Goal: Task Accomplishment & Management: Complete application form

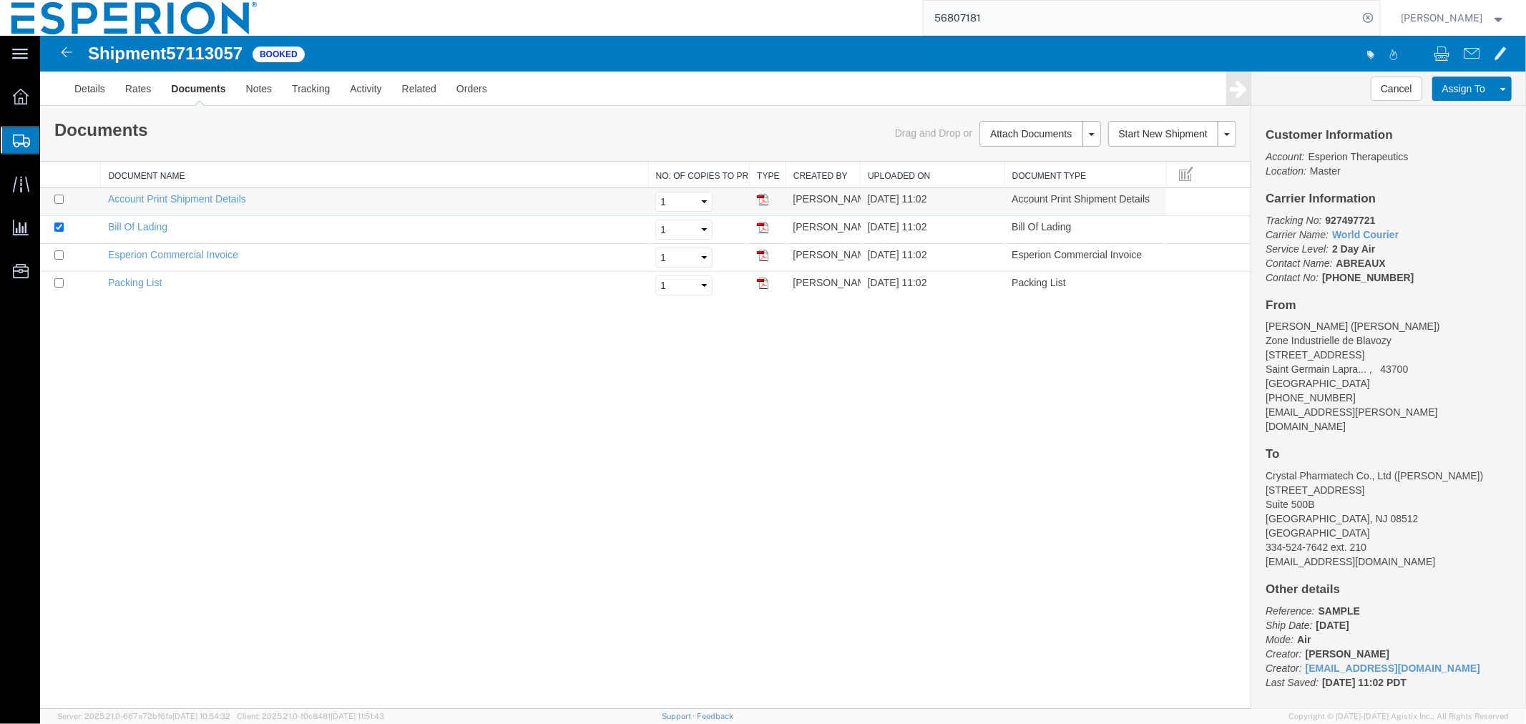
drag, startPoint x: 102, startPoint y: 183, endPoint x: 80, endPoint y: 214, distance: 37.5
drag, startPoint x: 80, startPoint y: 214, endPoint x: 546, endPoint y: 446, distance: 520.4
click at [546, 446] on div "Shipment 57113057 4 of 4 Booked Details Rates Documents Notes Tracking Activity…" at bounding box center [782, 371] width 1486 height 673
click at [1014, 202] on link "Remove Documents" at bounding box center [1037, 200] width 124 height 21
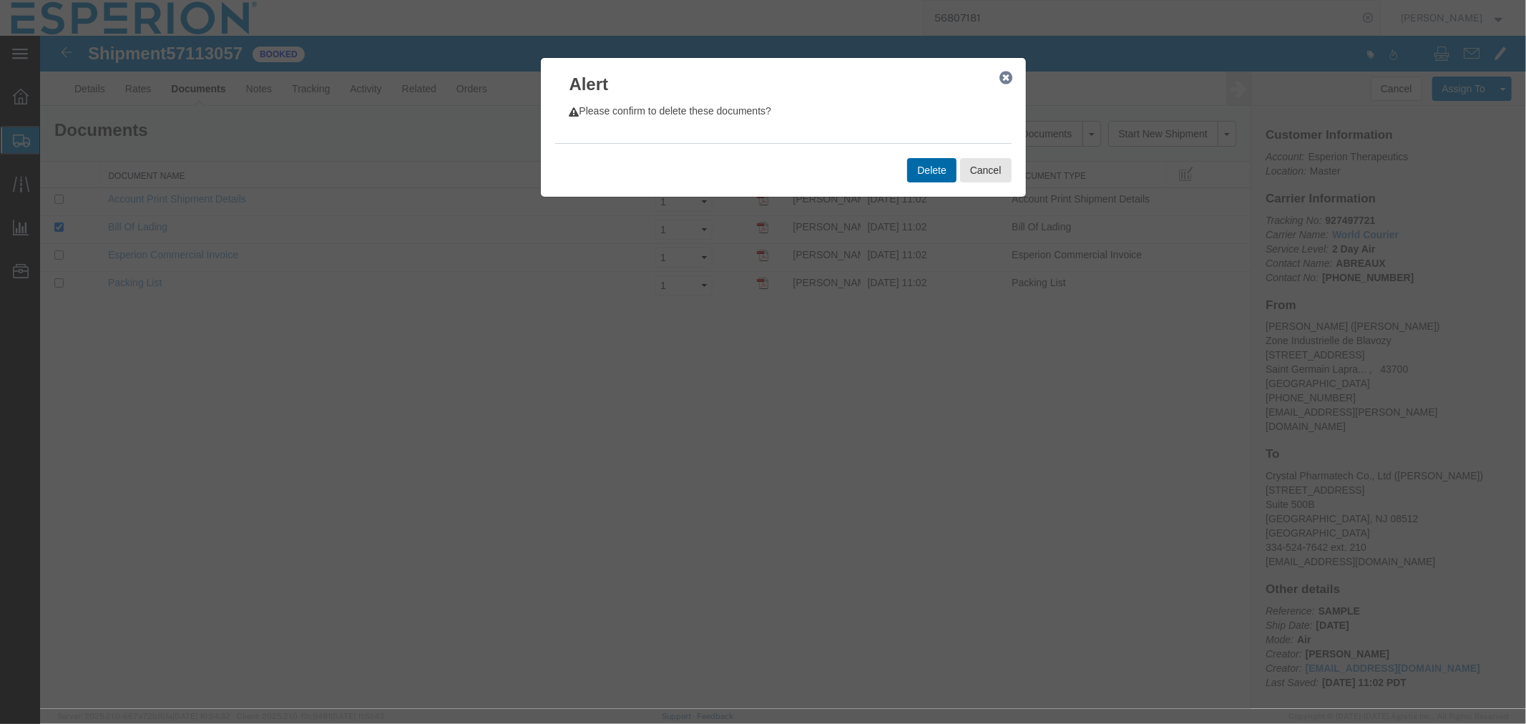
click at [932, 176] on button "Delete" at bounding box center [930, 169] width 49 height 24
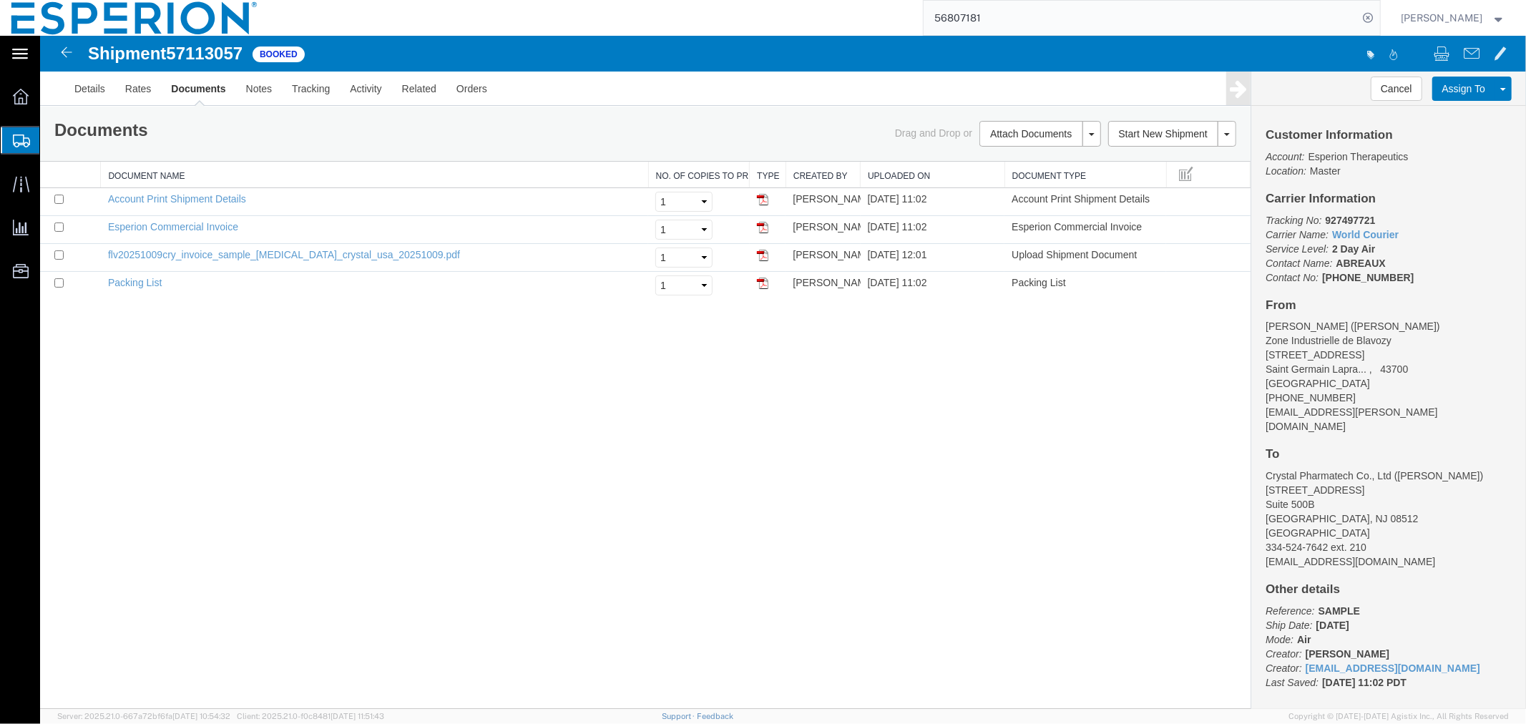
click at [26, 49] on icon at bounding box center [20, 54] width 16 height 11
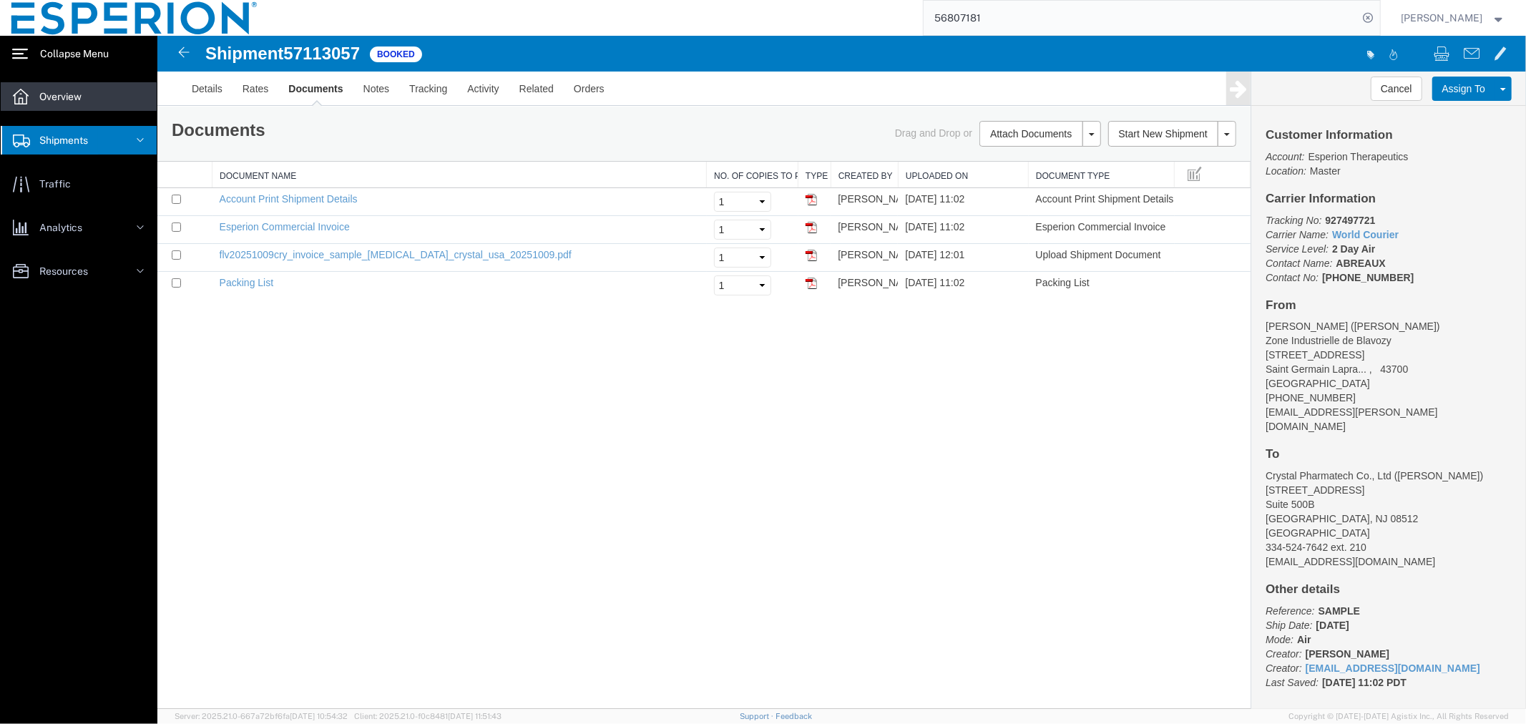
click at [62, 89] on span "Overview" at bounding box center [65, 96] width 52 height 29
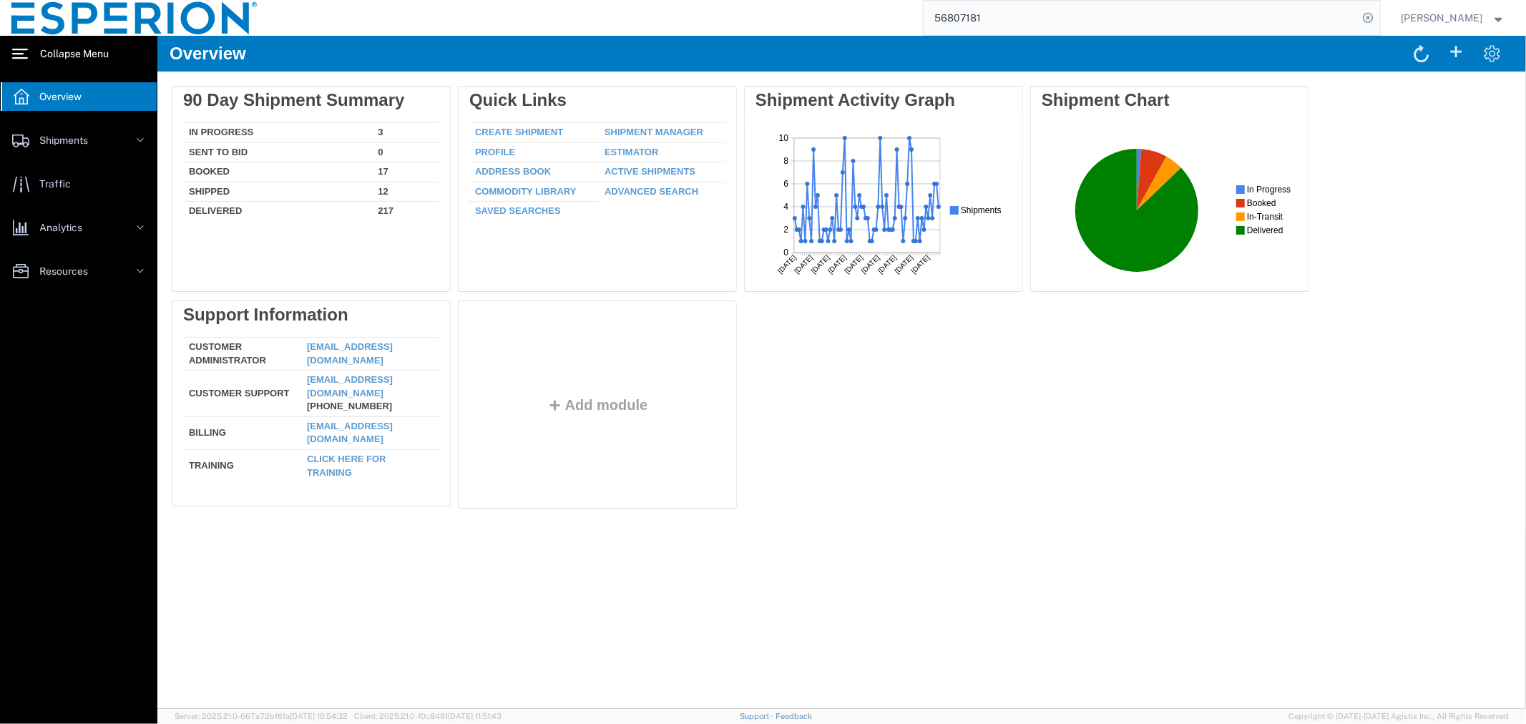
click at [19, 47] on svg-icon at bounding box center [20, 53] width 16 height 14
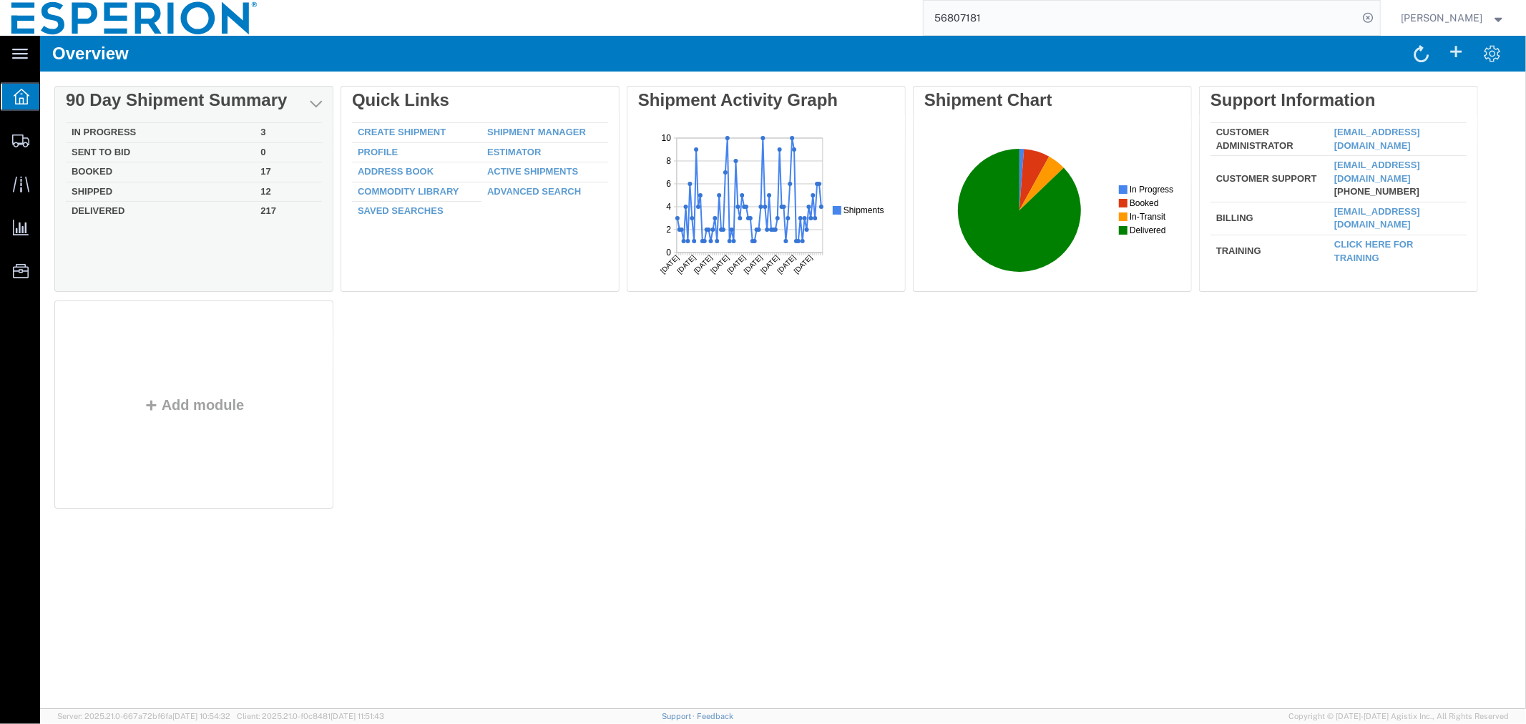
click at [102, 123] on td "In Progress" at bounding box center [159, 132] width 189 height 20
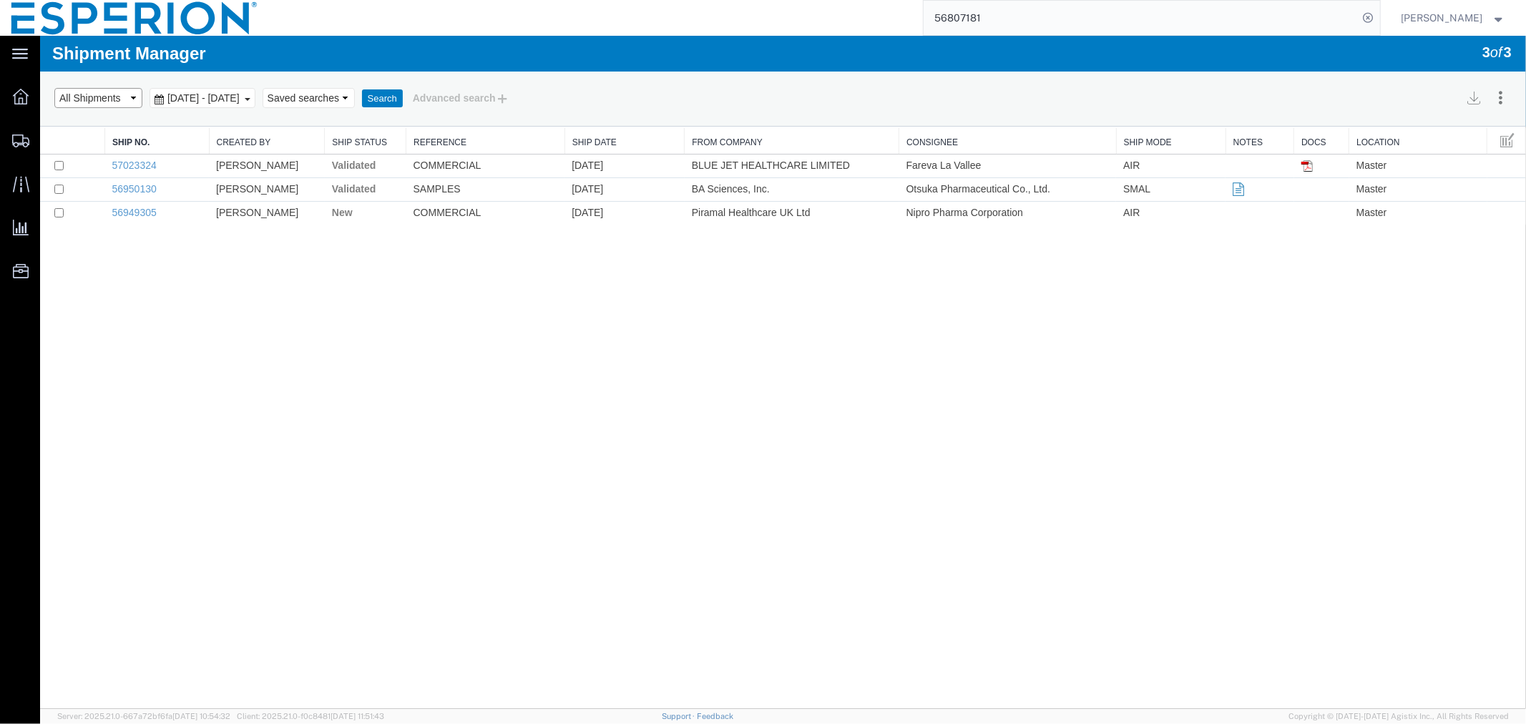
click at [77, 97] on select "Select status Active All Shipments Approved Booked Canceled Delivered Denied Ne…" at bounding box center [98, 97] width 88 height 20
select select "BOOKED"
click at [54, 87] on select "Select status Active All Shipments Approved Booked Canceled Delivered Denied Ne…" at bounding box center [98, 97] width 88 height 20
click at [402, 94] on button "Search" at bounding box center [381, 98] width 41 height 19
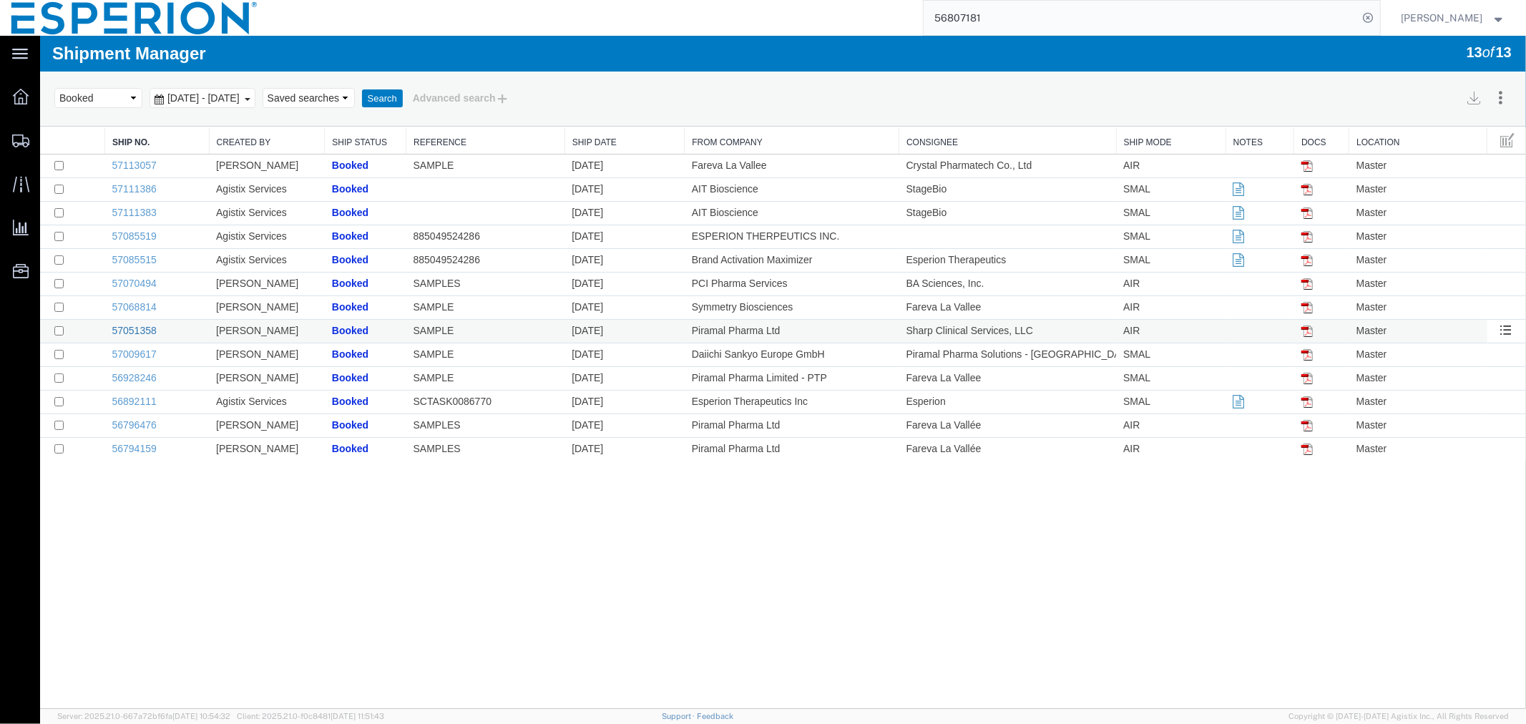
click at [138, 335] on link "57051358" at bounding box center [134, 329] width 44 height 11
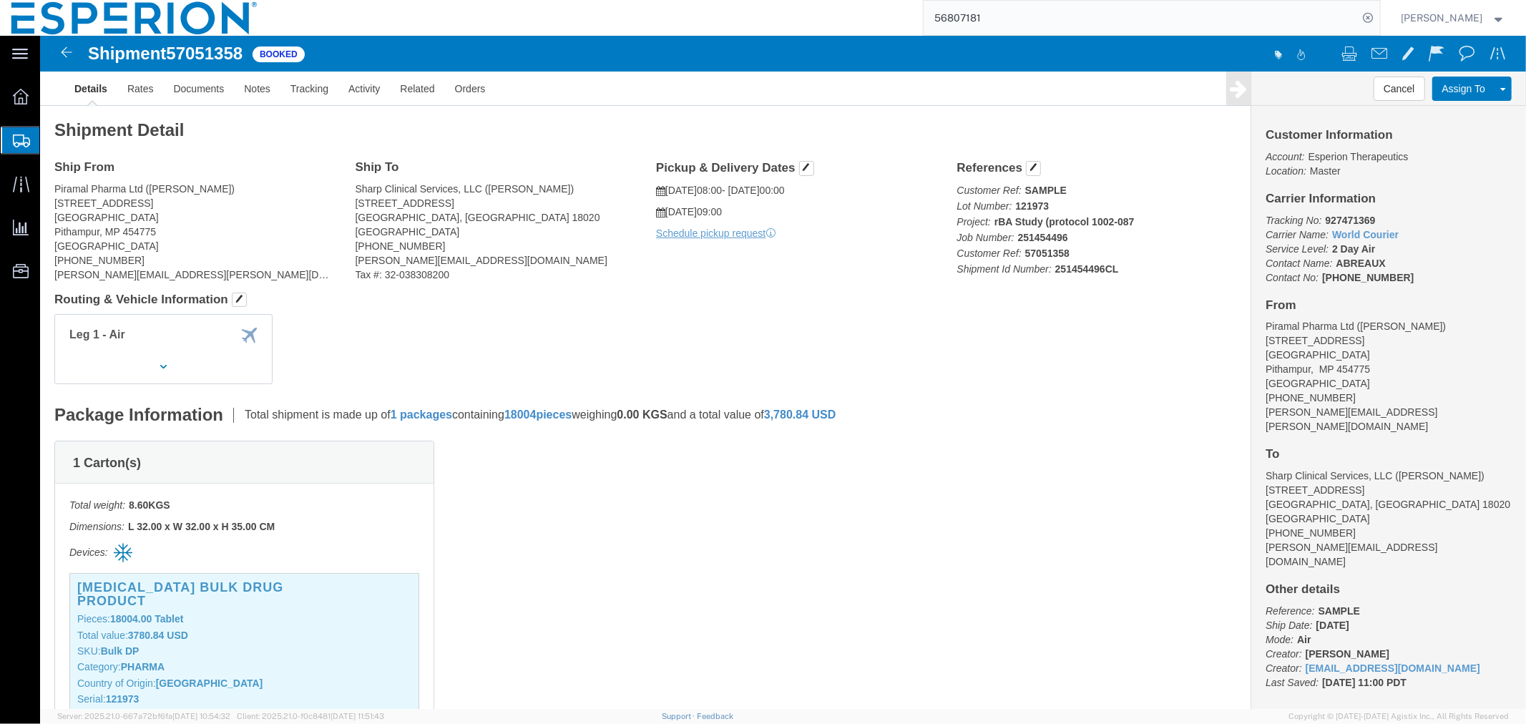
click span "57051358"
copy span "57051358"
click link "Tracking"
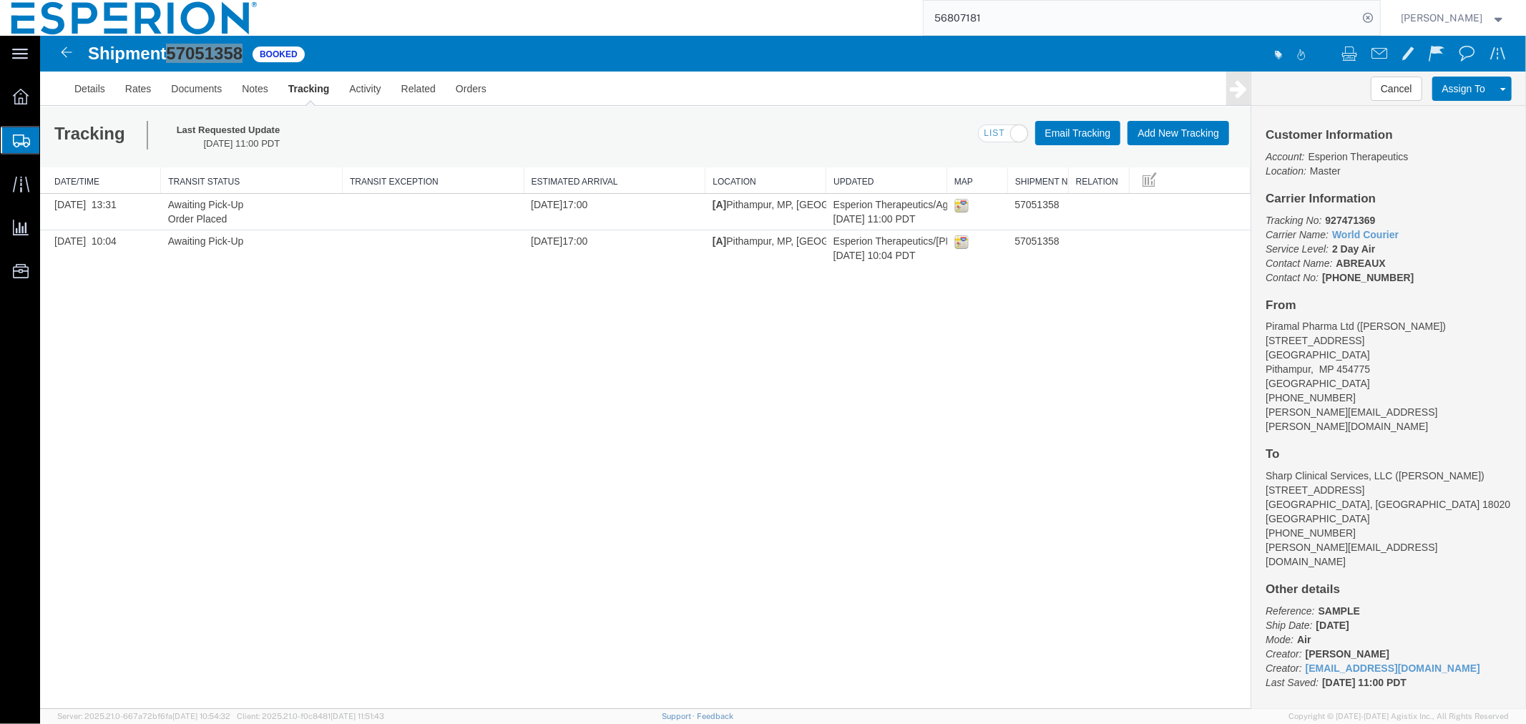
click at [0, 0] on span "Create Shipment" at bounding box center [0, 0] width 0 height 0
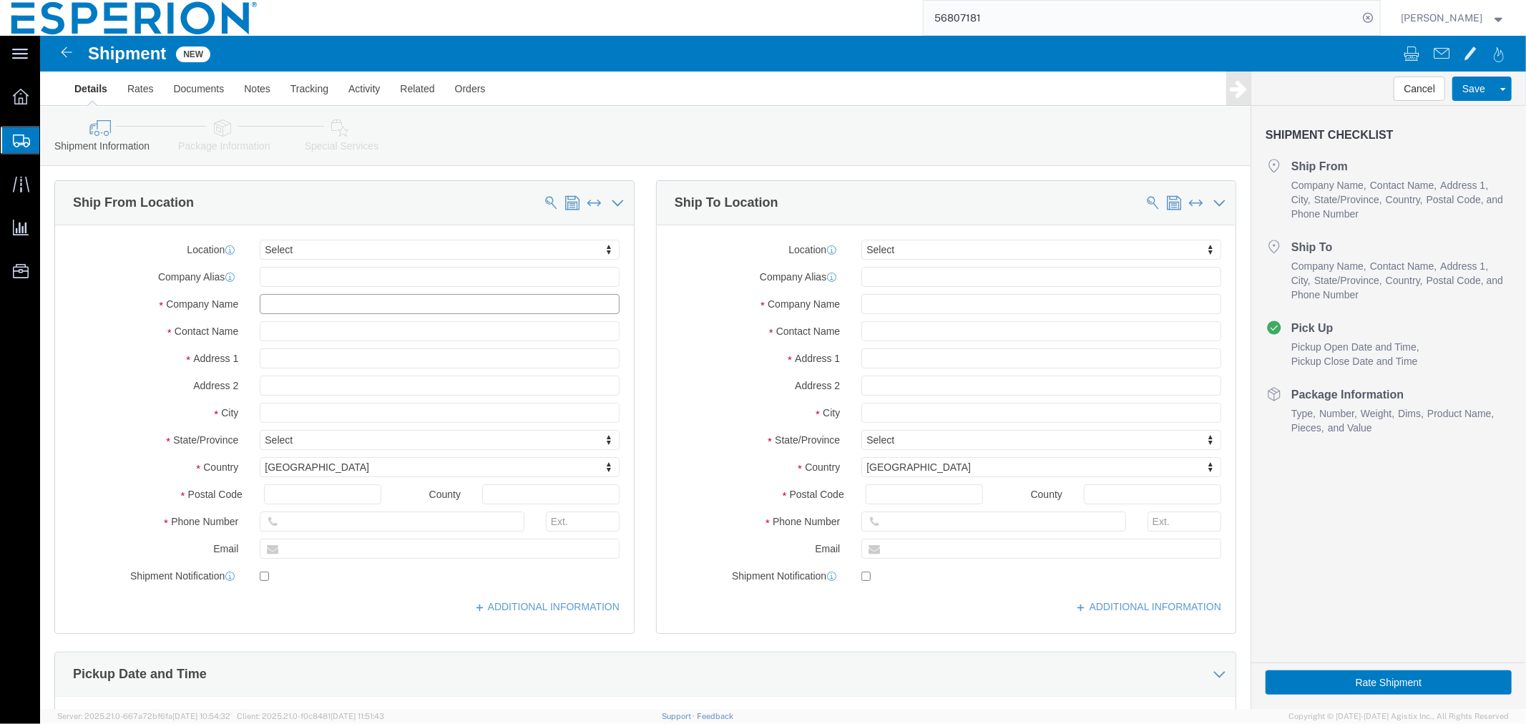
click input "text"
type input "cata"
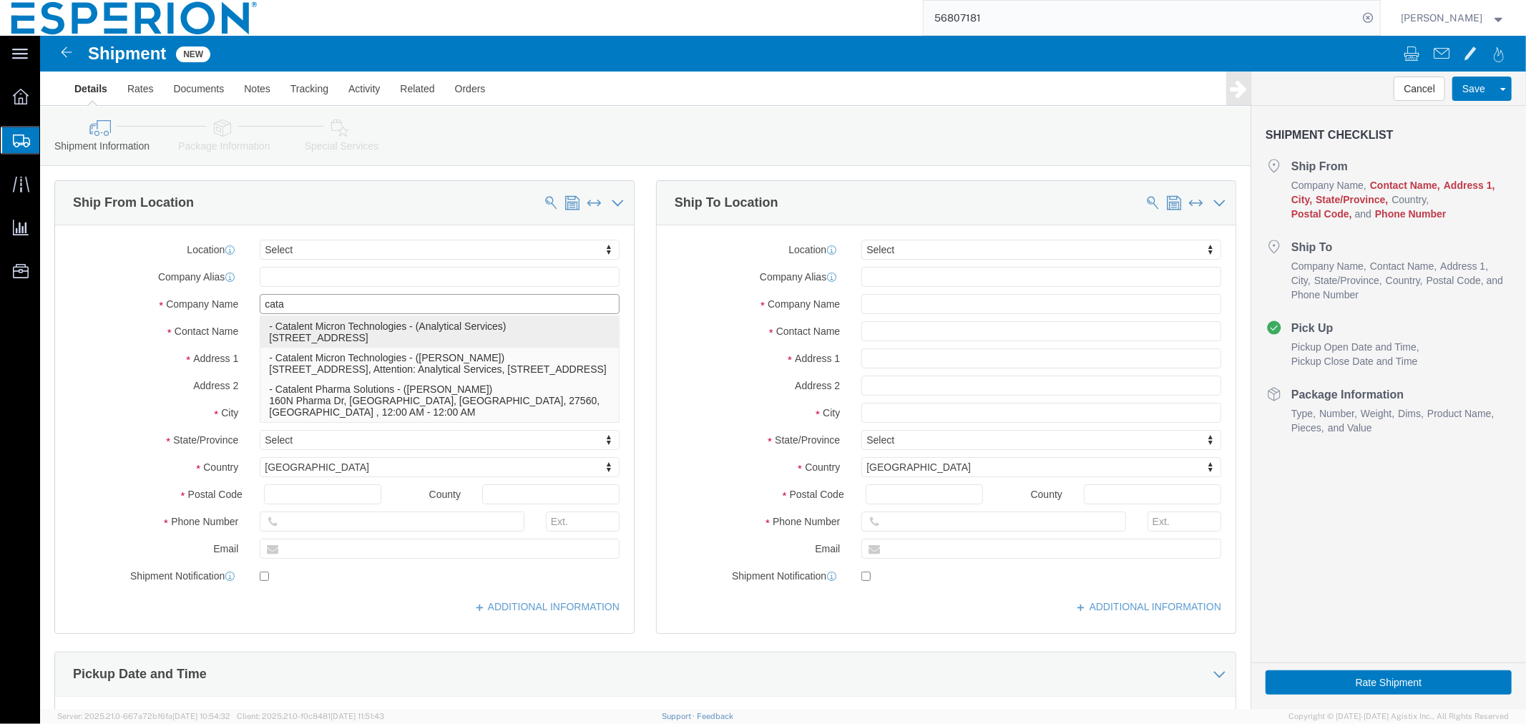
click p "- Catalent Micron Technologies - (Analytical Services) [STREET_ADDRESS]"
type input "[STREET_ADDRESS]"
type input "19355"
type input "[PHONE_NUMBER]"
type input "[EMAIL_ADDRESS][DOMAIN_NAME]"
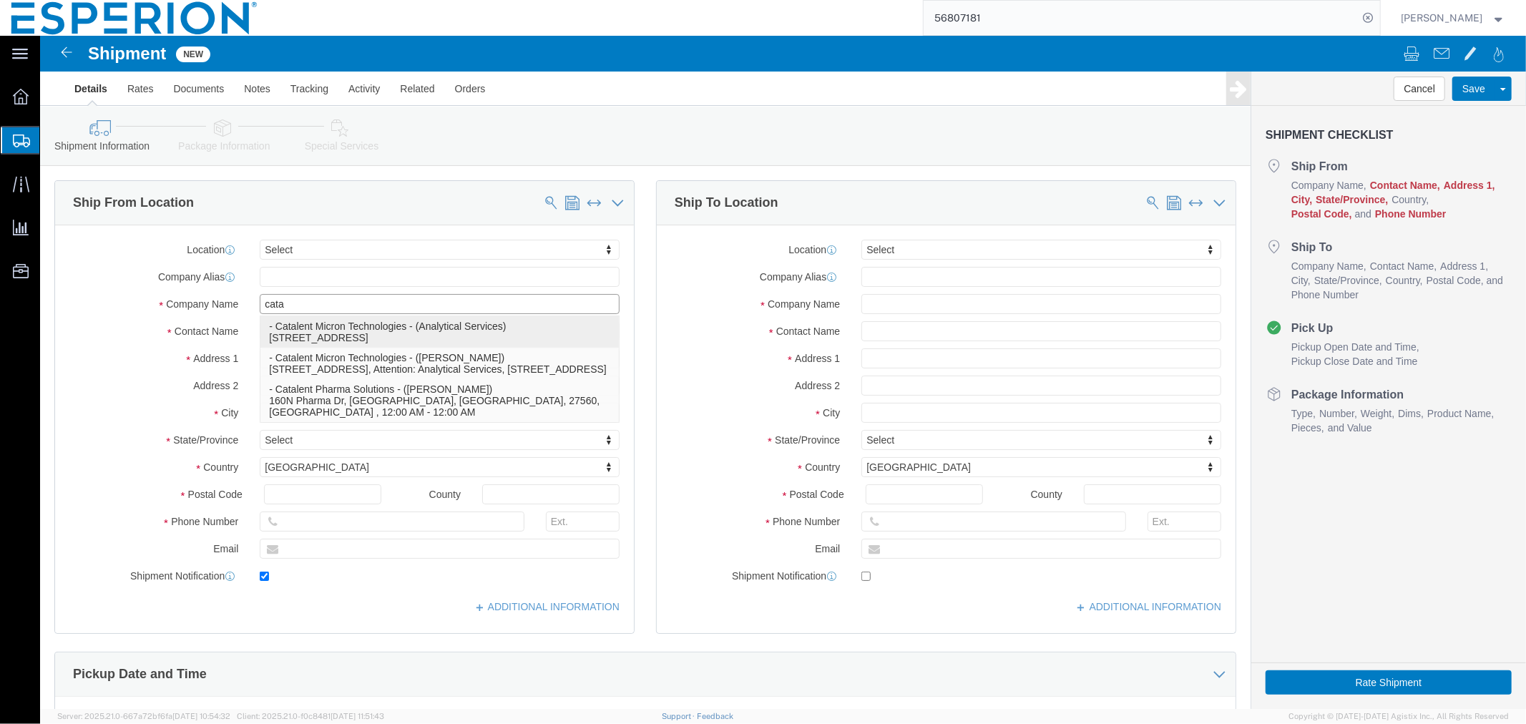
checkbox input "true"
type input "Catalent Micron Technologies"
type input "Analytical Services"
type input "Malvern"
select select "PA"
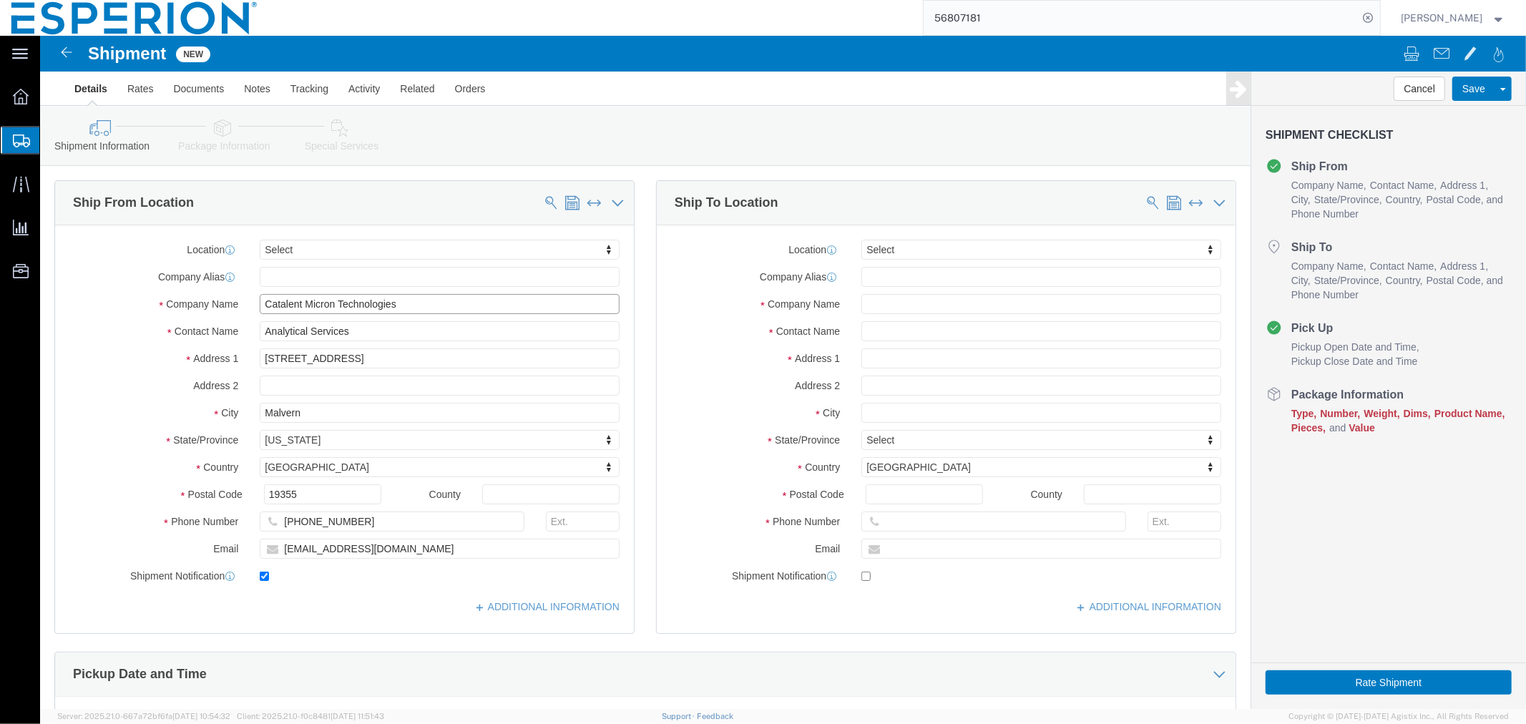
type input "Catalent Micron Technologies"
click input "checkbox"
checkbox input "false"
click input "Analytical Services"
drag, startPoint x: 320, startPoint y: 300, endPoint x: 171, endPoint y: 306, distance: 149.6
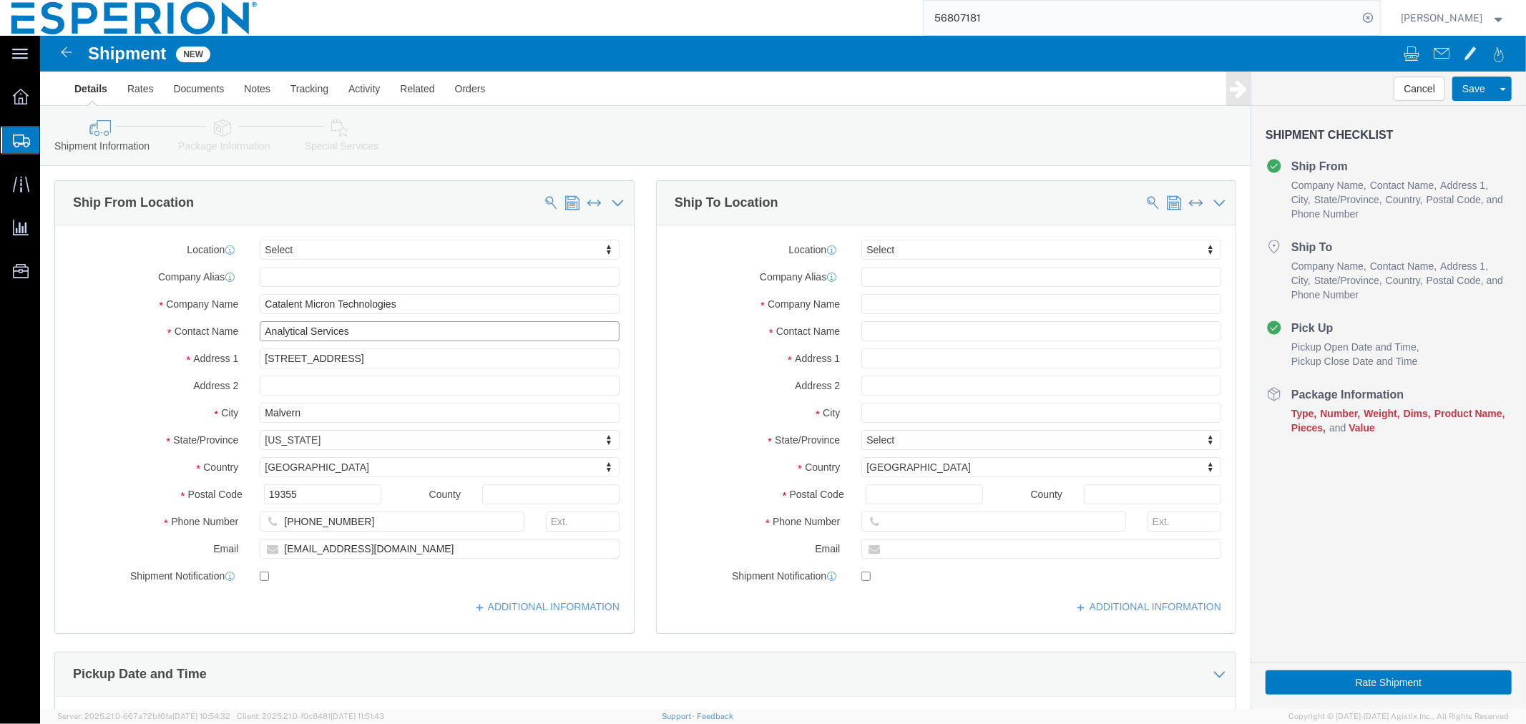
click div "Location Select Select My Profile Location [PERSON_NAME][GEOGRAPHIC_DATA] Maste…"
paste input "[PERSON_NAME]"
type input "[PERSON_NAME]"
click input "[PHONE_NUMBER]"
drag, startPoint x: 316, startPoint y: 488, endPoint x: 215, endPoint y: 488, distance: 100.9
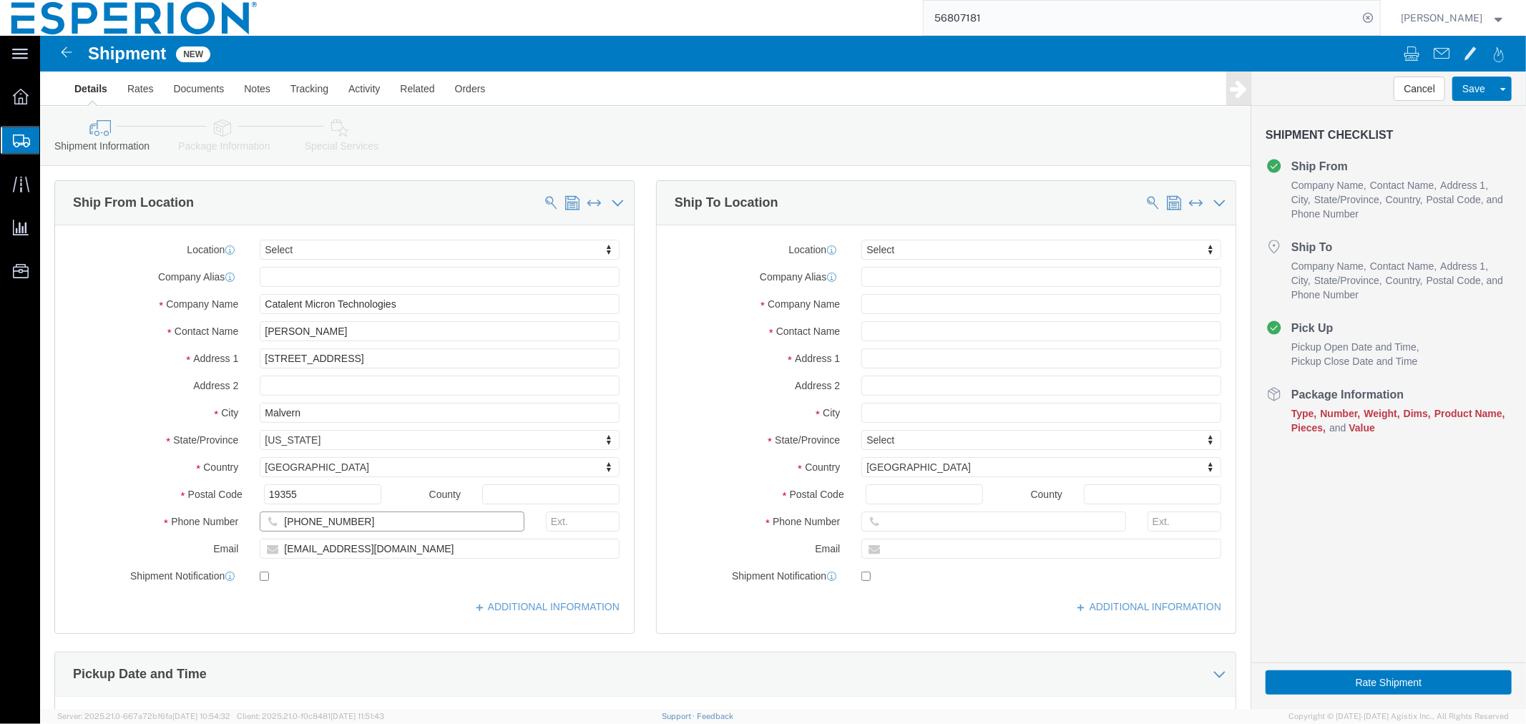
click div "[PHONE_NUMBER]"
paste input "[PHONE_NUMBER]"
type input "[PHONE_NUMBER]"
click input "[EMAIL_ADDRESS][DOMAIN_NAME]"
drag, startPoint x: 350, startPoint y: 513, endPoint x: 237, endPoint y: 512, distance: 112.3
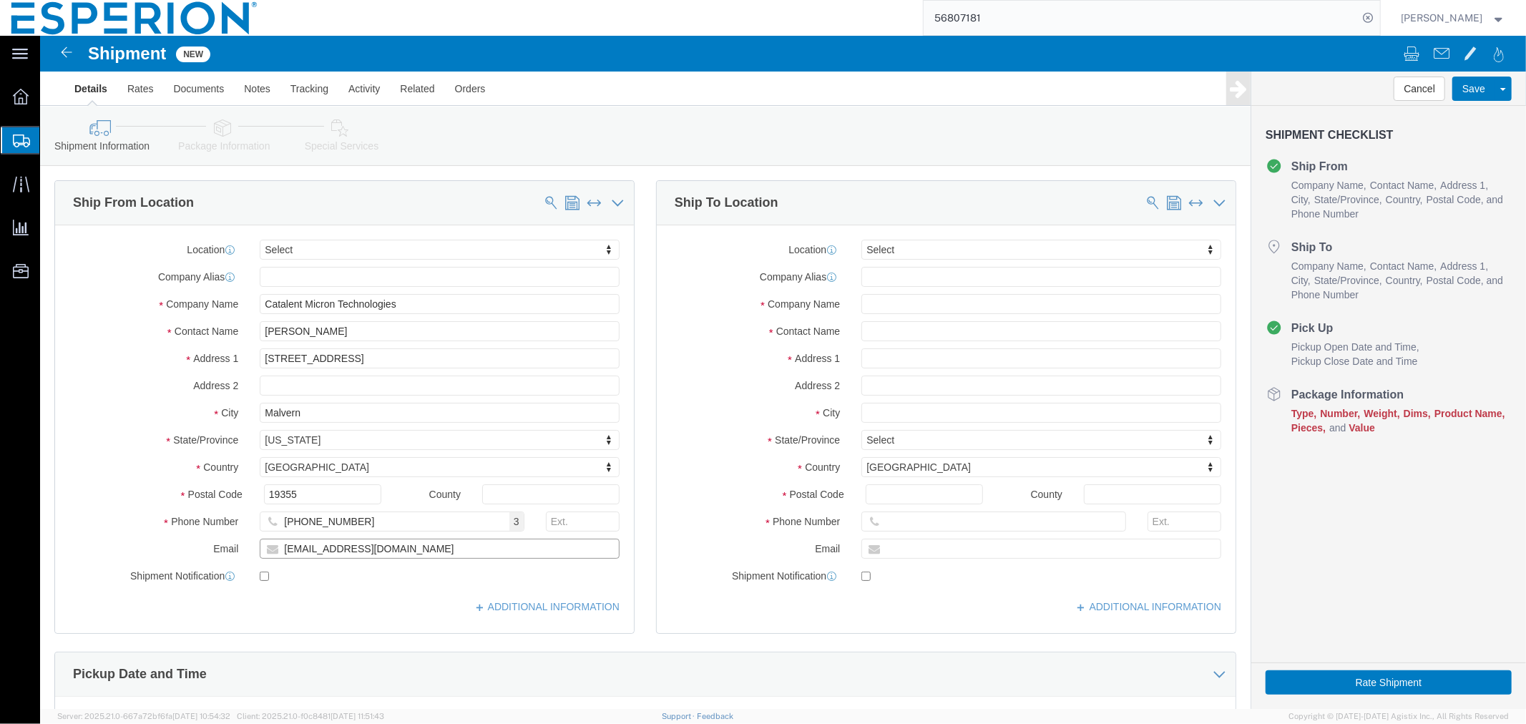
click input "[EMAIL_ADDRESS][DOMAIN_NAME]"
paste input "[PERSON_NAME].[PERSON_NAME]"
type input "[PERSON_NAME][EMAIL_ADDRESS][PERSON_NAME][DOMAIN_NAME]"
checkbox input "true"
click span
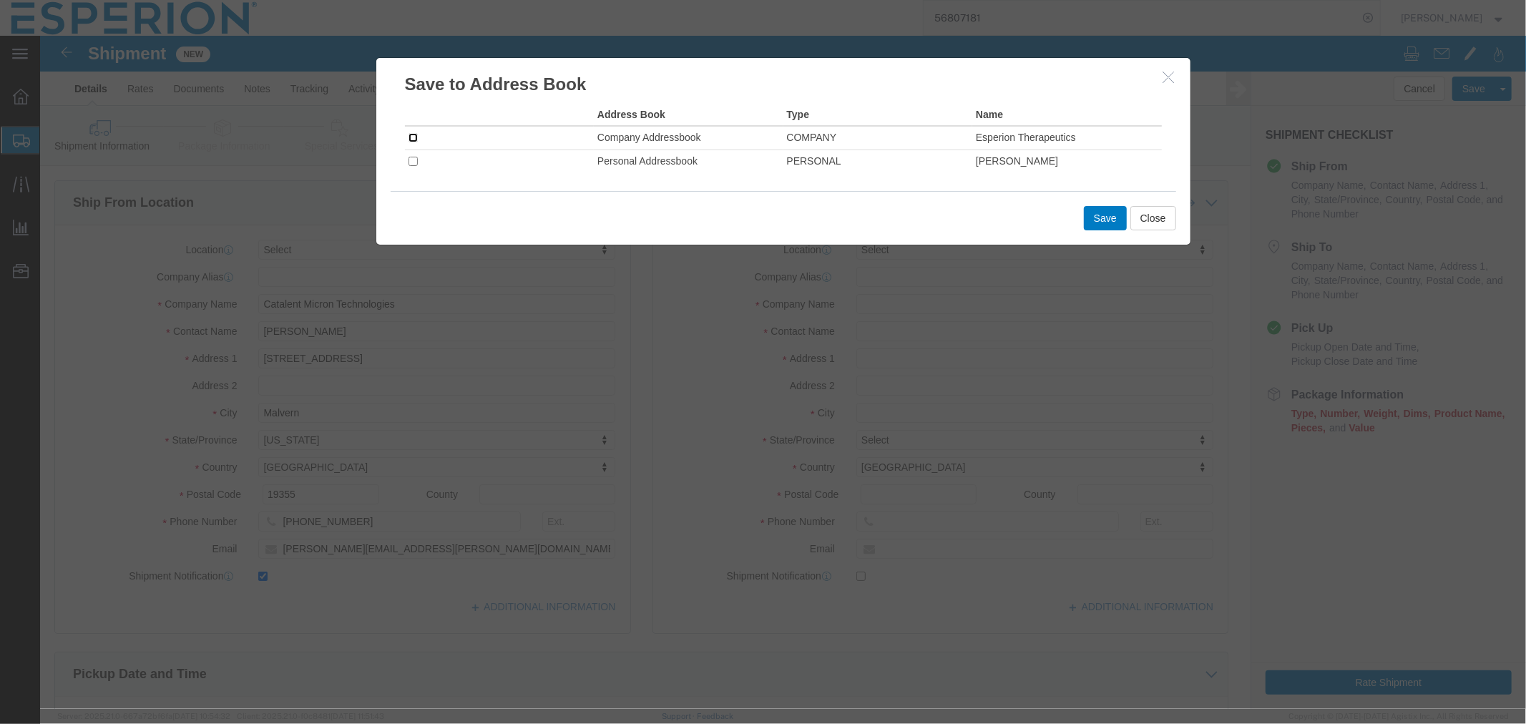
click input "checkbox"
checkbox input "true"
click button "Save"
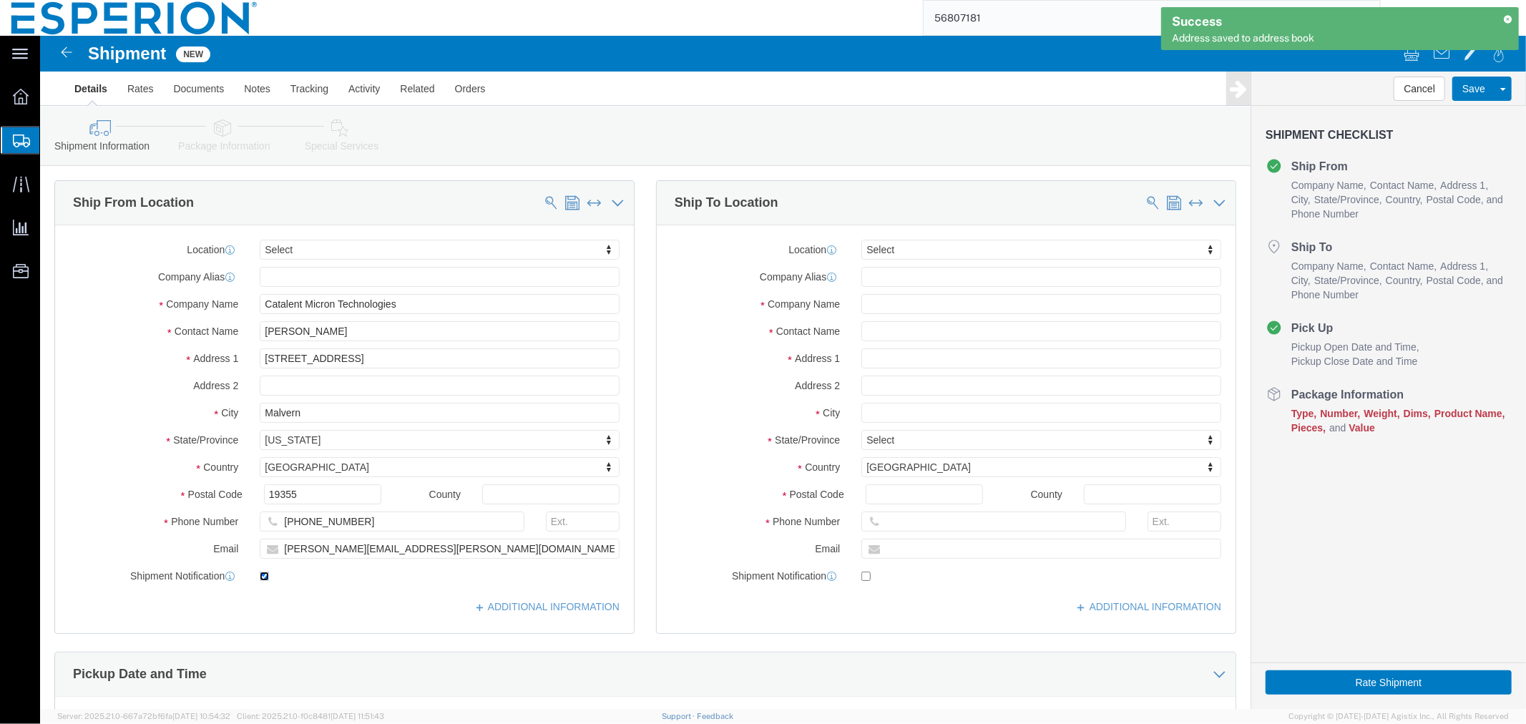
click input "checkbox"
checkbox input "false"
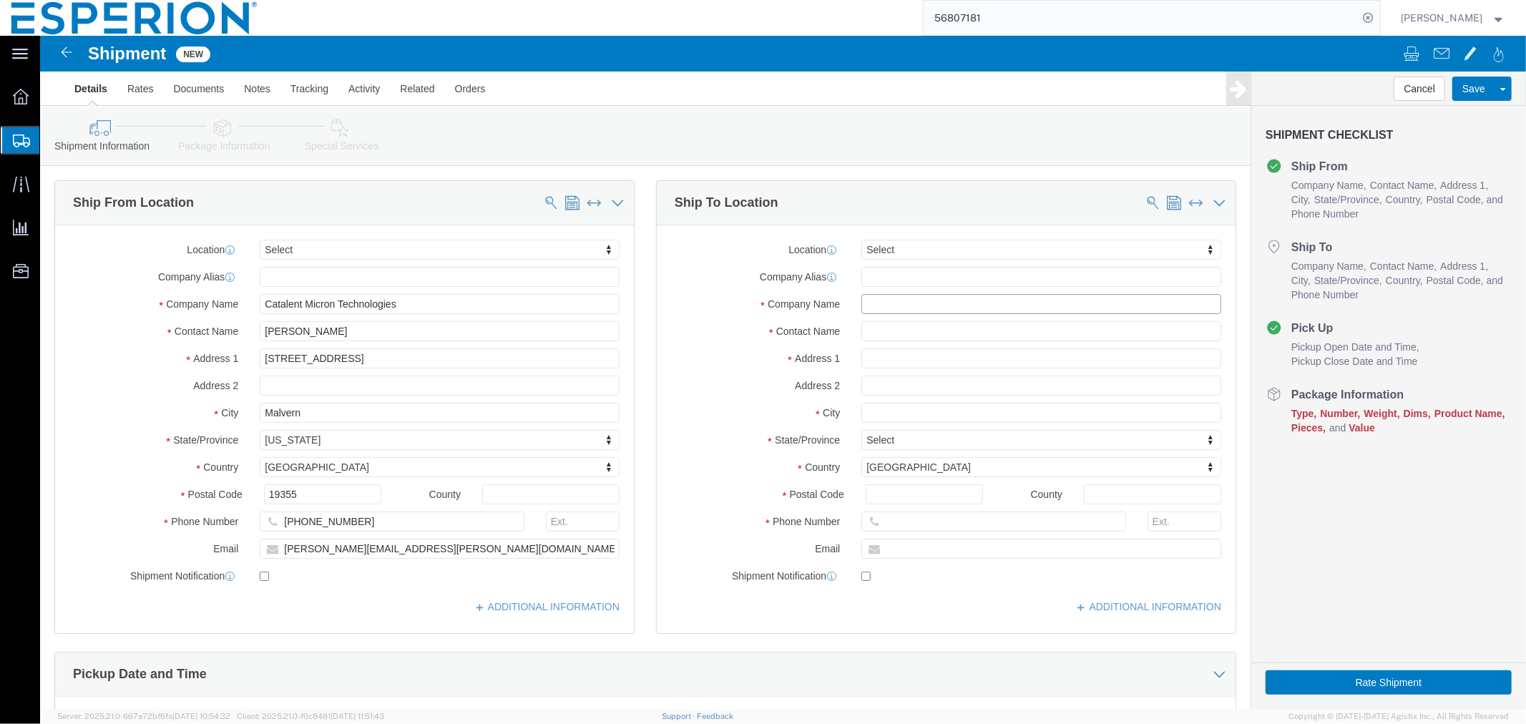
click input "text"
type input "far"
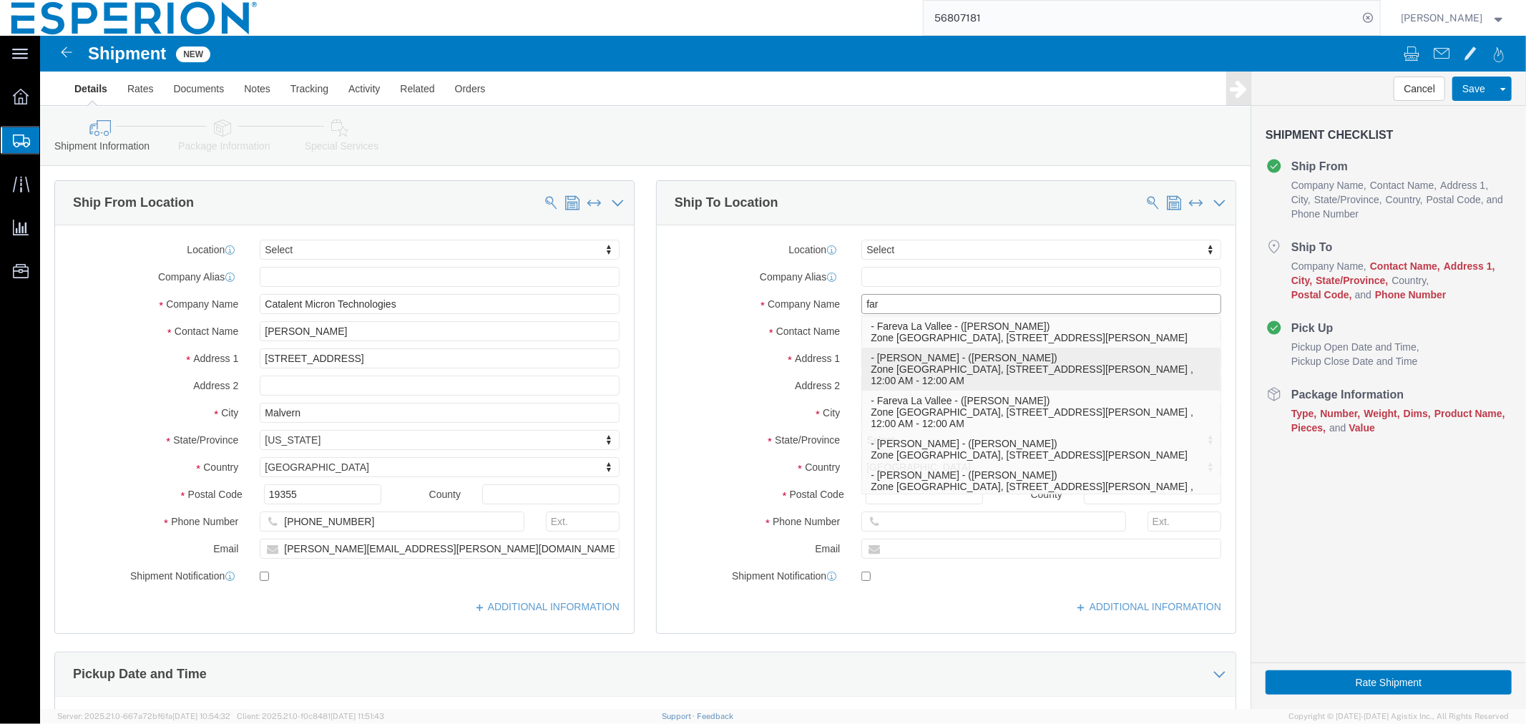
click p "- Fareva La Vallee - ([PERSON_NAME]) Zone [GEOGRAPHIC_DATA], [STREET_ADDRESS][P…"
type input "Zone Industrielle de Blavozy"
type input "[STREET_ADDRESS]"
select select "FR"
type input "43700"
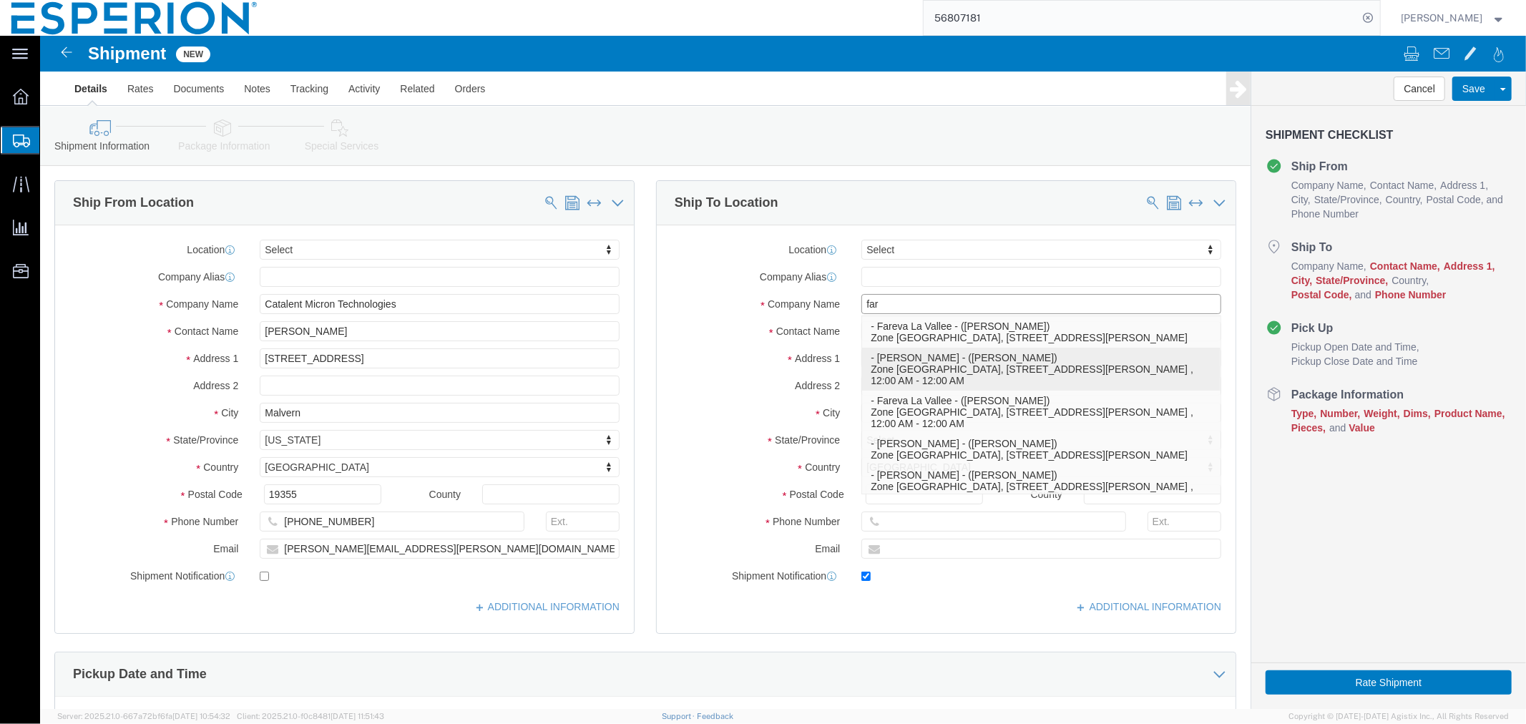
type input "[PHONE_NUMBER]"
type input "[EMAIL_ADDRESS][PERSON_NAME][DOMAIN_NAME]"
checkbox input "true"
type input "Fareva La Vallee"
type input "[PERSON_NAME]"
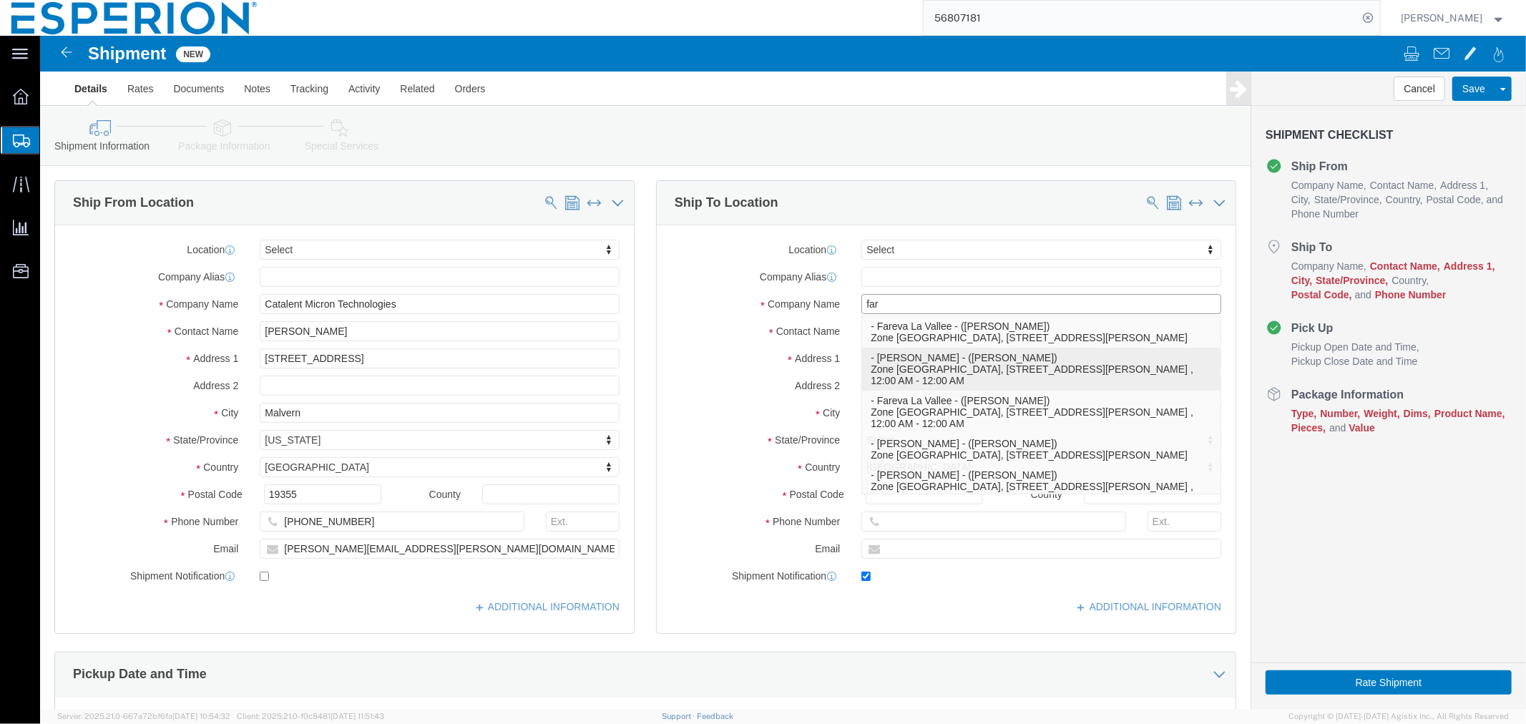
type input "Saint [PERSON_NAME]"
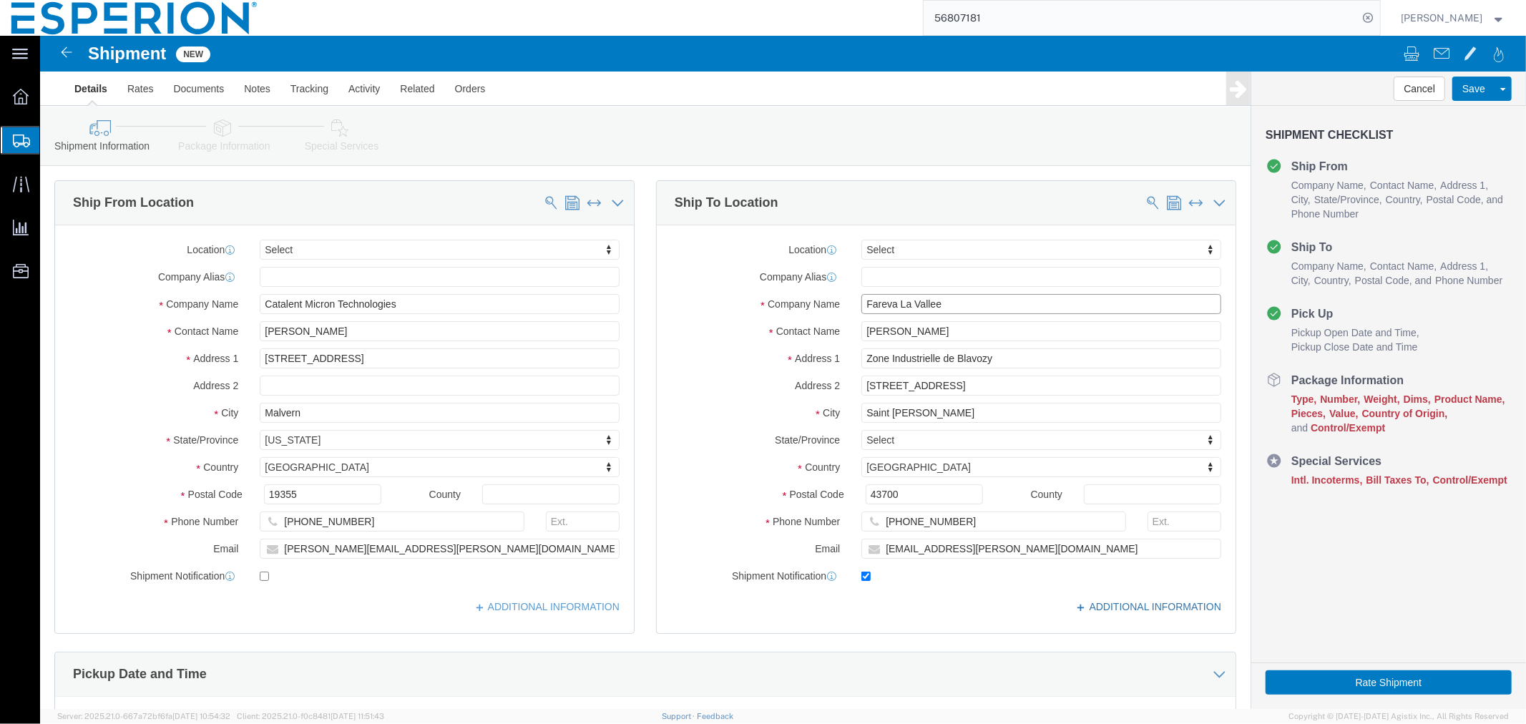
type input "Fareva La Vallee"
click link "ADDITIONAL INFORMATION"
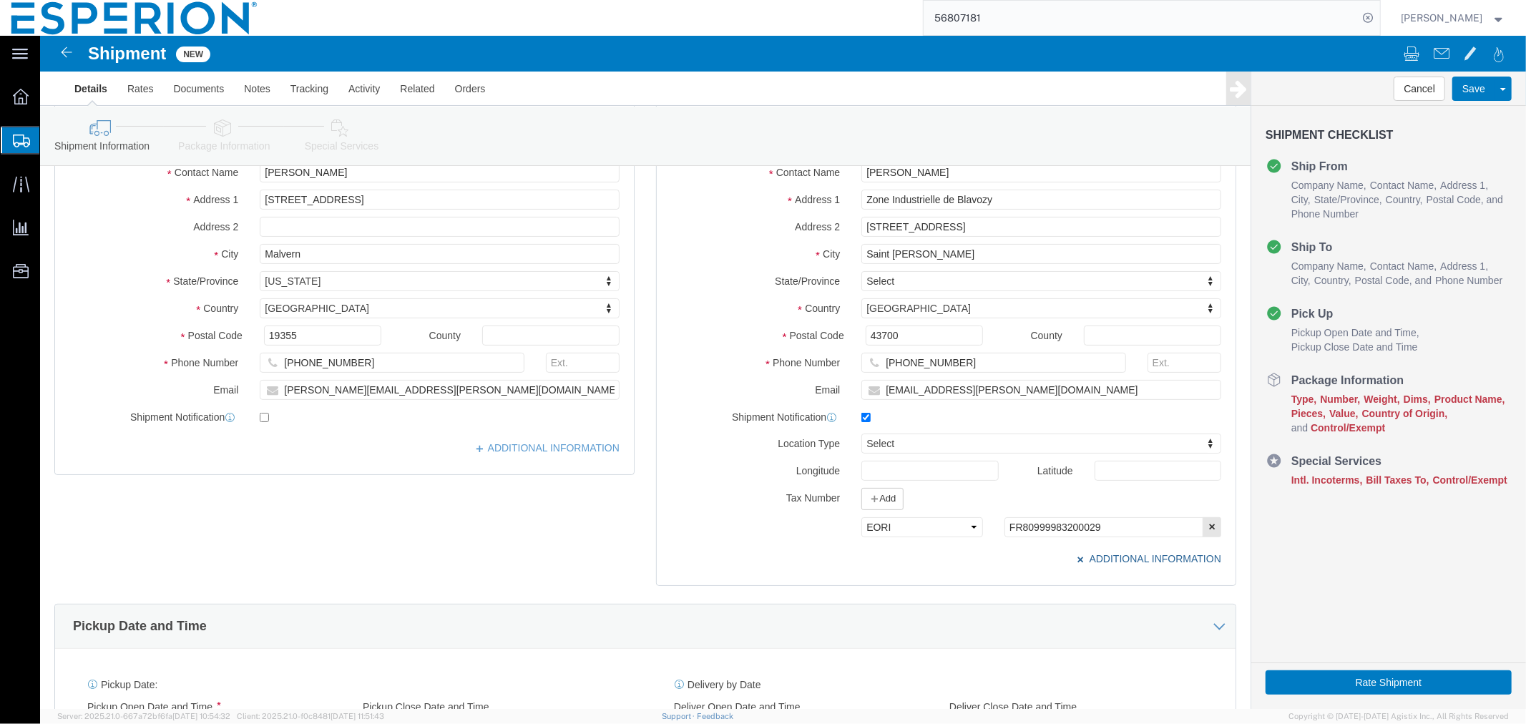
scroll to position [79, 0]
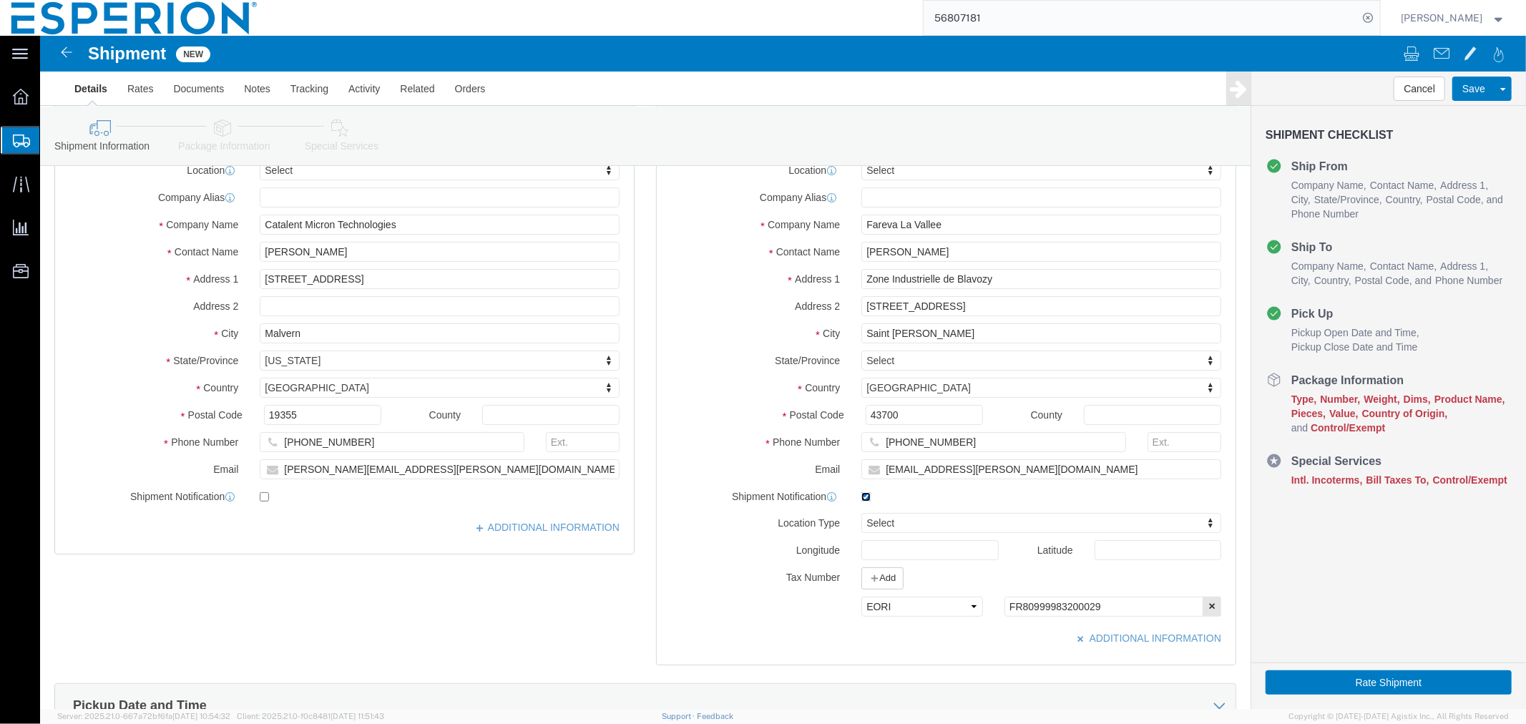
click input "checkbox"
checkbox input "false"
click link "ADDITIONAL INFORMATION"
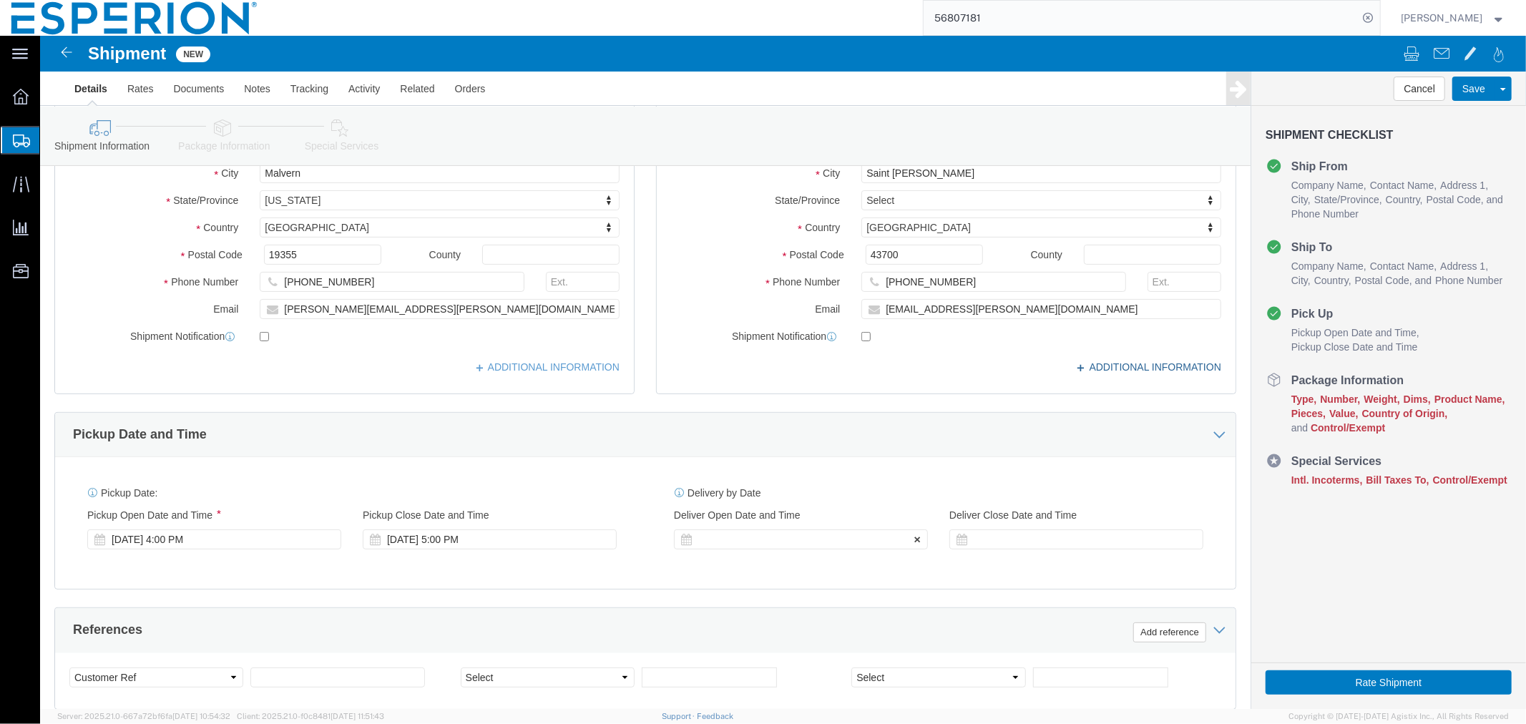
scroll to position [319, 0]
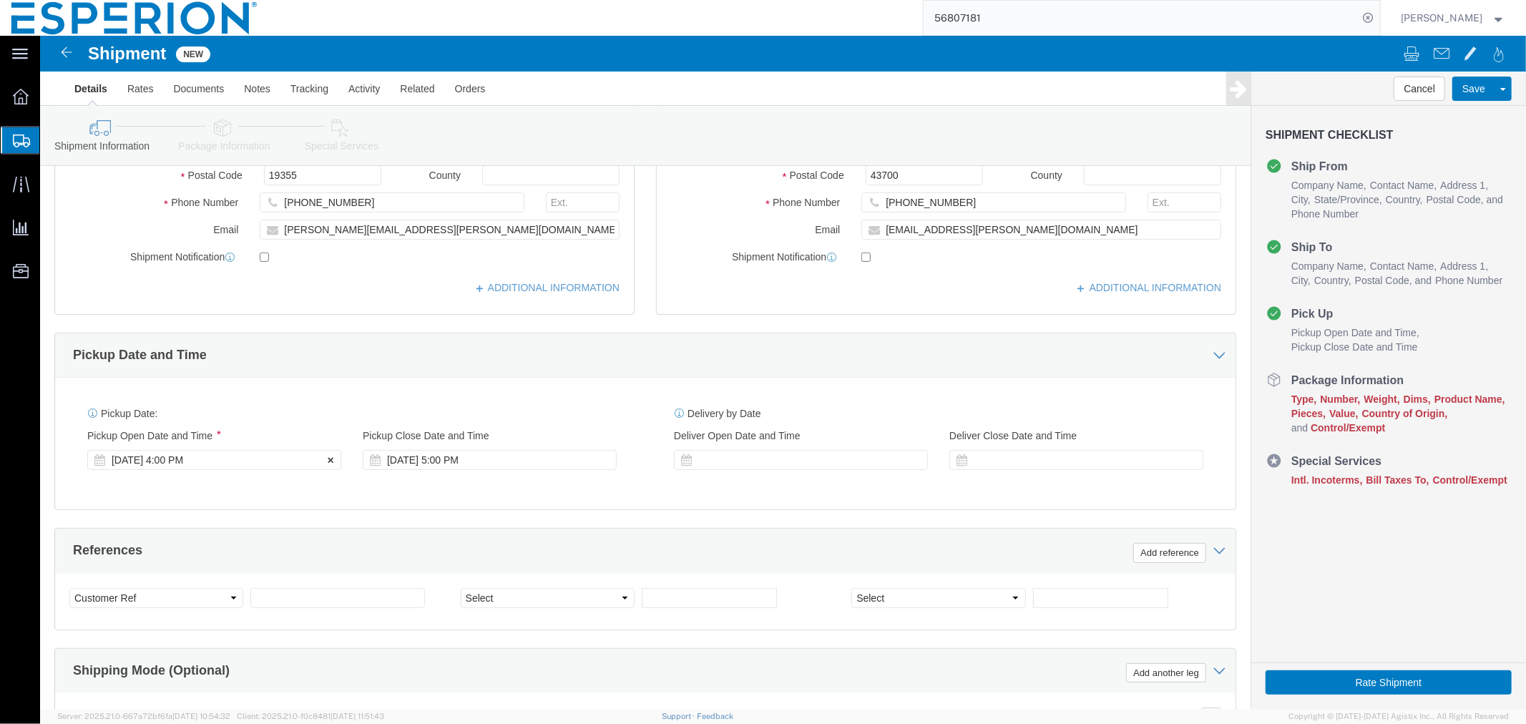
click div "[DATE] 4:00 PM"
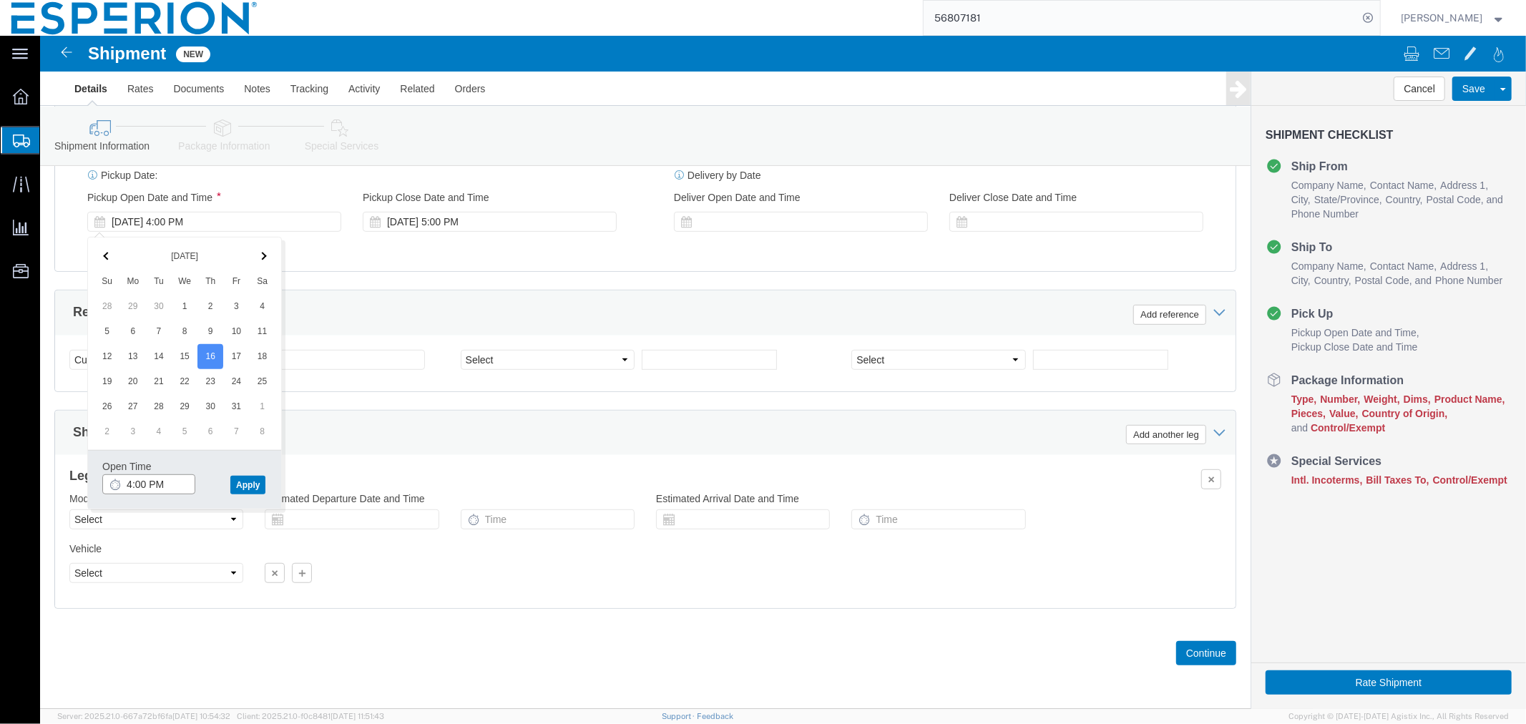
click input "4:00 PM"
click input "7:00 PM"
type input "7:00 AM"
click button "Apply"
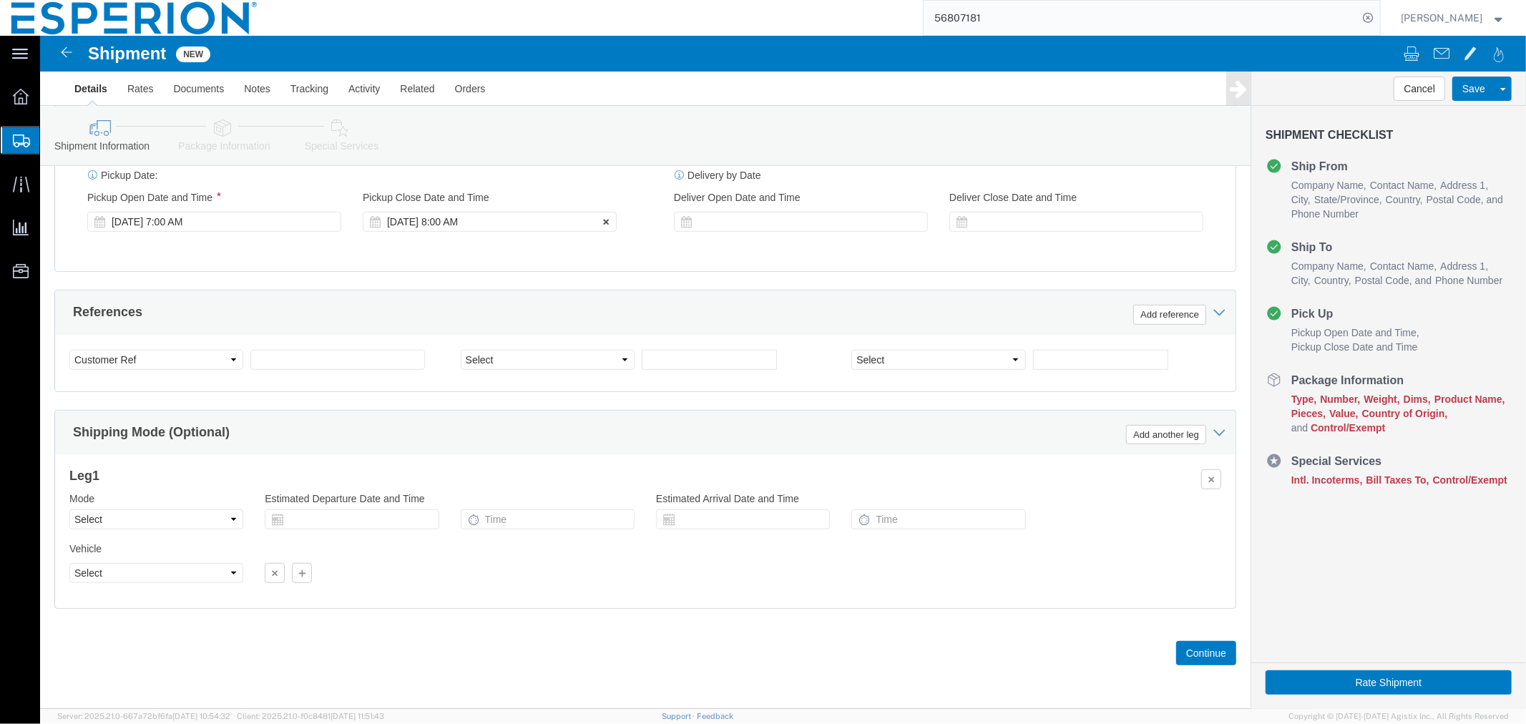
click div "[DATE] 8:00 AM"
click input "8:00 AM"
click input "3:00 AM"
type input "3:30 PM"
click button "Apply"
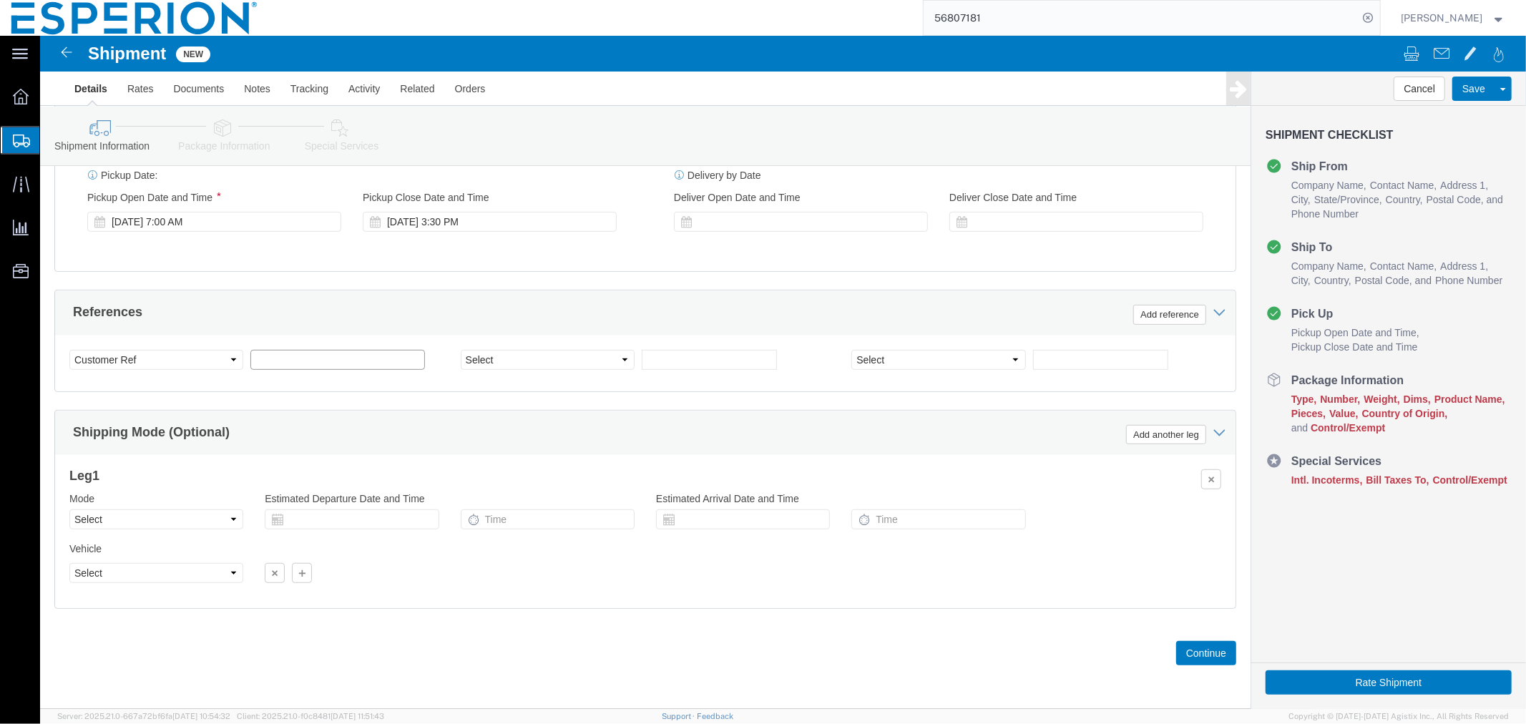
click input "text"
type input "SAMPLES"
click select "Select Account Type Activity ID Airline Appointment Number ASN Batch Request # …"
select select "LOT"
click select "Select Account Type Activity ID Airline Appointment Number ASN Batch Request # …"
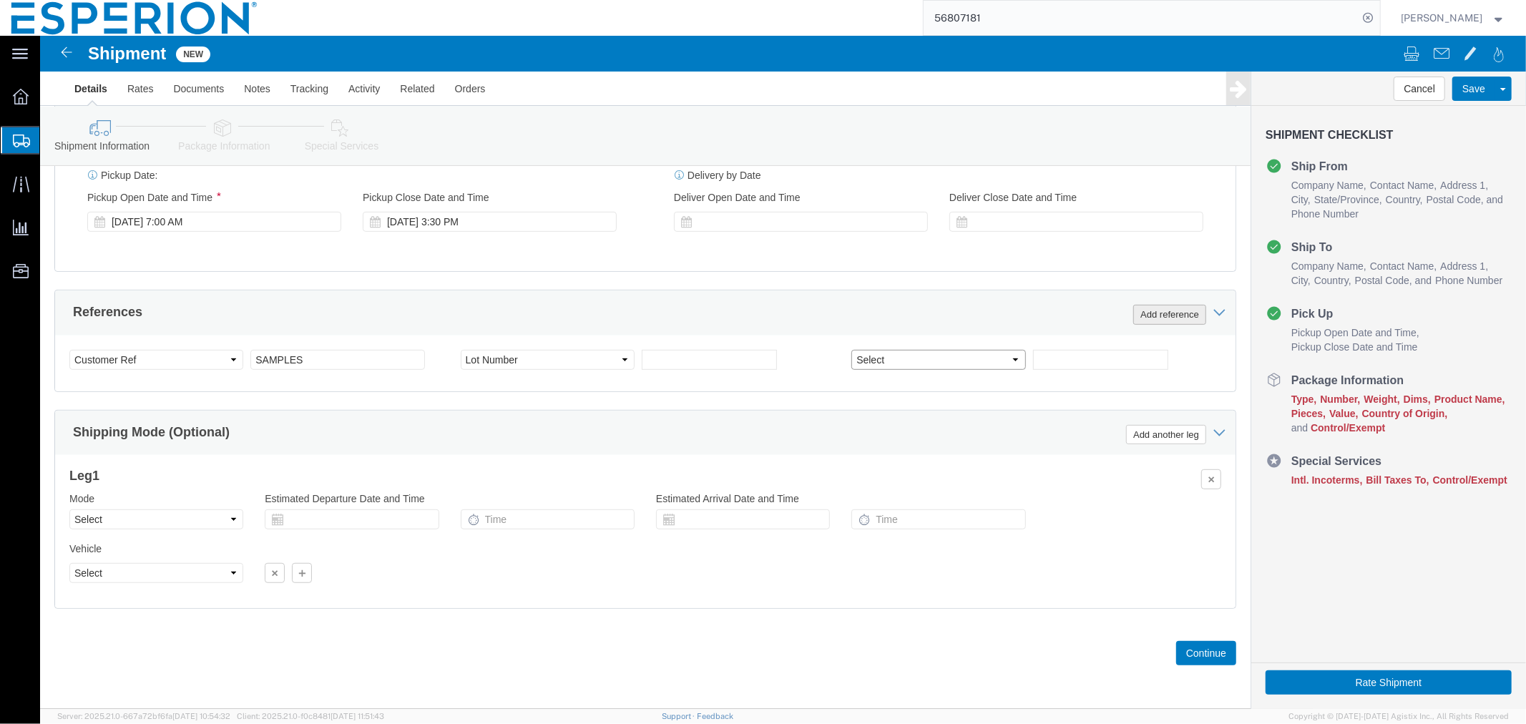
select select "LOT"
drag, startPoint x: 1119, startPoint y: 276, endPoint x: 1093, endPoint y: 279, distance: 26.6
click button "Add reference"
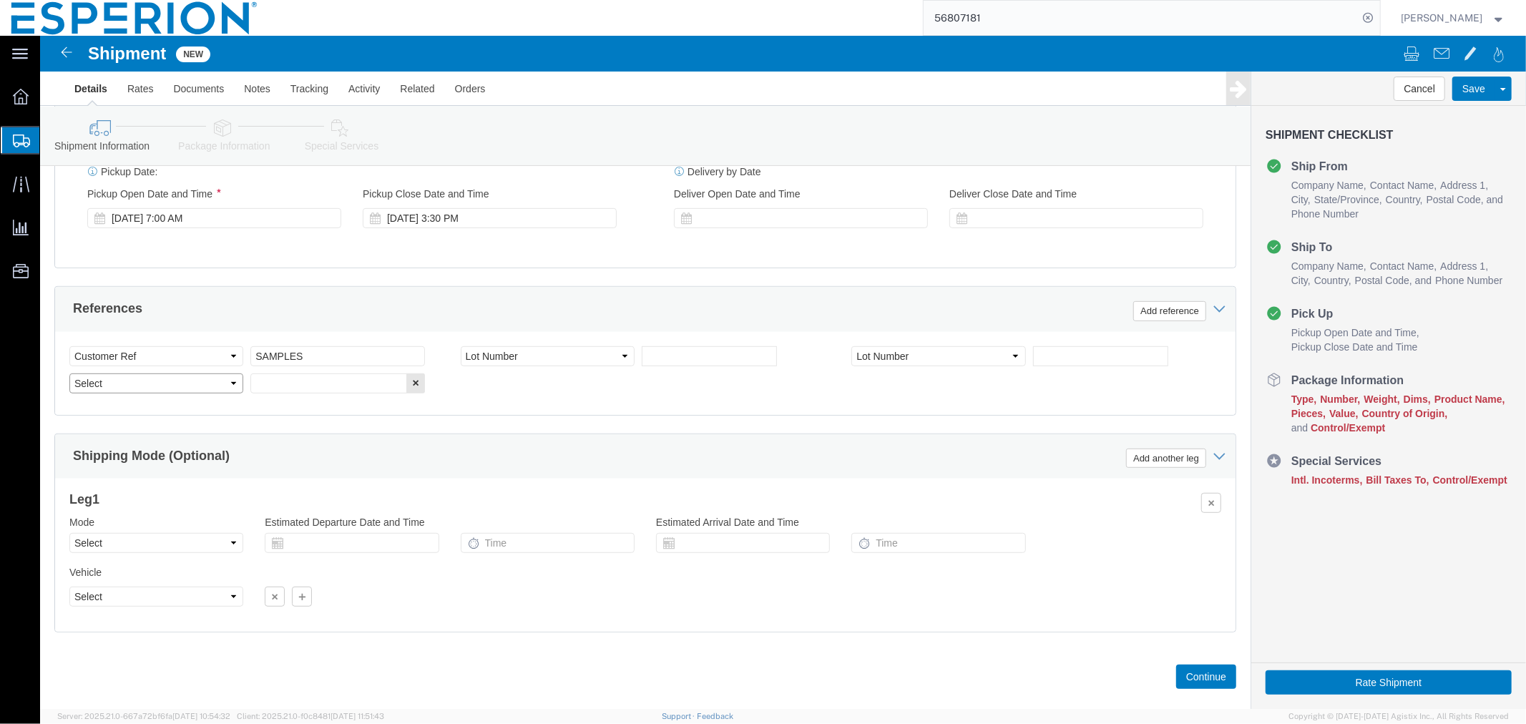
click select "Select Account Type Activity ID Airline Appointment Number ASN Batch Request # …"
select select "LOT"
click button "Add reference"
click select "Select Account Type Activity ID Airline Appointment Number ASN Batch Request # …"
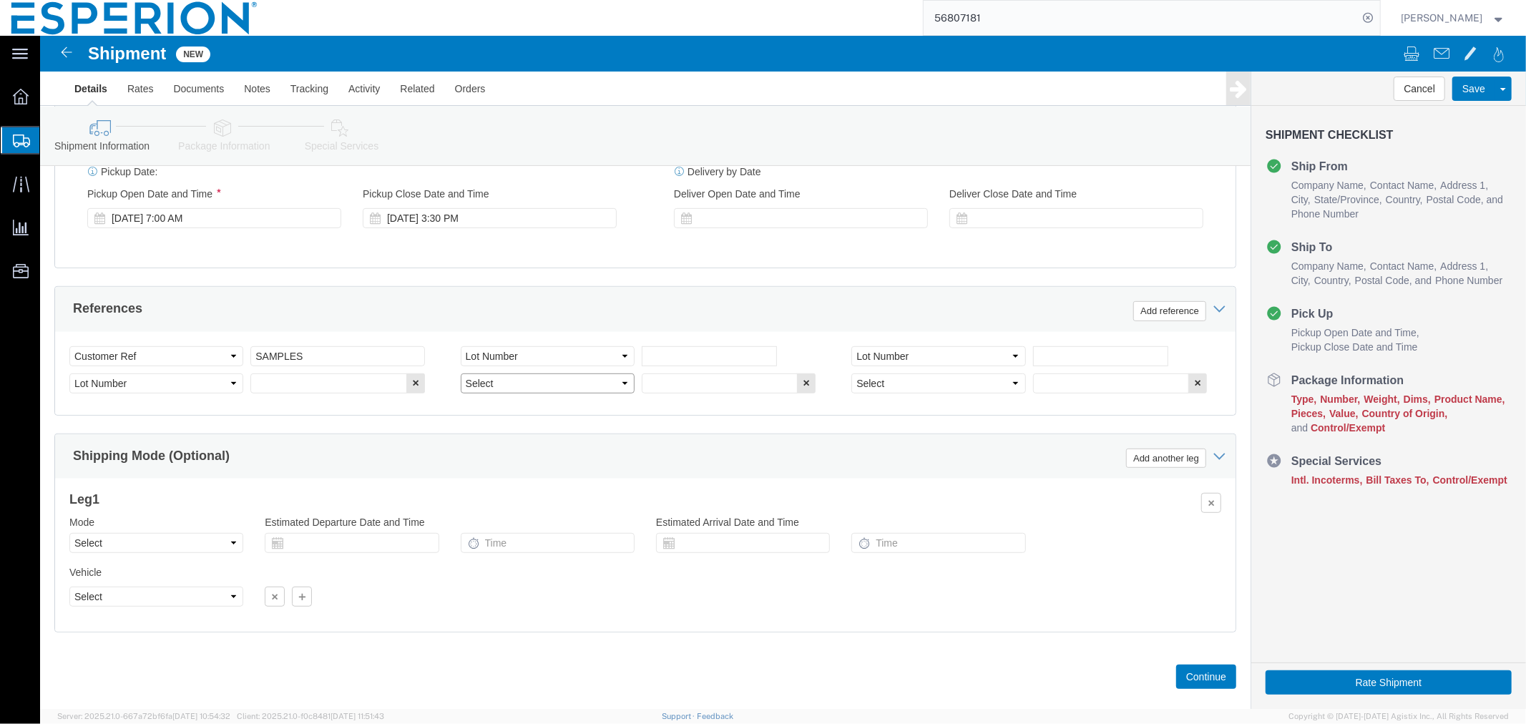
select select "LOT"
click select "Select Account Type Activity ID Airline Appointment Number ASN Batch Request # …"
select select "LOT"
click input "text"
paste input "007-24BAPS"
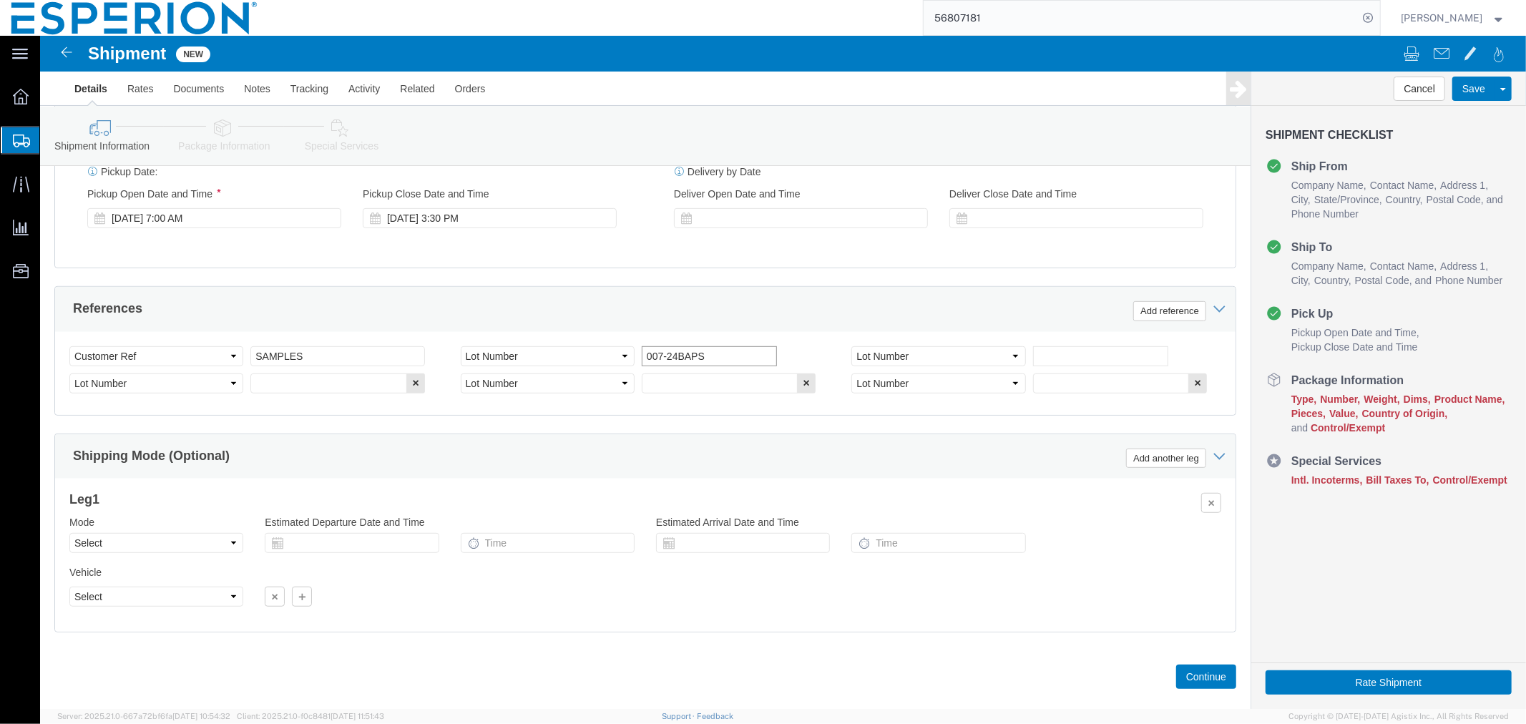
type input "007-24BAPS"
click input "text"
paste input "012-24BBPS"
type input "012-24BBPS"
click input "text"
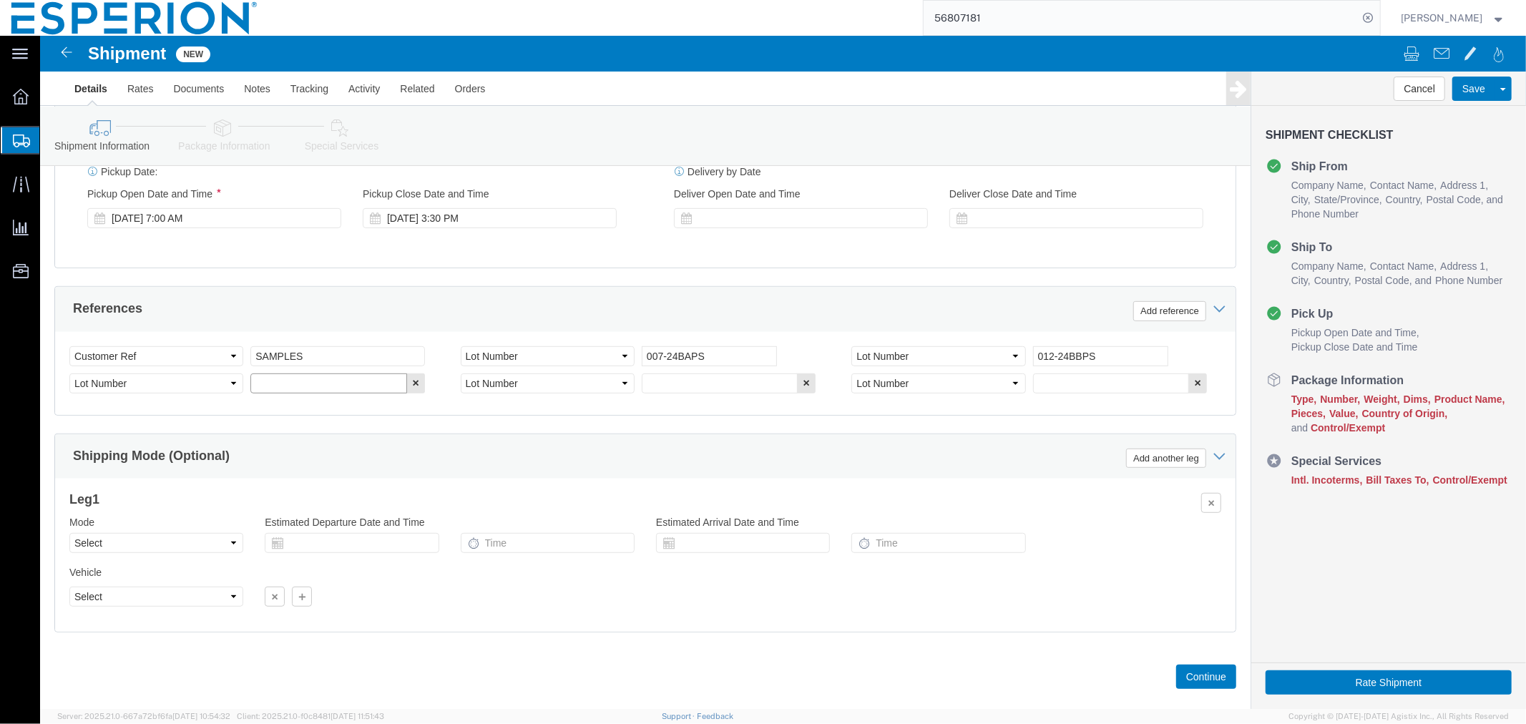
paste input "013-24BBPS"
type input "013-24BBPS"
click input "text"
paste input "014-24BBPS"
type input "014-24BBPS"
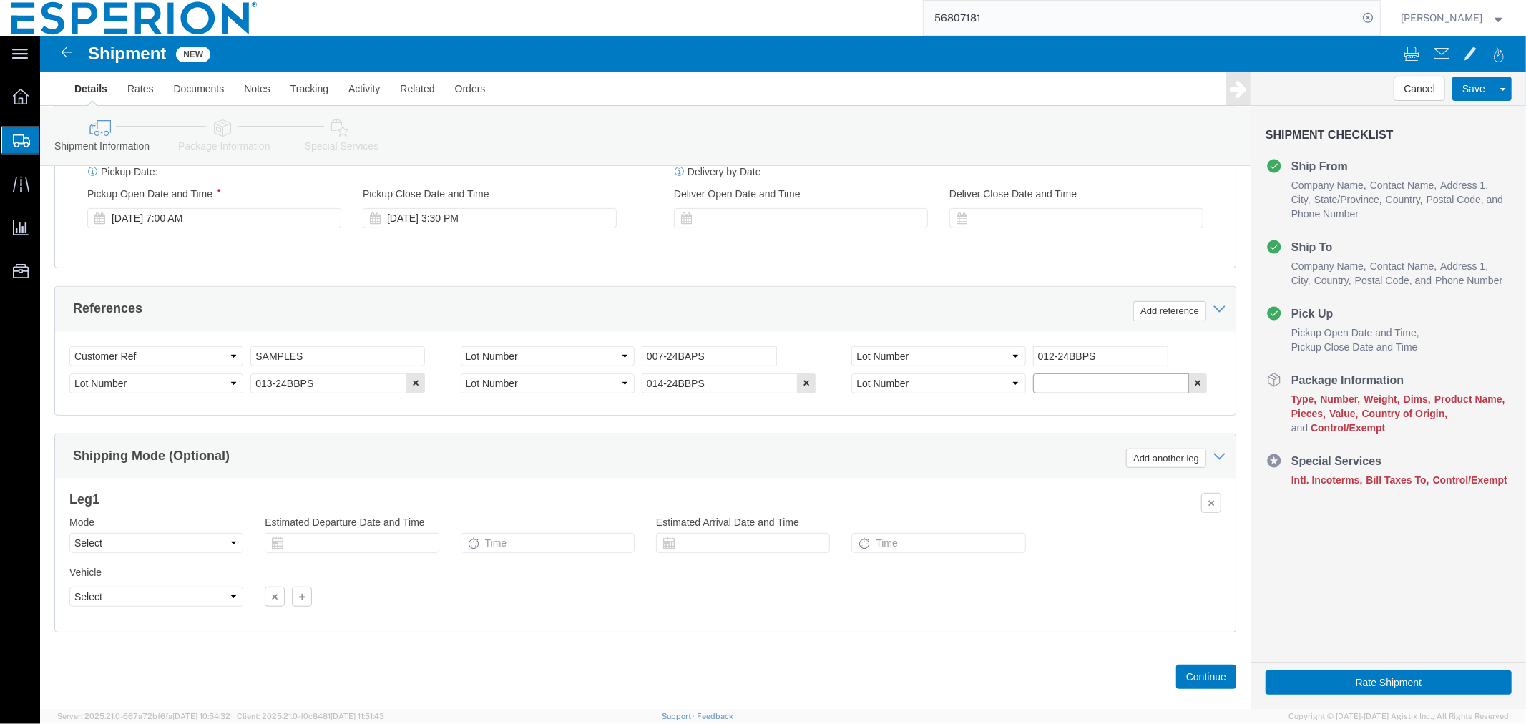
click input "text"
paste input "015-24BBPS"
type input "015-24BBPS"
click select "Select Air Less than Truckload Multi-Leg Ocean Freight Rail Small Parcel Truckl…"
select select "SMAL"
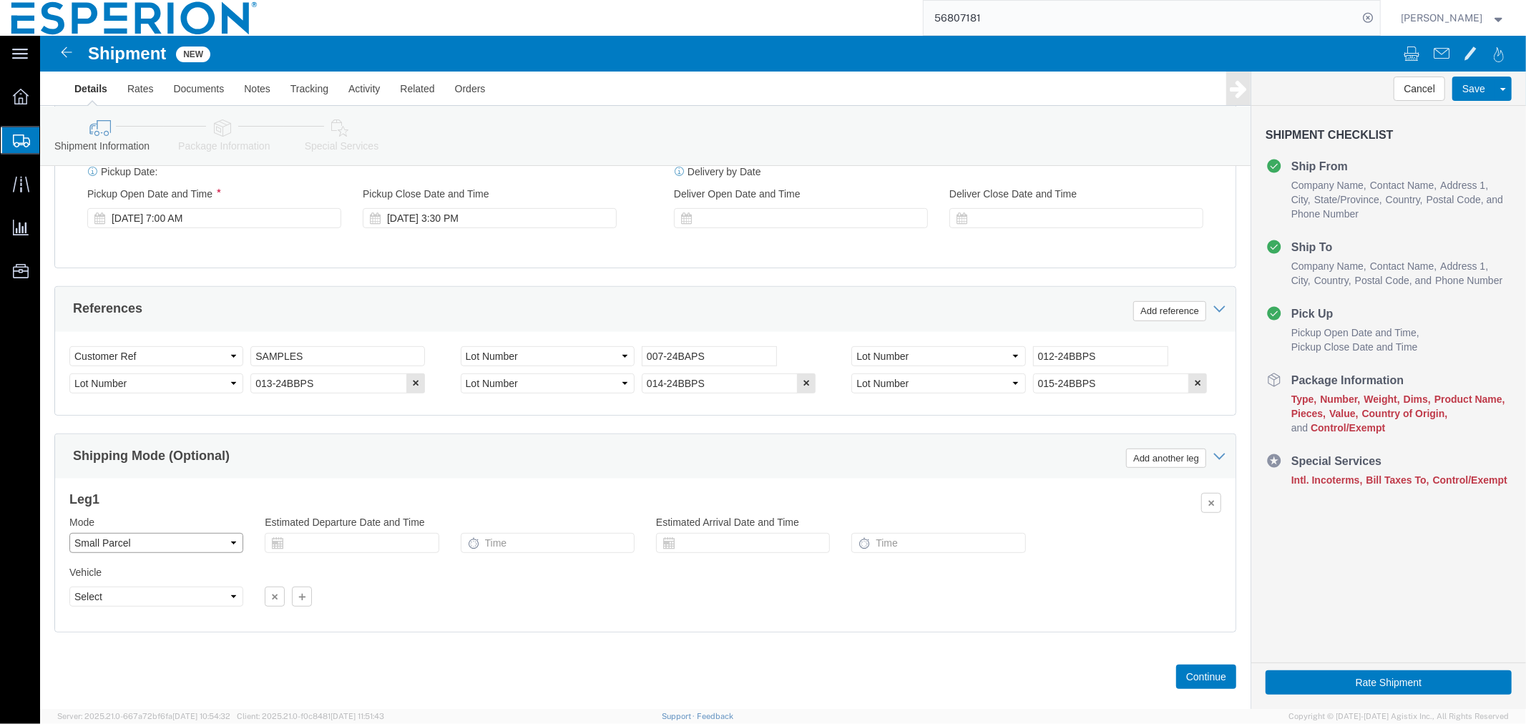
click select "Select Air Less than Truckload Multi-Leg Ocean Freight Rail Small Parcel Truckl…"
click button "Continue"
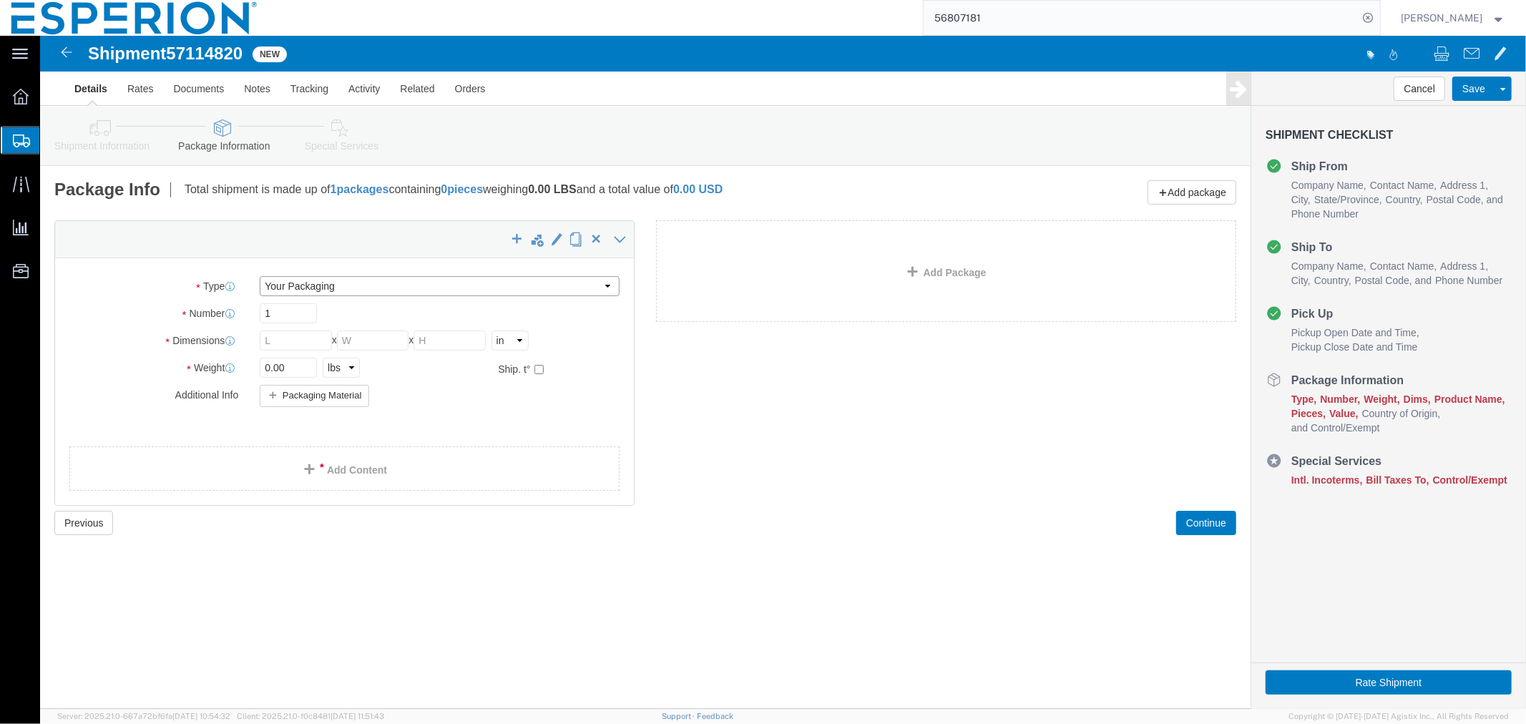
click select "Select Bale(s) Basket(s) Bolt(s) Bottle(s) Buckets Bulk Bundle(s) Can(s) Cardbo…"
select select "DRPL"
click select "Select Bale(s) Basket(s) Bolt(s) Bottle(s) Buckets Bulk Bundle(s) Can(s) Cardbo…"
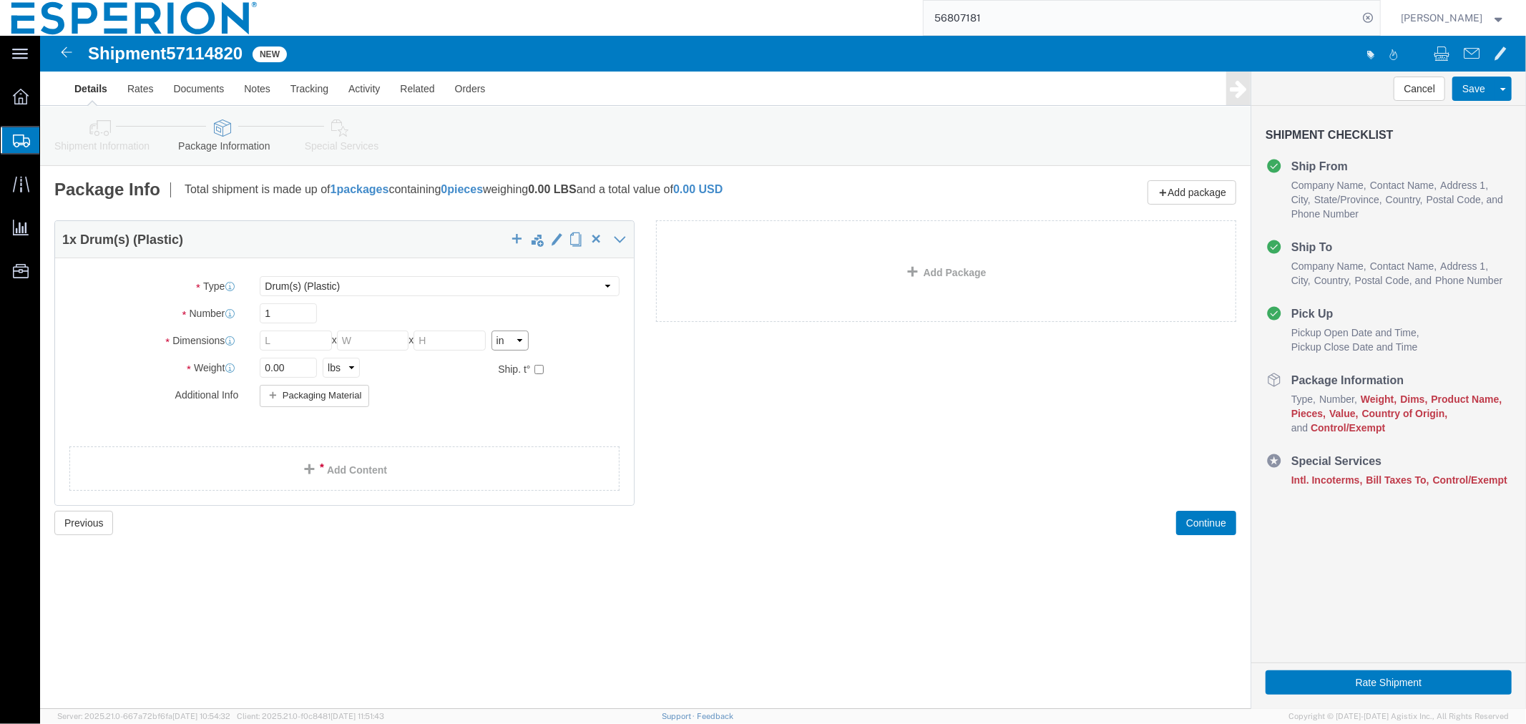
click select "Select cm ft in"
click input "text"
type input "8"
type input "11"
click input "text"
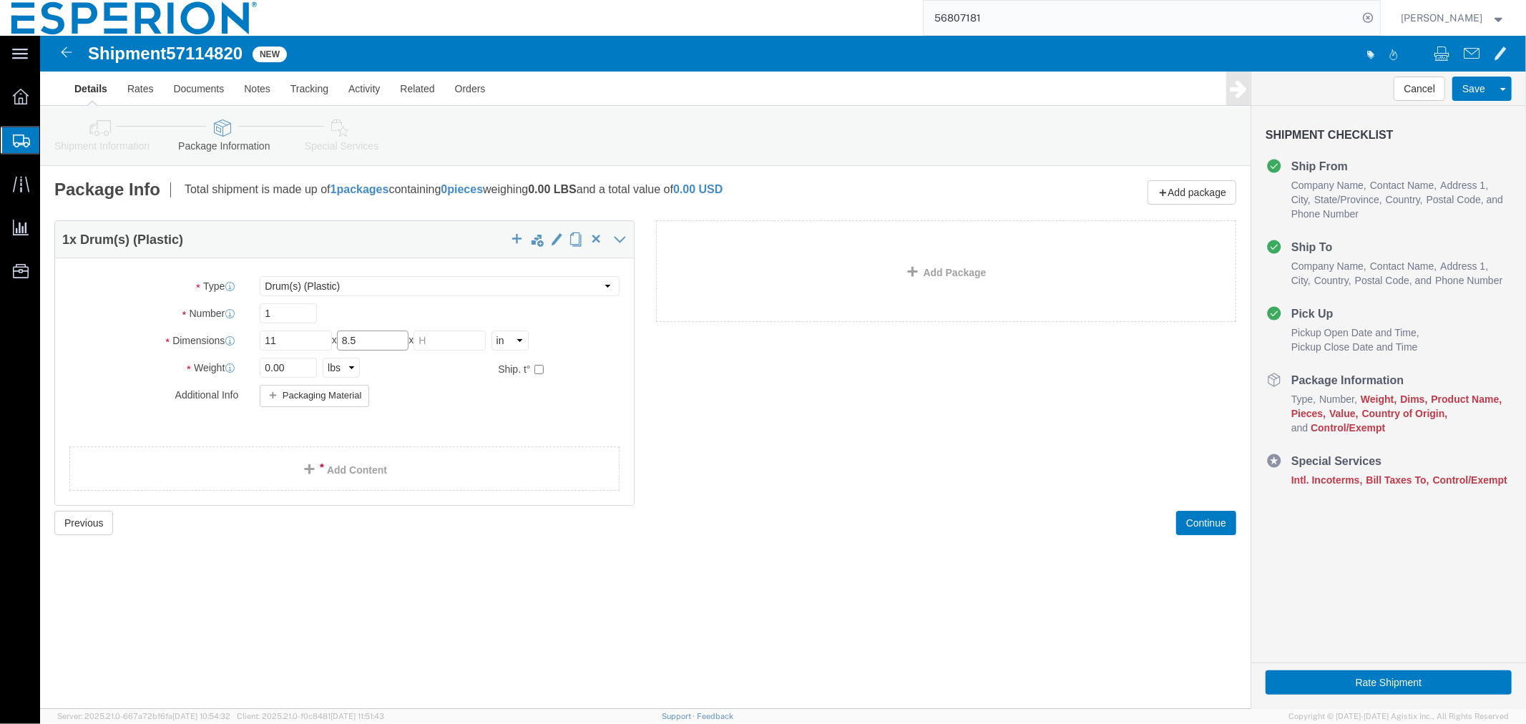
type input "8.5"
click input "text"
type input "11"
click select "Select kgs lbs"
click input "checkbox"
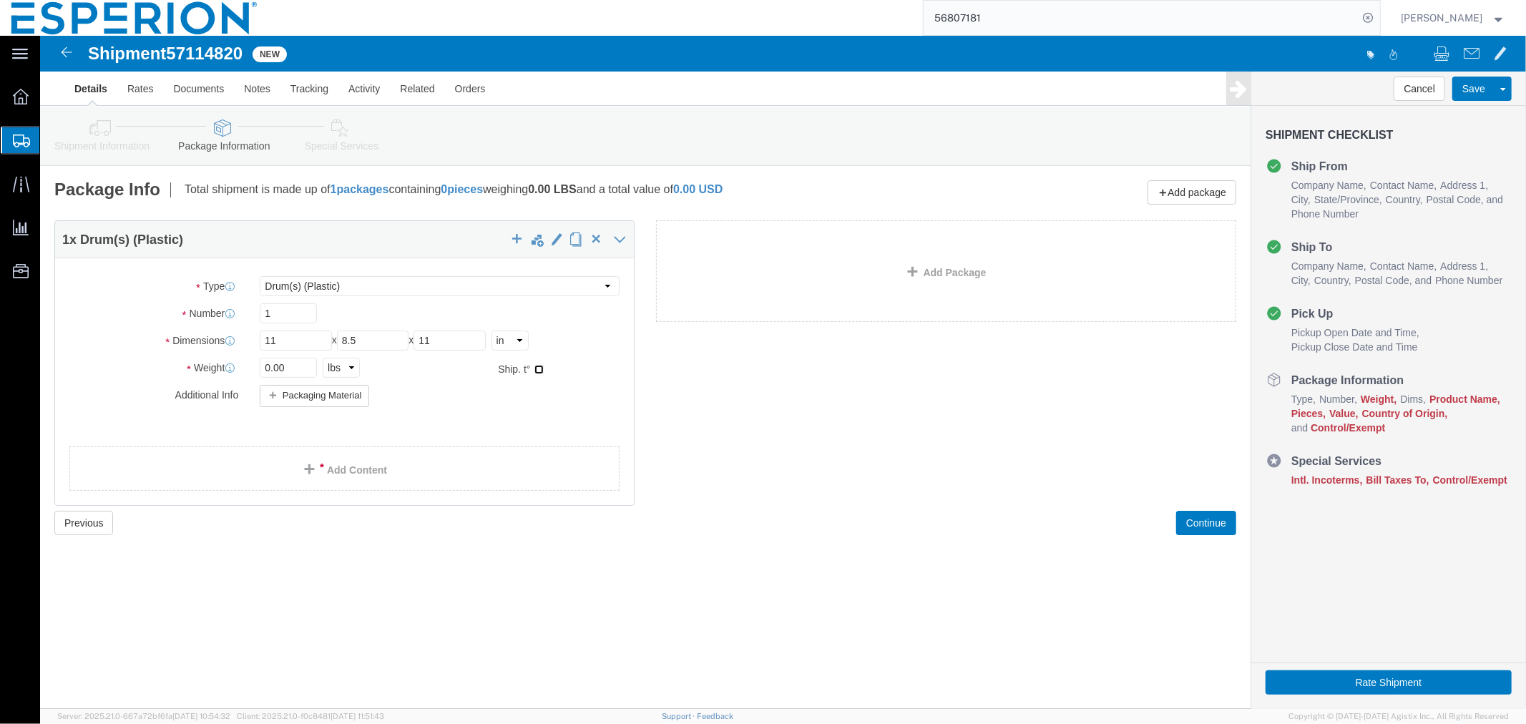
checkbox input "true"
type input "FROM_15_TO_25"
click input "0.00"
type input "5.00"
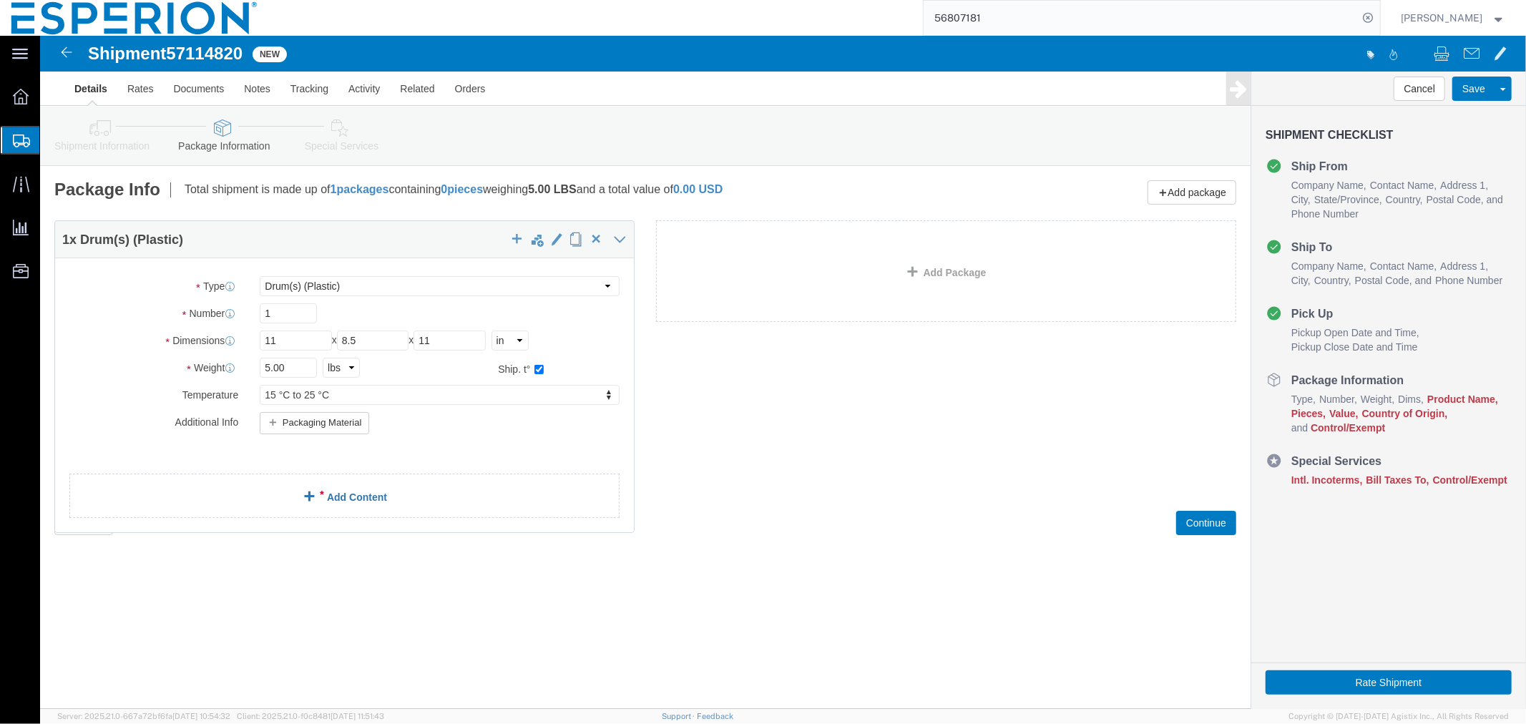
click link "Add Content"
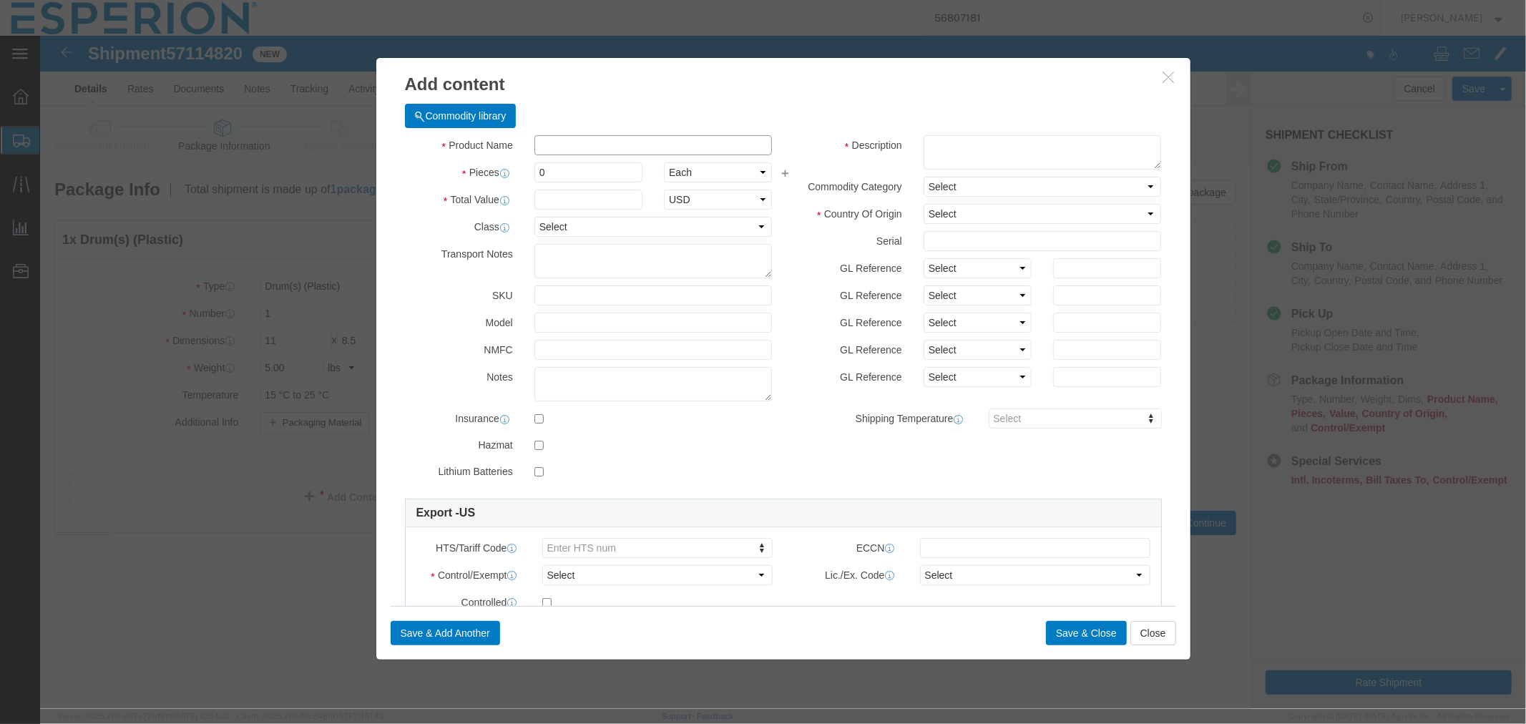
click input "text"
type input "bemp"
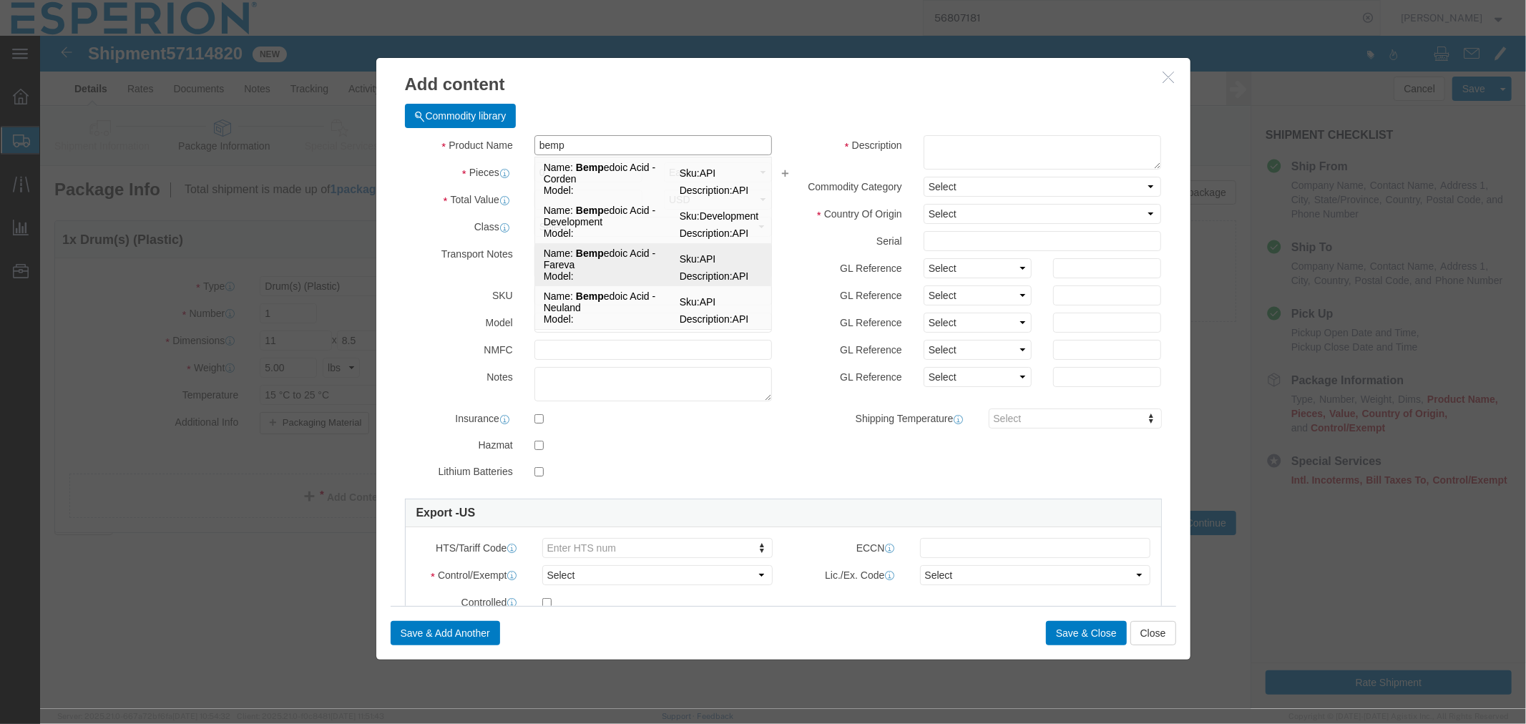
click td "Name: Bemp edoic Acid - Fareva"
type input "1"
select select "KGS"
type input "395.54"
select select "USD"
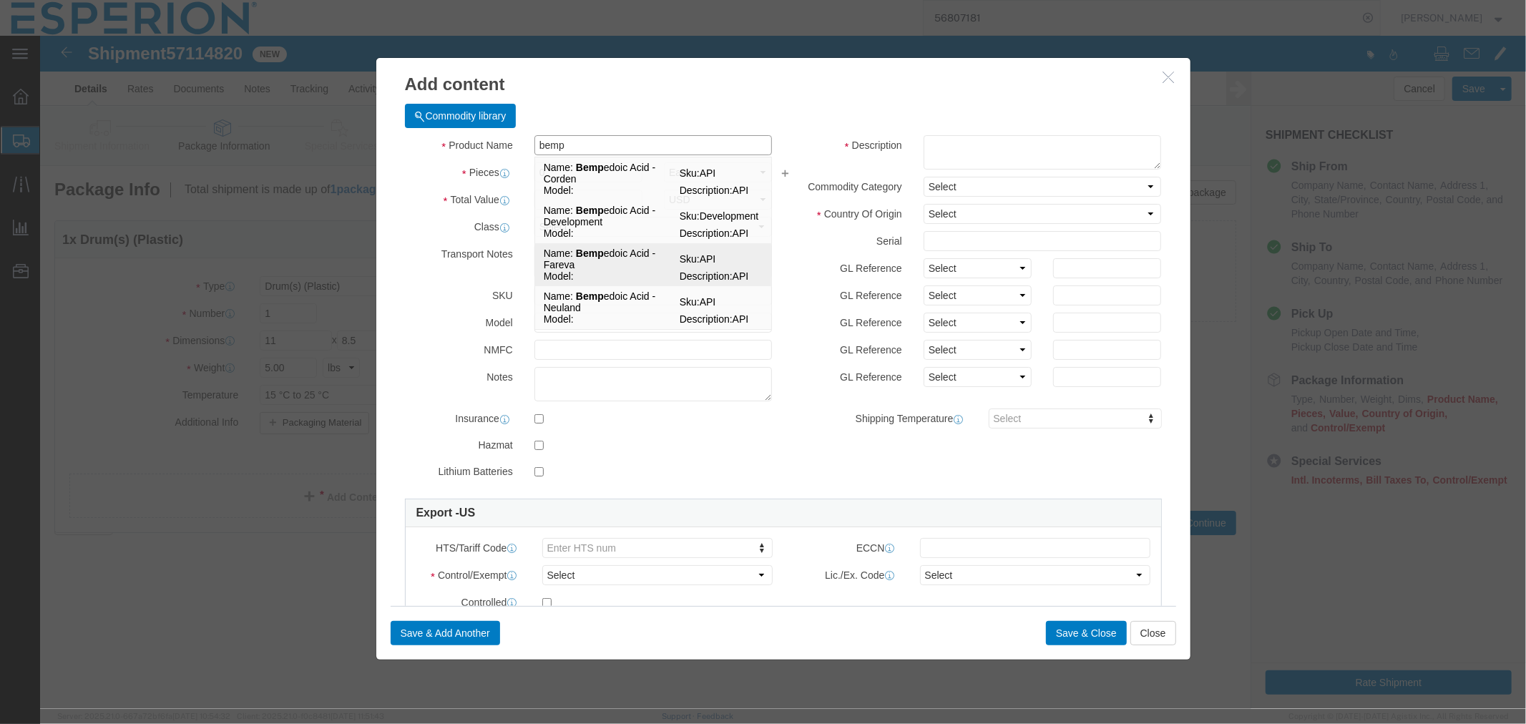
select select "PHARMA"
select select "FR"
type input "FROM_2_TO_40"
type input "2918.19.9000"
type input "EAR99"
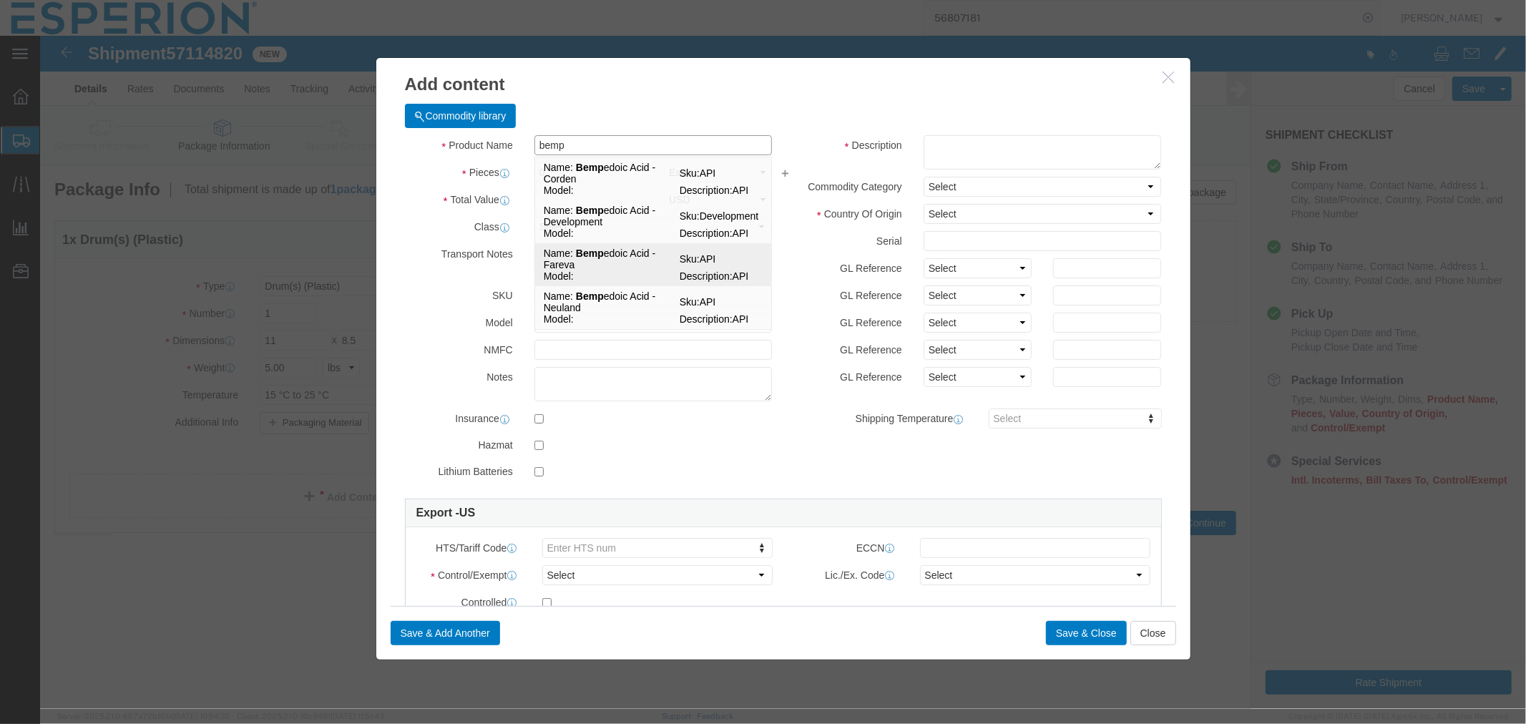
select select
type input "[MEDICAL_DATA] - Fareva"
type input "API"
type textarea "API"
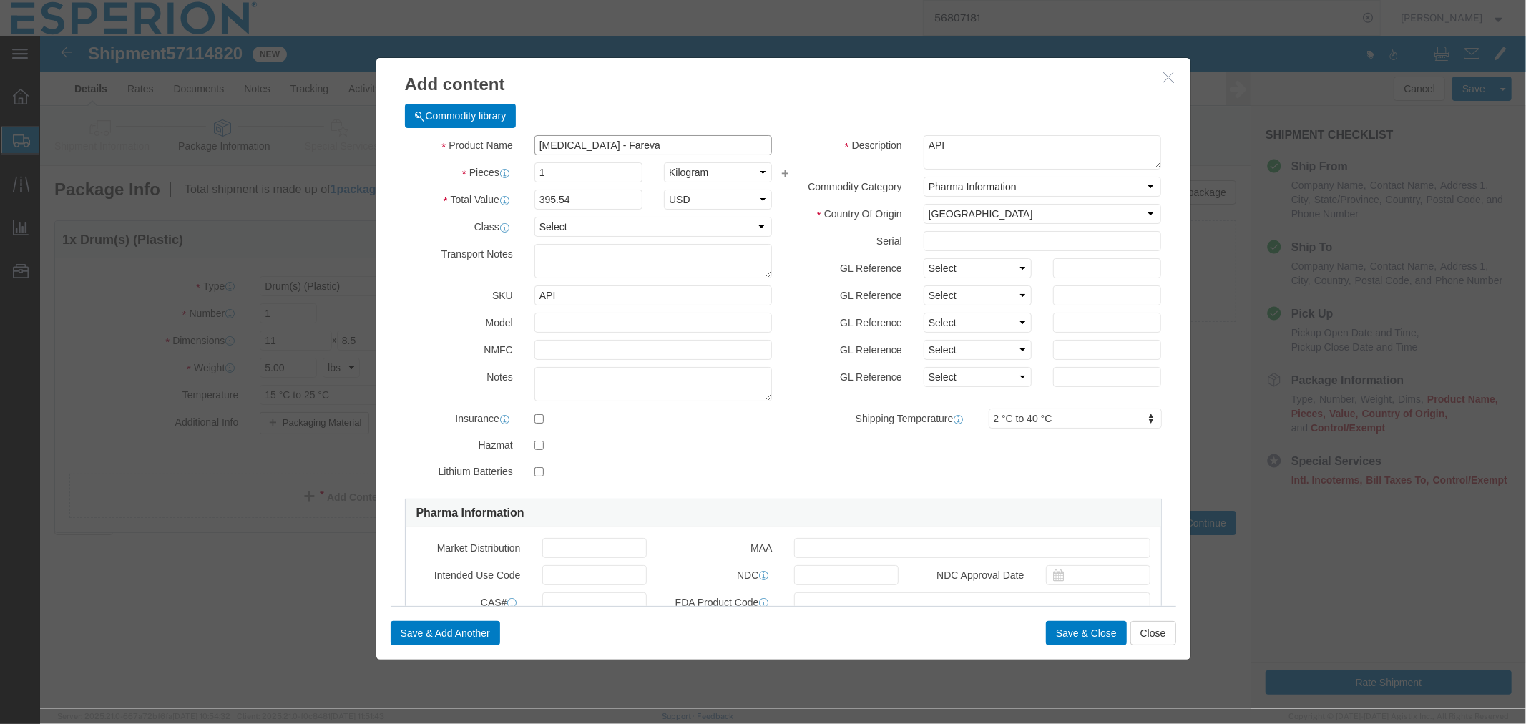
type input "[MEDICAL_DATA] - Fareva"
type input "FROM_15_TO_25"
click select "Select Bag Barrels 100Board Feet Bottle Box Blister Pack Carats Can Capsule Car…"
select select "G"
click select "Select Bag Barrels 100Board Feet Bottle Box Blister Pack Carats Can Capsule Car…"
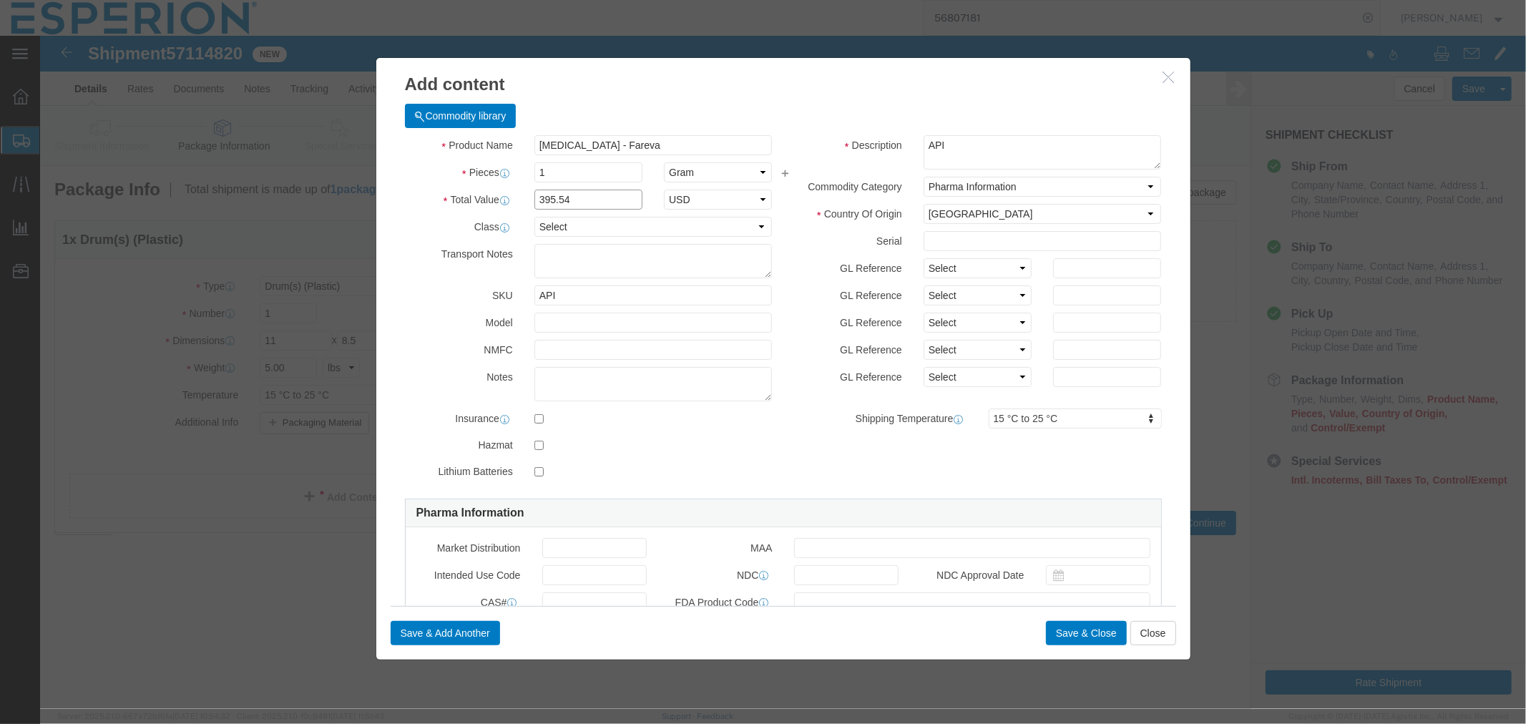
click input "395.54"
click input "1"
type input "0.7"
type input "276.88"
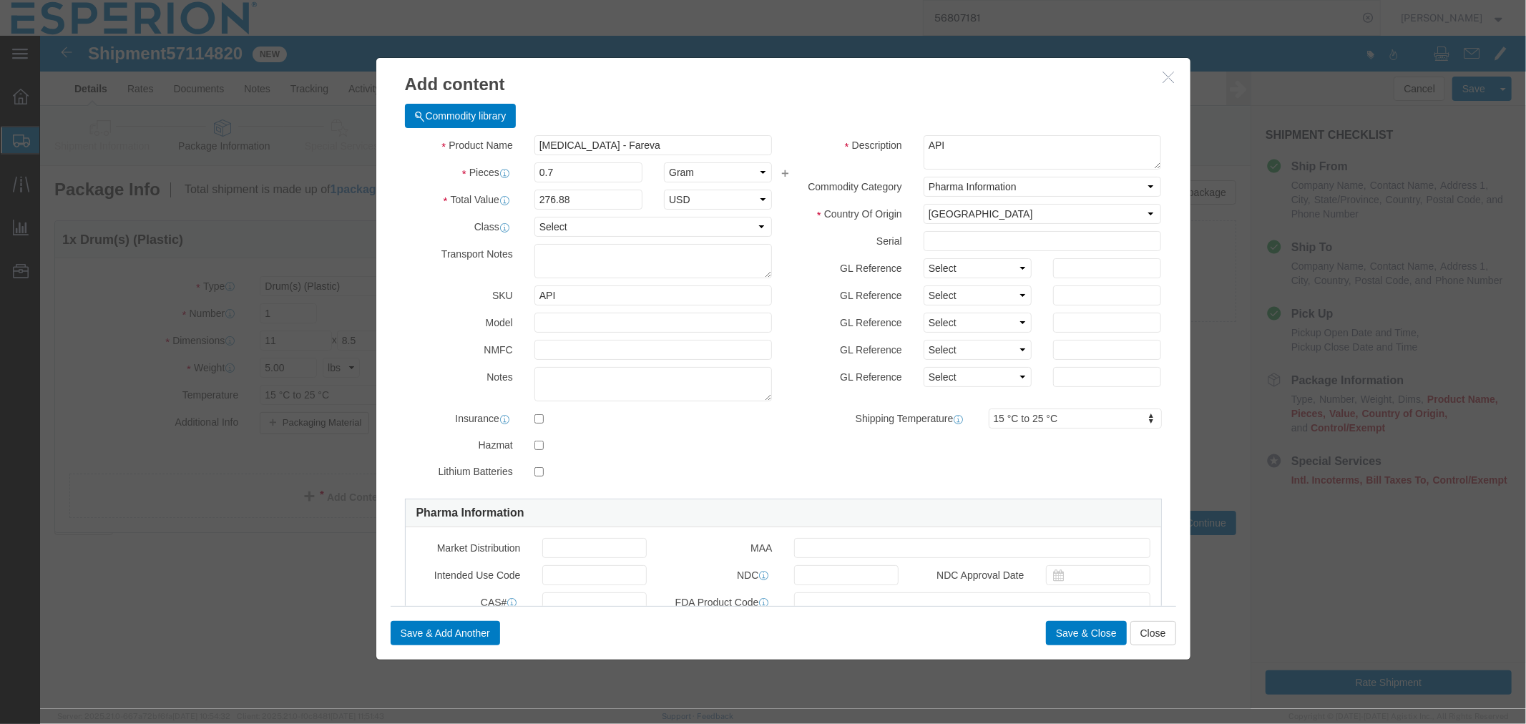
click div "Product Name [MEDICAL_DATA] - Fareva bemp Pieces 0.7 Select Bag Barrels 100Boar…"
drag, startPoint x: 536, startPoint y: 132, endPoint x: 454, endPoint y: 130, distance: 81.6
click div "Pieces Number of pieces inside all the packages 0.7 Select Bag Barrels 100Board…"
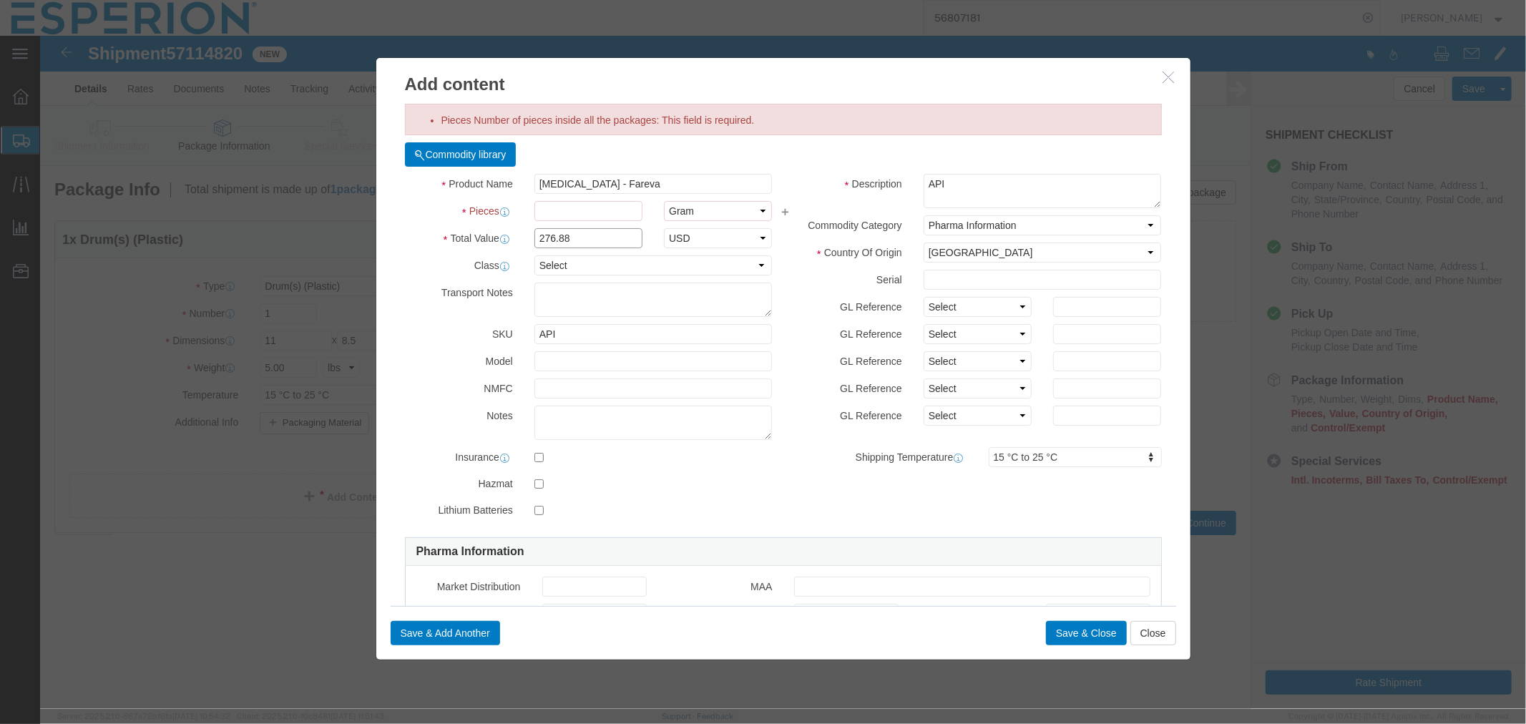
click input "276.88"
drag, startPoint x: 542, startPoint y: 205, endPoint x: 484, endPoint y: 203, distance: 58.0
click div "276.88"
type input "0.39554"
click input "Pieces : This field is required."
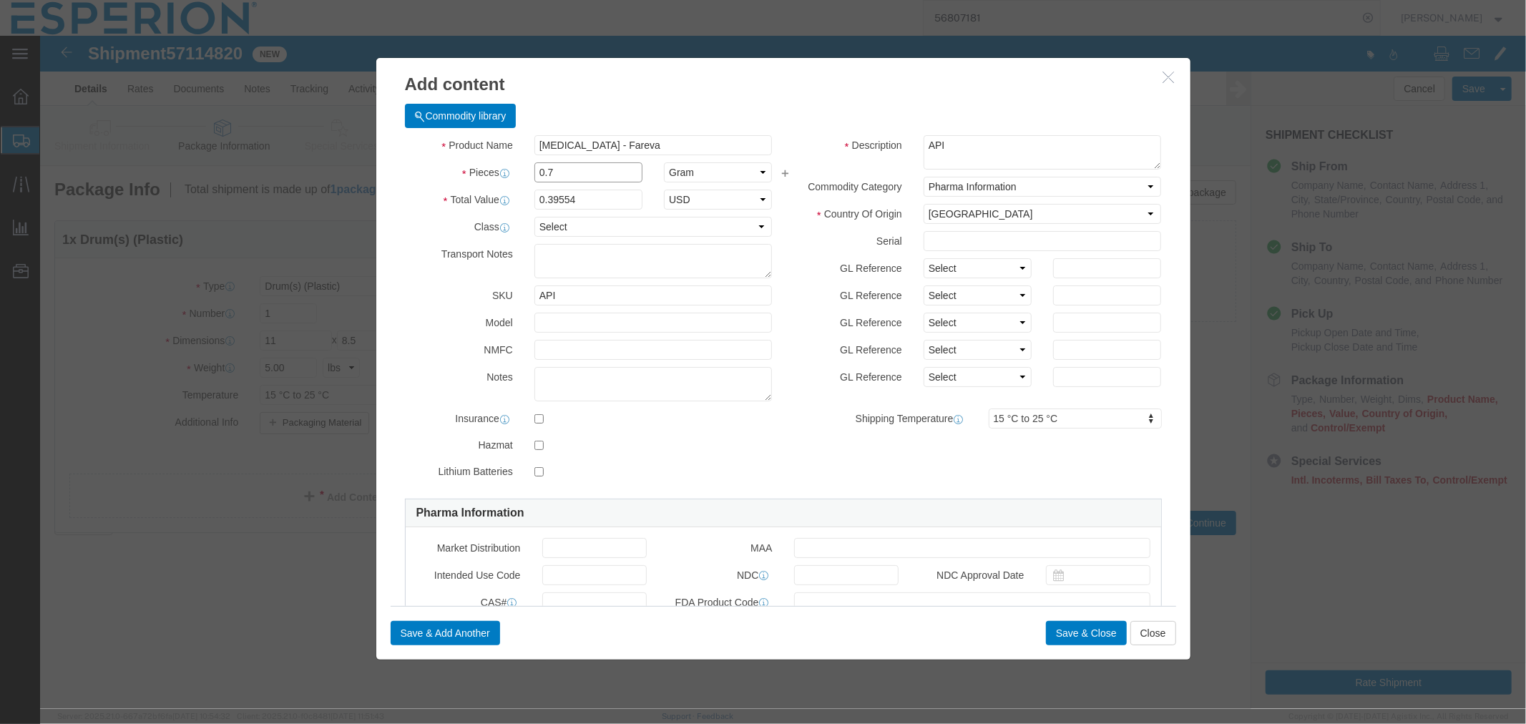
type input "0.7"
type input "0.28"
click textarea
click input "text"
type input "007-24BAPS"
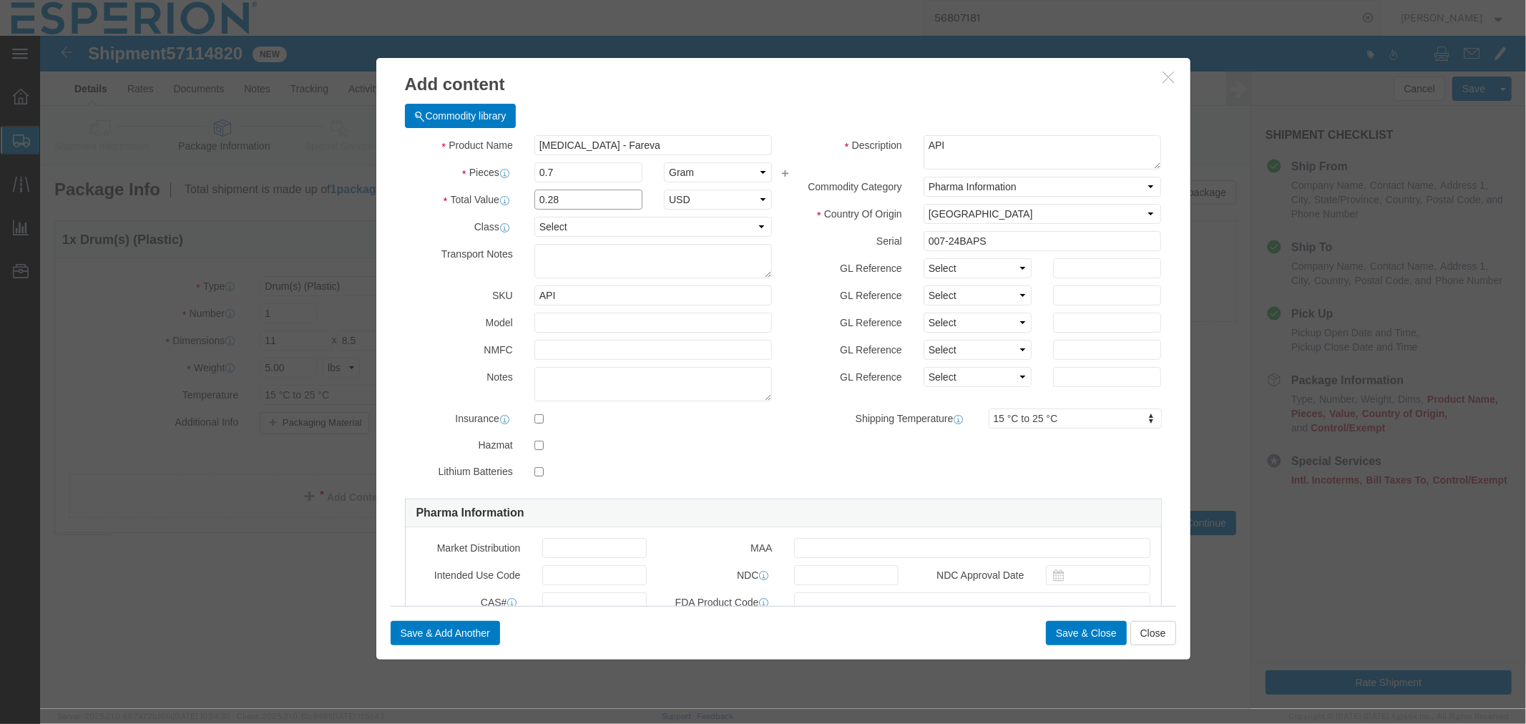
click input "0.28"
drag, startPoint x: 538, startPoint y: 140, endPoint x: 486, endPoint y: 133, distance: 52.0
click div "0.7"
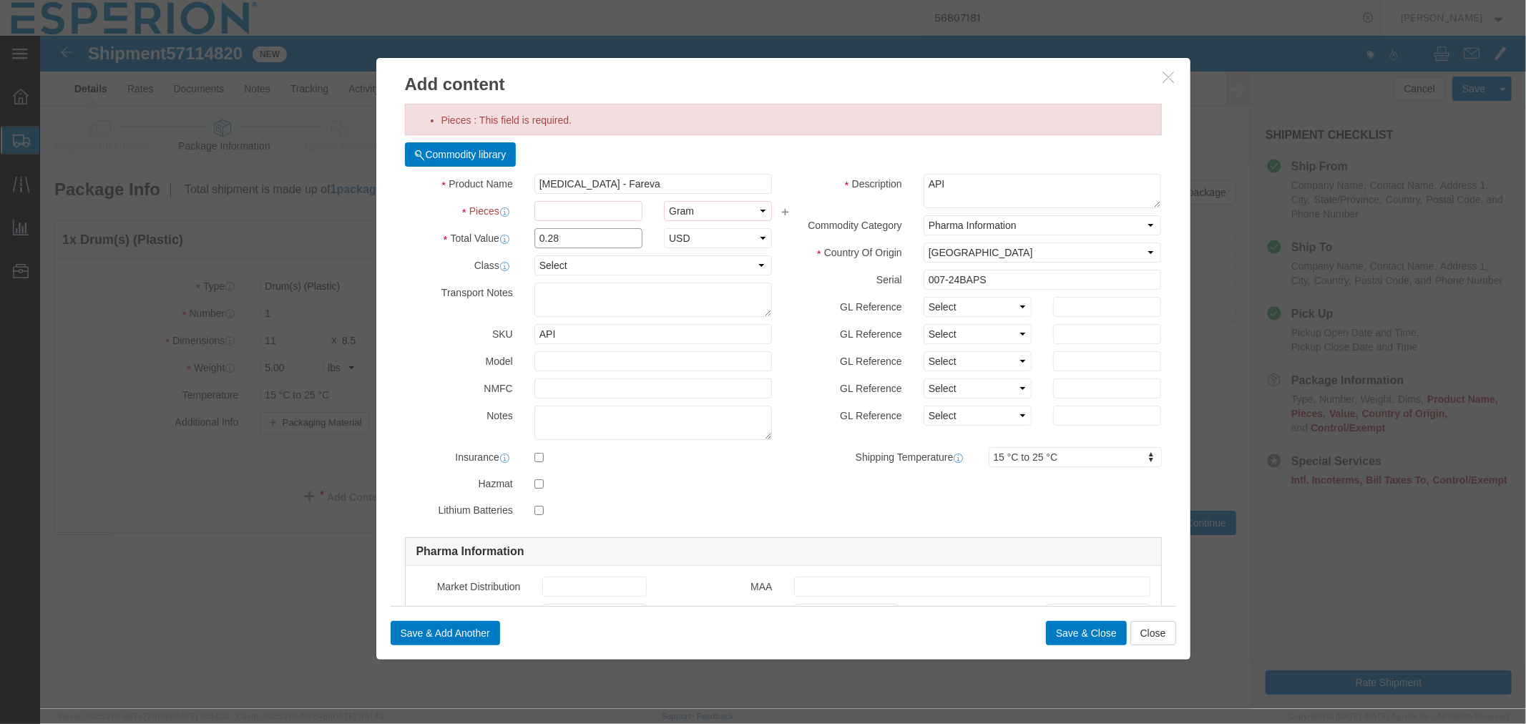
drag, startPoint x: 551, startPoint y: 208, endPoint x: 456, endPoint y: 210, distance: 95.9
click div "Total Value 0.28 Select ADP AED AFN ALL AMD AOA ARS ATS AUD AWG AZN BAM BBD BDT…"
type input "1.29"
click input "Pieces : This field is required."
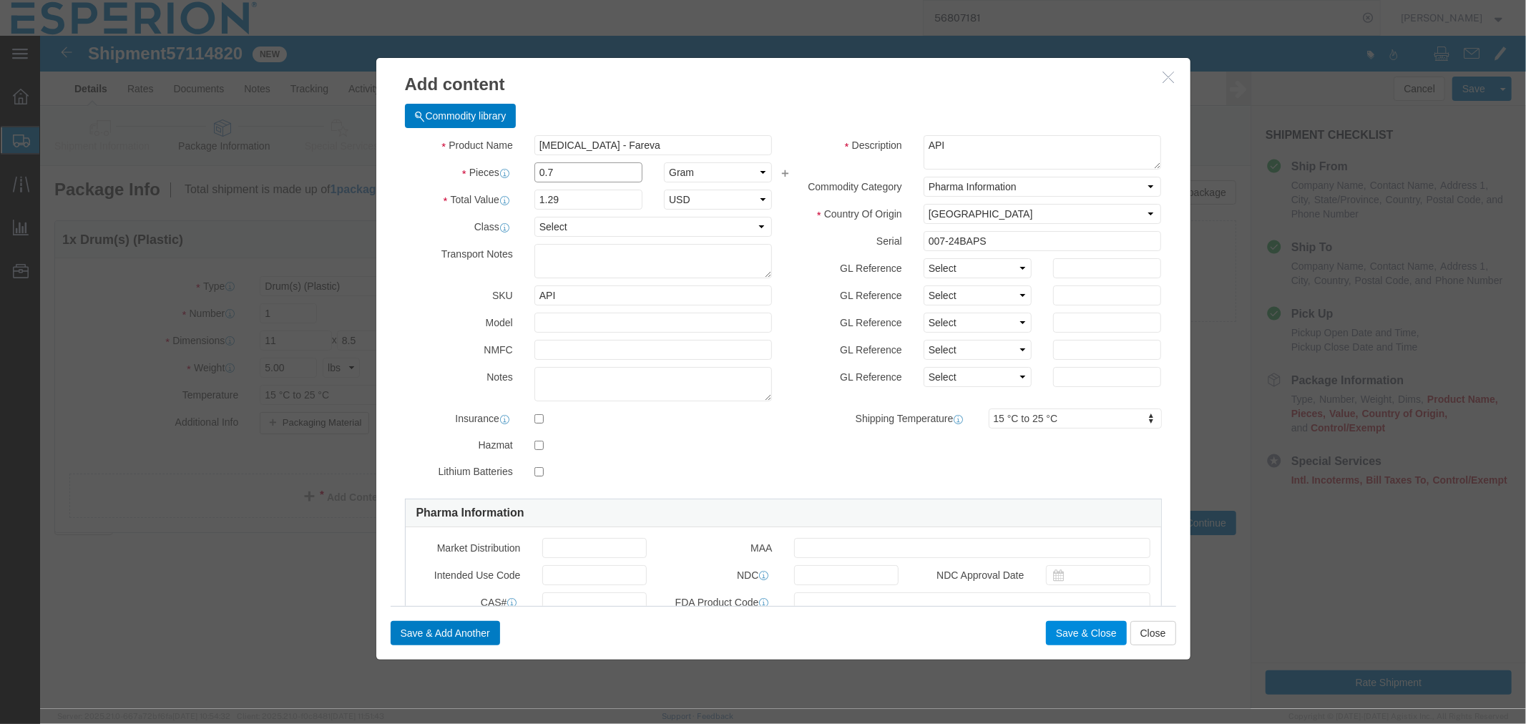
type input "0.7"
type input "0.9"
click button "Save & Close"
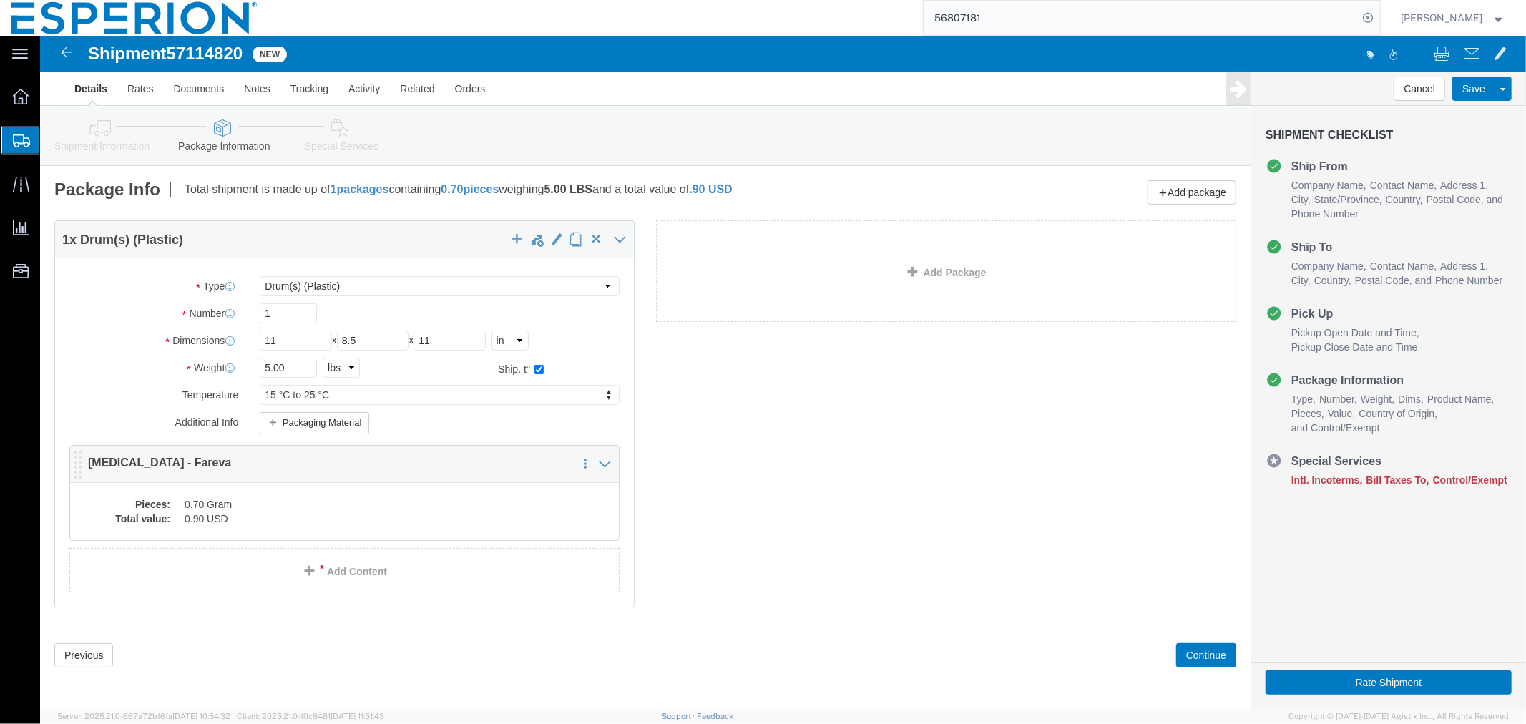
click dd "0.70 Gram"
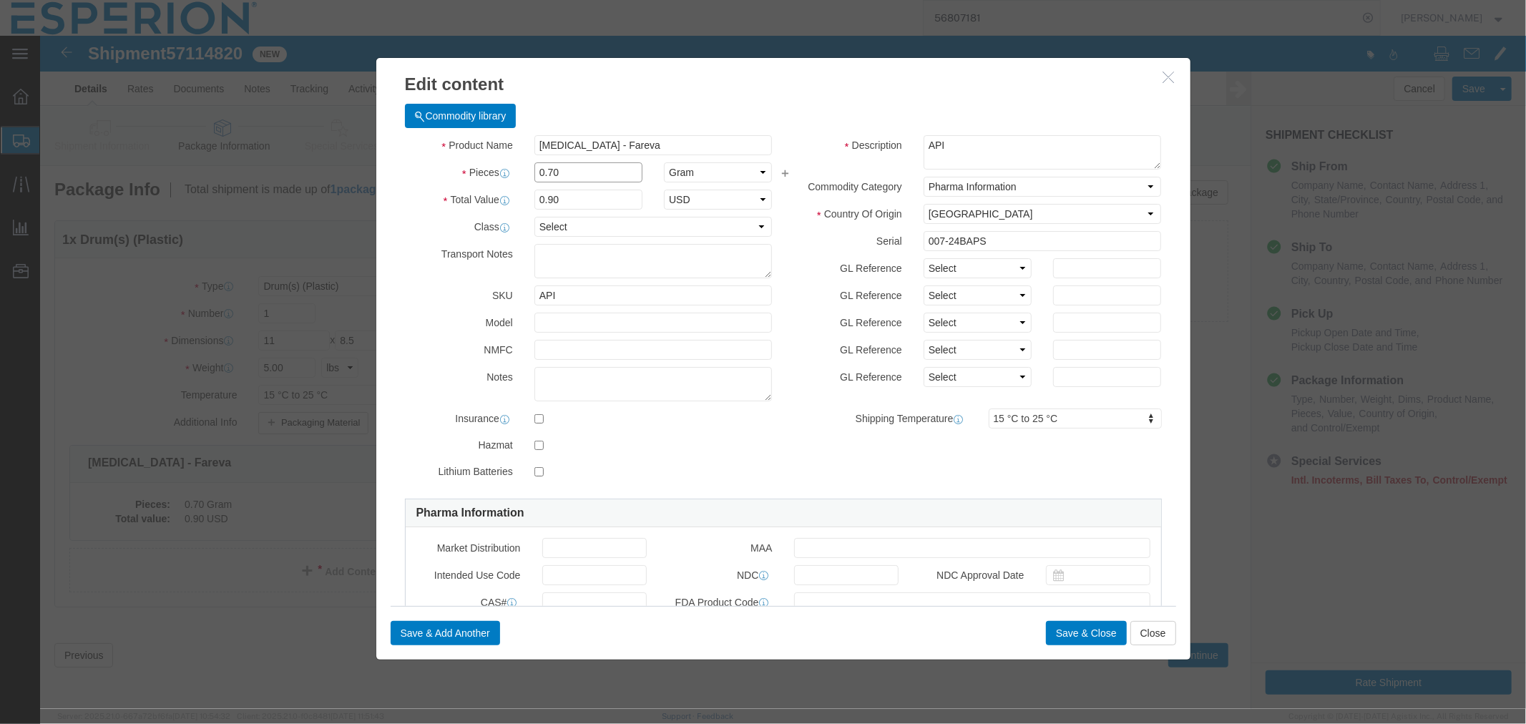
drag, startPoint x: 537, startPoint y: 137, endPoint x: 449, endPoint y: 143, distance: 88.2
click div "Pieces 0.70 Select Bag Barrels 100Board Feet Bottle Box Blister Pack Carats Can…"
type input "4.1"
type input "5.27"
drag, startPoint x: 951, startPoint y: 200, endPoint x: 813, endPoint y: 205, distance: 138.1
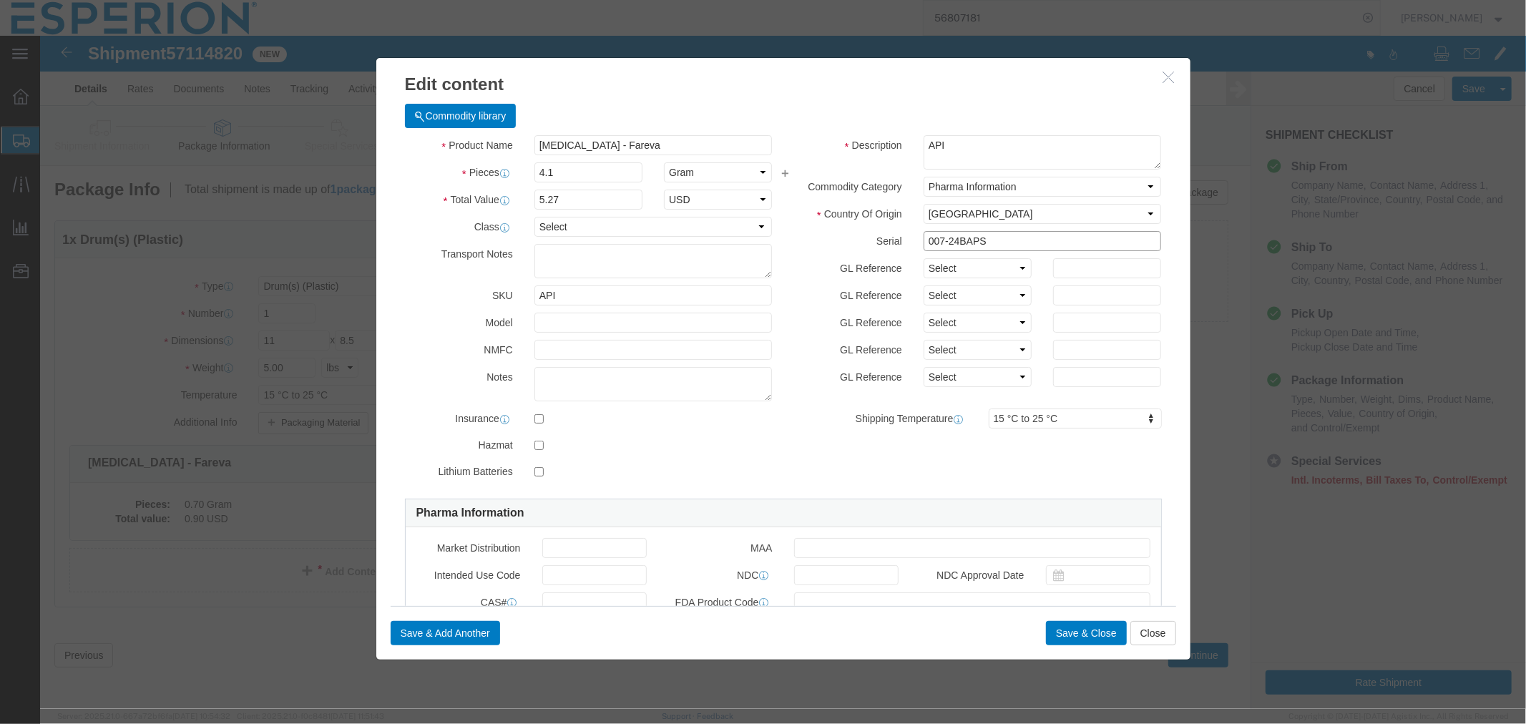
click div "Serial 007-24BAPS"
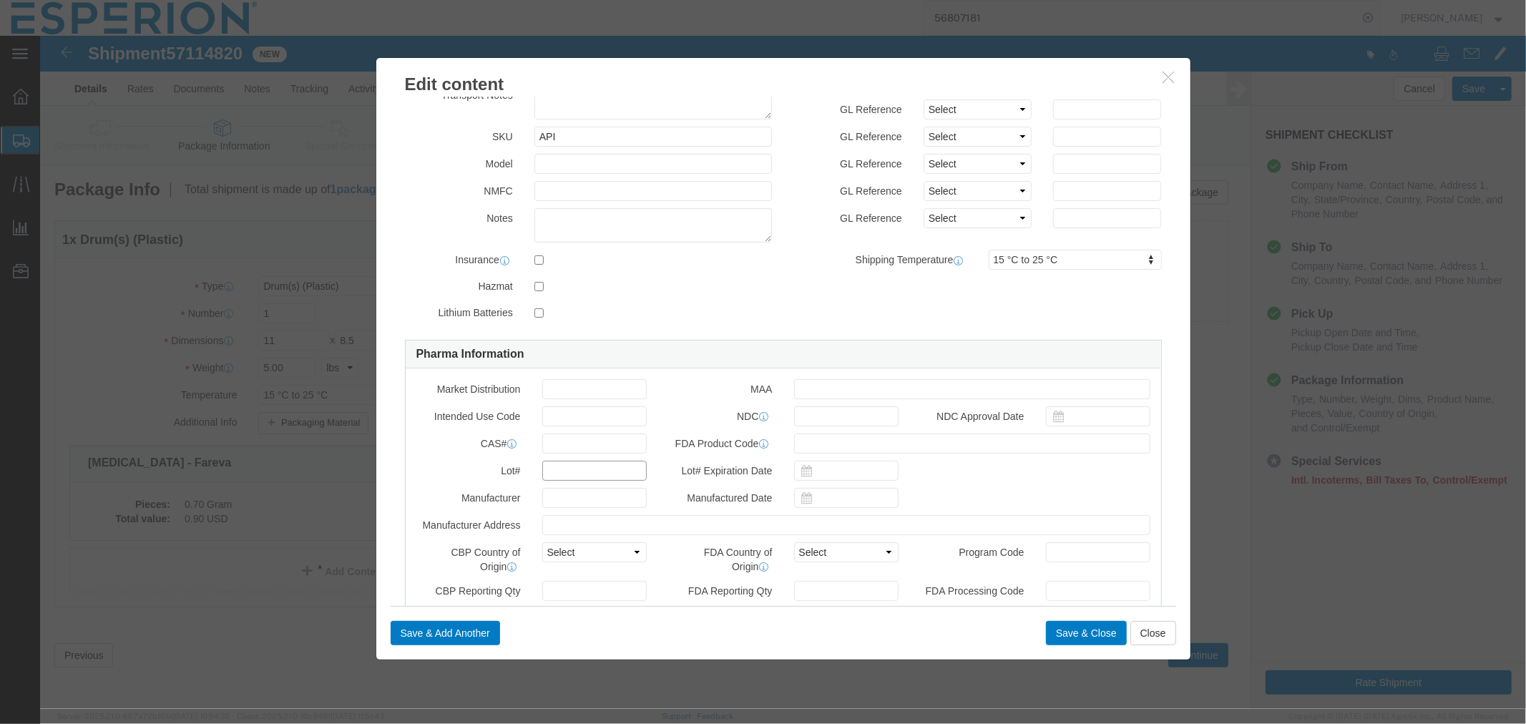
click input "text"
paste input "007-24BAPS"
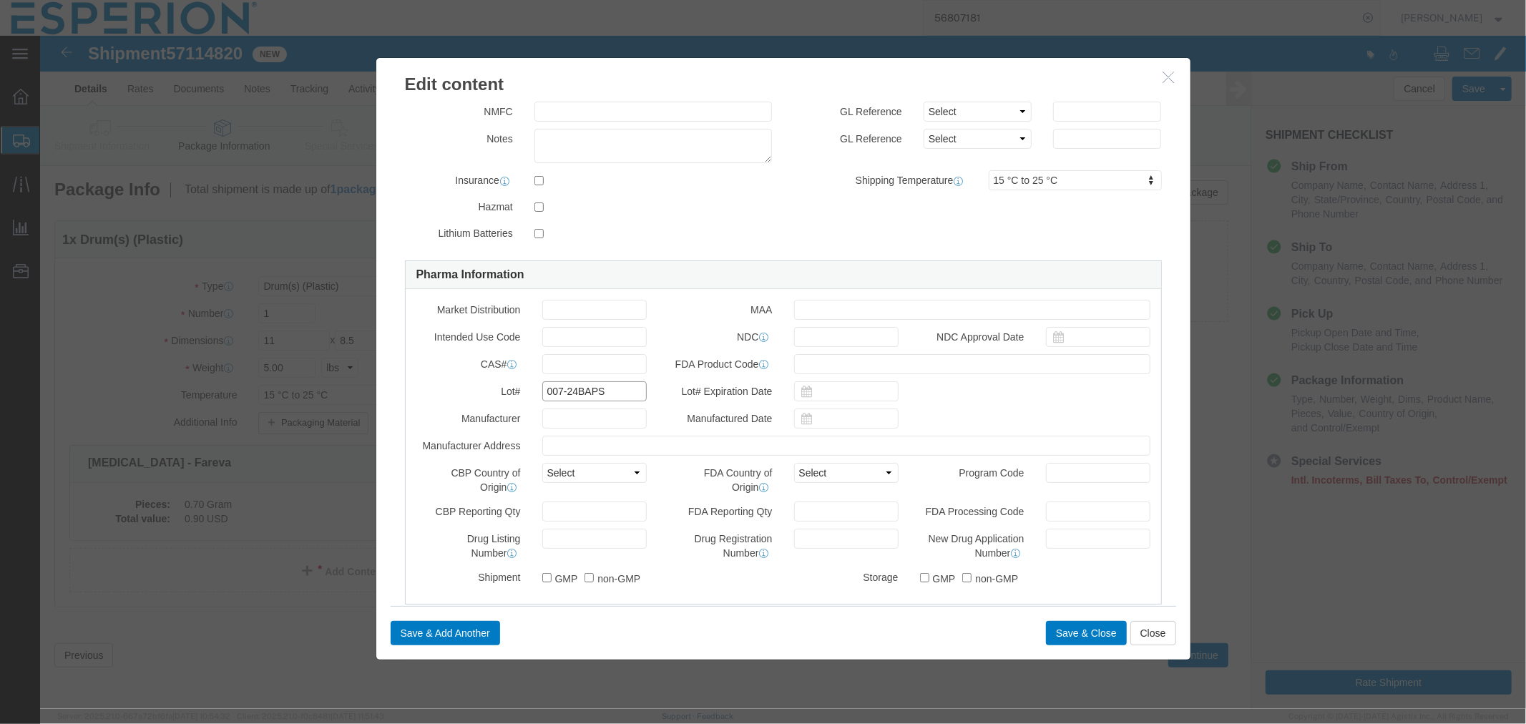
scroll to position [0, 0]
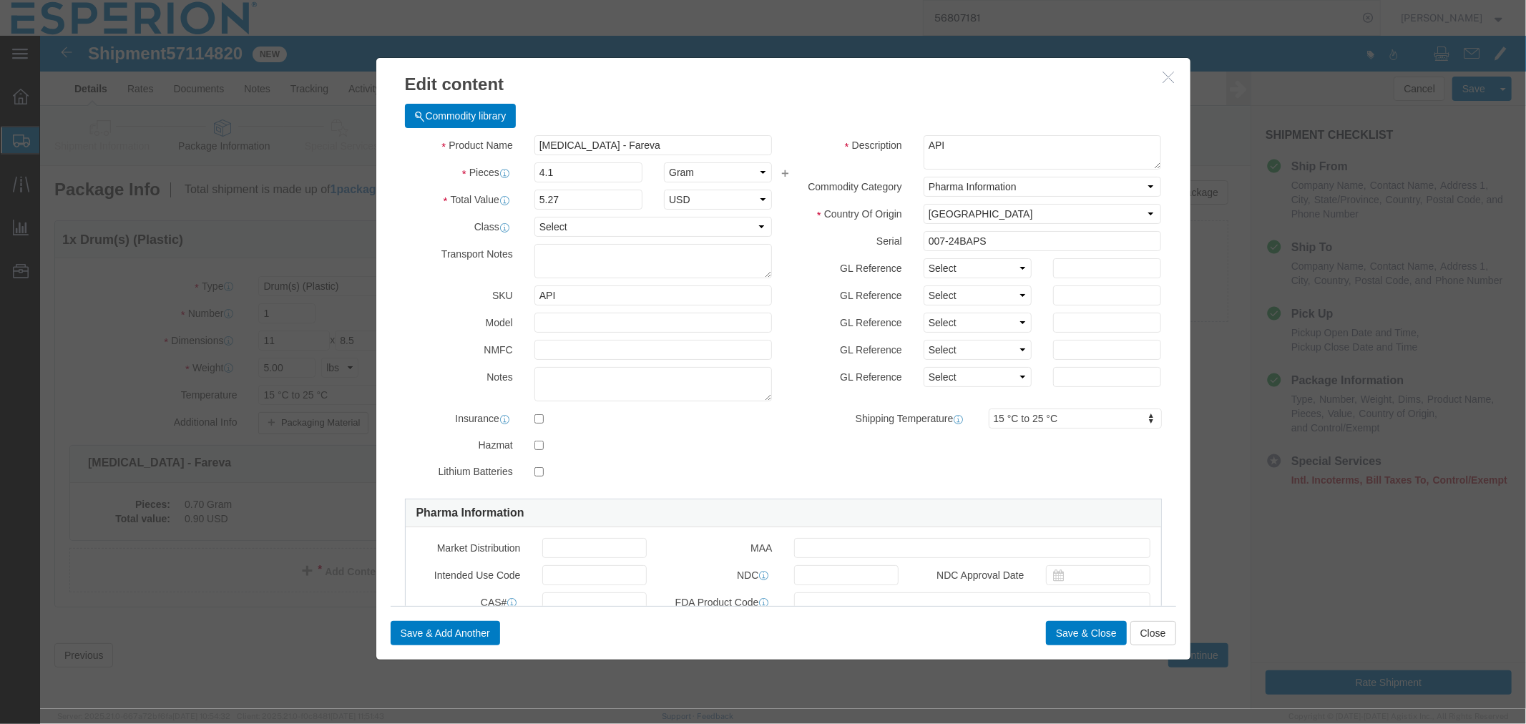
type input "007-24BAPS"
click input "[MEDICAL_DATA] - Fareva"
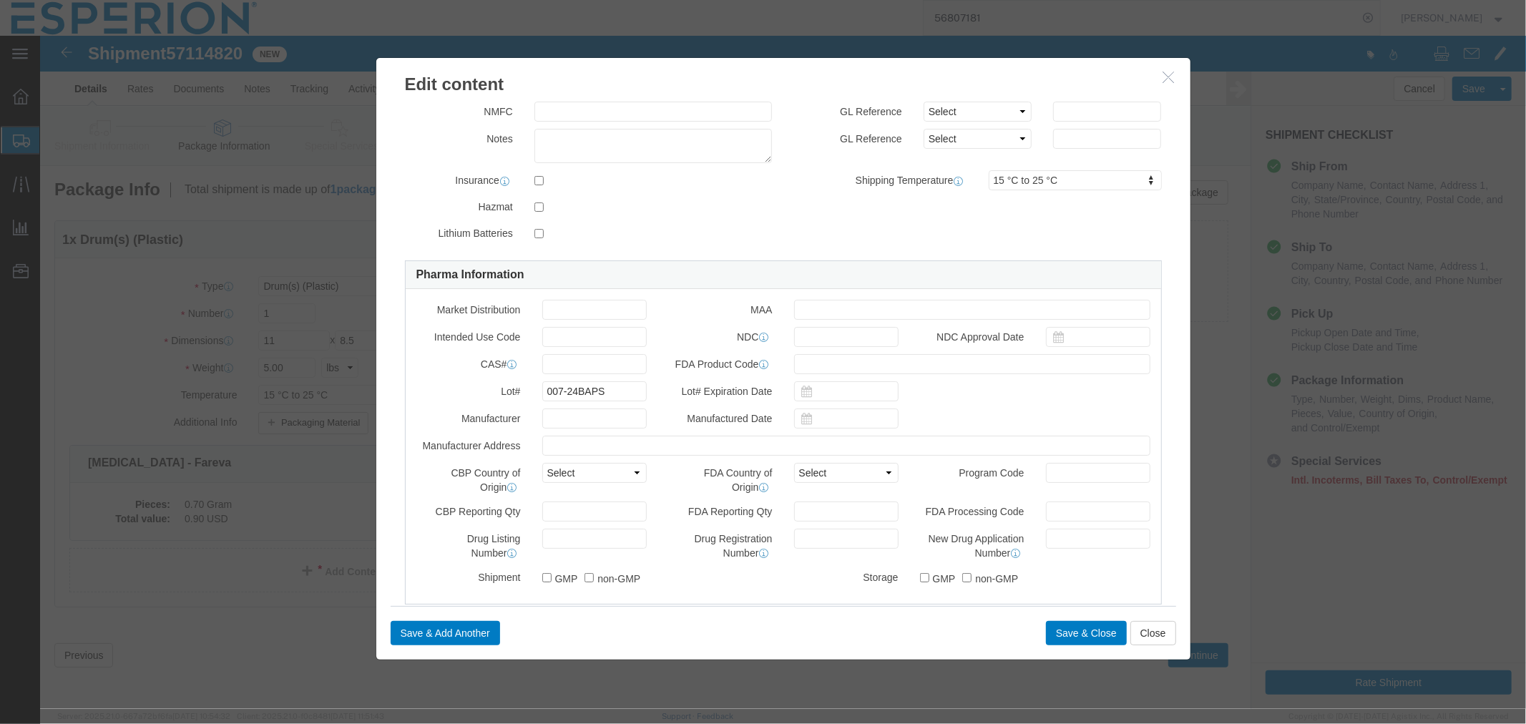
scroll to position [318, 0]
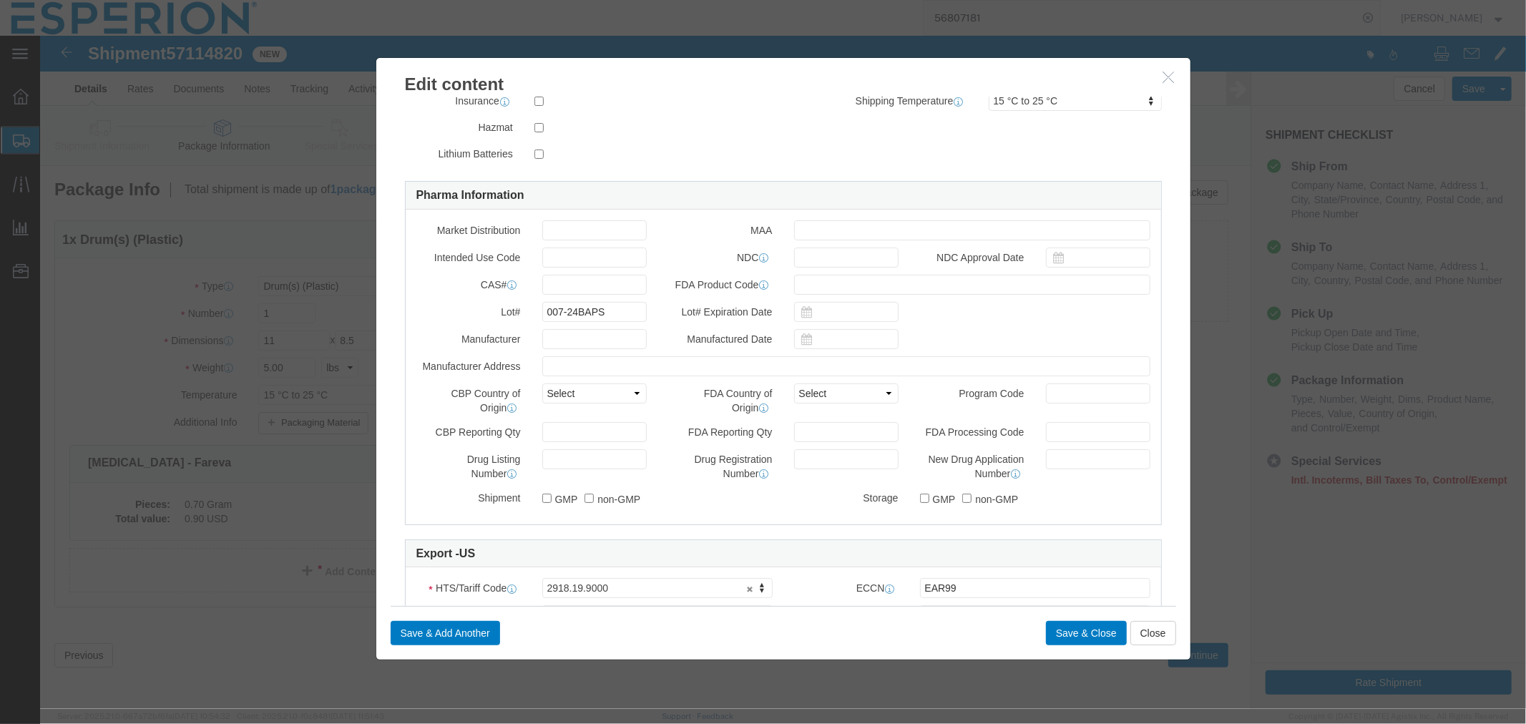
type input "[MEDICAL_DATA] - Fareva SAMPLE"
click input "text"
paste input "738606-46-7"
type input "738606-46-7"
click input "text"
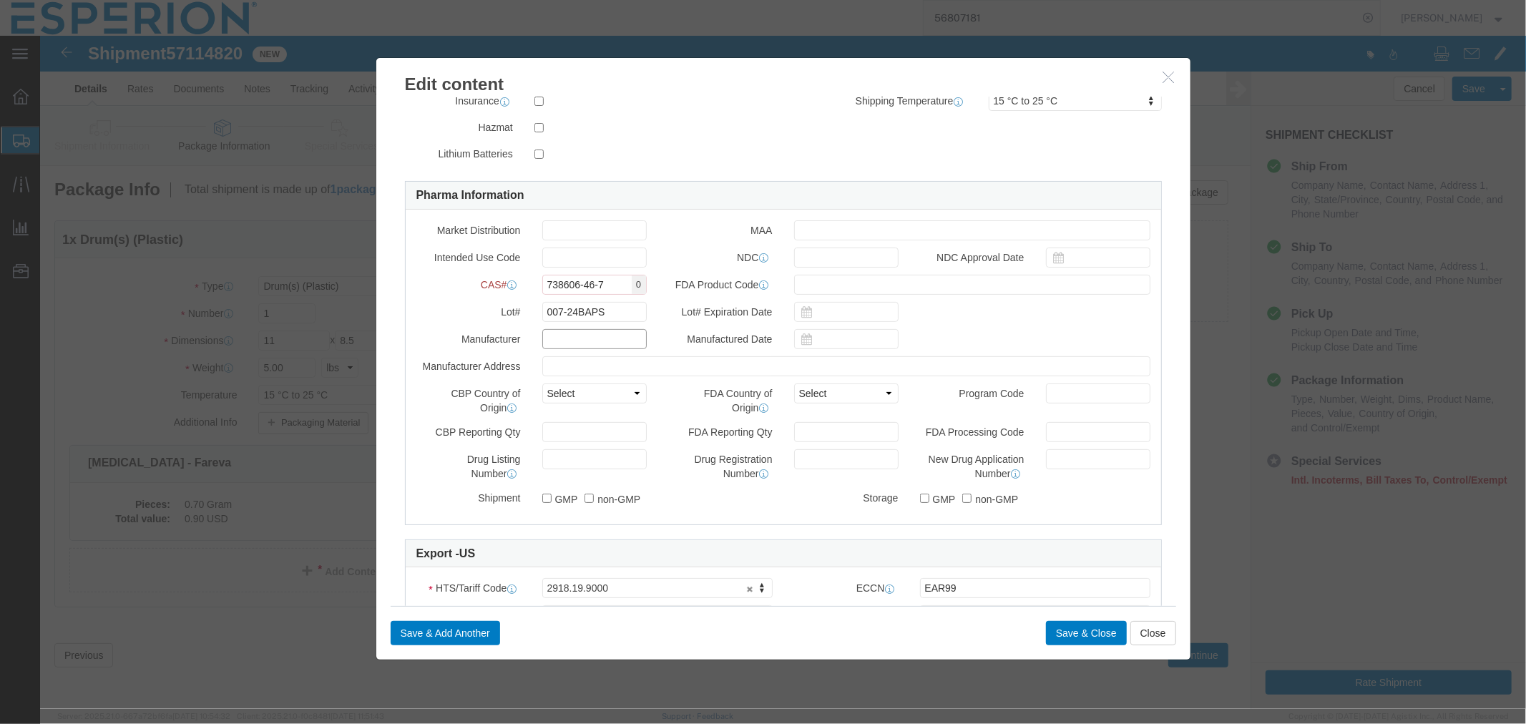
scroll to position [575, 0]
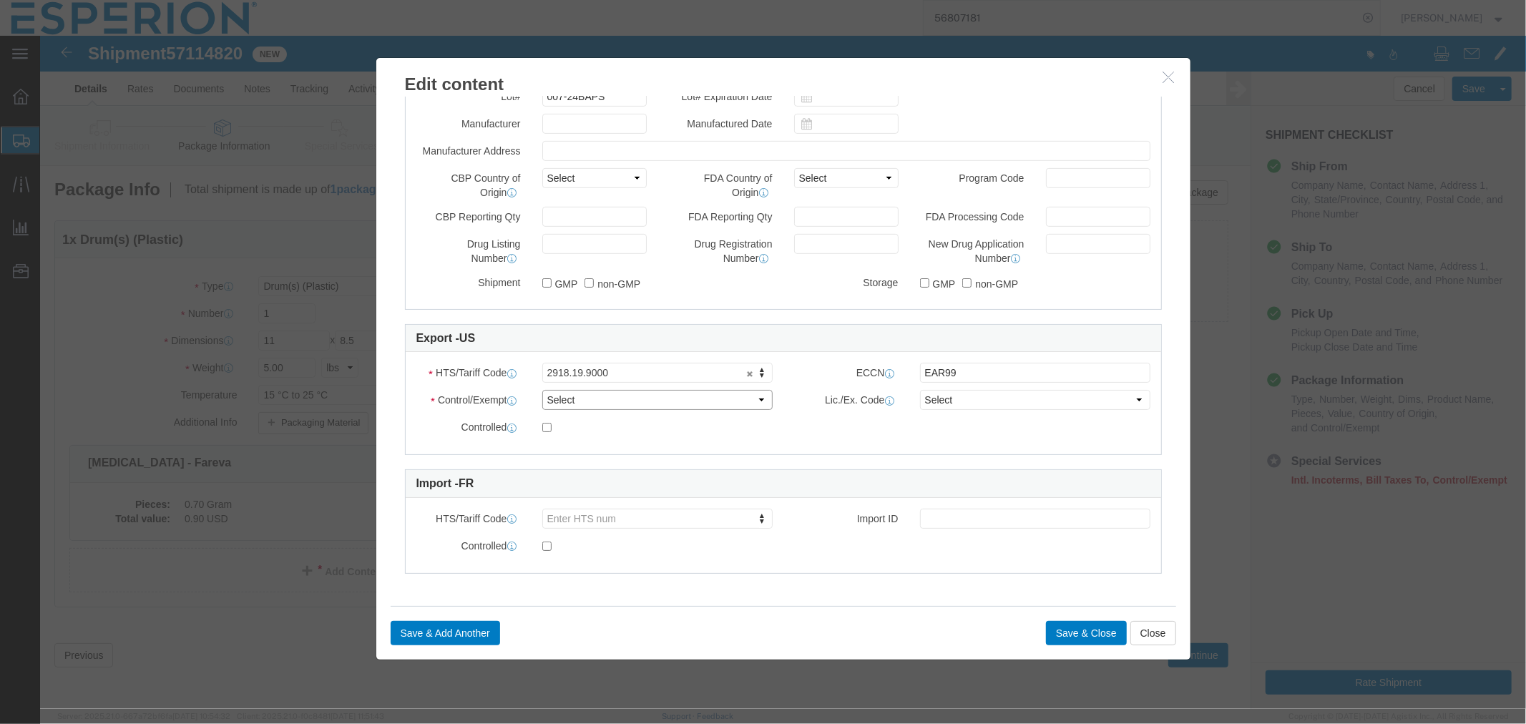
click select "Select ATF BIS DEA EPA FDA FTR ITAR OFAC Other (OPA)"
select select "FTR"
click select "Select ATF BIS DEA EPA FDA FTR ITAR OFAC Other (OPA)"
click select "Select 30.2(d)(2) 30.36 30.37(a) 30.37(f) 30.37(g) 30.37(h) 30.37(i) 30.37(j) 3…"
select select "30.37(a)"
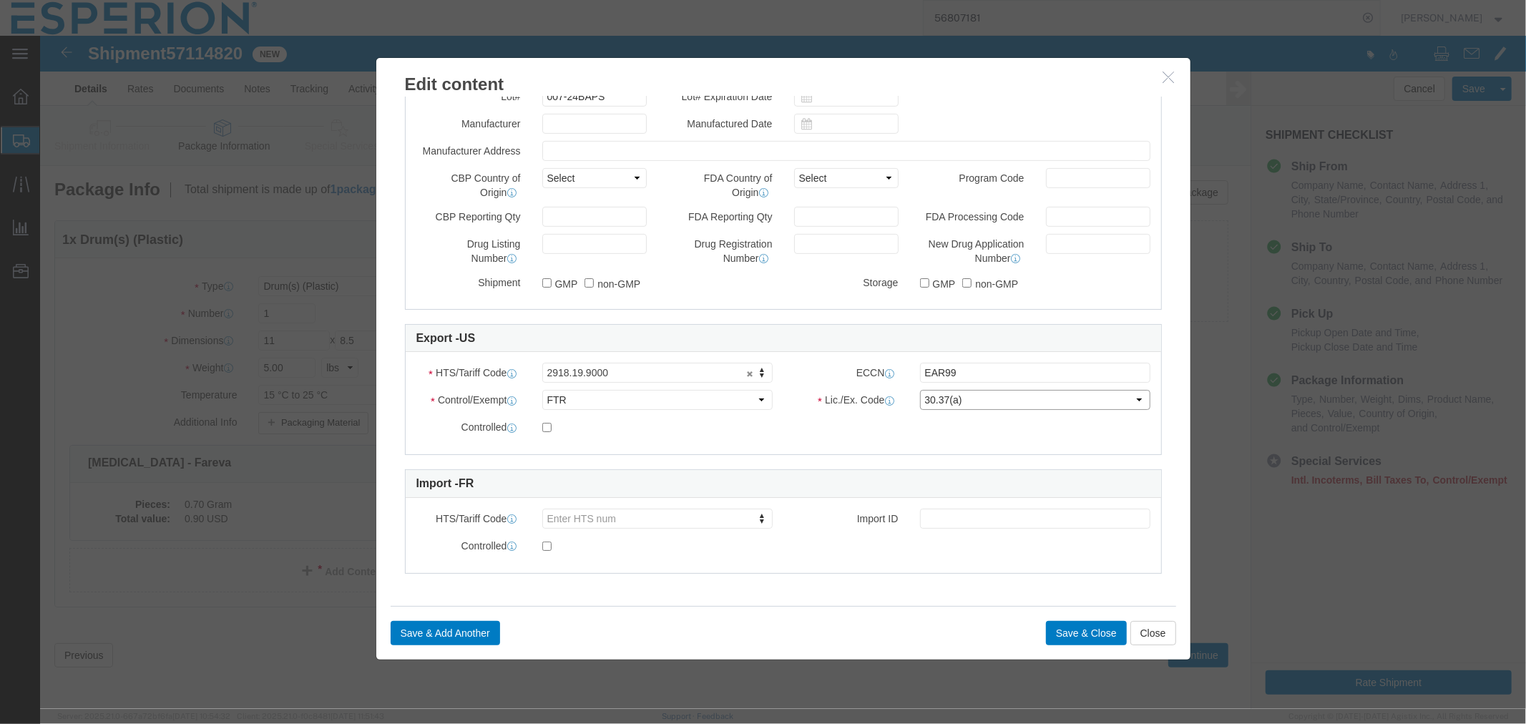
click select "Select 30.2(d)(2) 30.36 30.37(a) 30.37(f) 30.37(g) 30.37(h) 30.37(i) 30.37(j) 3…"
type input "2918.19.9890"
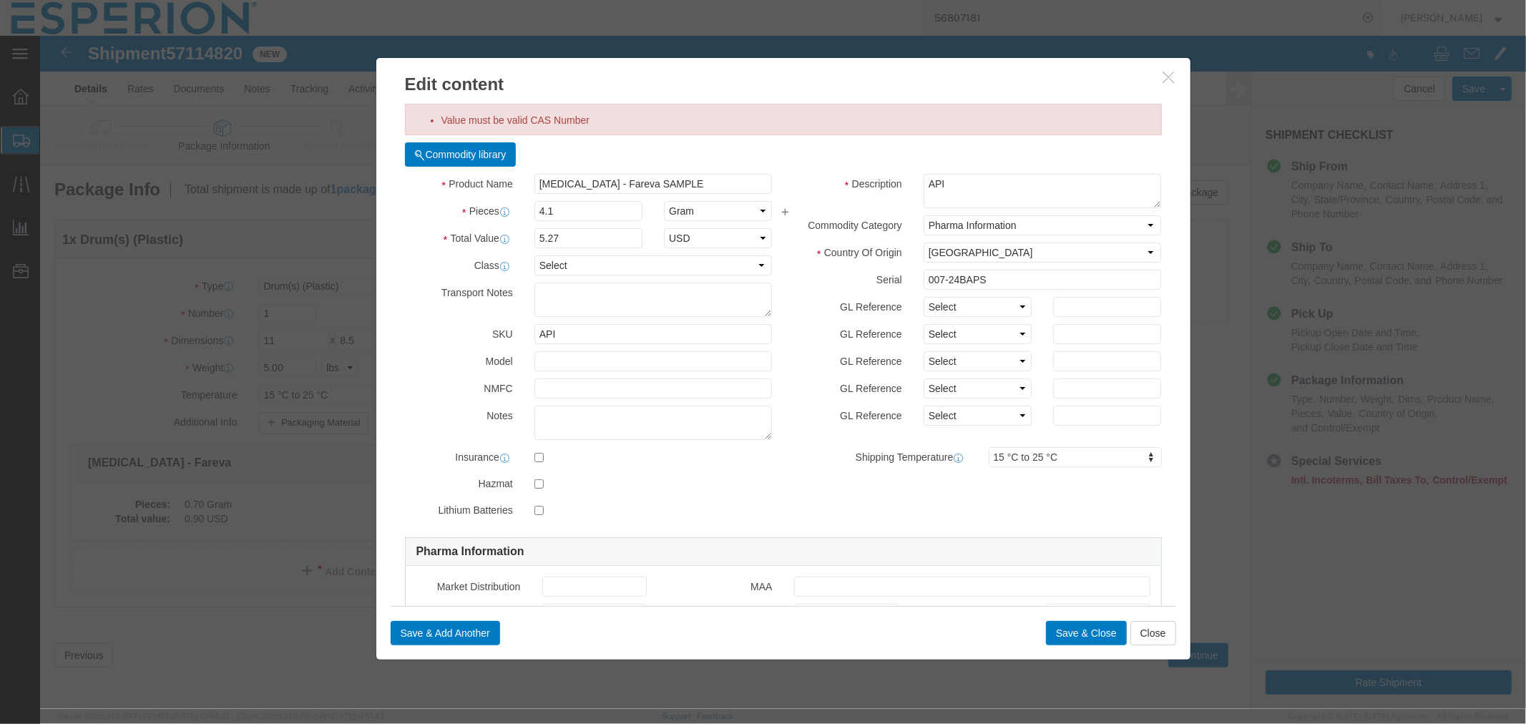
scroll to position [318, 0]
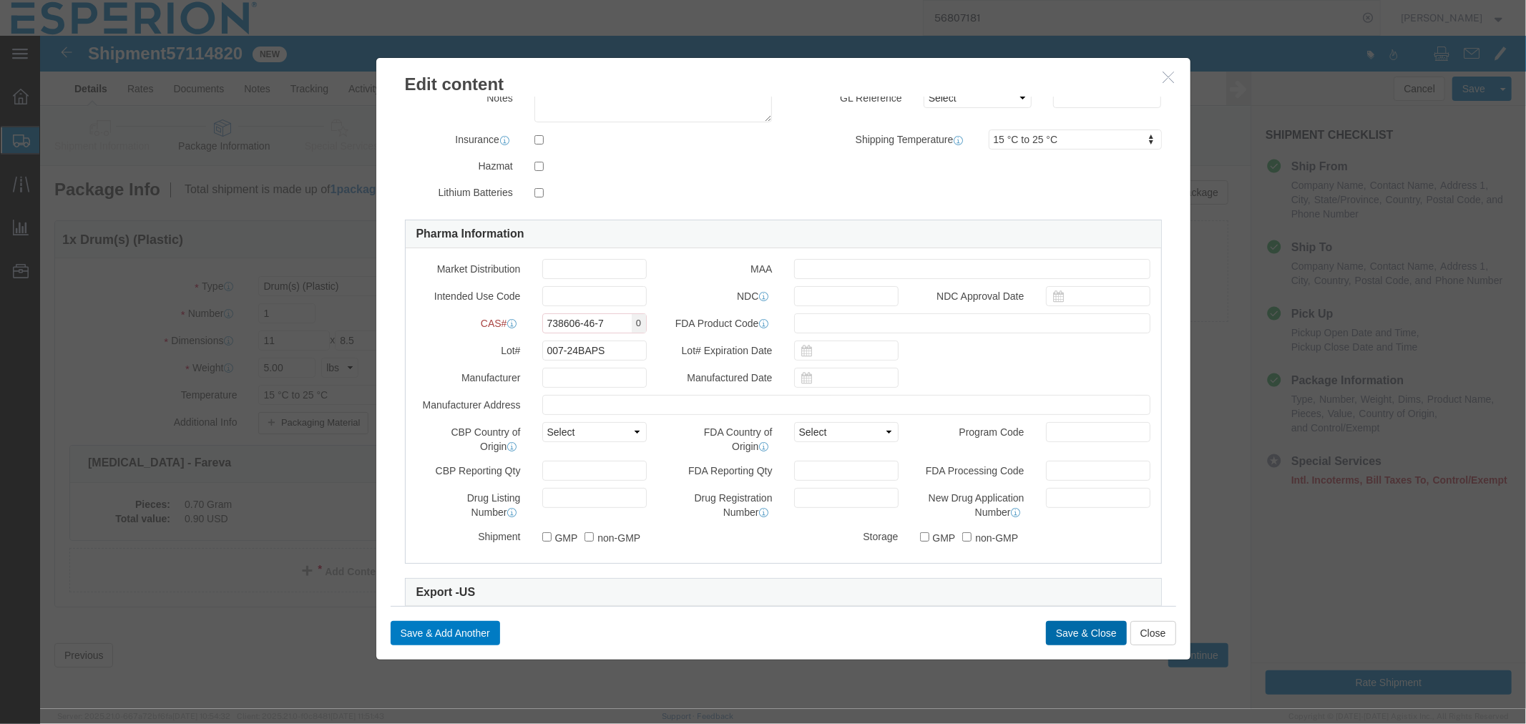
click button "Save & Close"
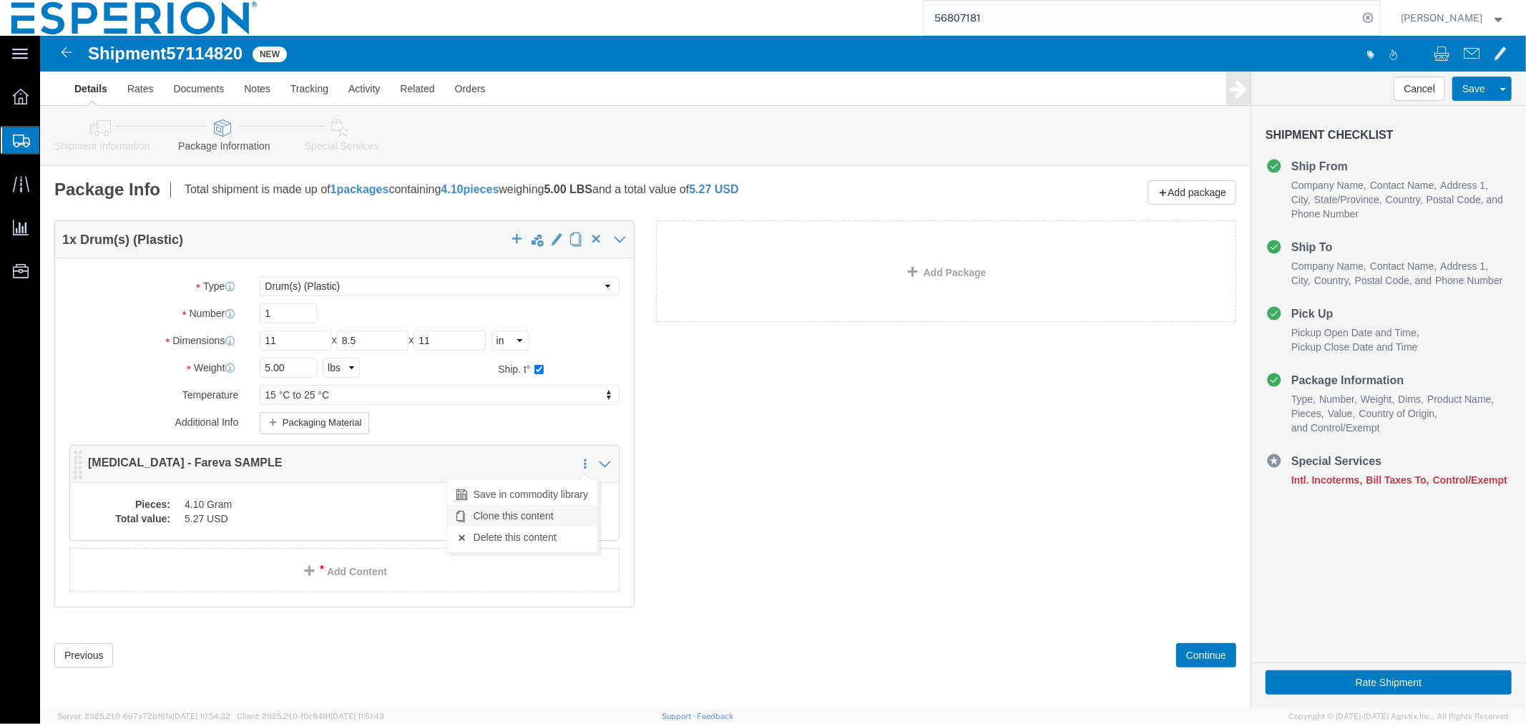
click link "Clone this content"
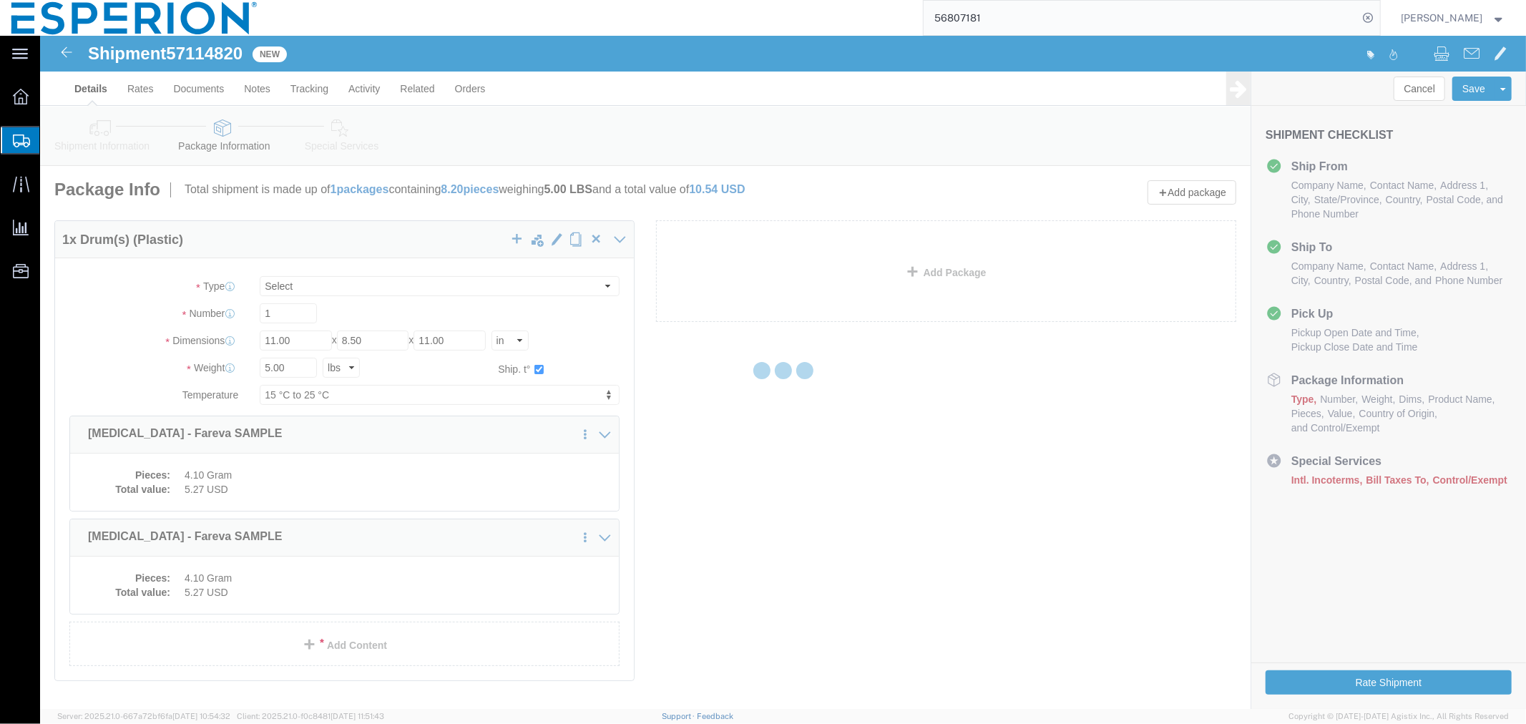
select select "DRPL"
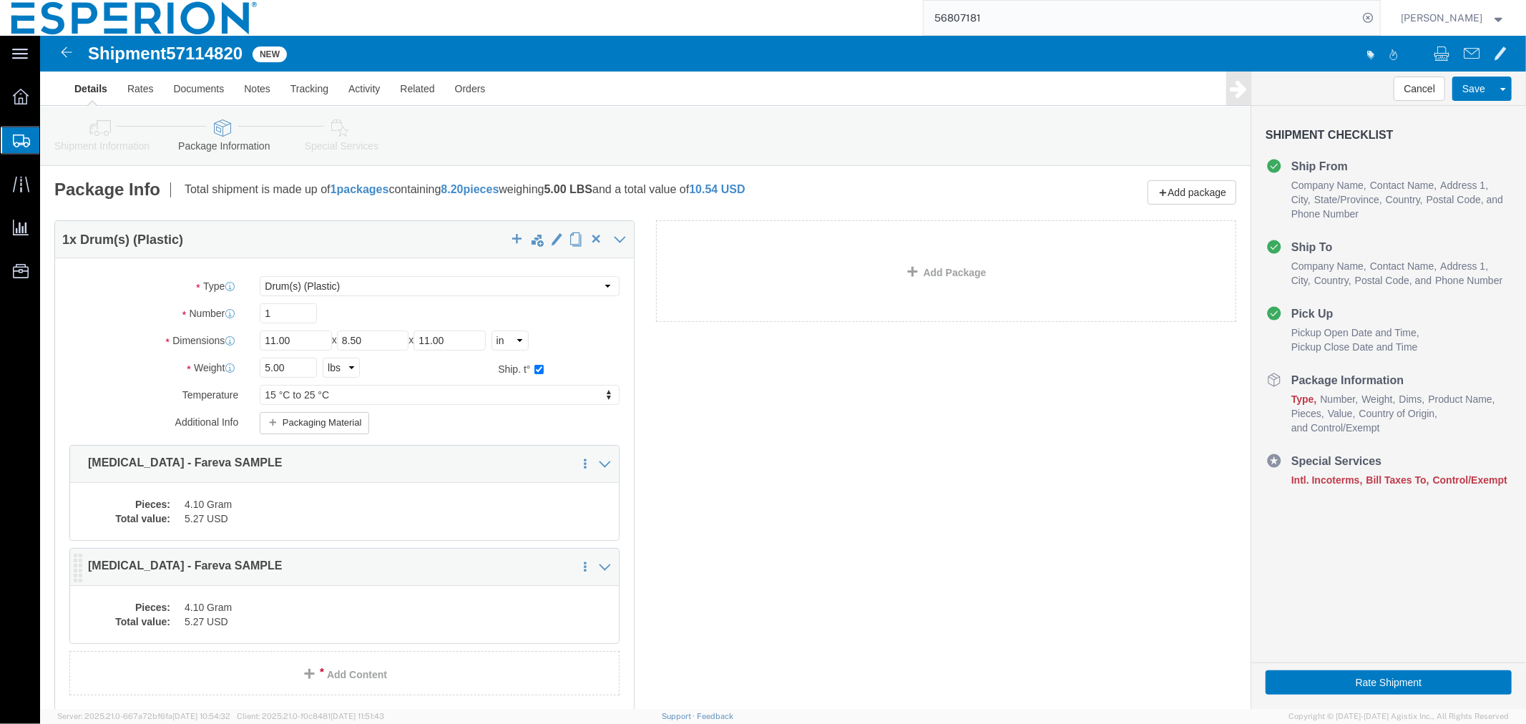
click dd "4.10 Gram"
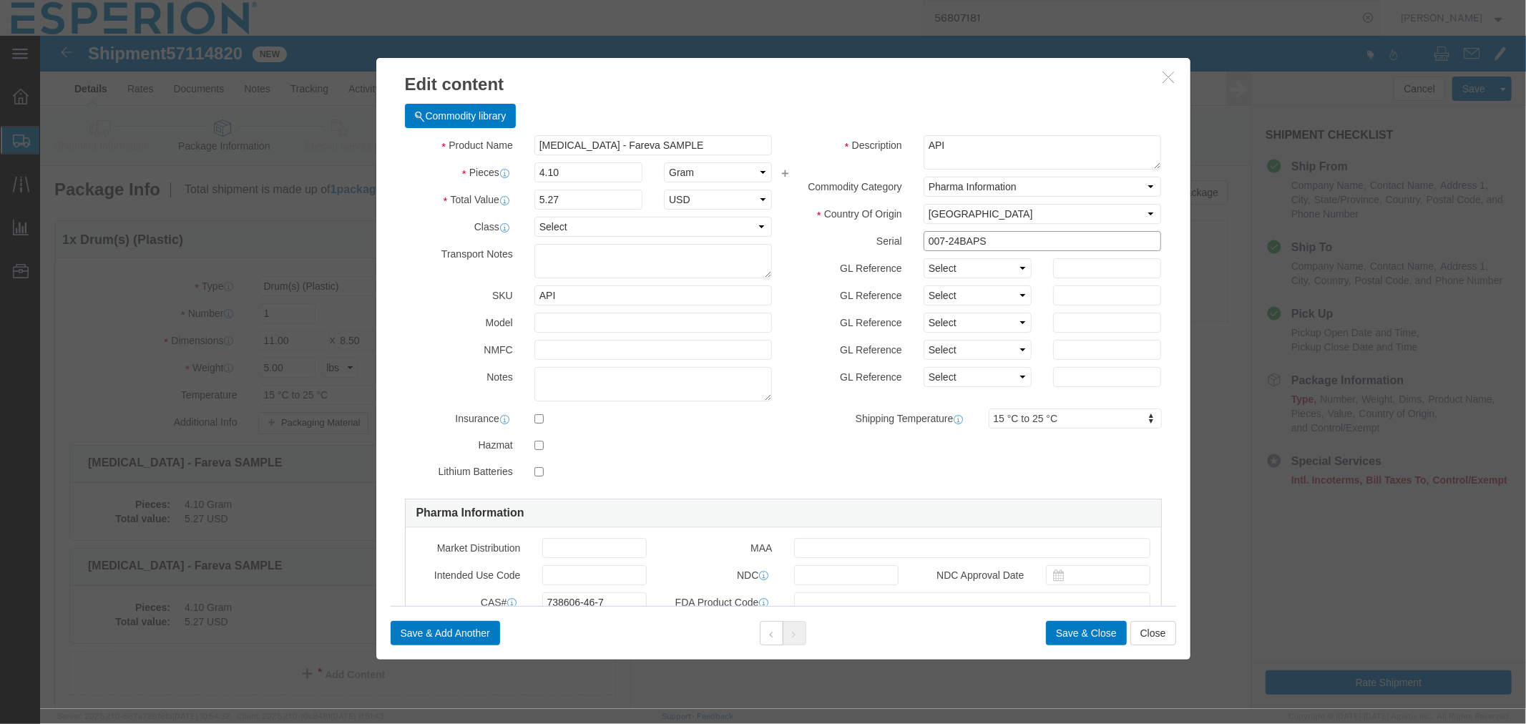
drag, startPoint x: 950, startPoint y: 205, endPoint x: 804, endPoint y: 206, distance: 145.9
click div "Serial 007-24BAPS"
paste input "12-24BBPS"
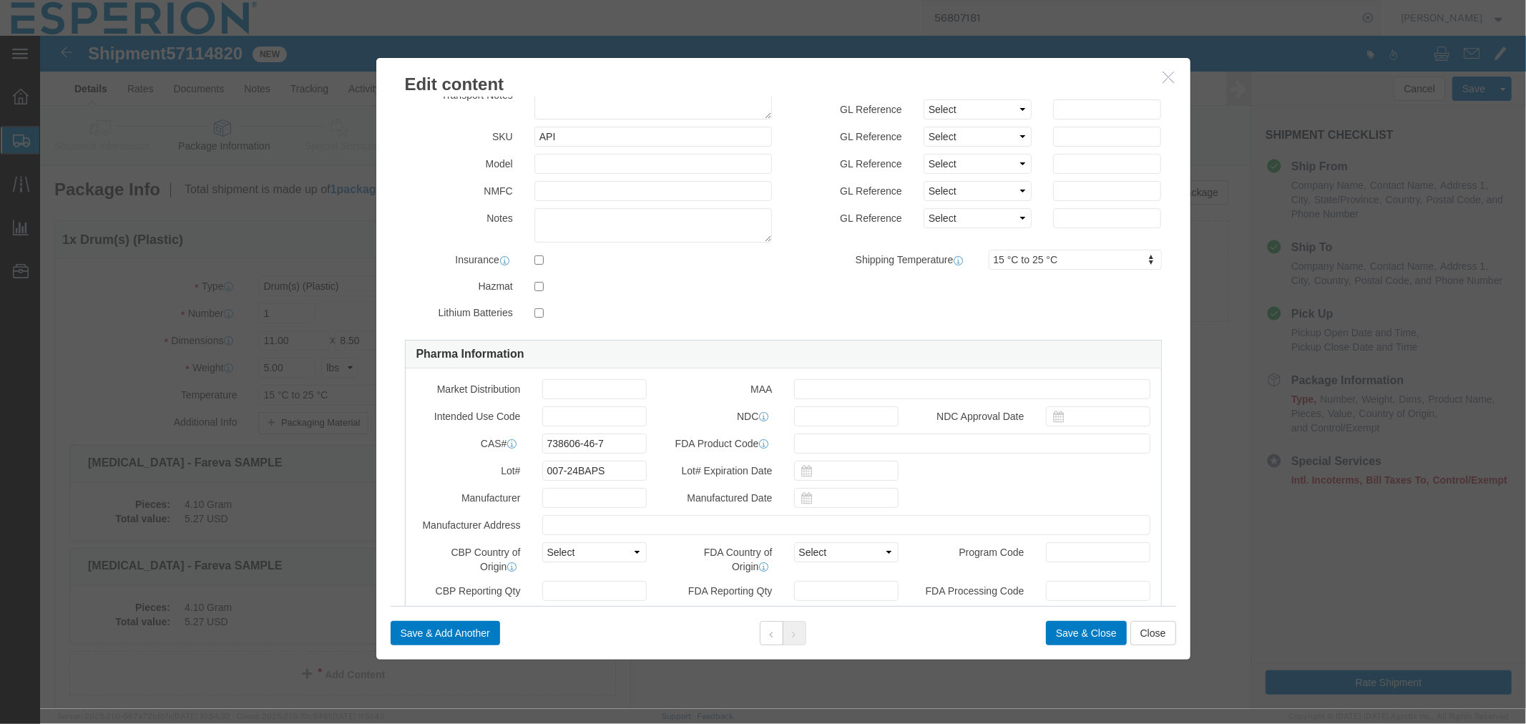
scroll to position [238, 0]
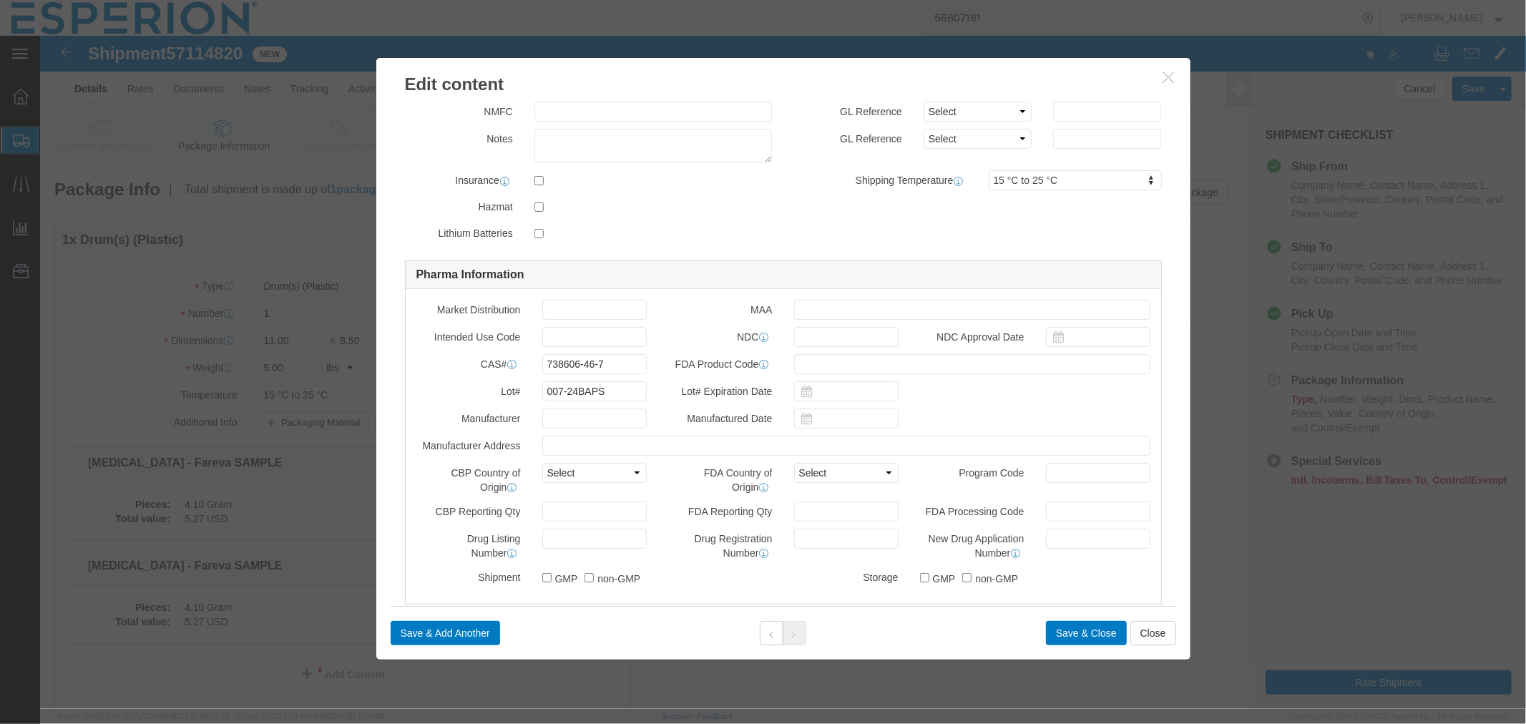
type input "012-24BBPS"
drag, startPoint x: 579, startPoint y: 351, endPoint x: 465, endPoint y: 356, distance: 114.5
click div "Lot# 007-24BAPS"
paste input "12-24BBPS"
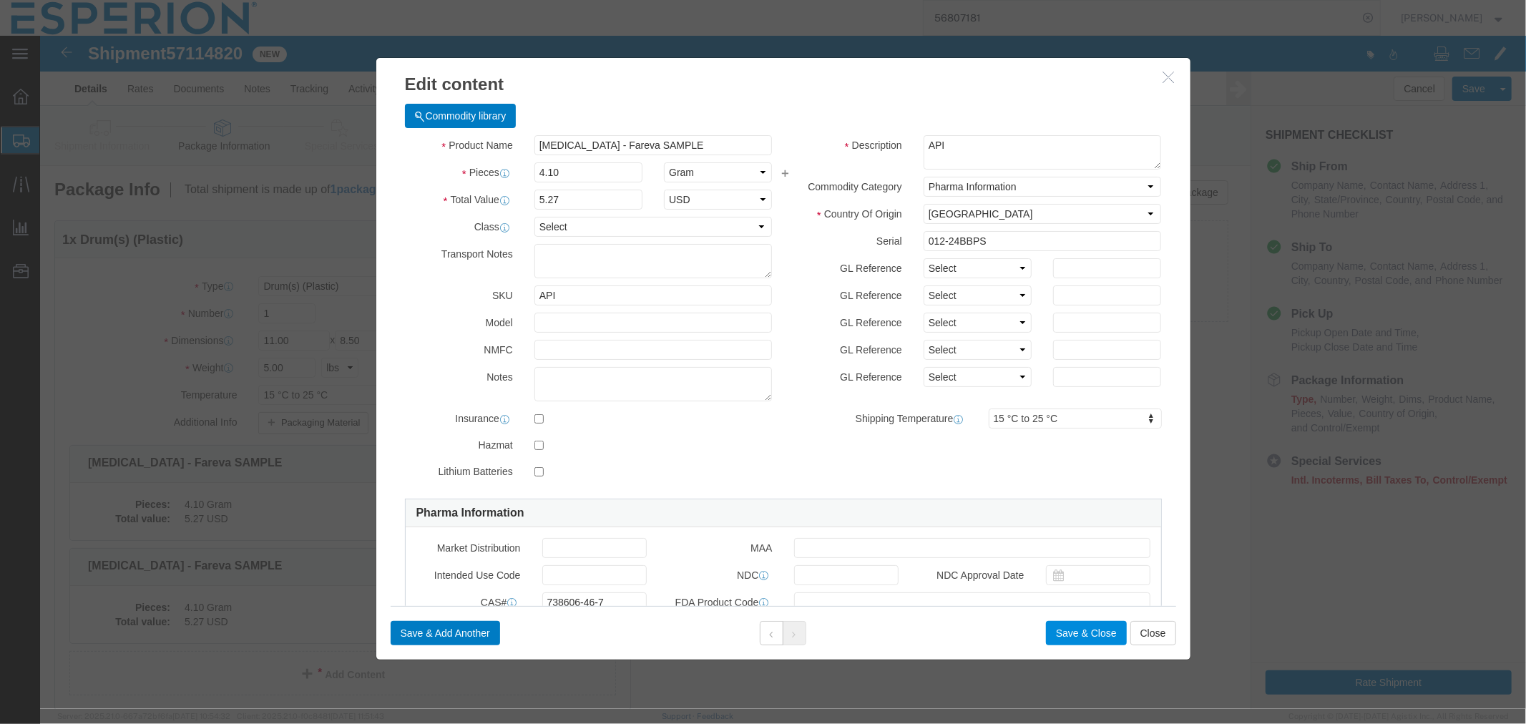
type input "012-24BBPS"
click button "Save & Close"
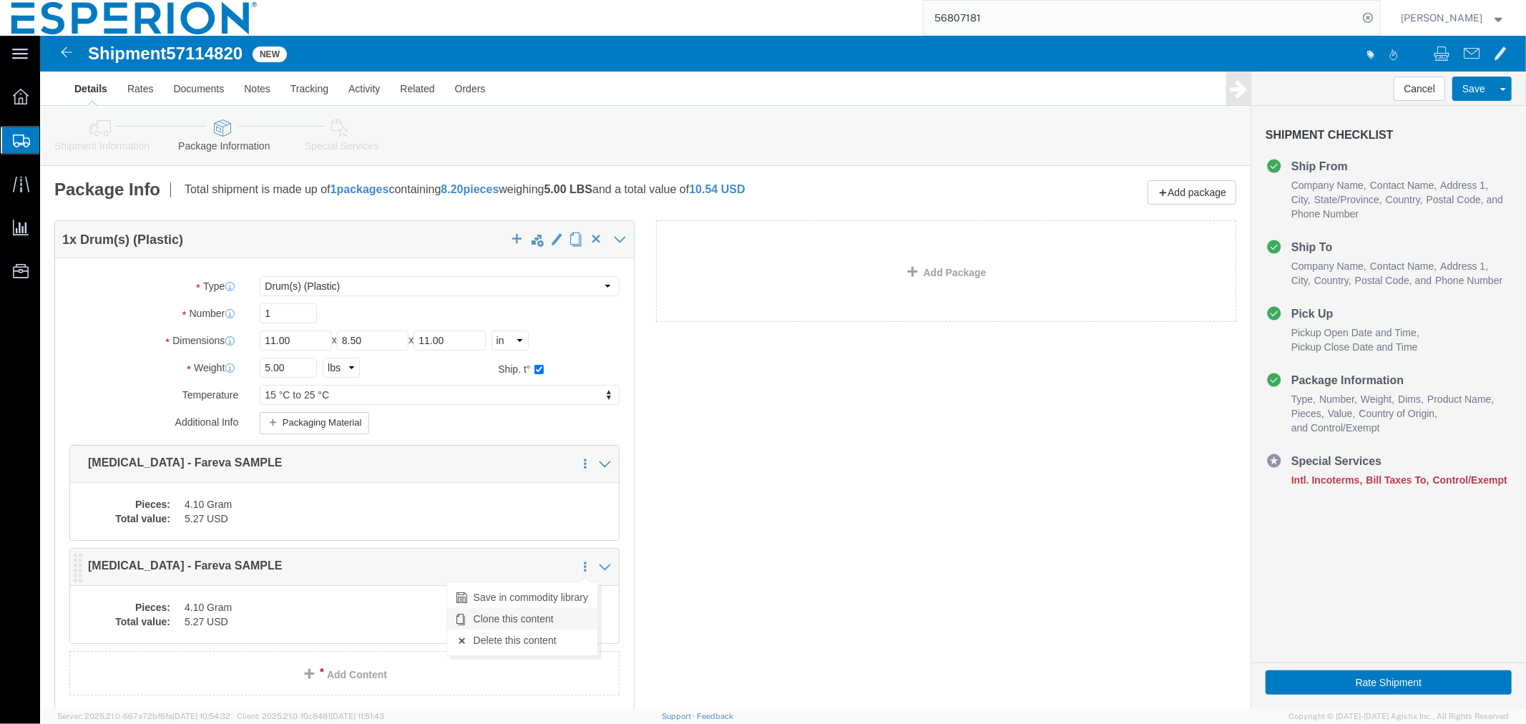
click link "Clone this content"
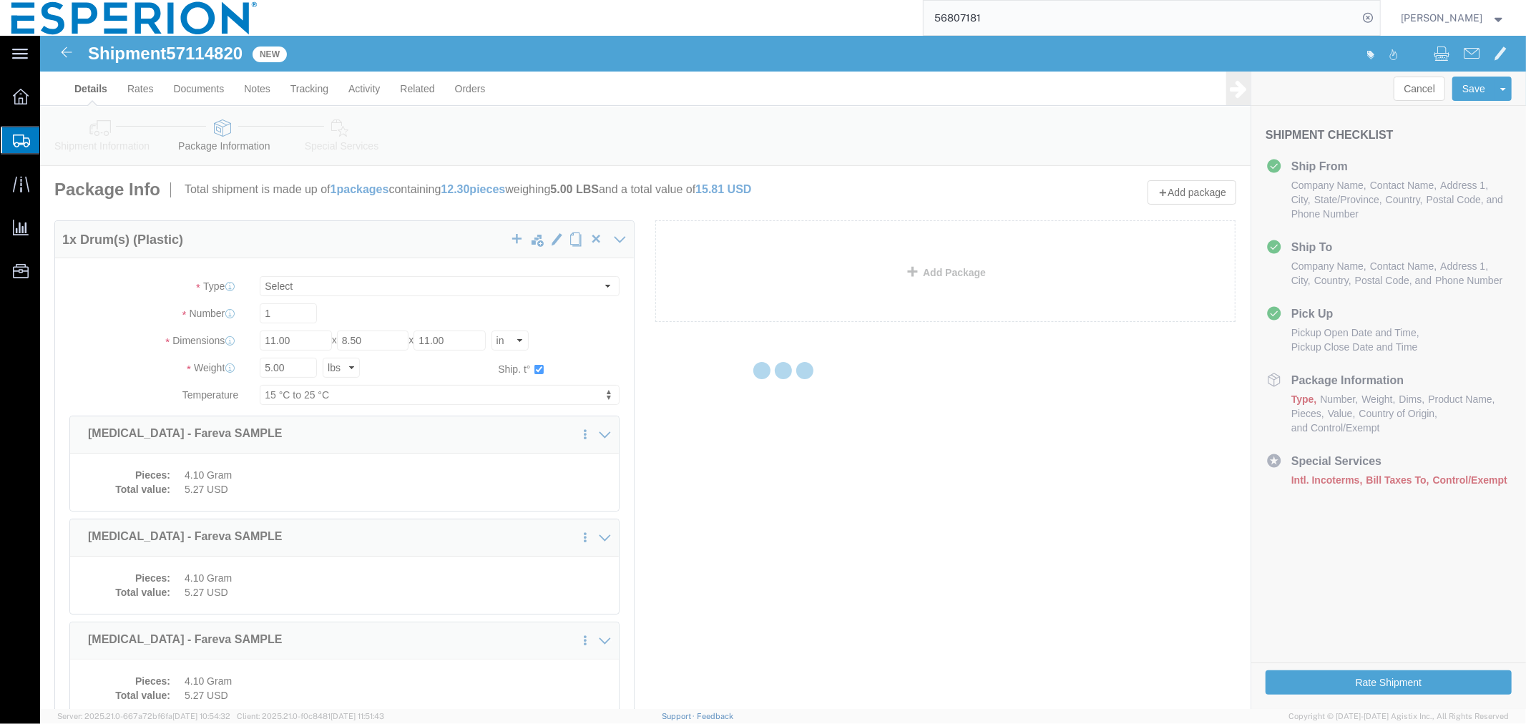
select select "DRPL"
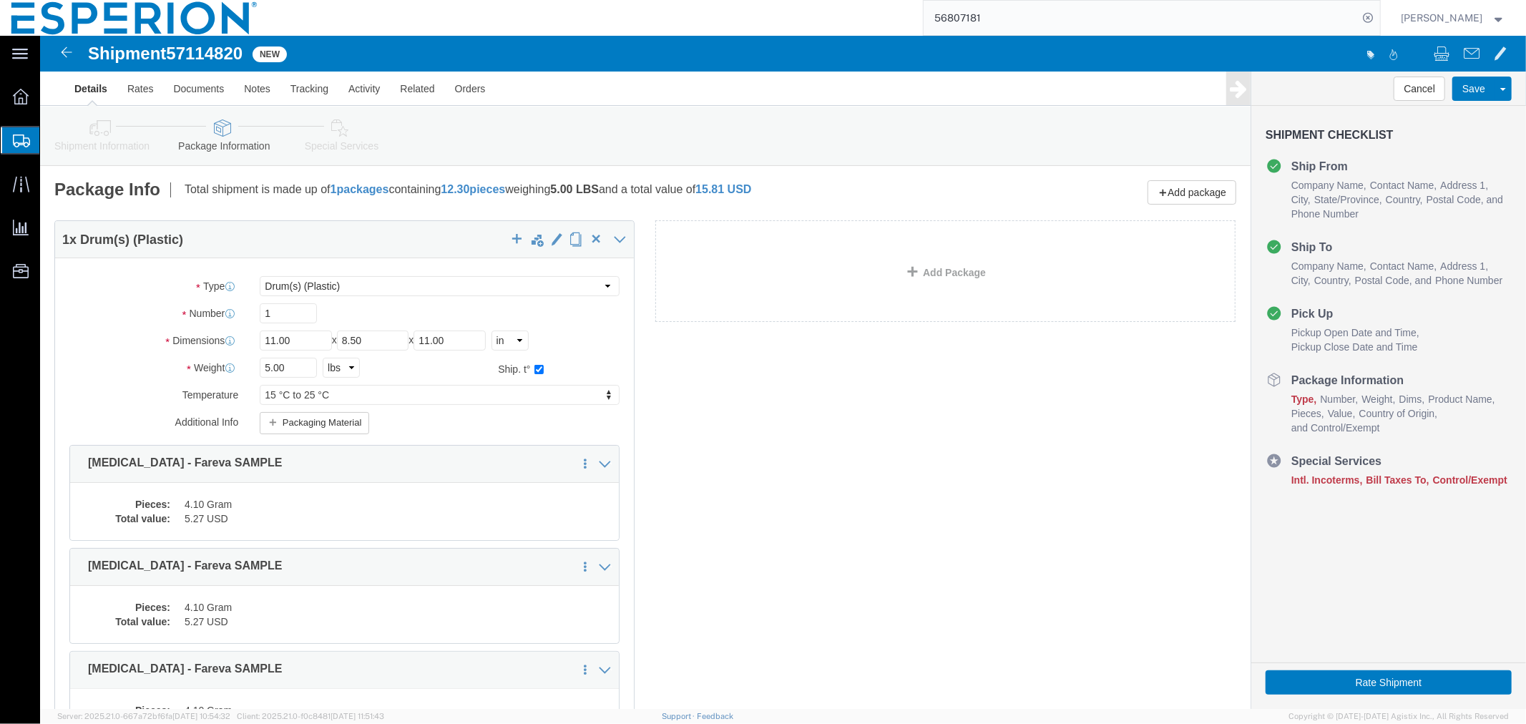
scroll to position [181, 0]
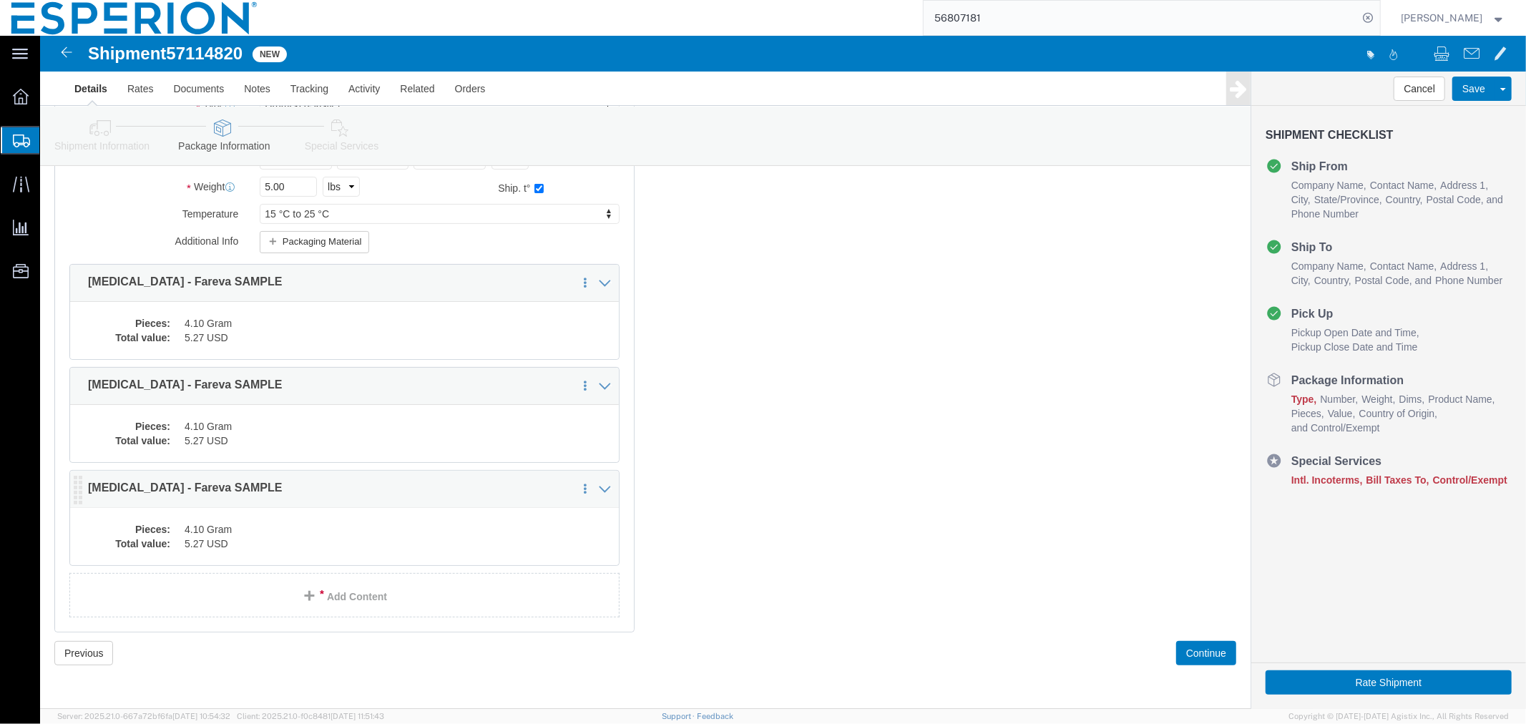
click dd "4.10 Gram"
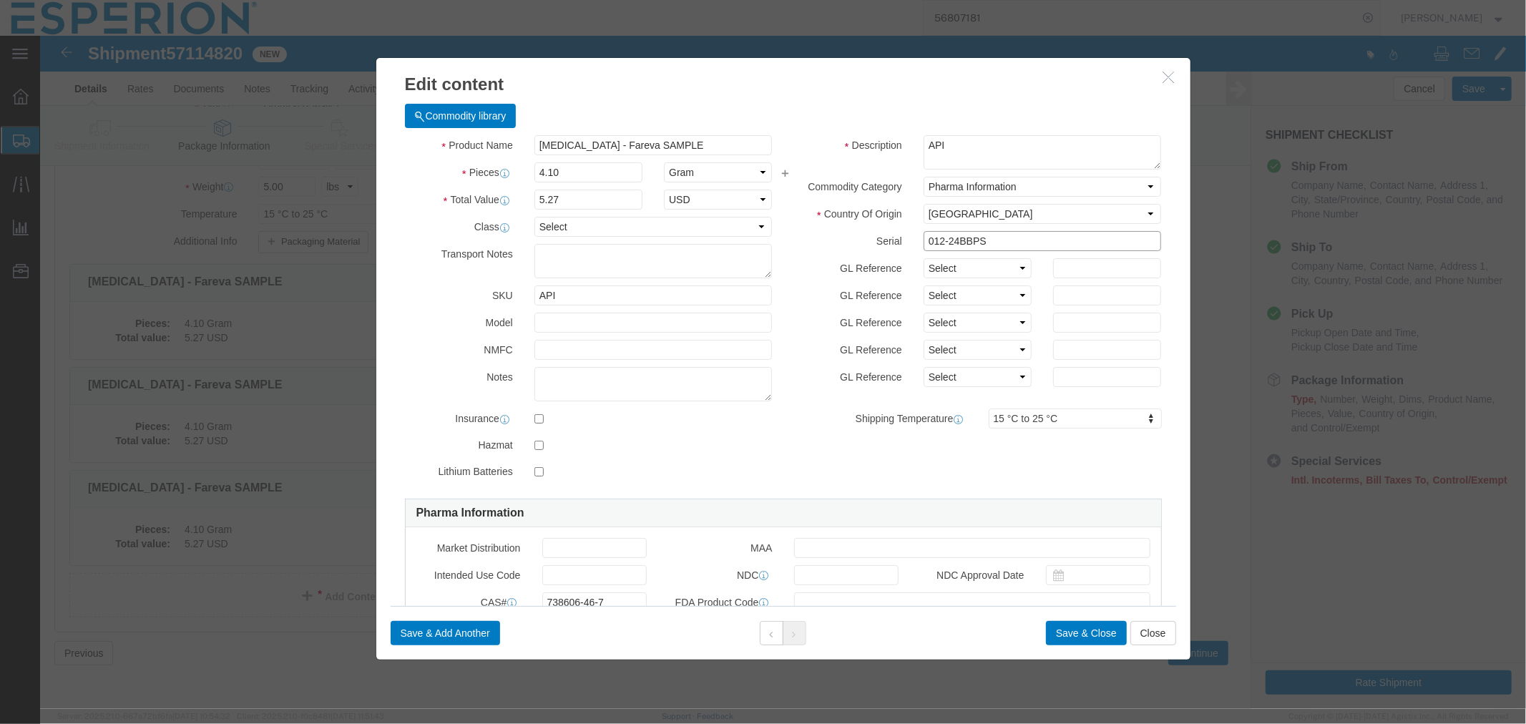
drag, startPoint x: 947, startPoint y: 204, endPoint x: 783, endPoint y: 215, distance: 164.1
click div "Serial 012-24BBPS"
paste input "3-24BBPS"
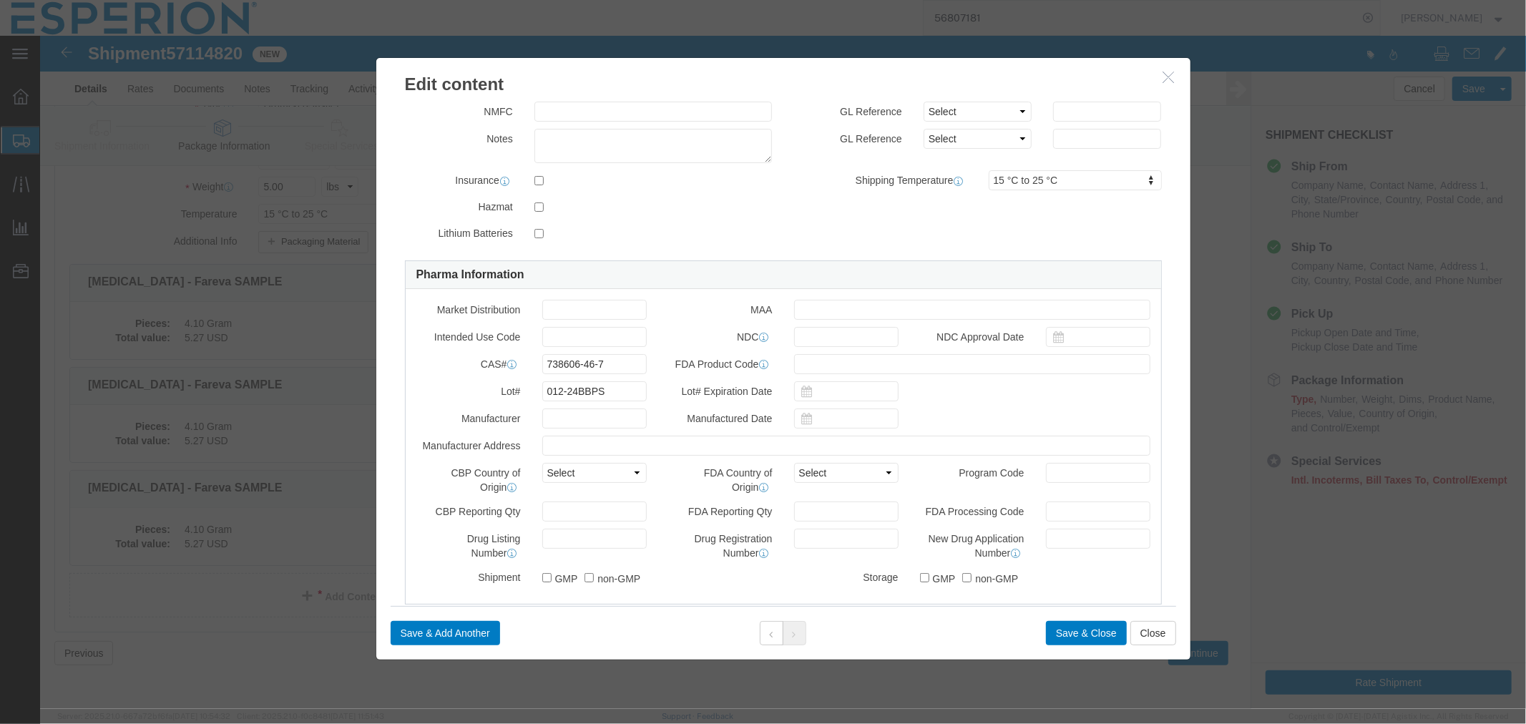
type input "013-24BBPS"
drag, startPoint x: 570, startPoint y: 359, endPoint x: 480, endPoint y: 358, distance: 90.1
click div "Lot# 012-24BBPS"
paste input "3"
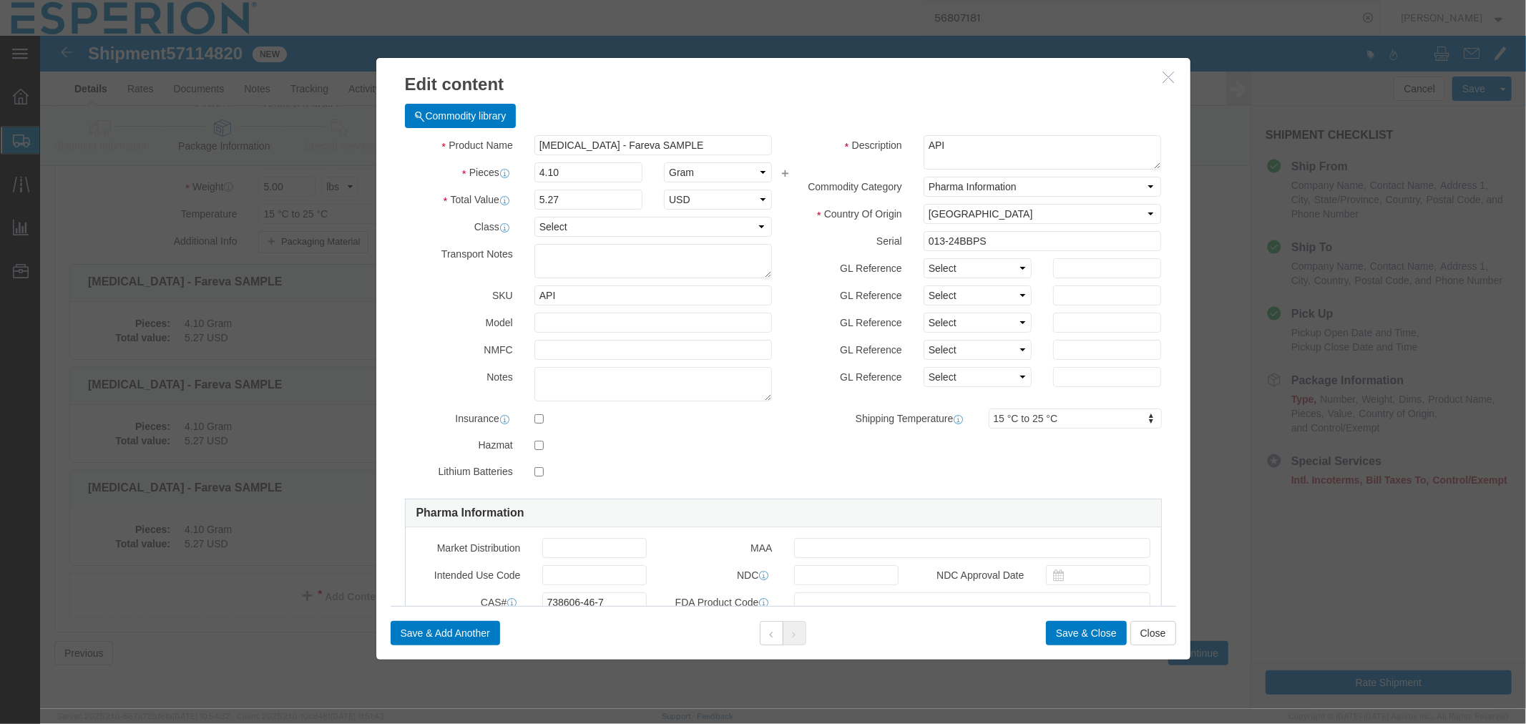
scroll to position [22, 0]
type input "013-24BBPS"
drag, startPoint x: 525, startPoint y: 134, endPoint x: 451, endPoint y: 134, distance: 73.7
click div "Pieces 4.10 Select Bag Barrels 100Board Feet Bottle Box Blister Pack Carats Can…"
type input "3.9"
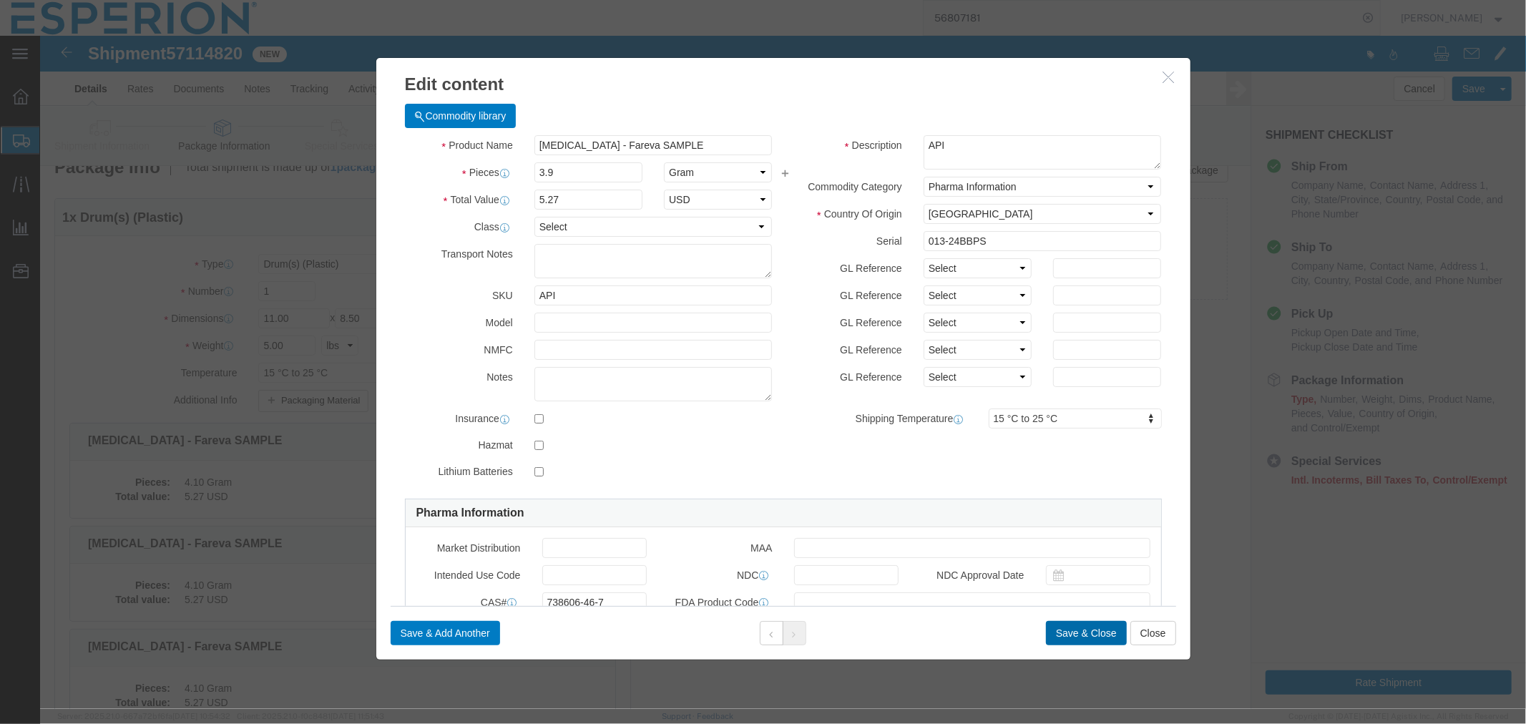
type input "5.01"
click button "Save & Close"
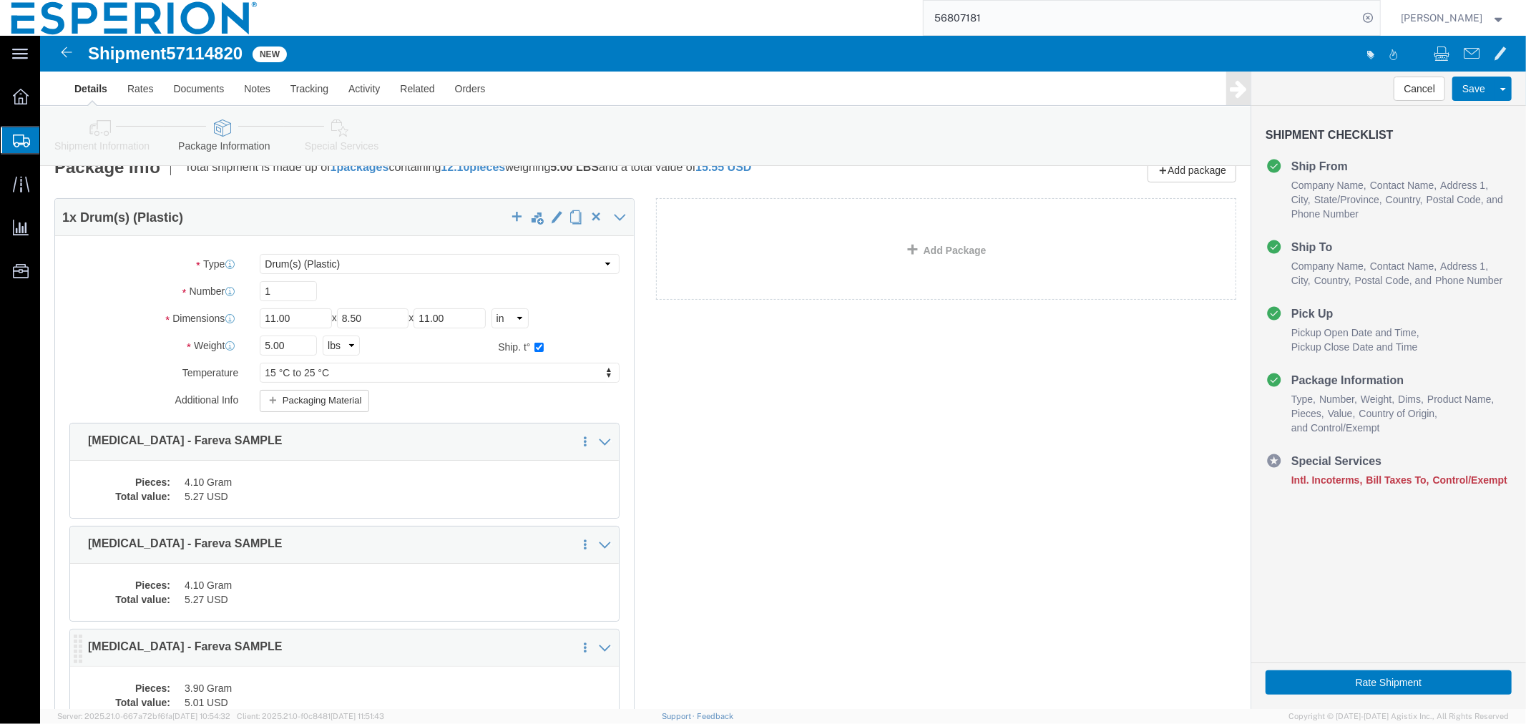
scroll to position [210, 0]
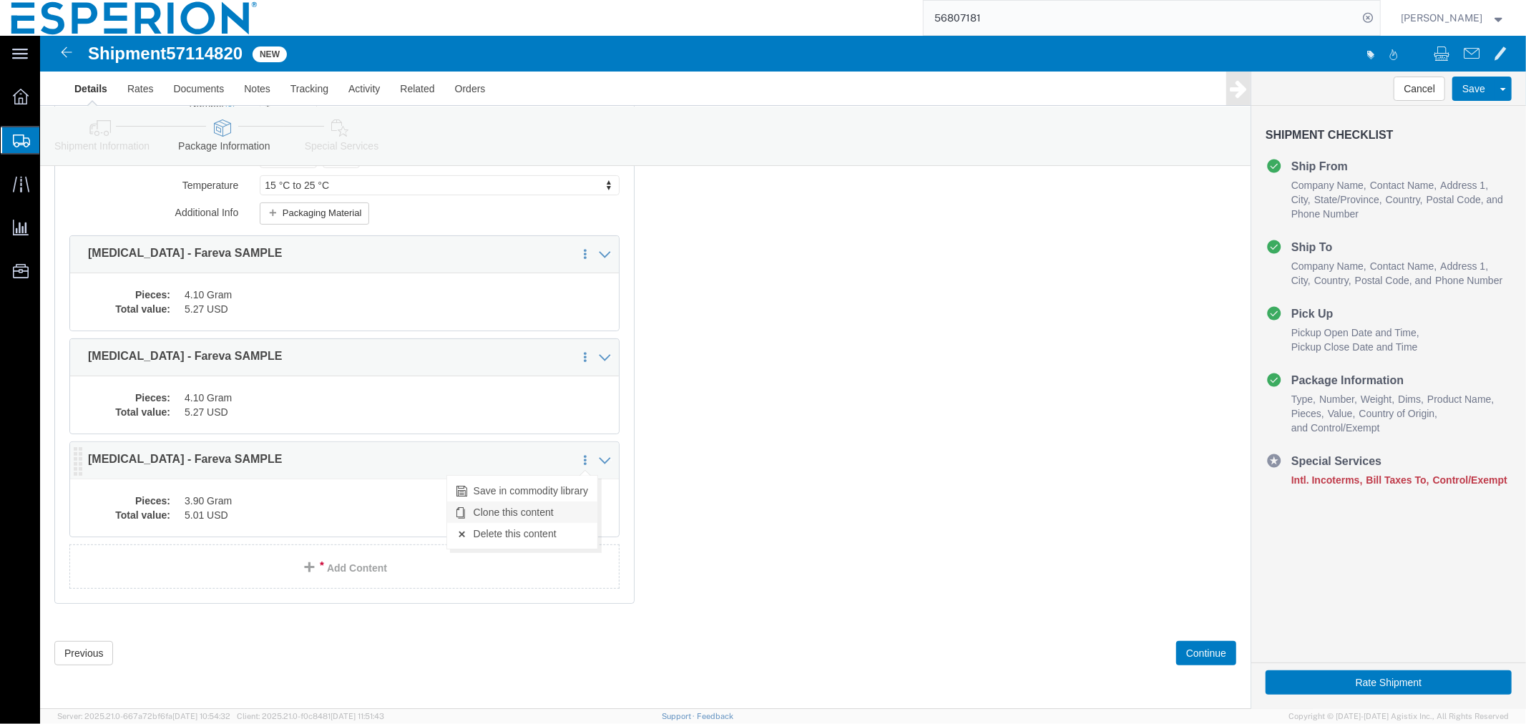
click link "Clone this content"
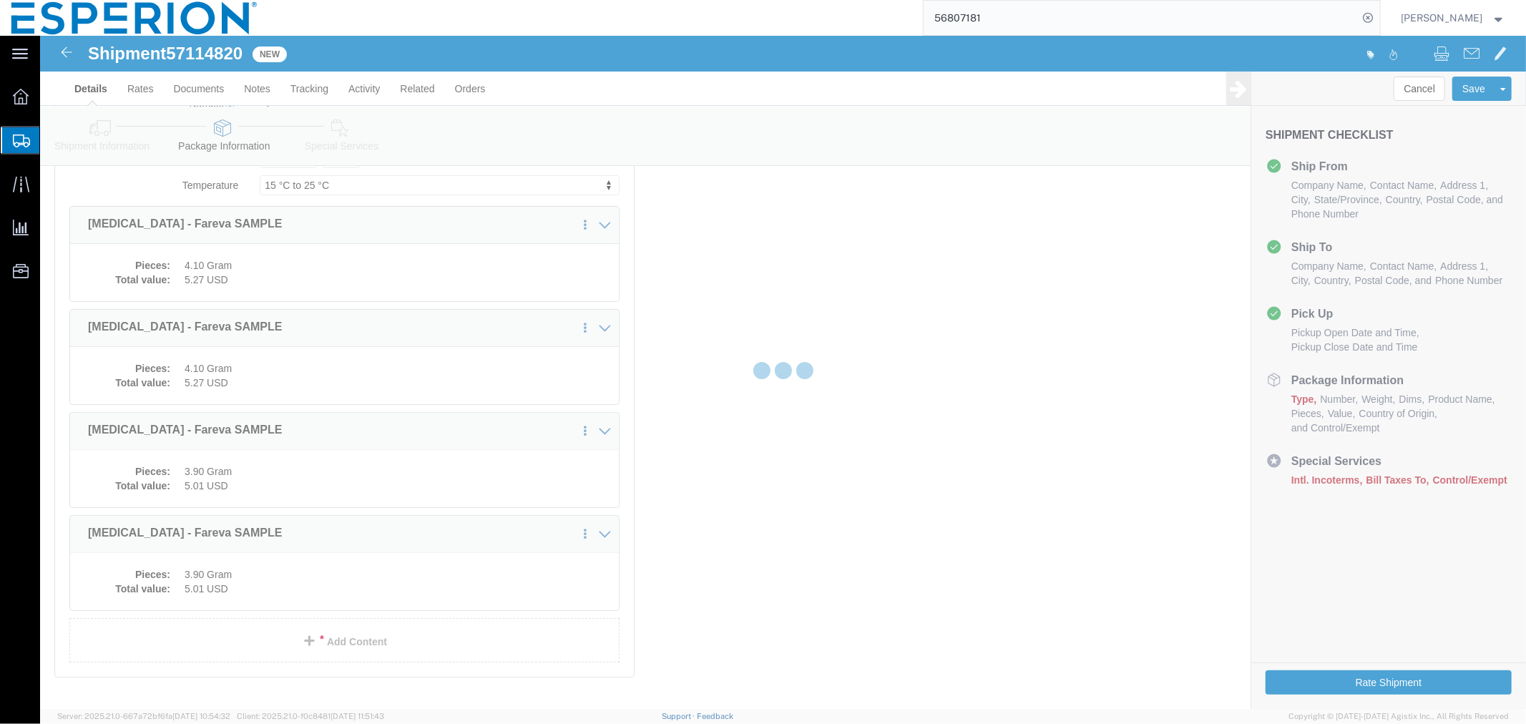
scroll to position [202, 0]
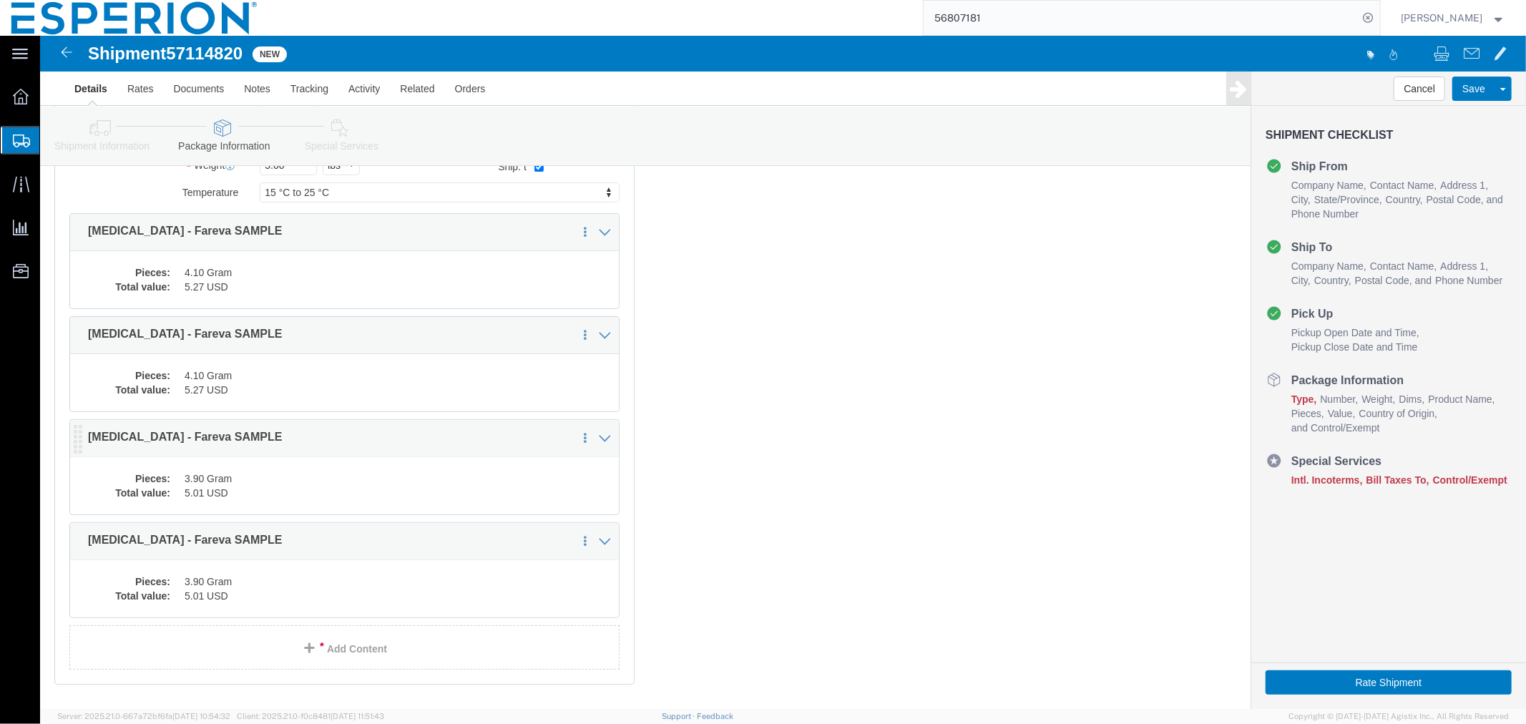
select select "DRPL"
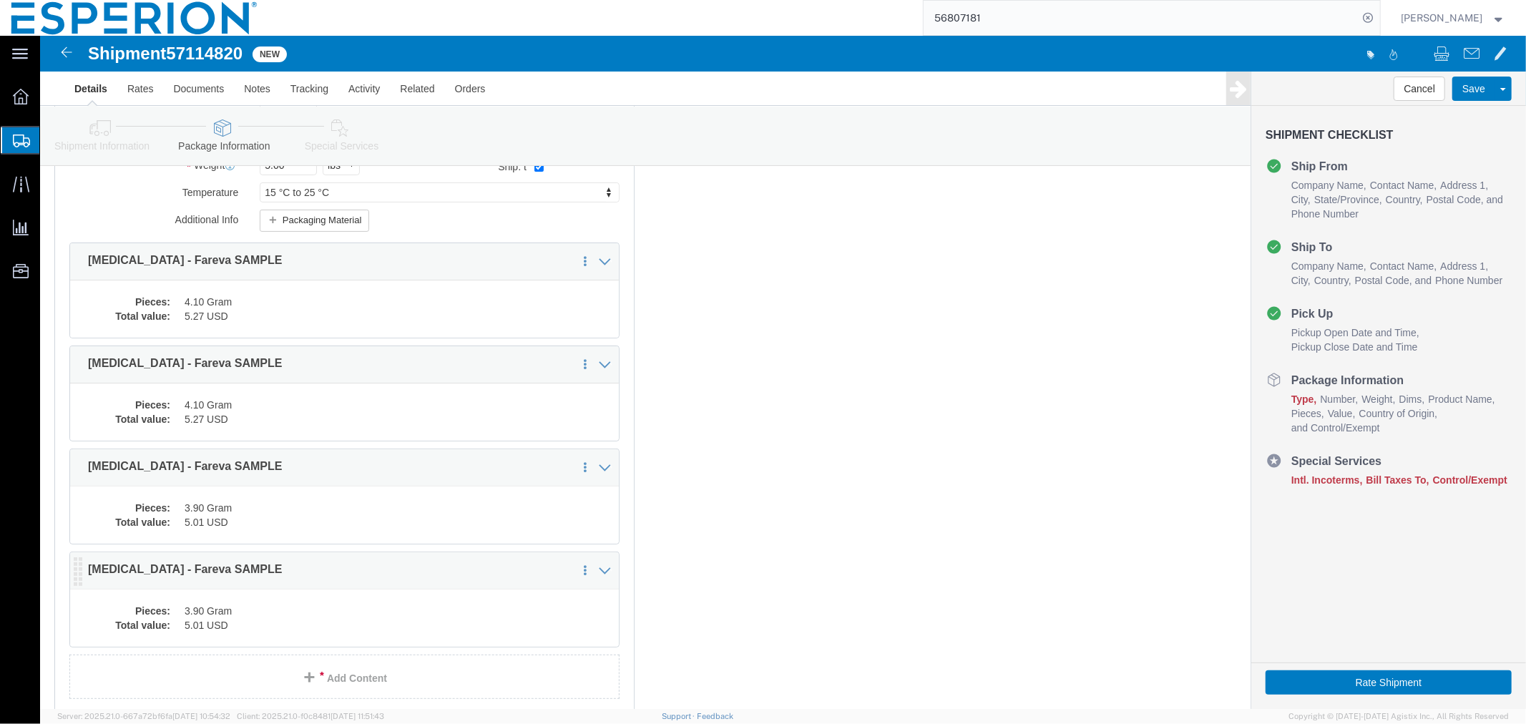
click dd "5.01 USD"
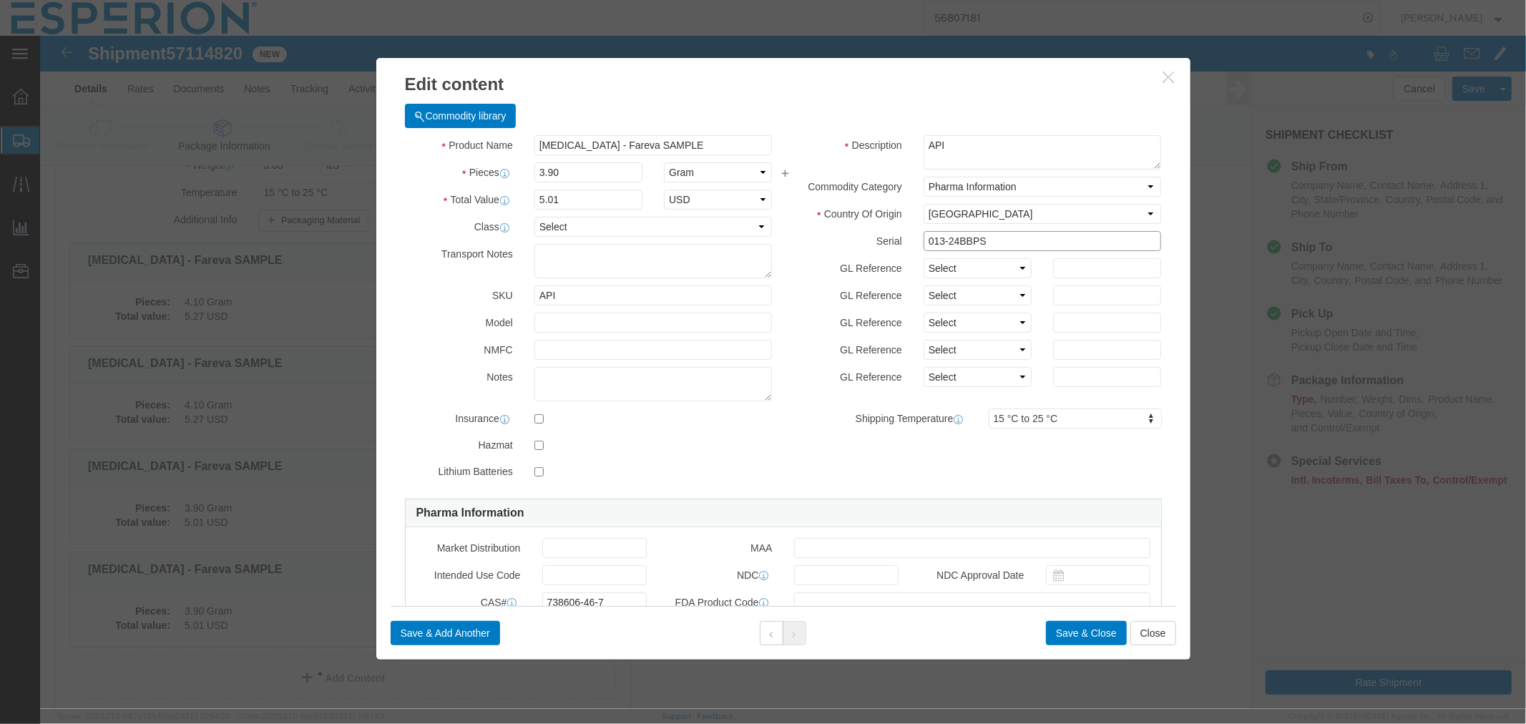
drag, startPoint x: 954, startPoint y: 205, endPoint x: 830, endPoint y: 201, distance: 124.5
click div "Serial 013-24BBPS"
paste input "4-24BBPS"
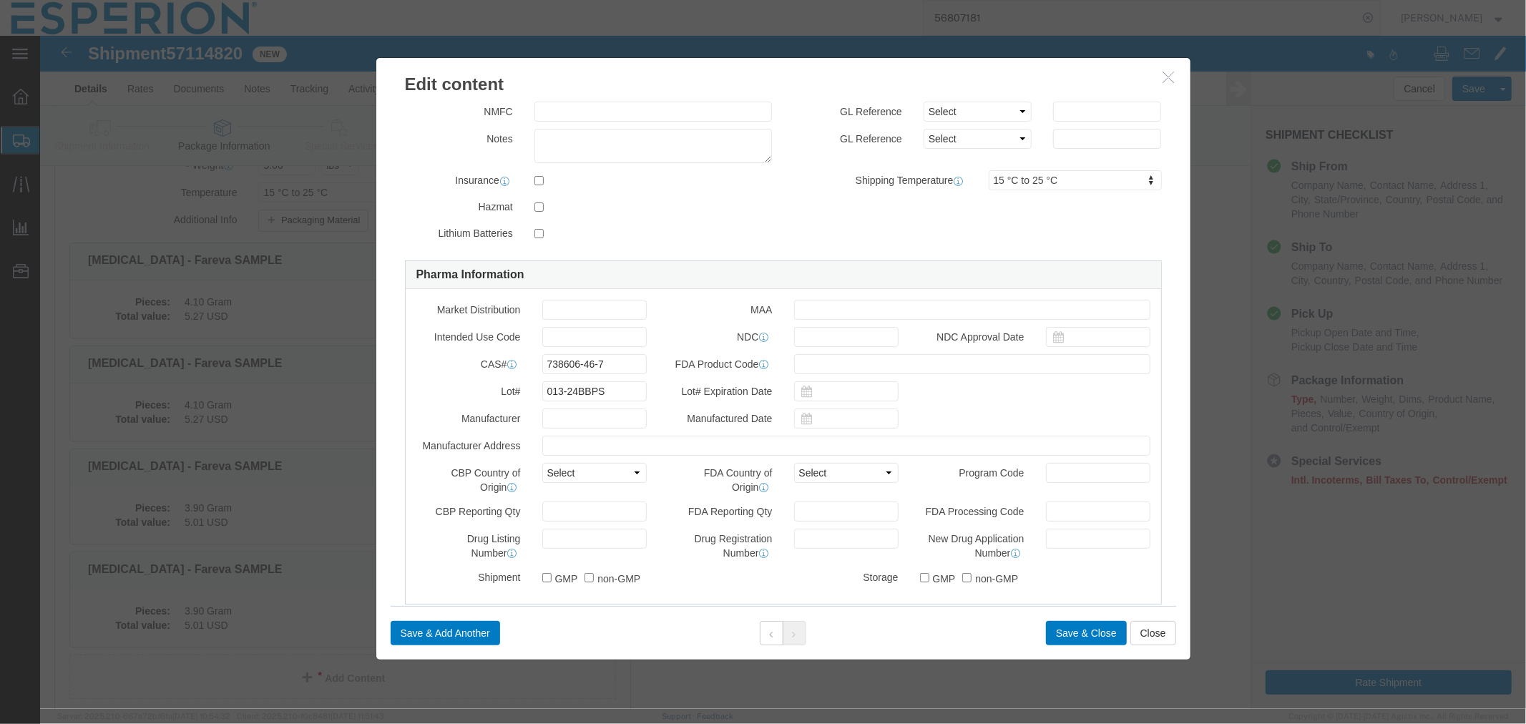
type input "014-24BBPS"
drag, startPoint x: 571, startPoint y: 353, endPoint x: 430, endPoint y: 353, distance: 140.9
click div "Lot# 013-24BBPS"
paste input "4"
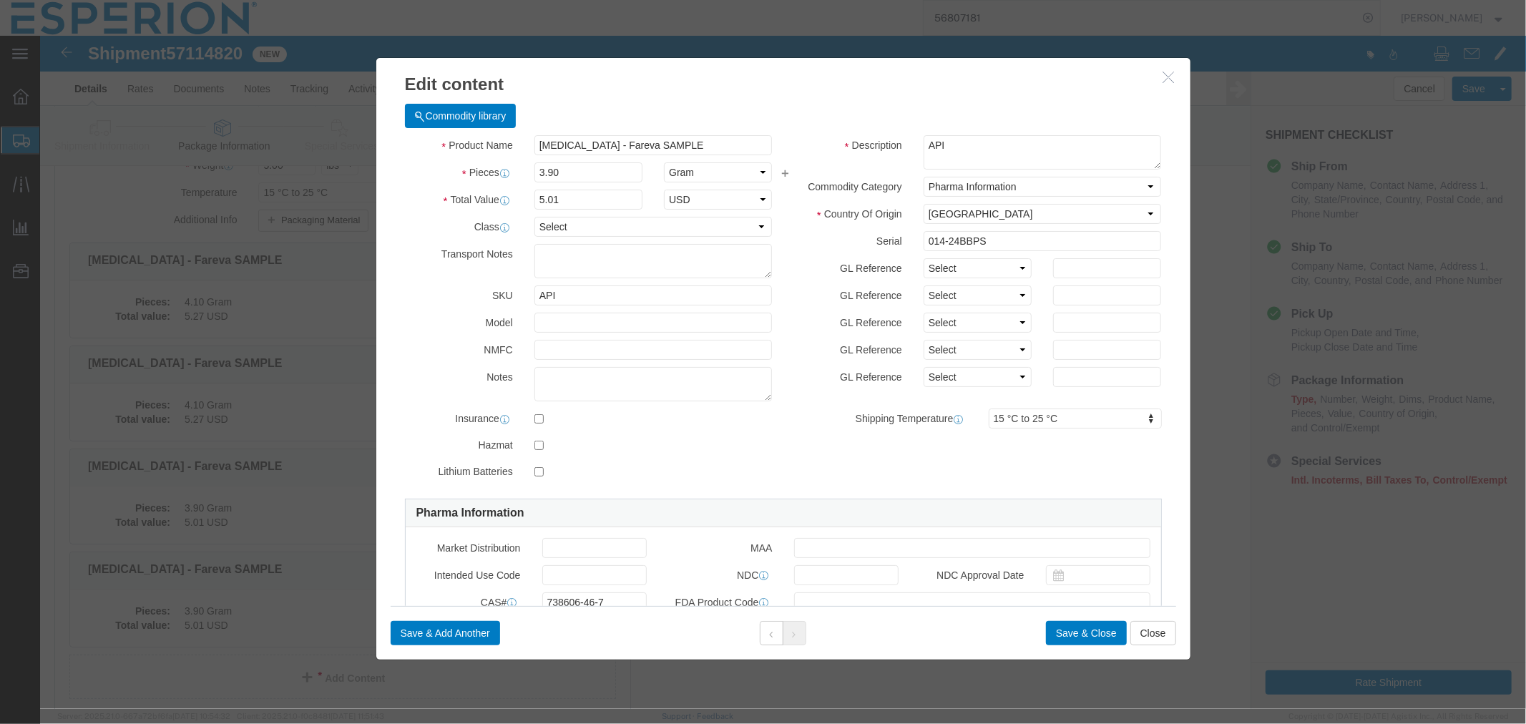
scroll to position [123, 0]
type input "014-24BBPS"
drag, startPoint x: 519, startPoint y: 139, endPoint x: 468, endPoint y: 136, distance: 50.9
click div "Pieces 3.90 Select Bag Barrels 100Board Feet Bottle Box Blister Pack Carats Can…"
type input "4.1"
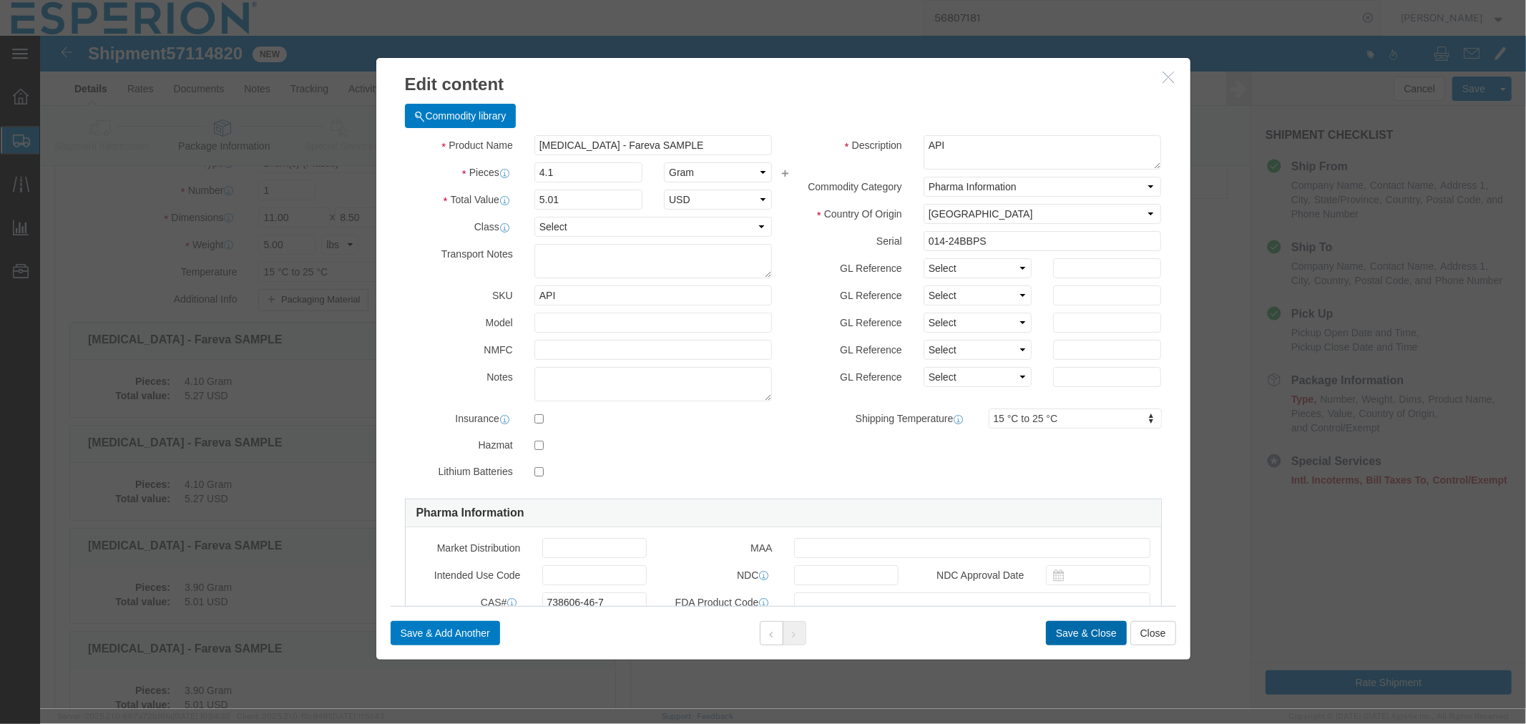
type input "5.27"
click button "Save & Close"
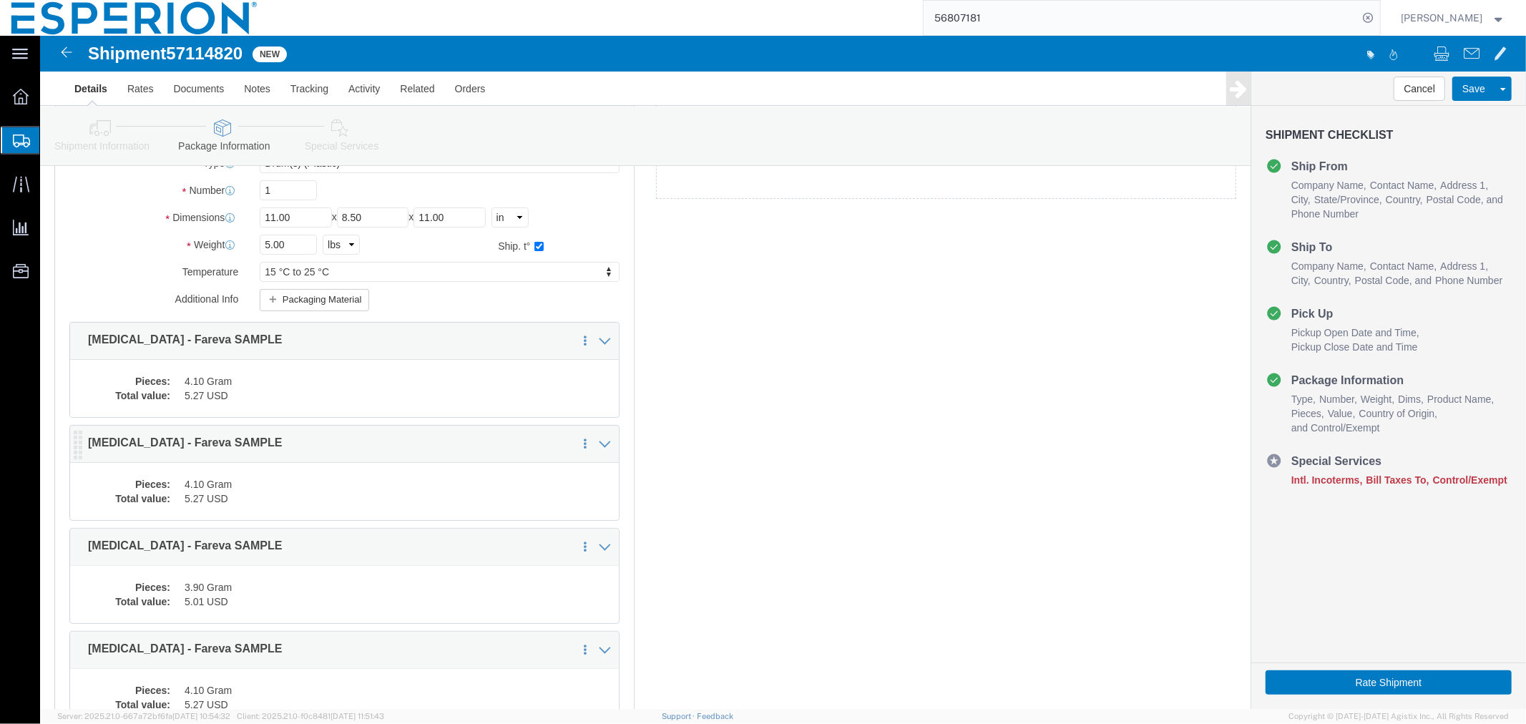
scroll to position [313, 0]
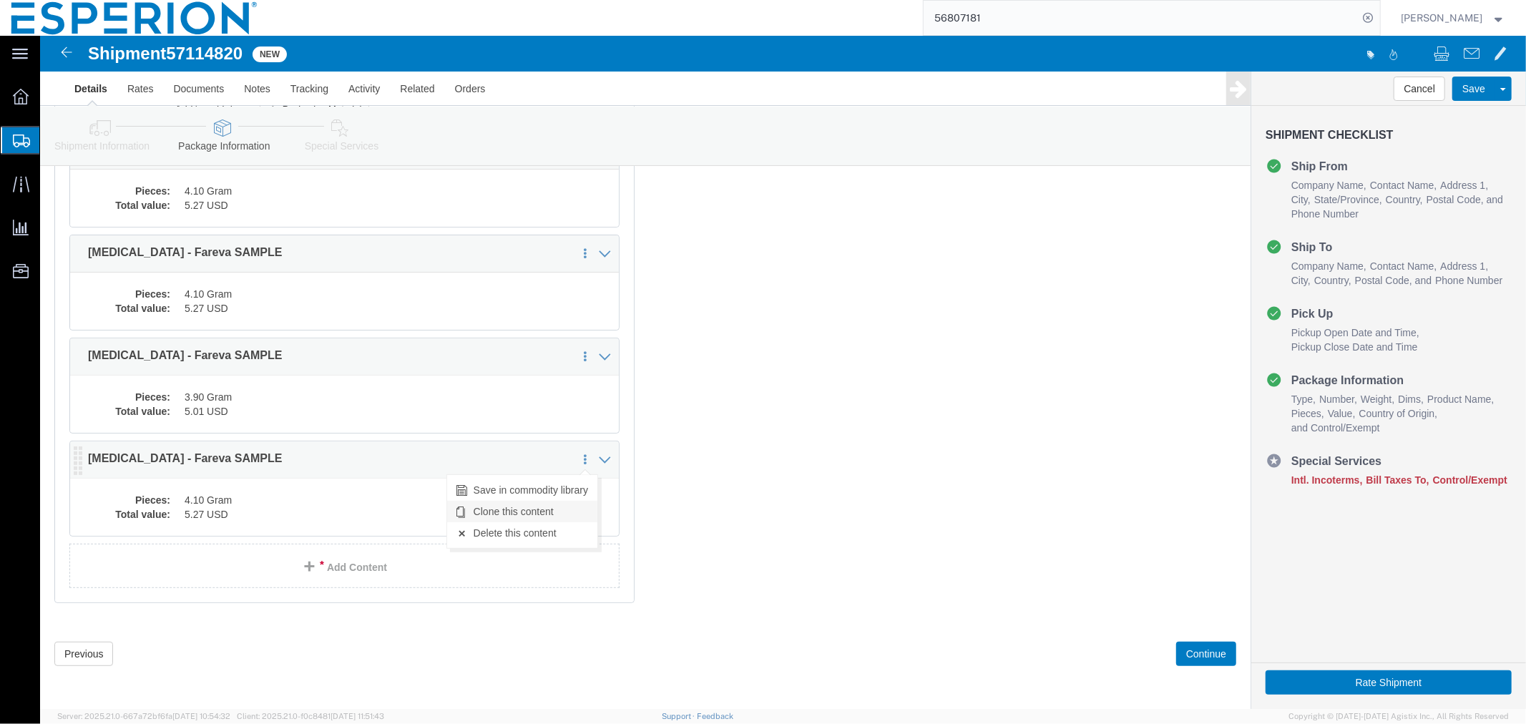
click link "Clone this content"
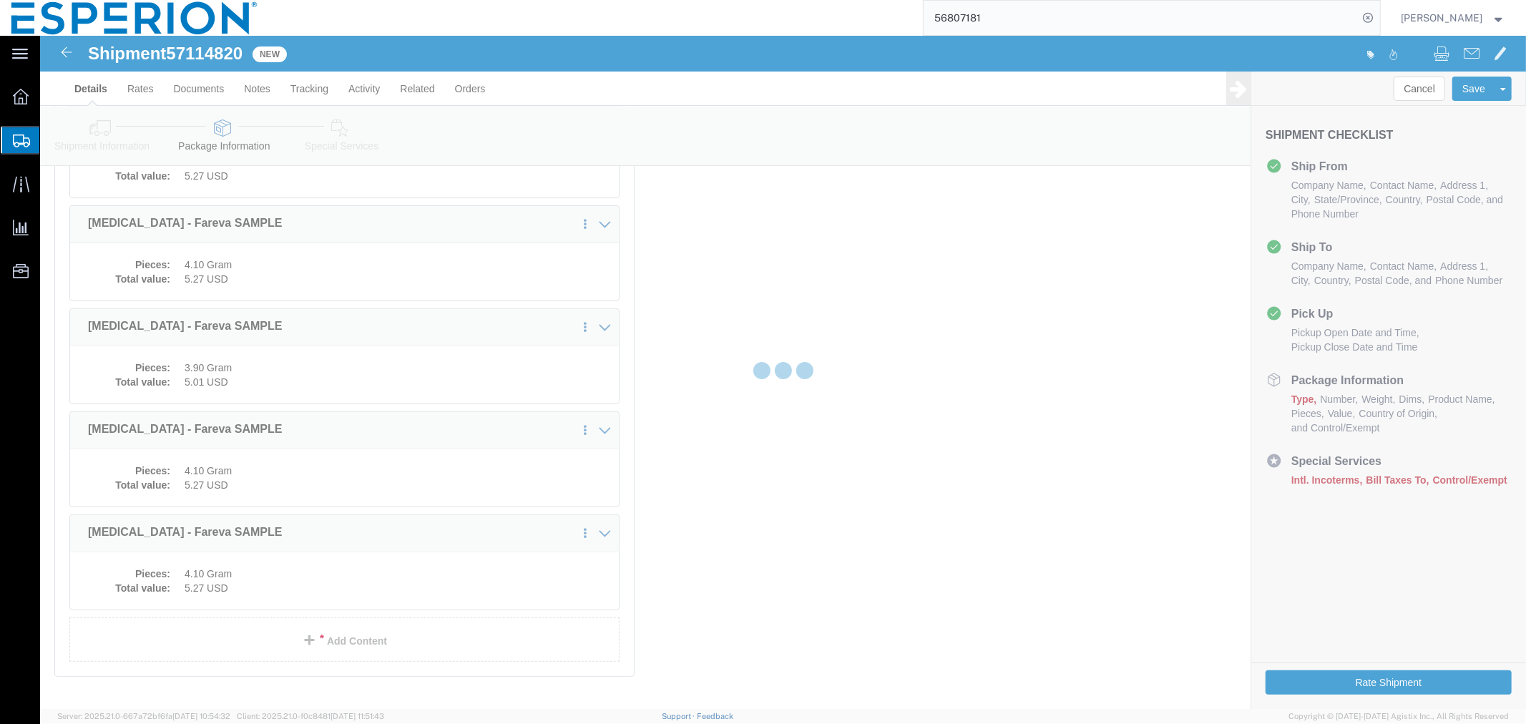
scroll to position [306, 0]
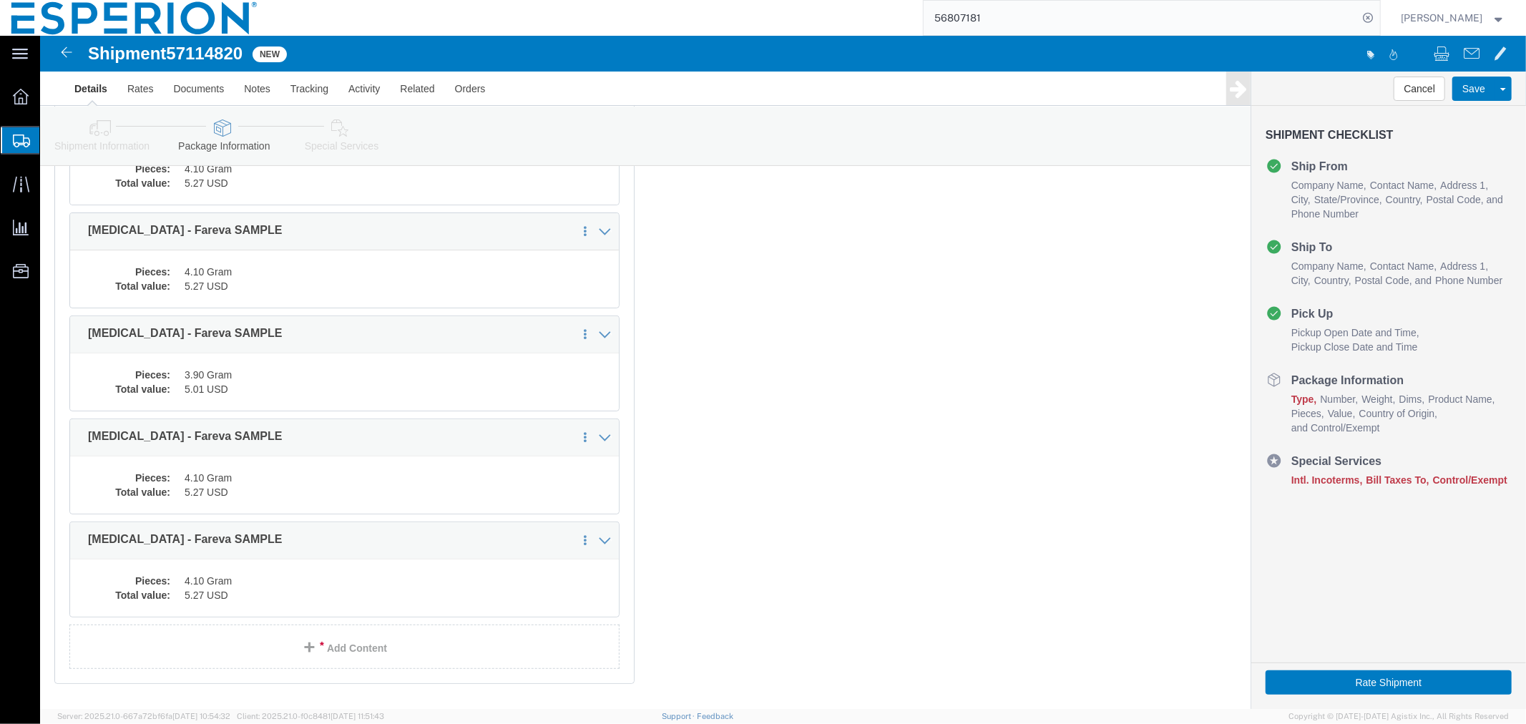
select select "DRPL"
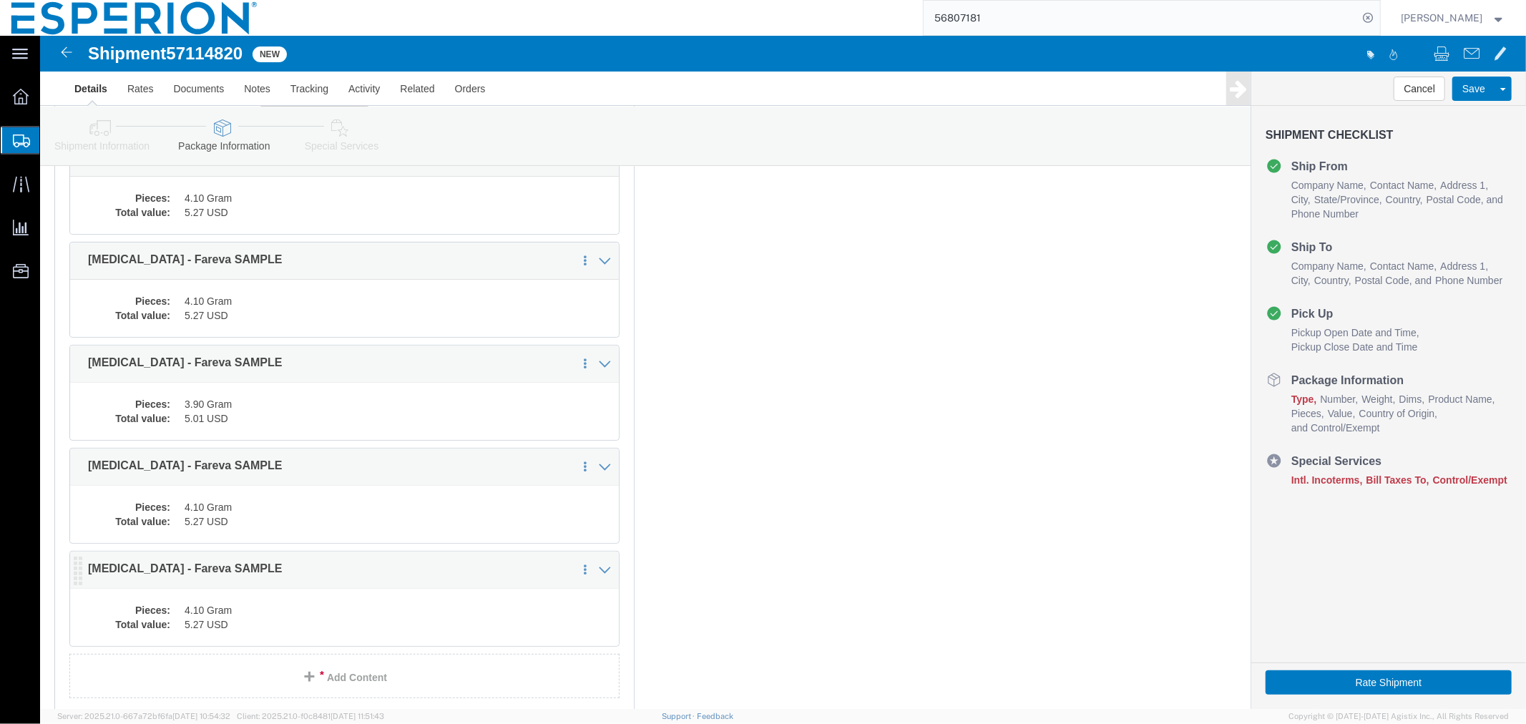
click dd "4.10 Gram"
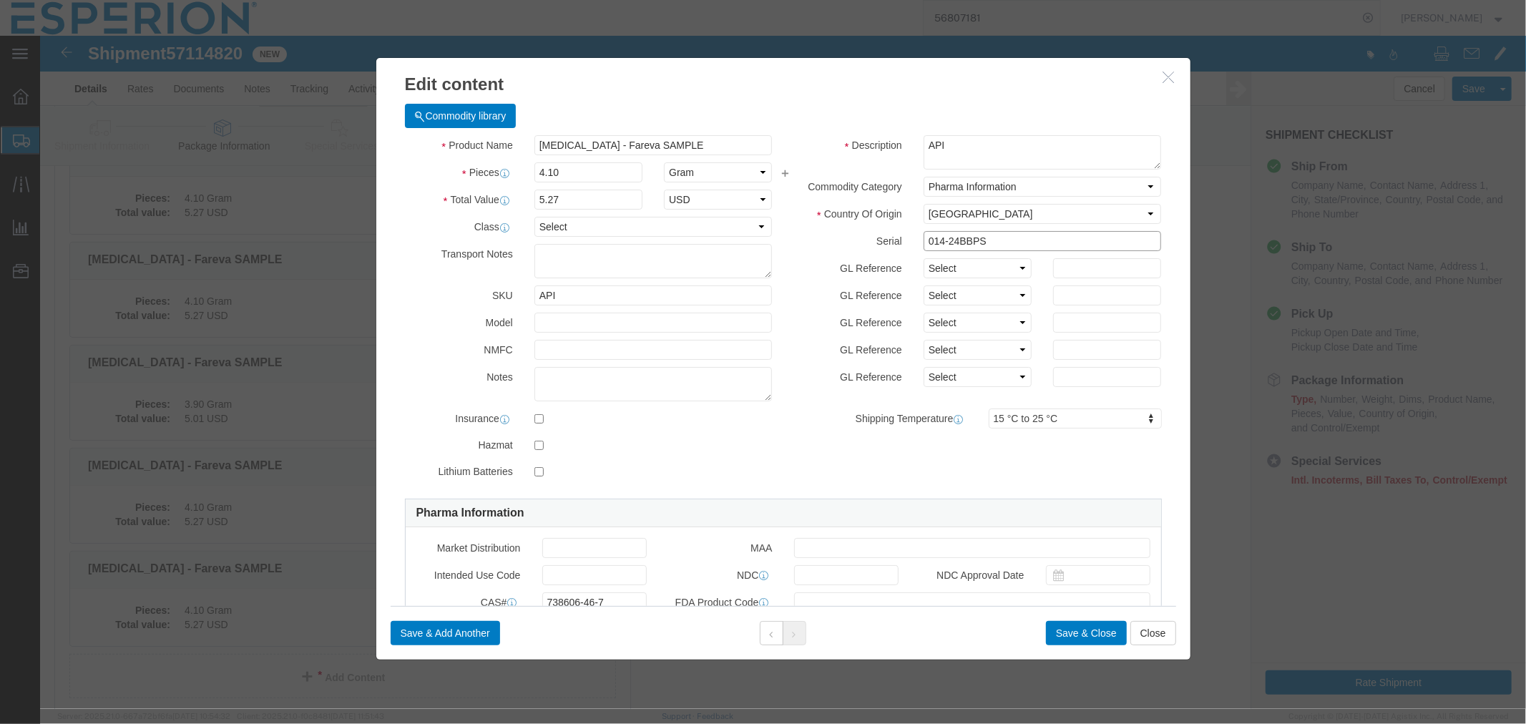
drag, startPoint x: 956, startPoint y: 205, endPoint x: 800, endPoint y: 204, distance: 155.2
click div "Serial 014-24BBPS"
paste input "5-24BBPS"
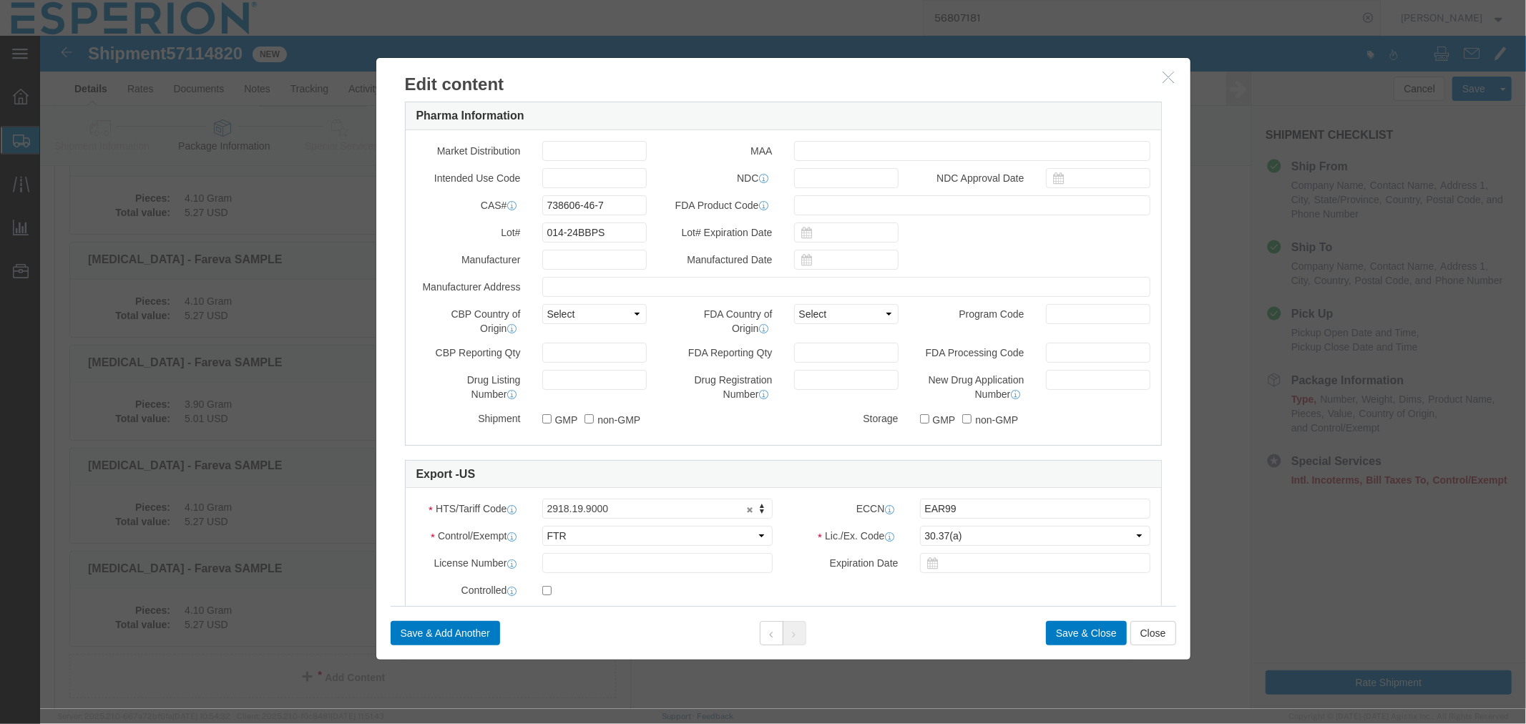
type input "015-24BBPS"
drag, startPoint x: 564, startPoint y: 198, endPoint x: 471, endPoint y: 194, distance: 93.1
click div "Lot# 014-24BBPS"
paste input "5"
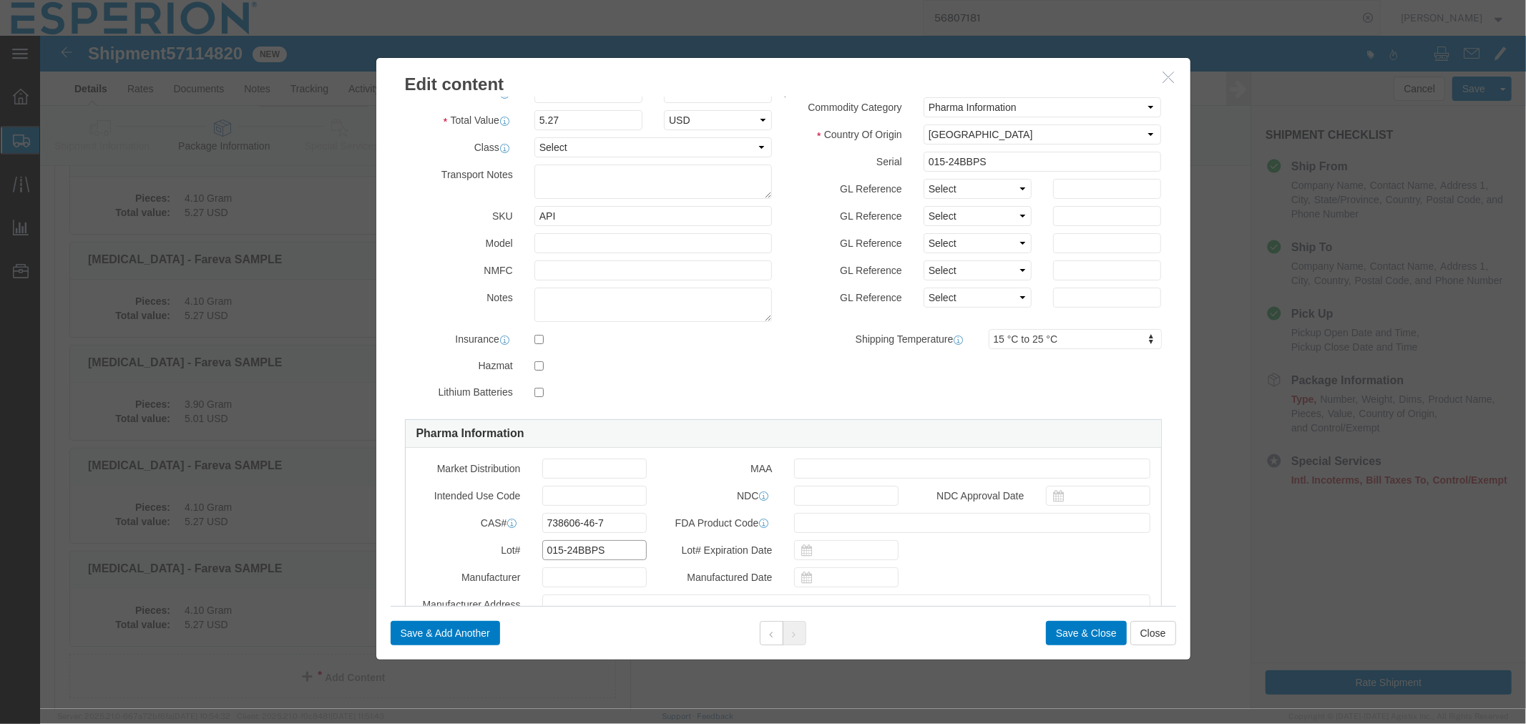
scroll to position [0, 0]
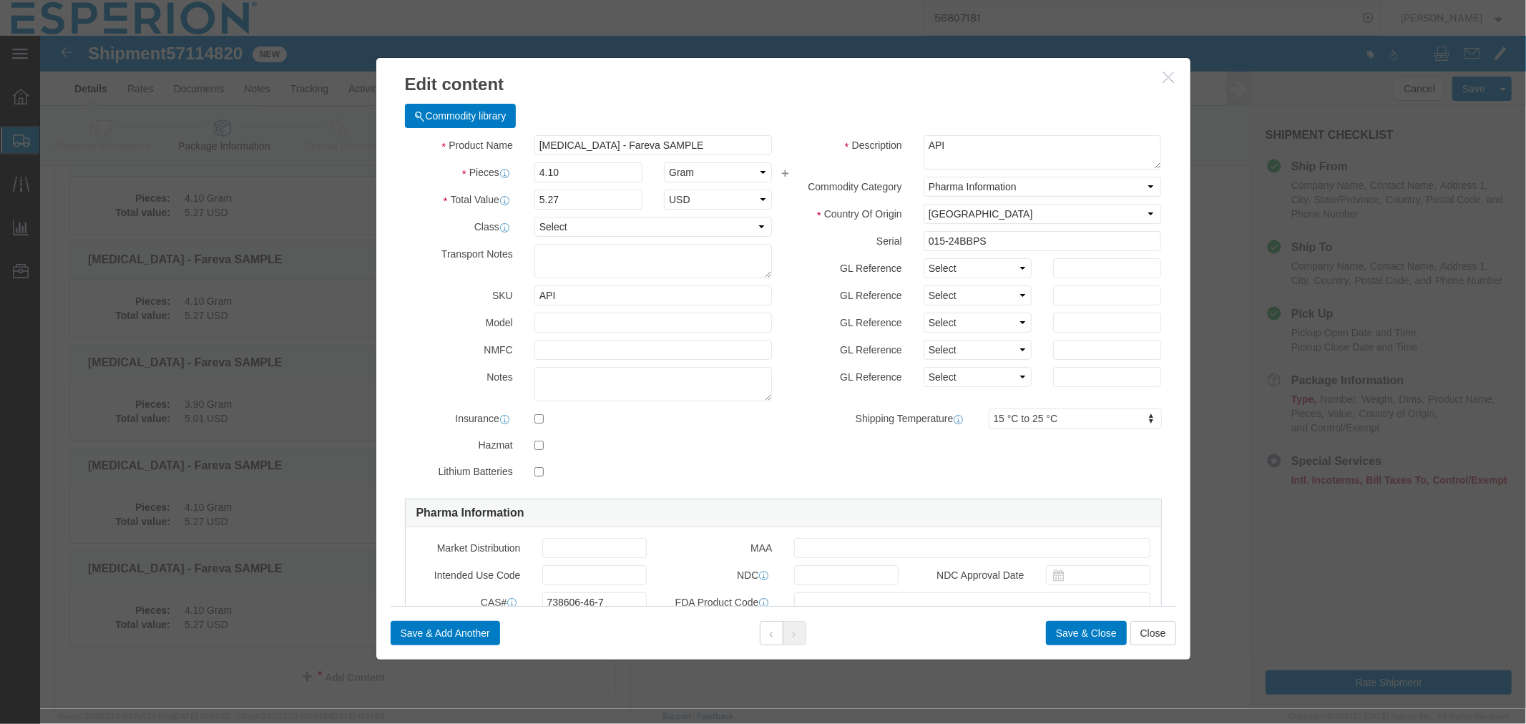
type input "015-24BBPS"
drag, startPoint x: 533, startPoint y: 139, endPoint x: 471, endPoint y: 137, distance: 61.5
click div "Pieces 4.10 Select Bag Barrels 100Board Feet Bottle Box Blister Pack Carats Can…"
type input "4.6"
type input "5.91"
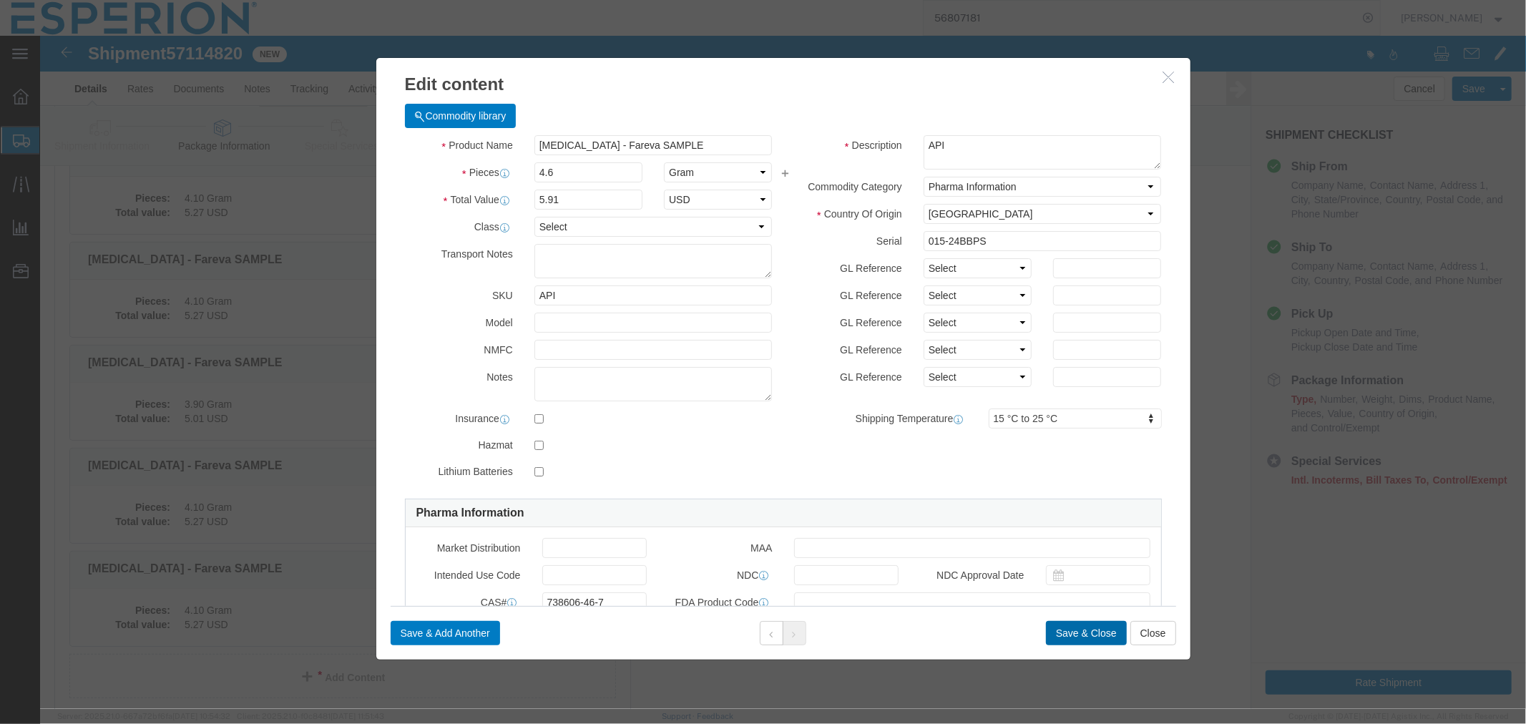
click button "Save & Close"
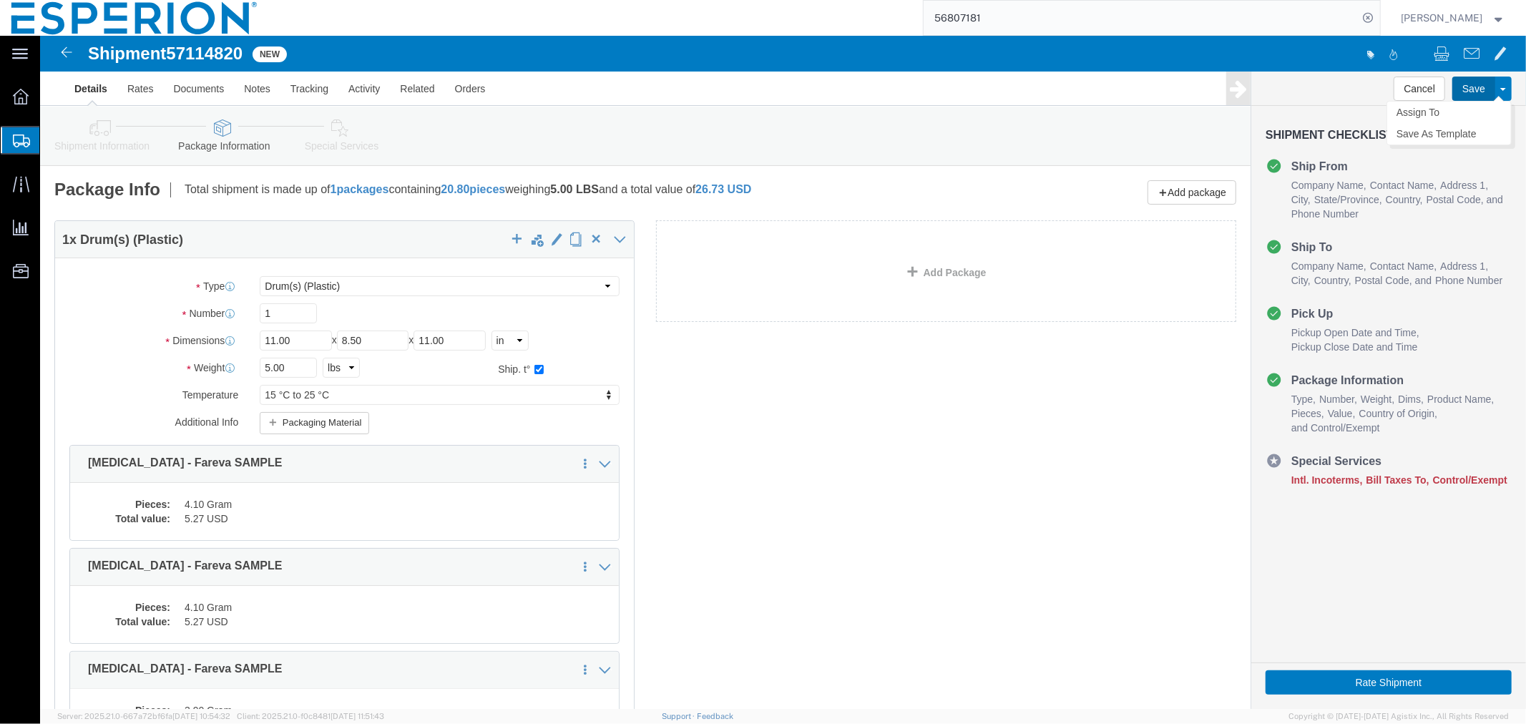
click button "Save"
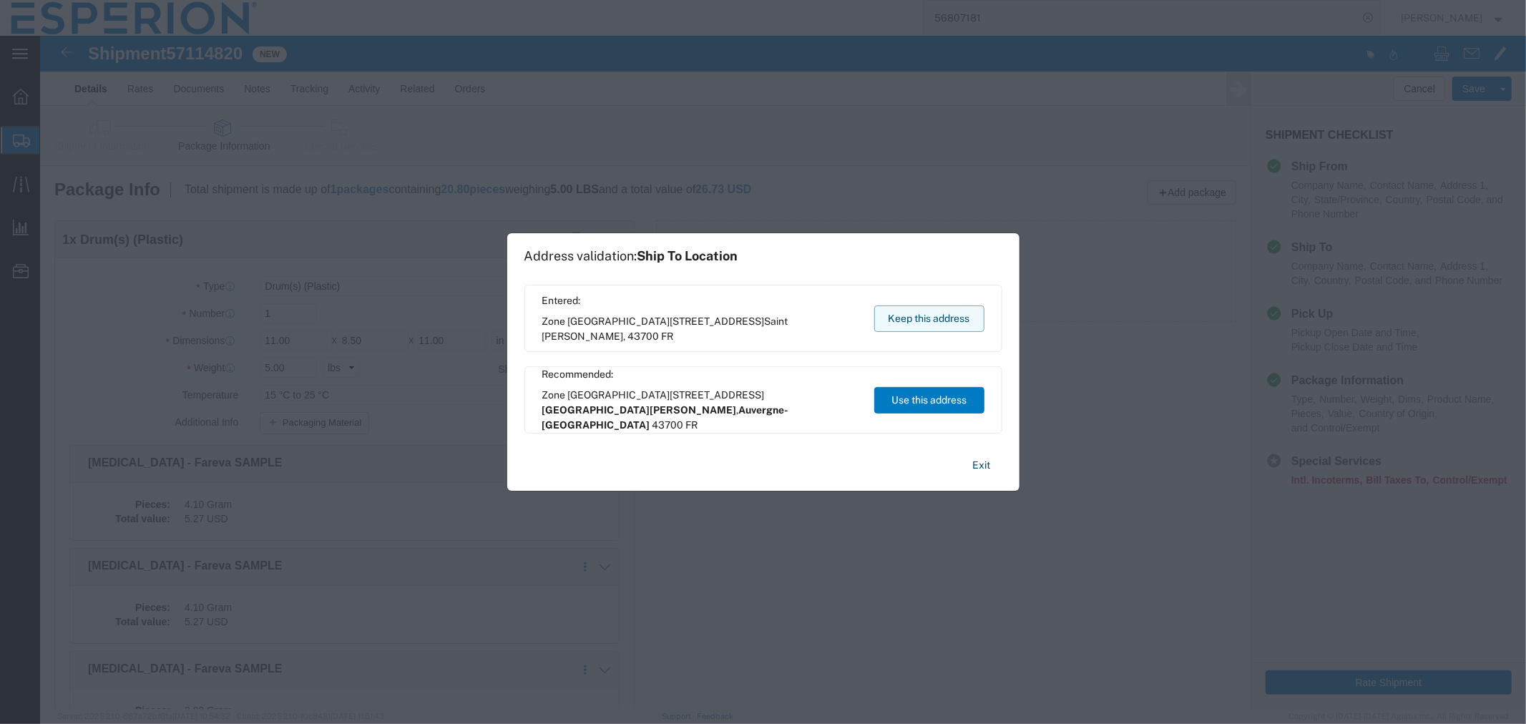
click at [911, 313] on button "Keep this address" at bounding box center [929, 318] width 110 height 26
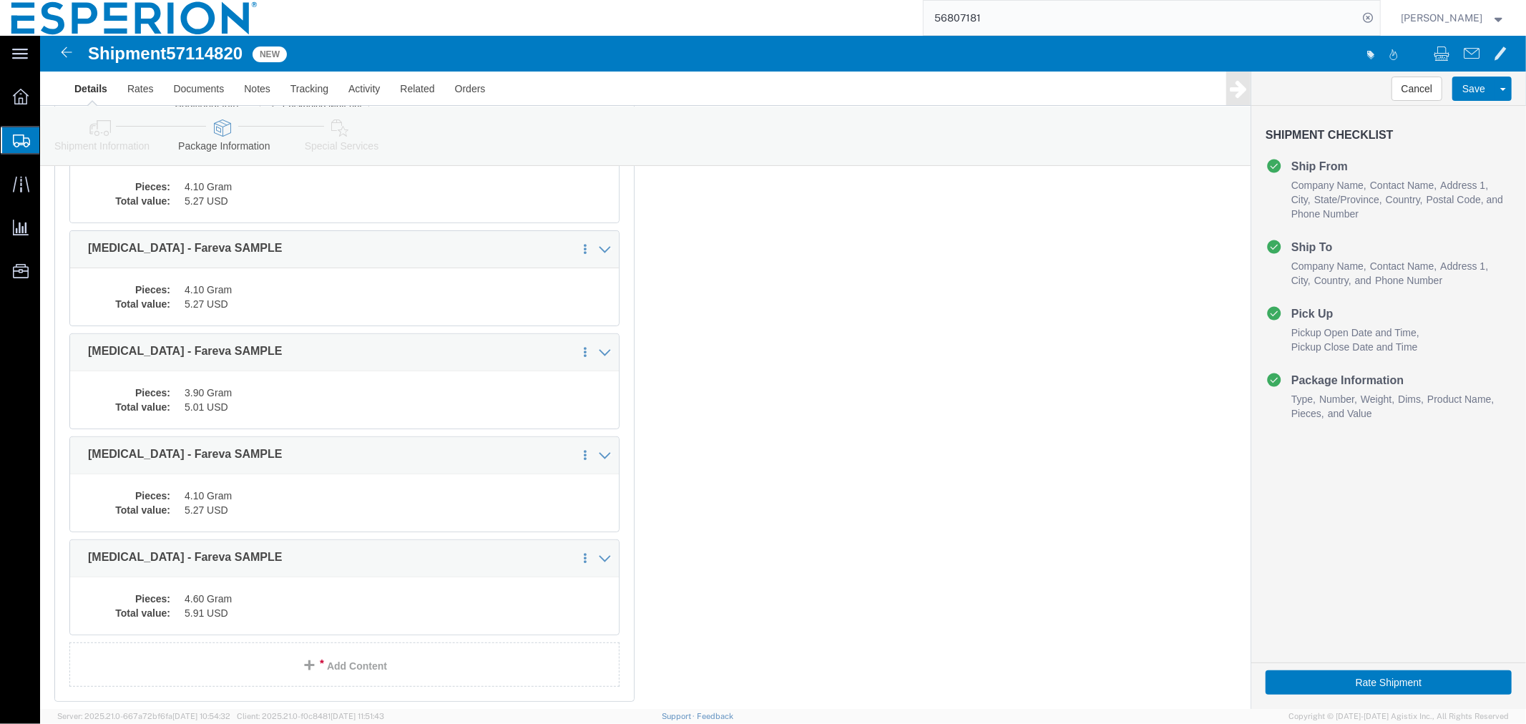
scroll to position [418, 0]
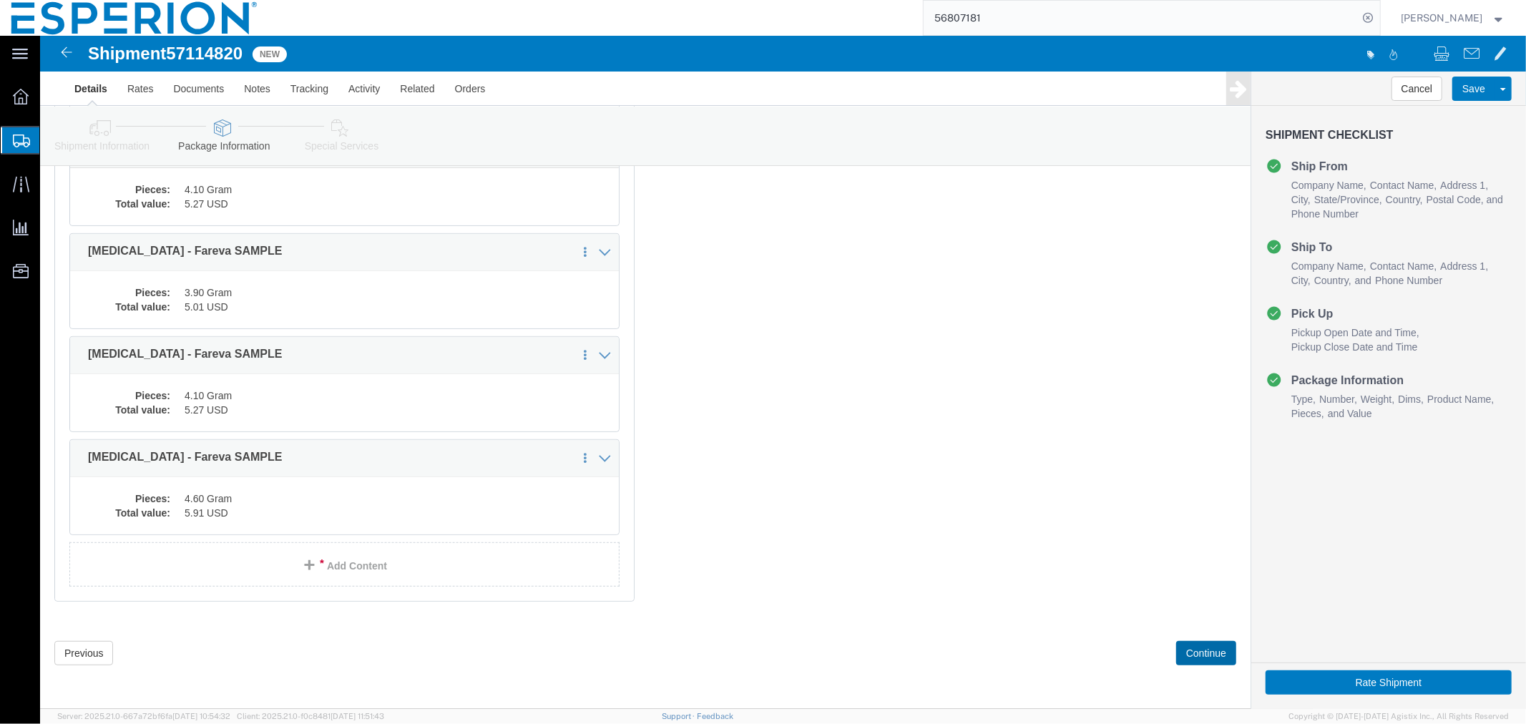
click button "Continue"
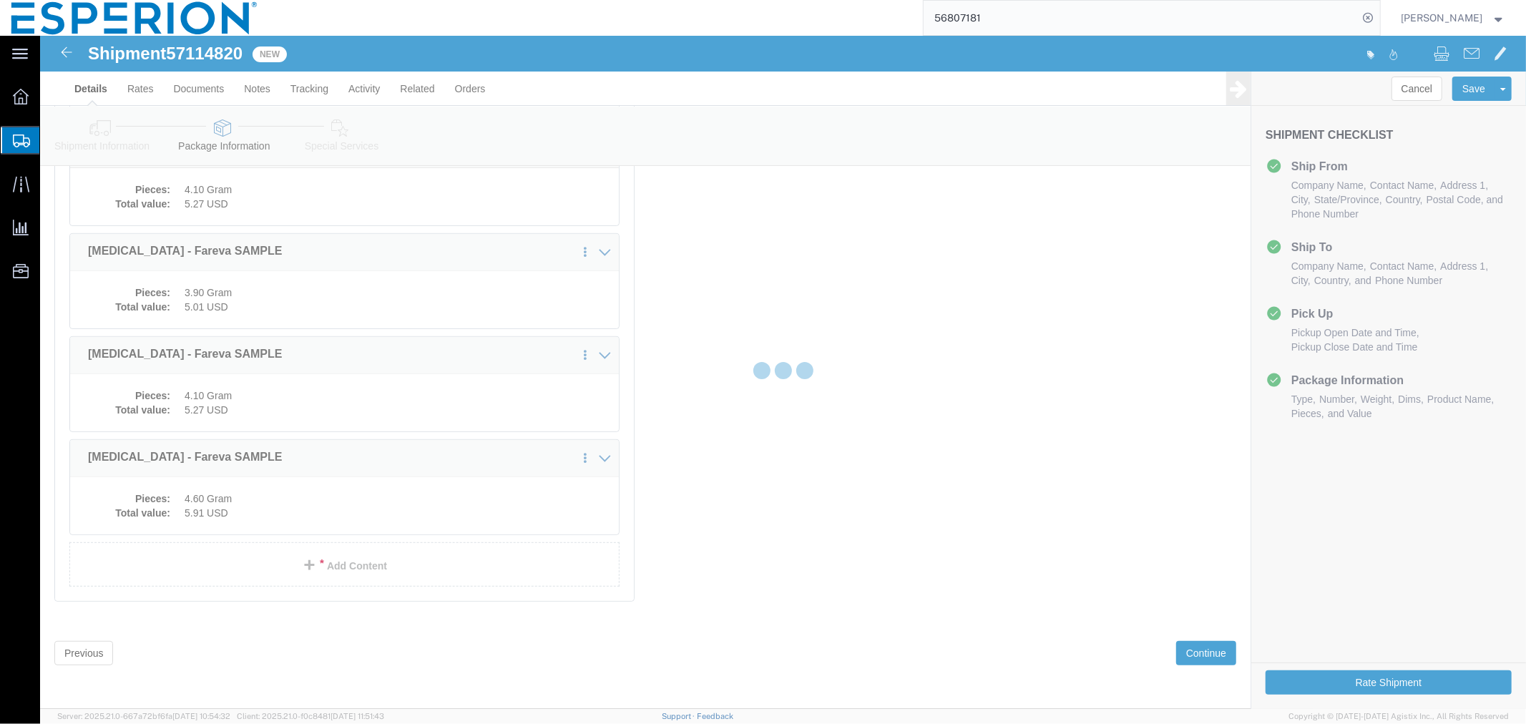
select select
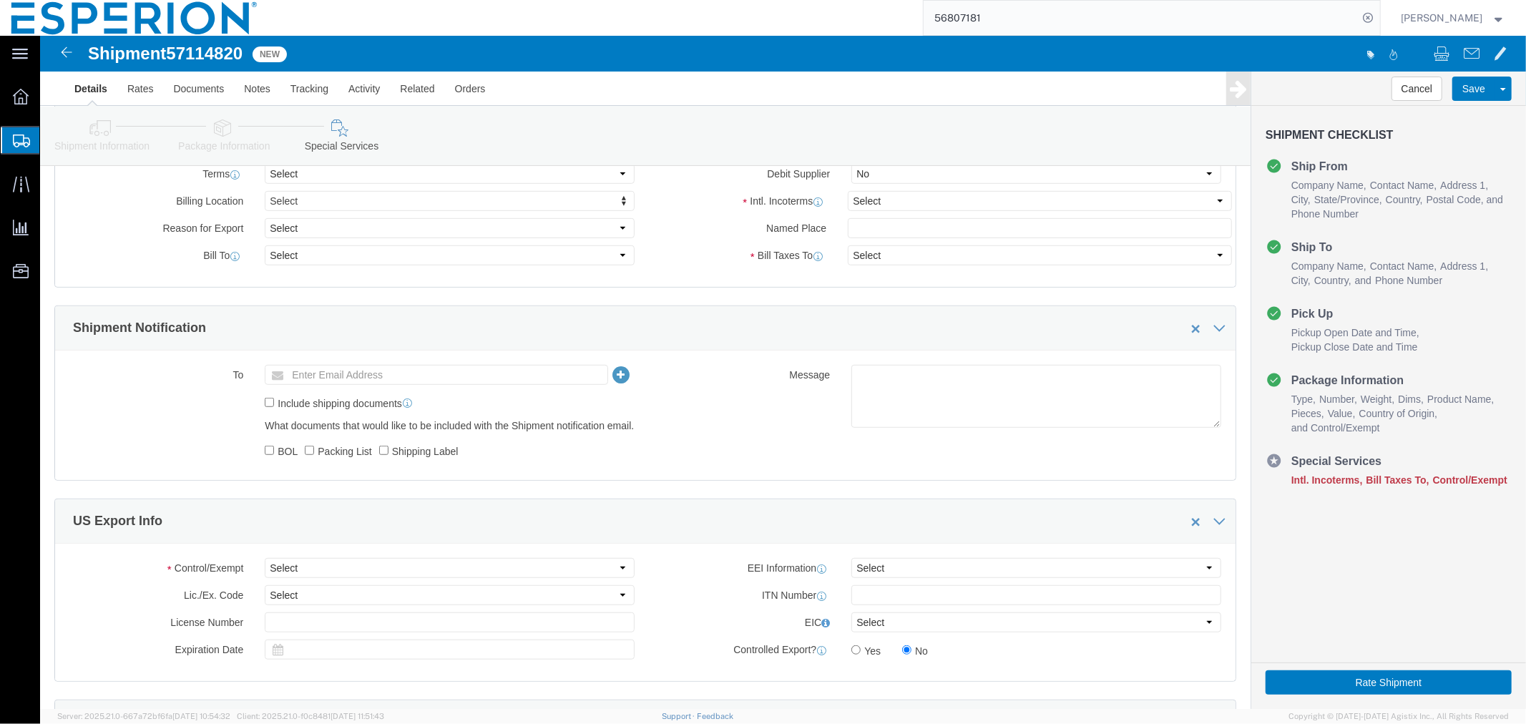
scroll to position [556, 0]
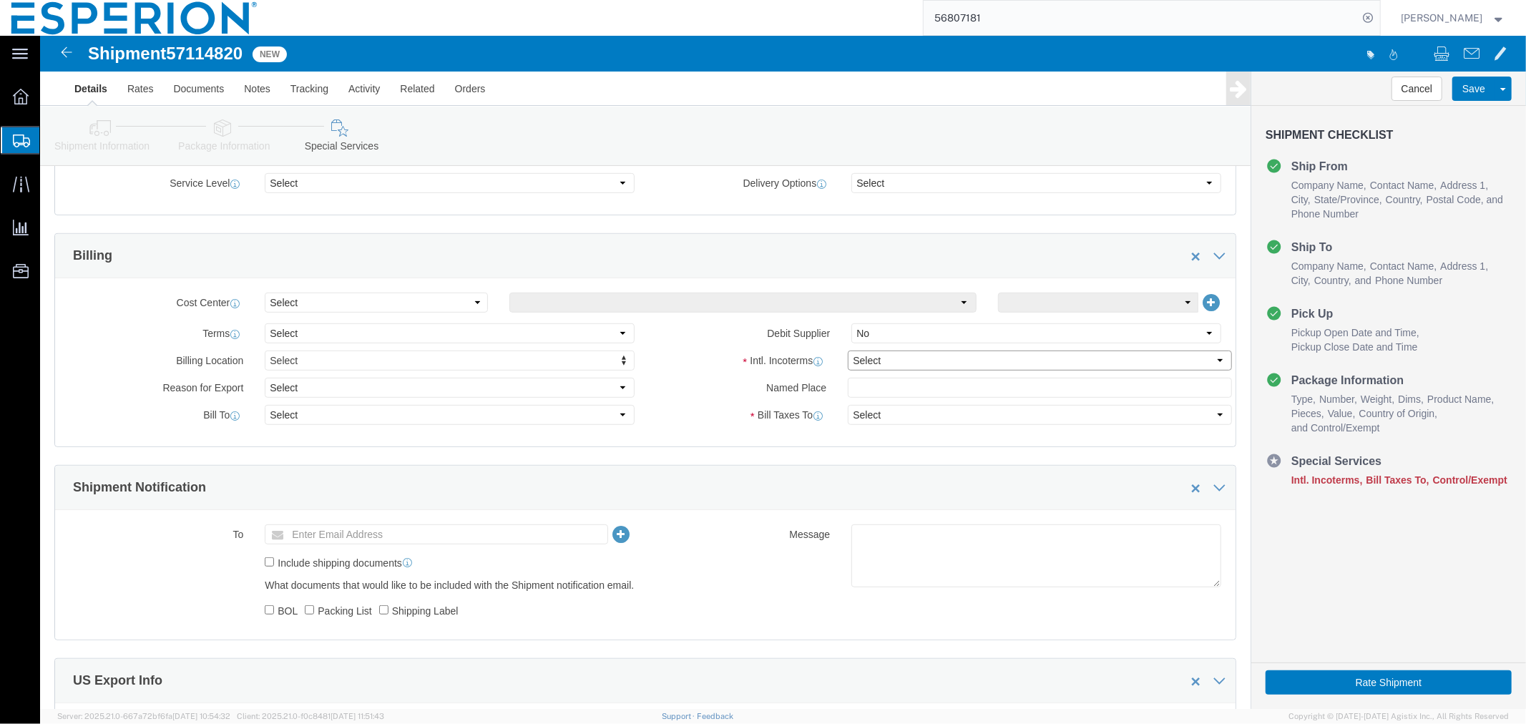
click select "Select Carriage Insurance Paid Carriage Paid To Cost and Freight Cost Insurance…"
select select "DAP"
click select "Select Carriage Insurance Paid Carriage Paid To Cost and Freight Cost Insurance…"
select select "SHIP"
select select "RCPN"
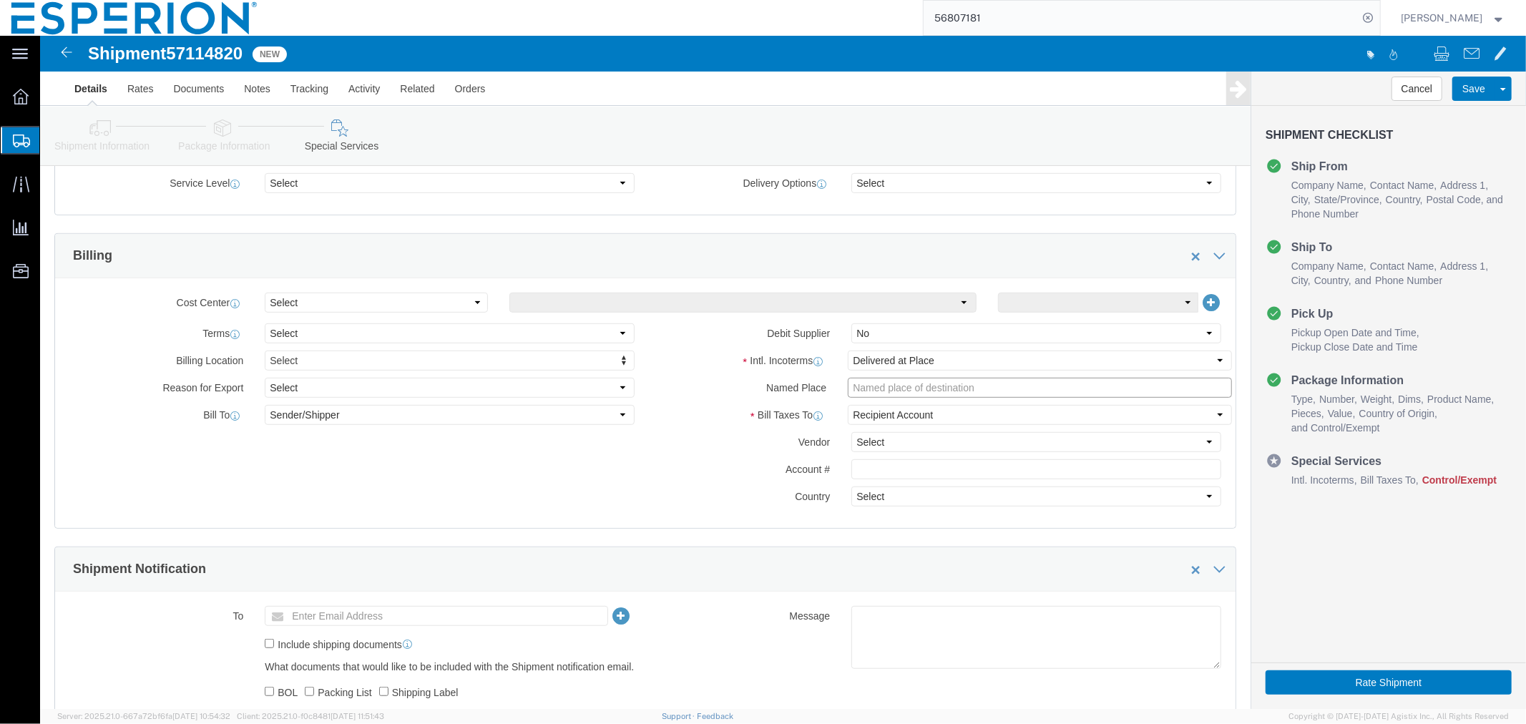
click input "text"
type input "Fareva warehouse-[GEOGRAPHIC_DATA][PERSON_NAME], [GEOGRAPHIC_DATA]"
click select "Select Free of Charge Free of Cost NET 30 NET 45 NET 60 See Comment"
select select "FREE_OF_CHARGE"
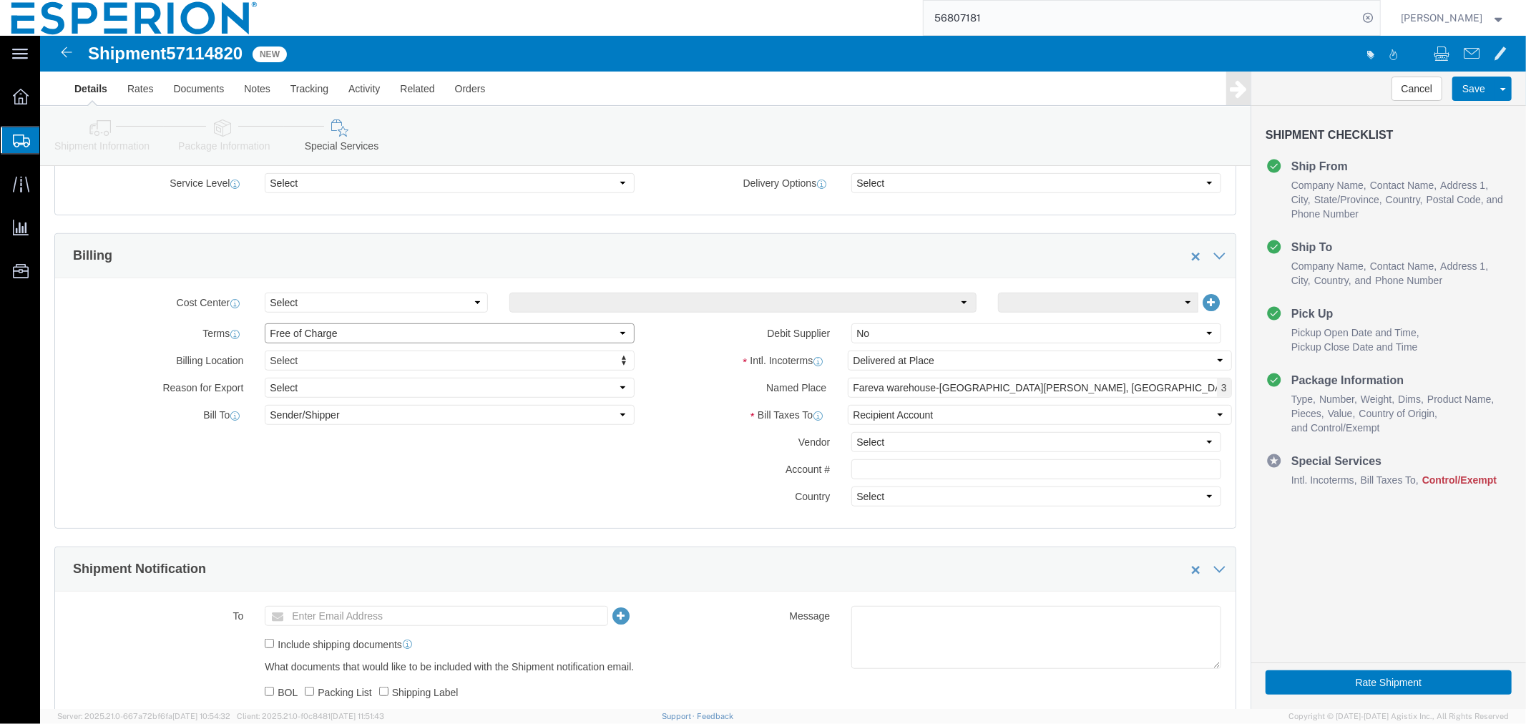
click select "Select Free of Charge Free of Cost NET 30 NET 45 NET 60 See Comment"
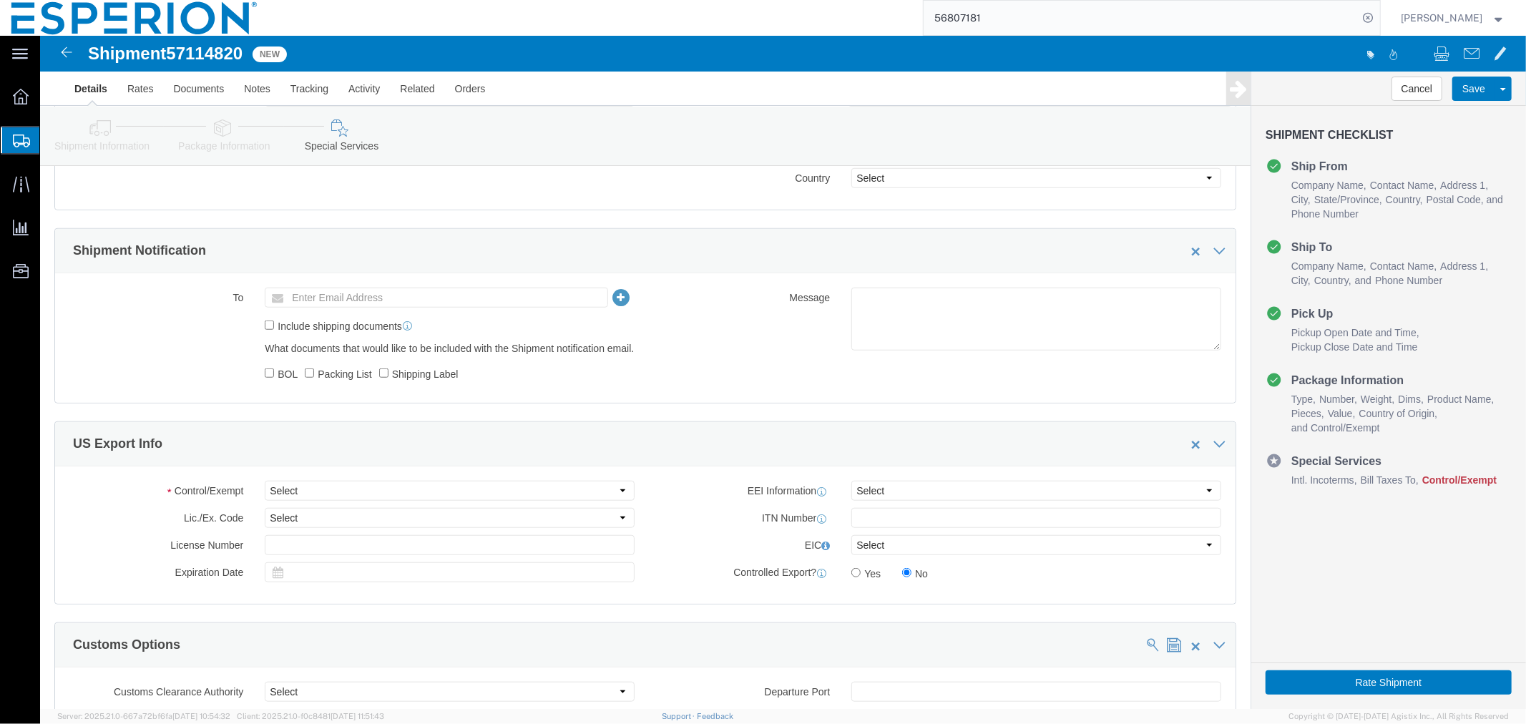
scroll to position [795, 0]
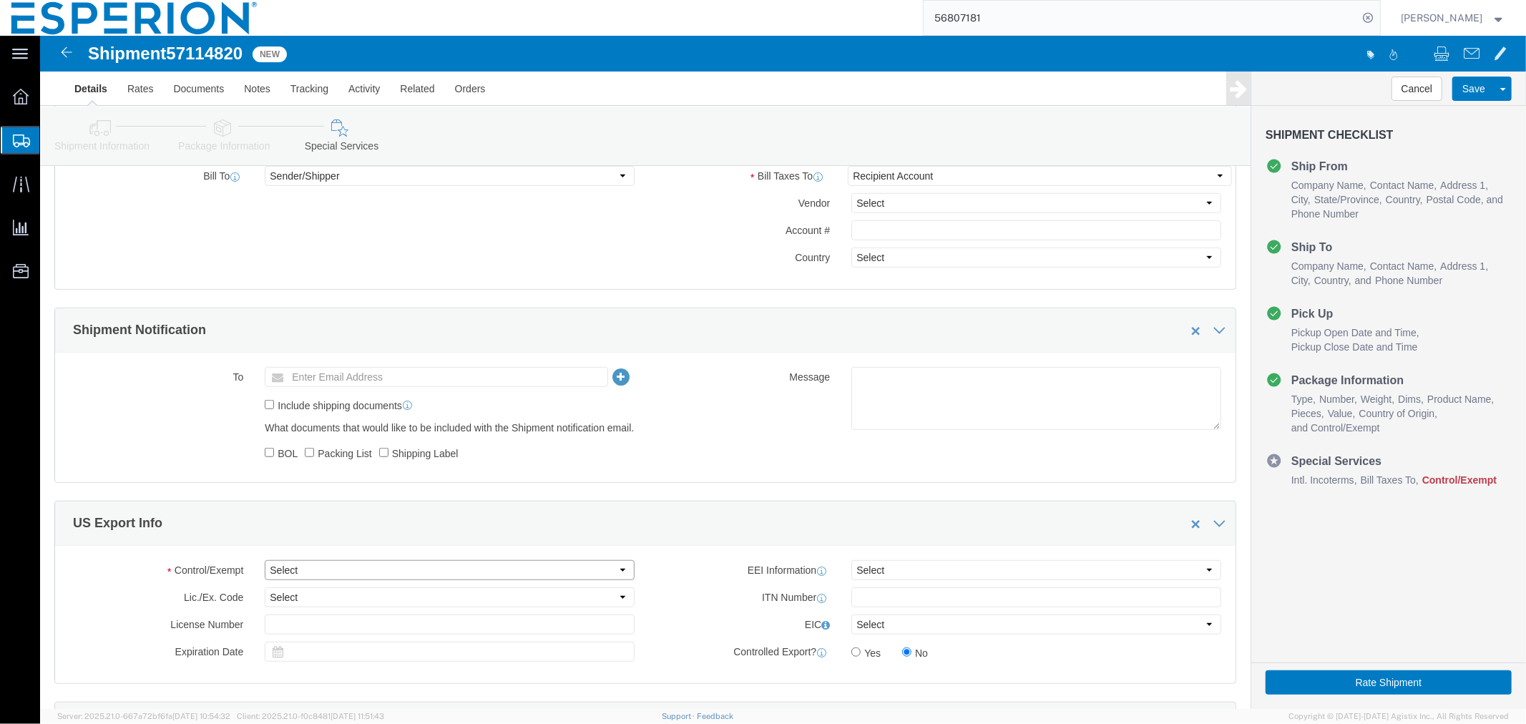
click select "Select ATF BIS DEA EPA FDA FTR ITAR OFAC Other (OPA)"
select select "FTR"
click select "Select ATF BIS DEA EPA FDA FTR ITAR OFAC Other (OPA)"
click select "Select AES-Direct EEI Carrier File EEI EEI Exempt"
click select "Select 30.2(d)(2) 30.36 30.37(a) 30.37(f) 30.37(g) 30.37(h) 30.37(i) 30.37(j) 3…"
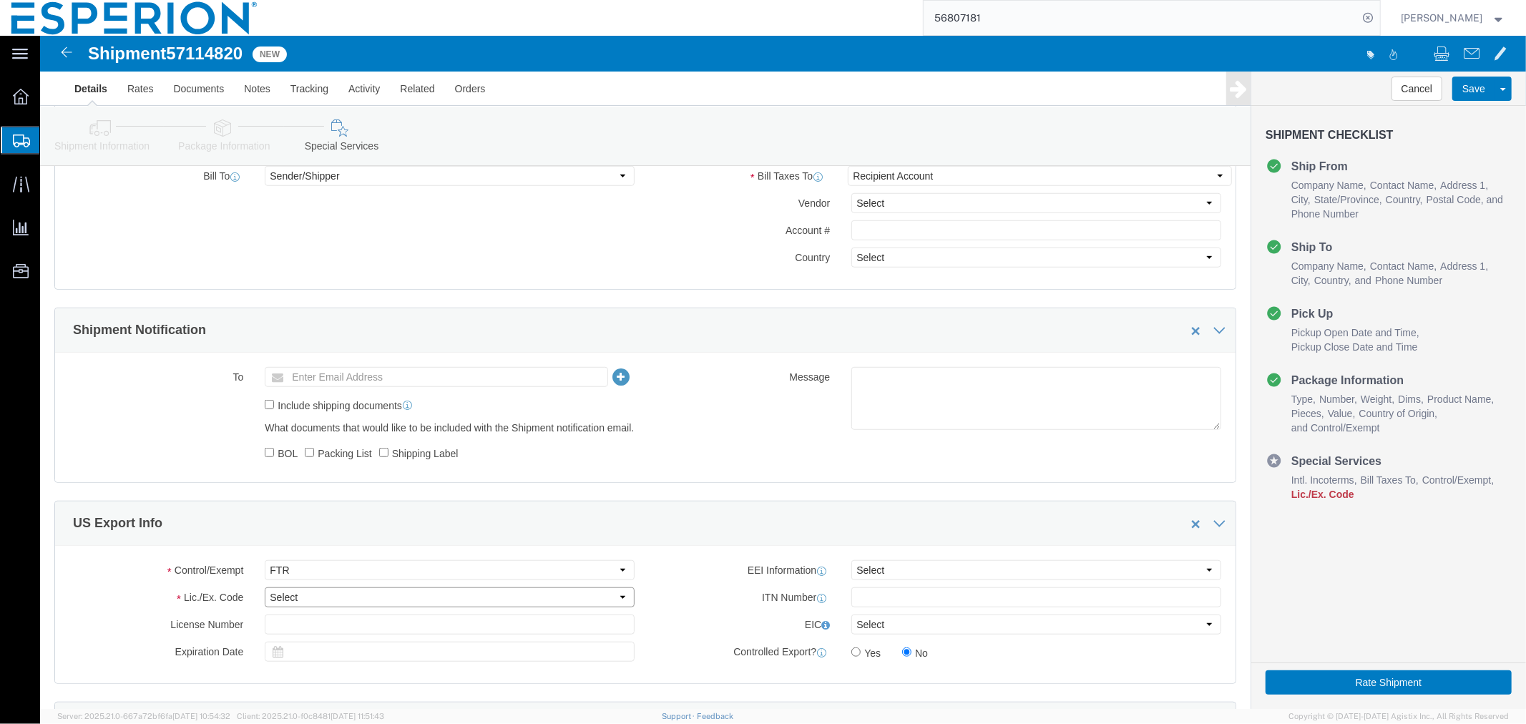
select select "30.37(a)"
click select "Select 30.2(d)(2) 30.36 30.37(a) 30.37(f) 30.37(g) 30.37(h) 30.37(i) 30.37(j) 3…"
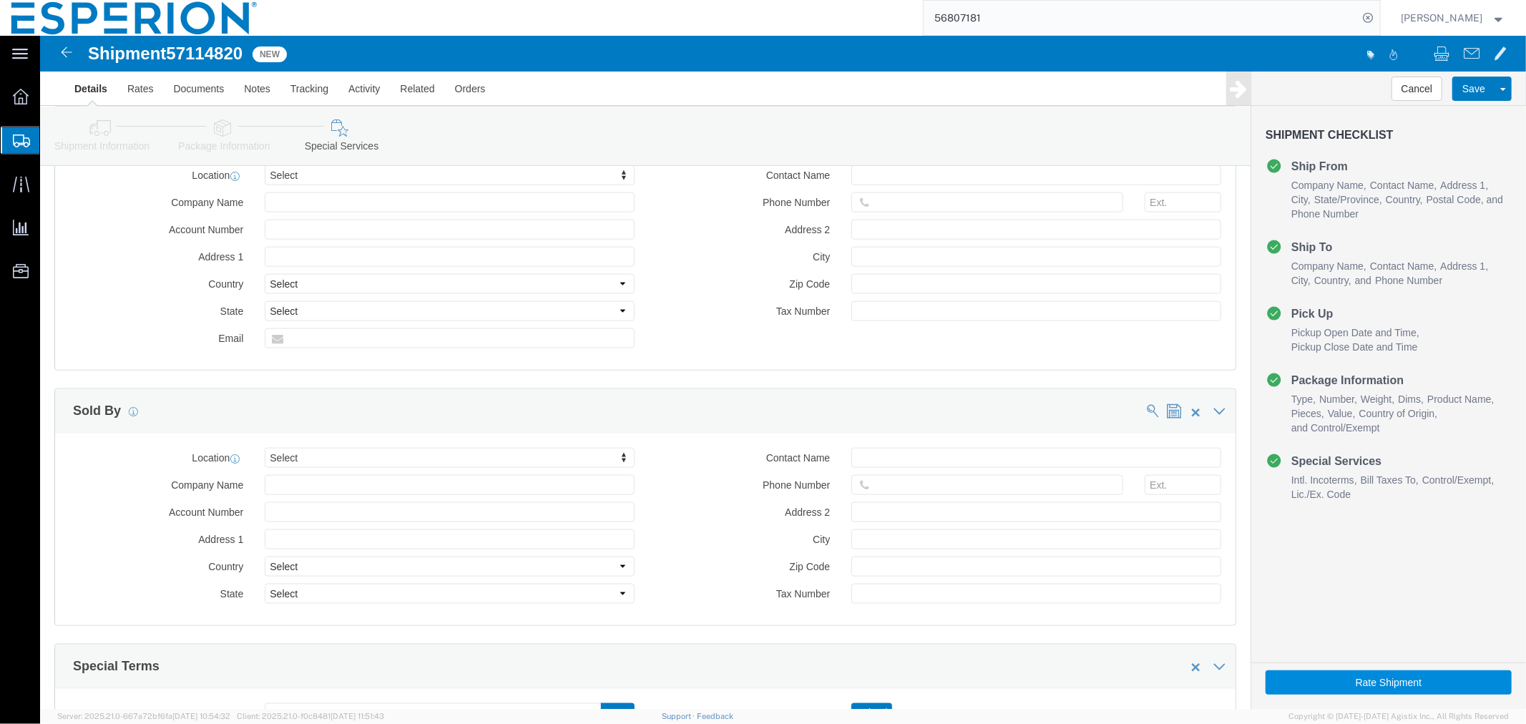
scroll to position [1590, 0]
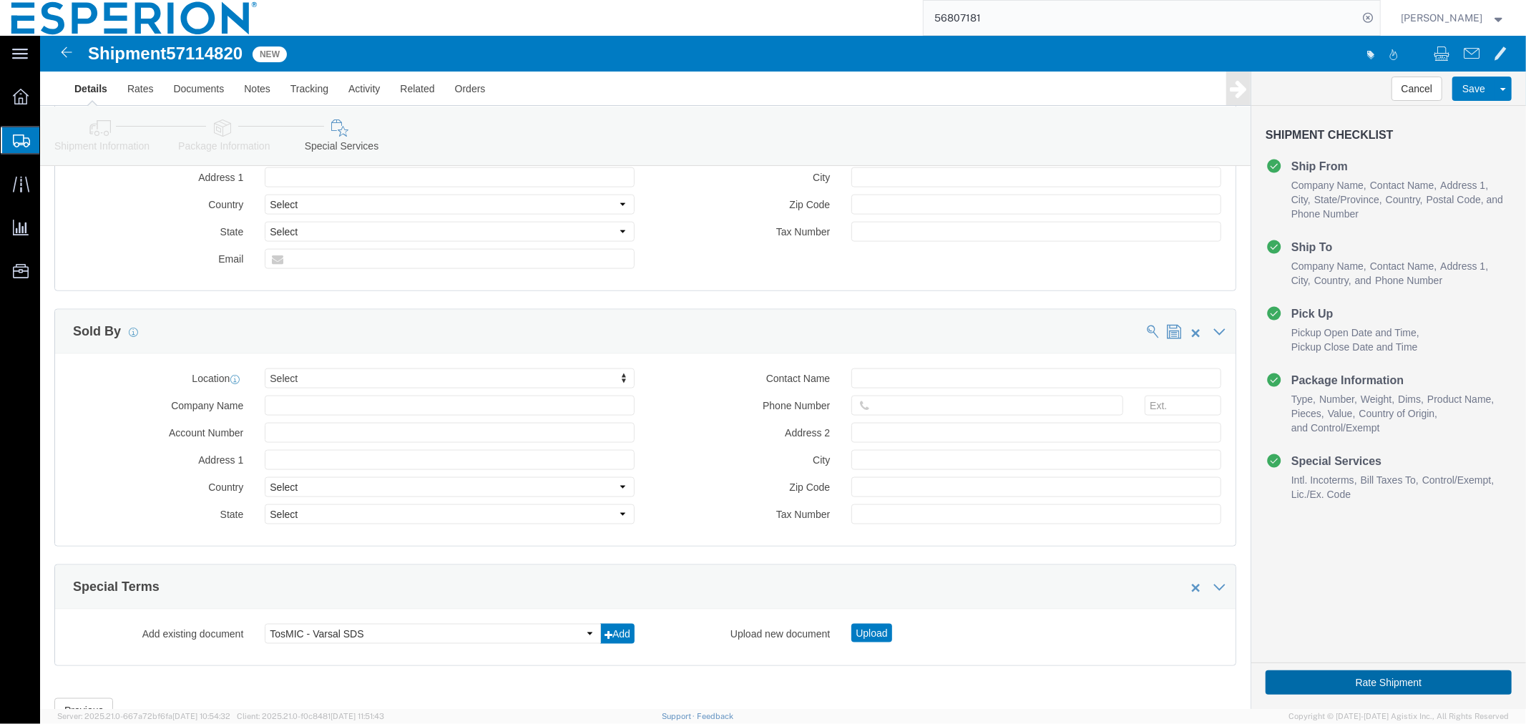
click button "Rate Shipment"
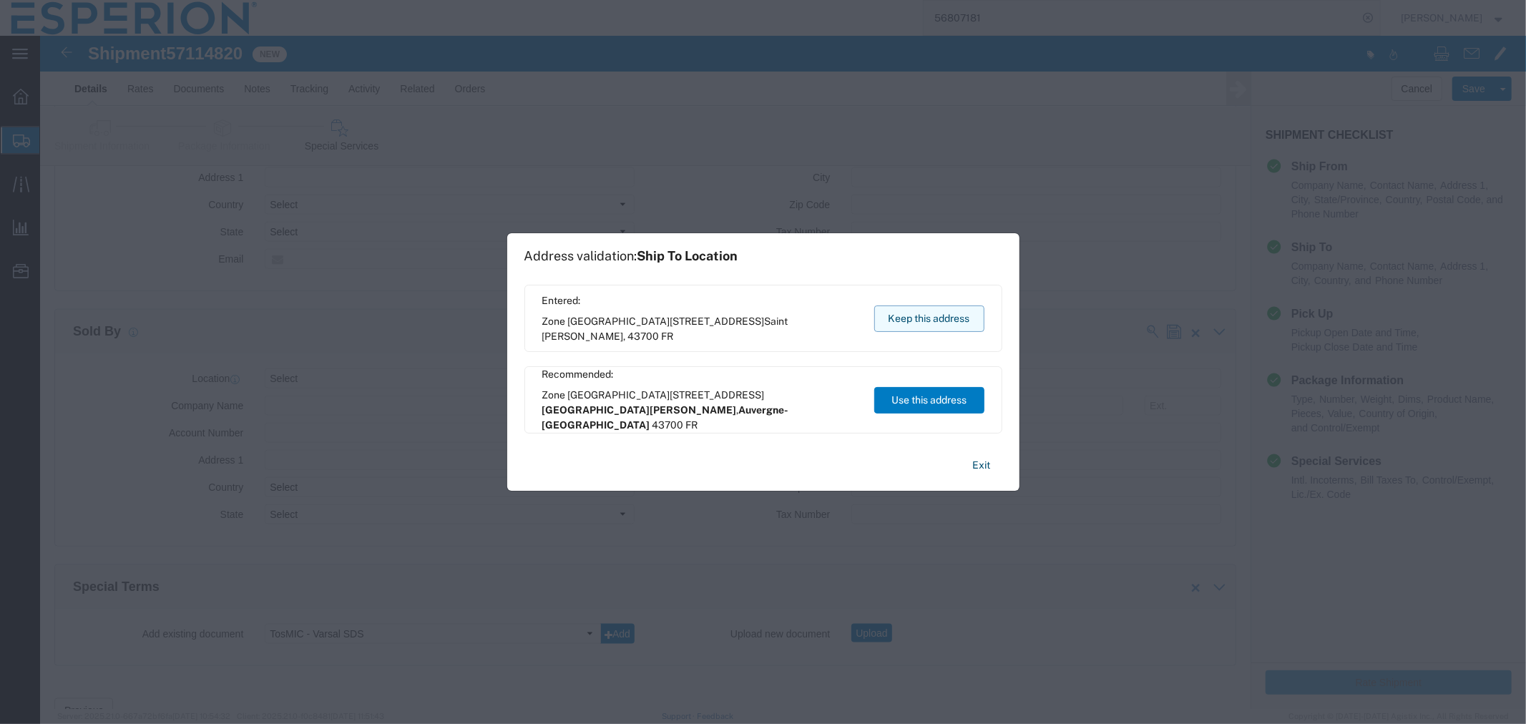
click at [908, 315] on button "Keep this address" at bounding box center [929, 318] width 110 height 26
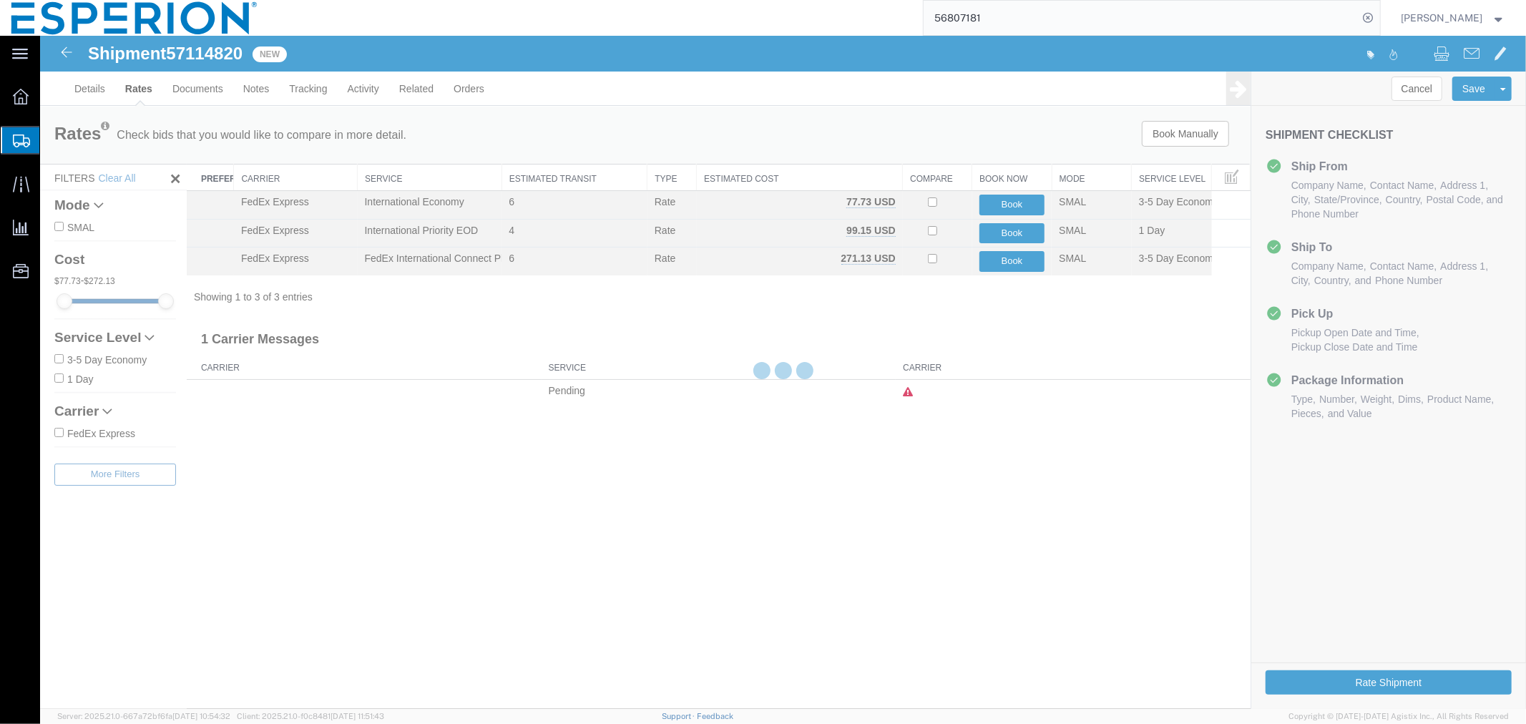
scroll to position [0, 0]
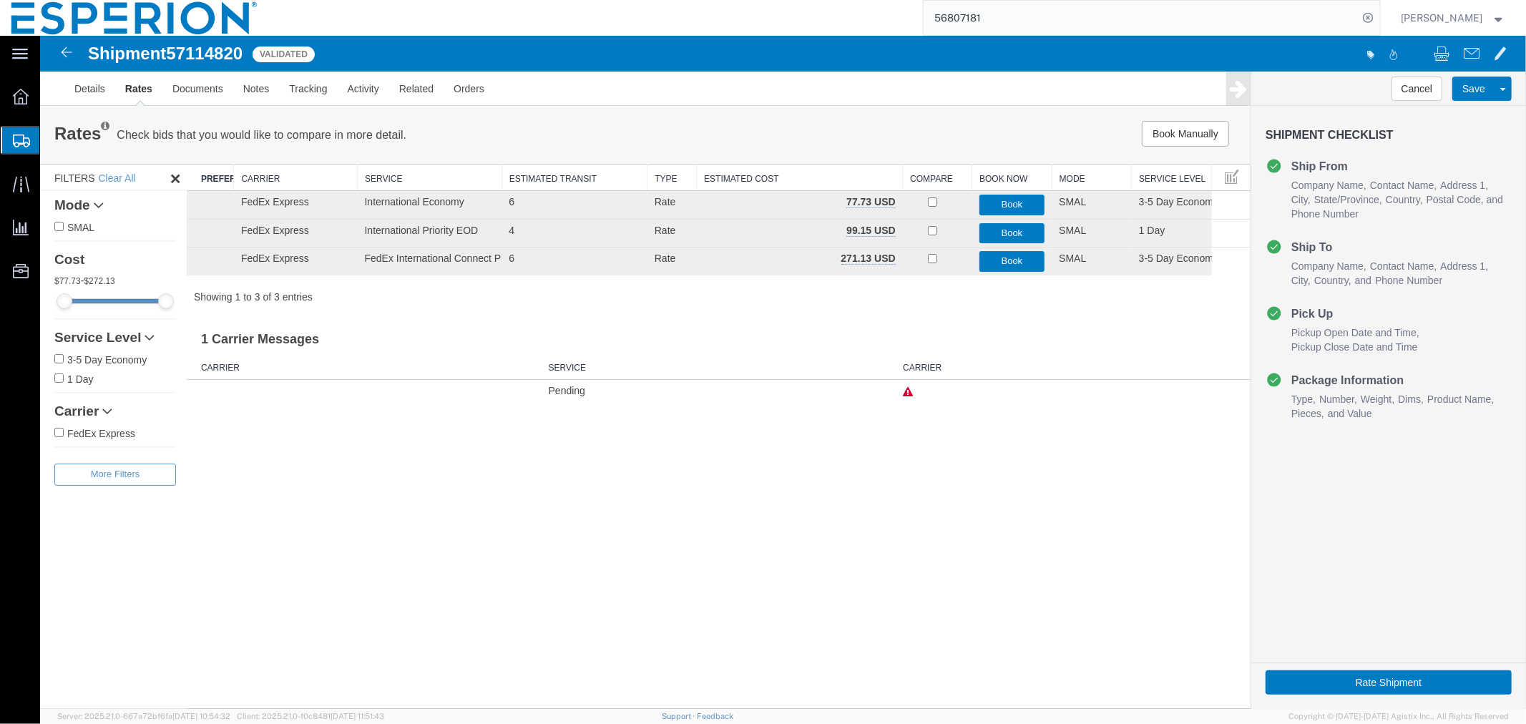
click at [197, 53] on span "57114820" at bounding box center [203, 52] width 77 height 19
copy span "57114820"
click at [100, 88] on link "Details" at bounding box center [89, 88] width 51 height 34
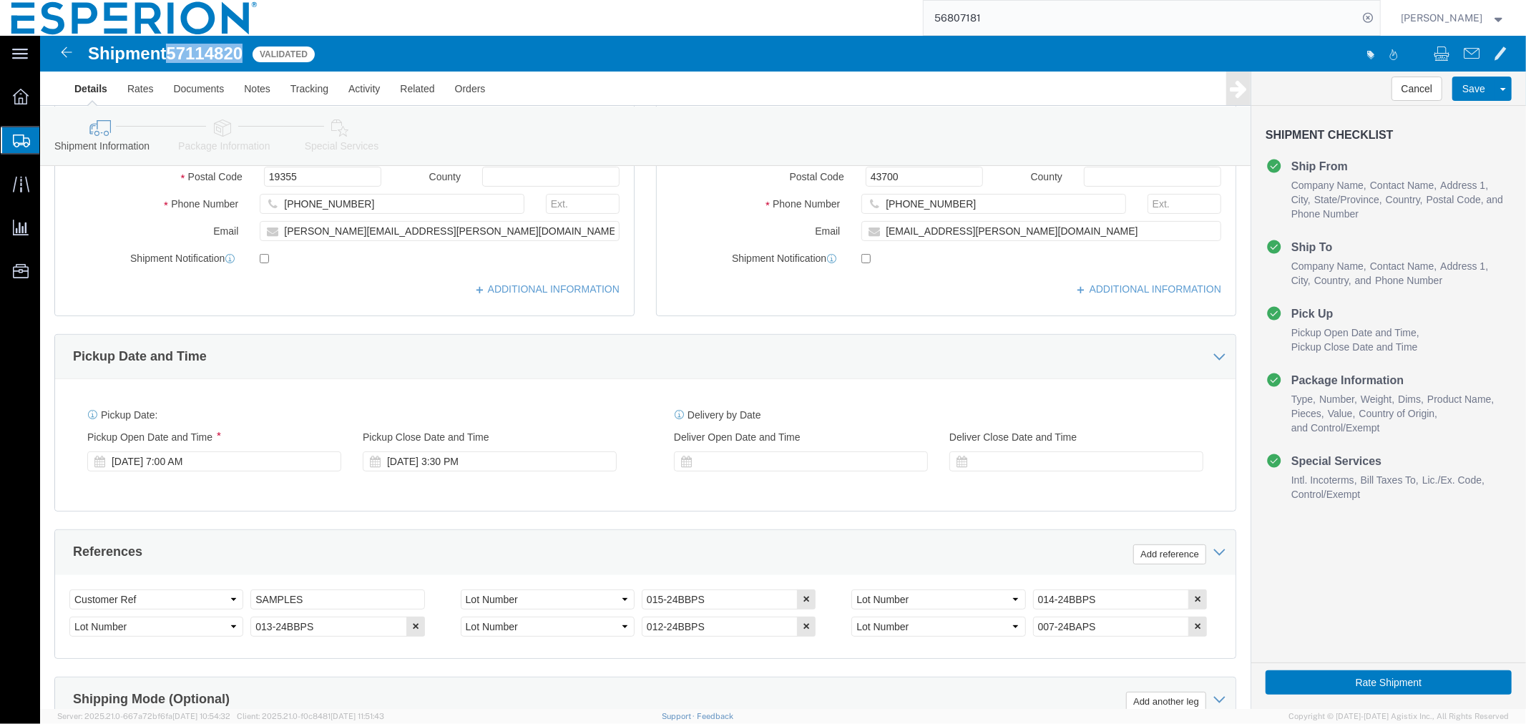
scroll to position [588, 0]
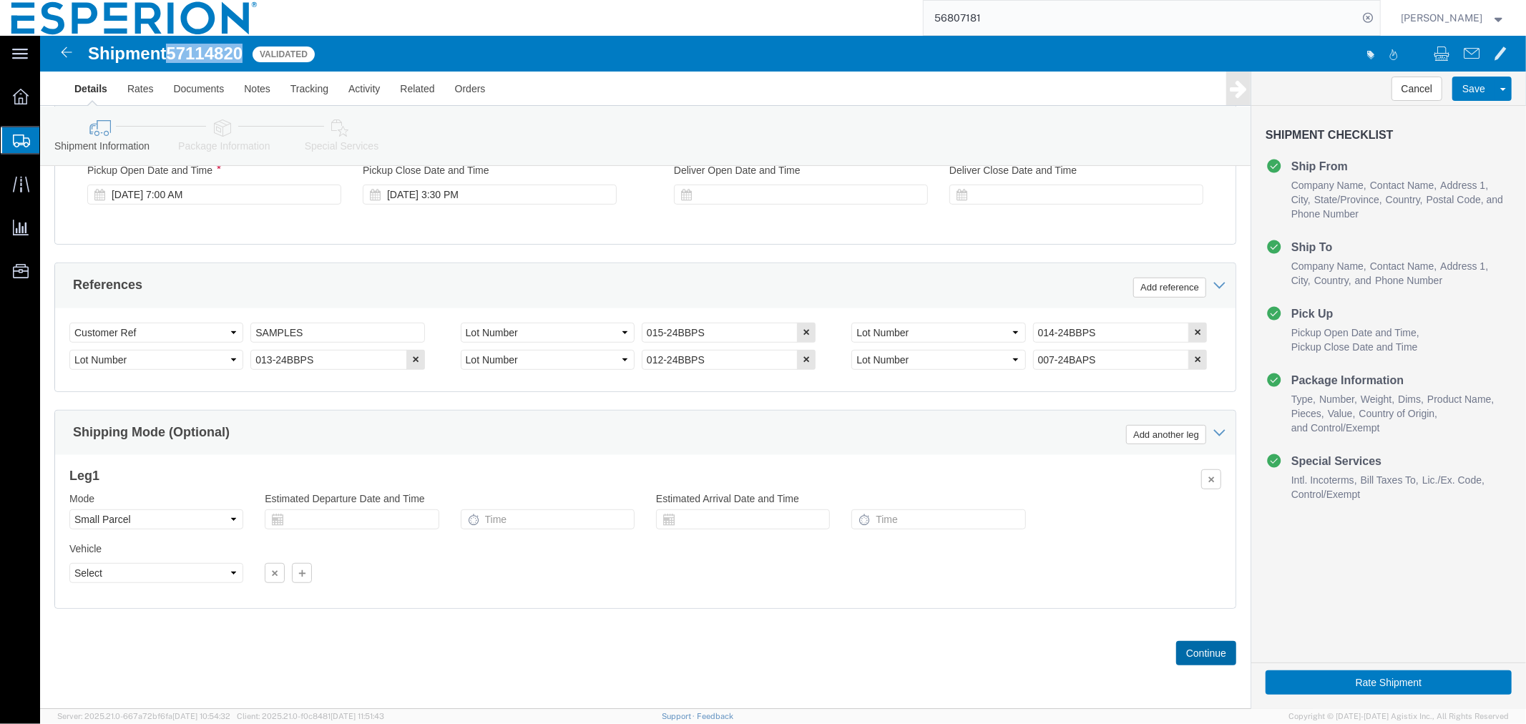
click button "Continue"
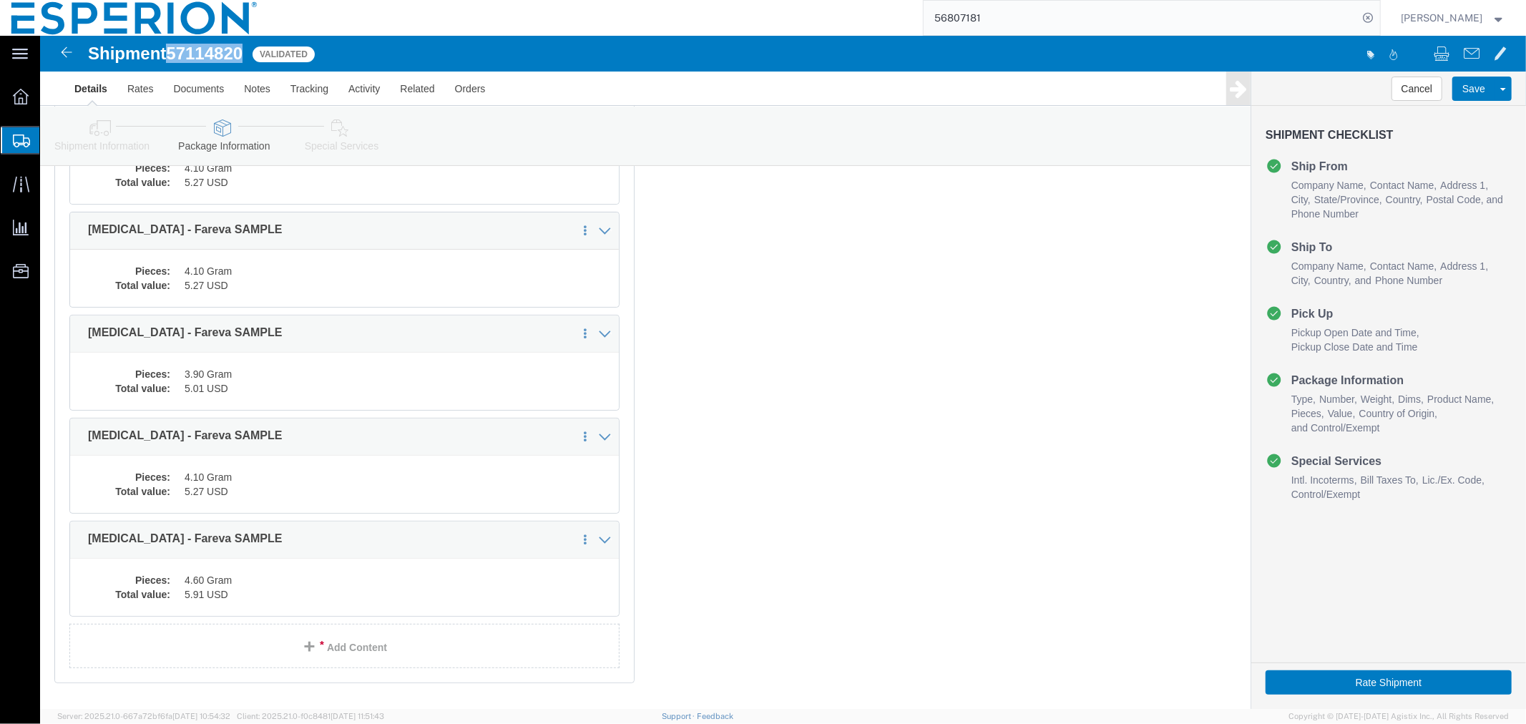
scroll to position [0, 0]
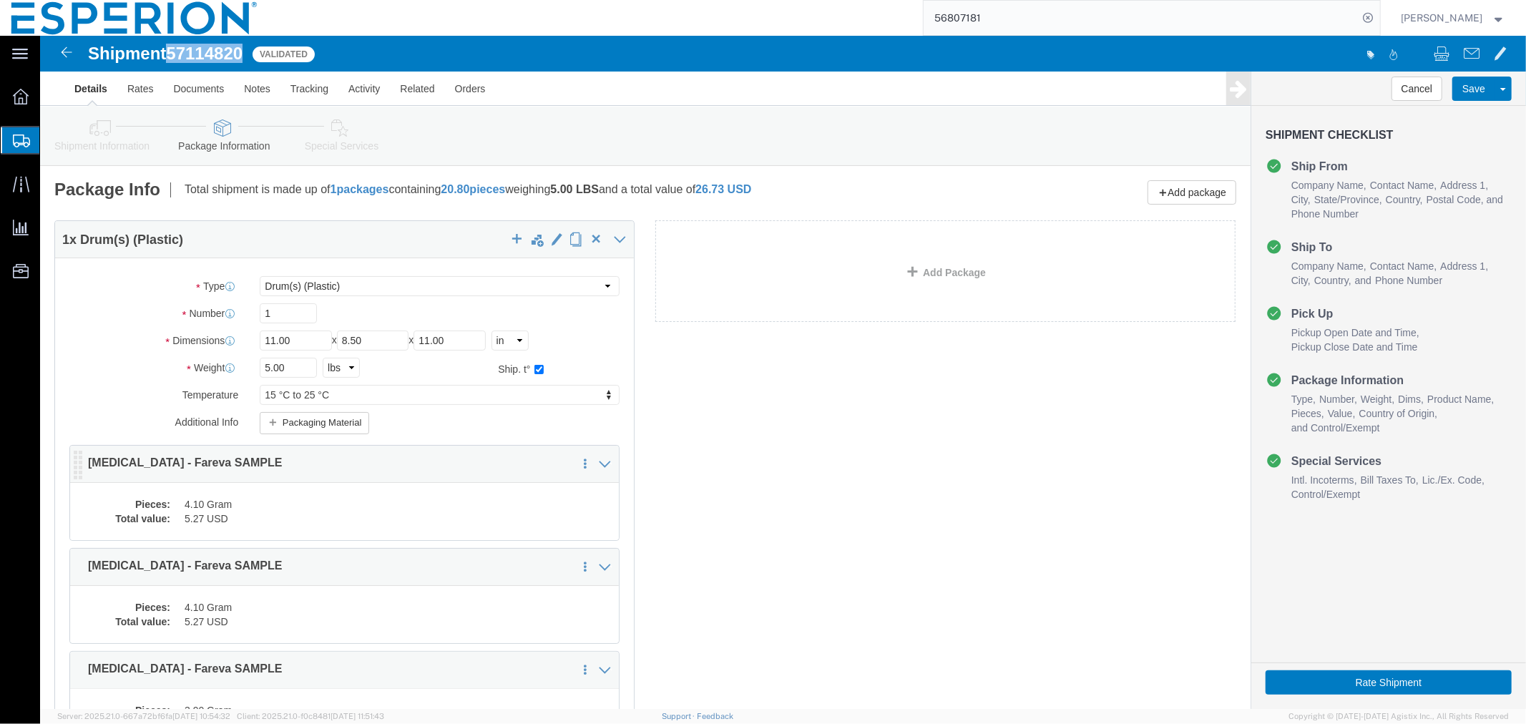
click dd "4.10 Gram"
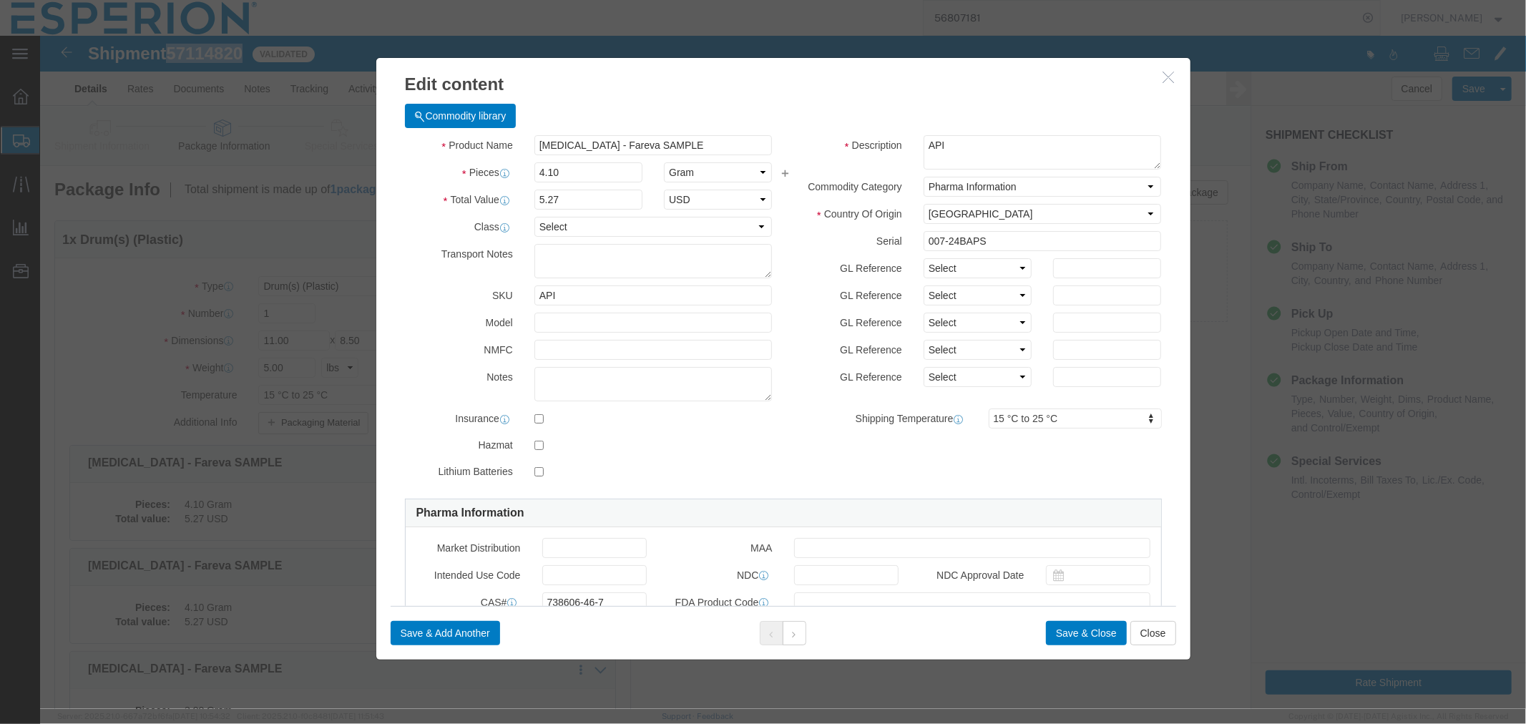
scroll to position [238, 0]
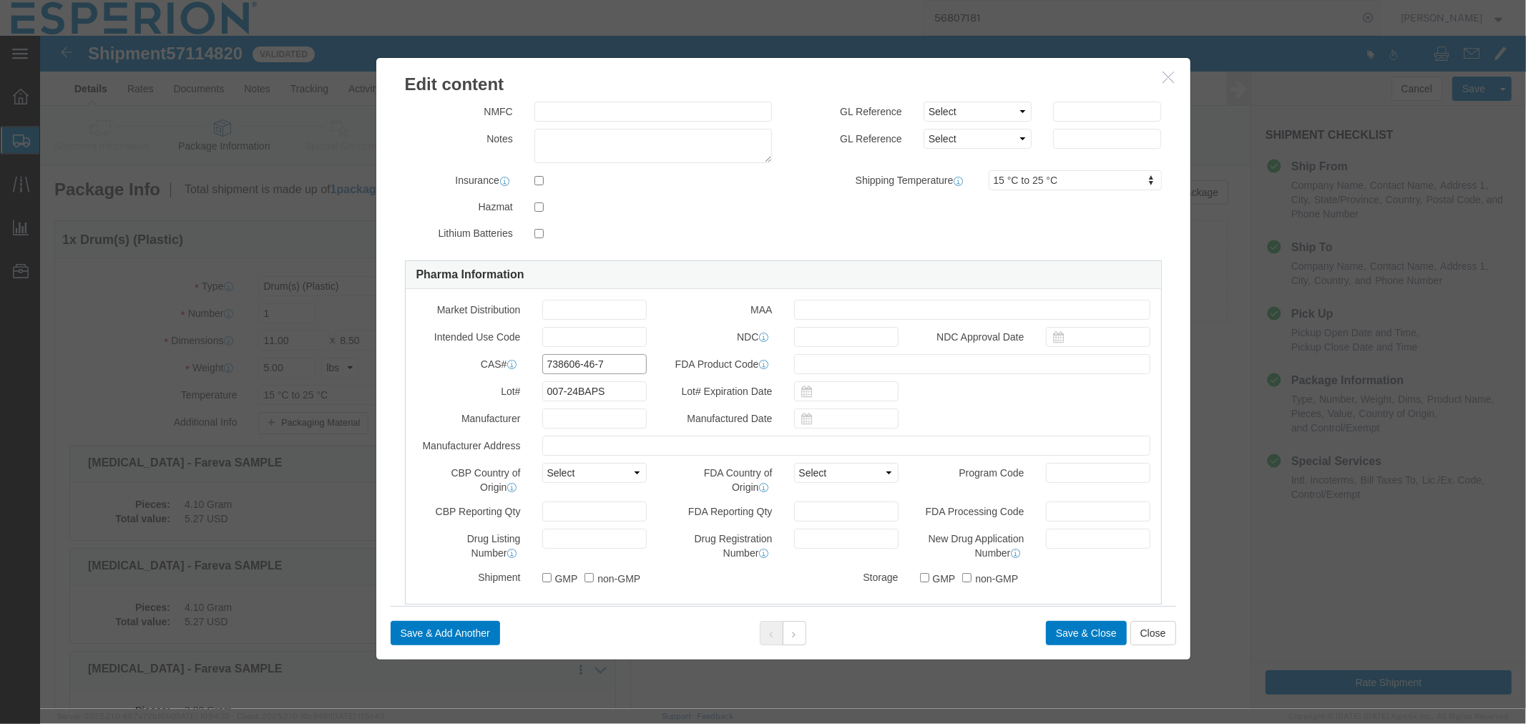
drag, startPoint x: 572, startPoint y: 328, endPoint x: 488, endPoint y: 326, distance: 84.4
click div "738606-46-7"
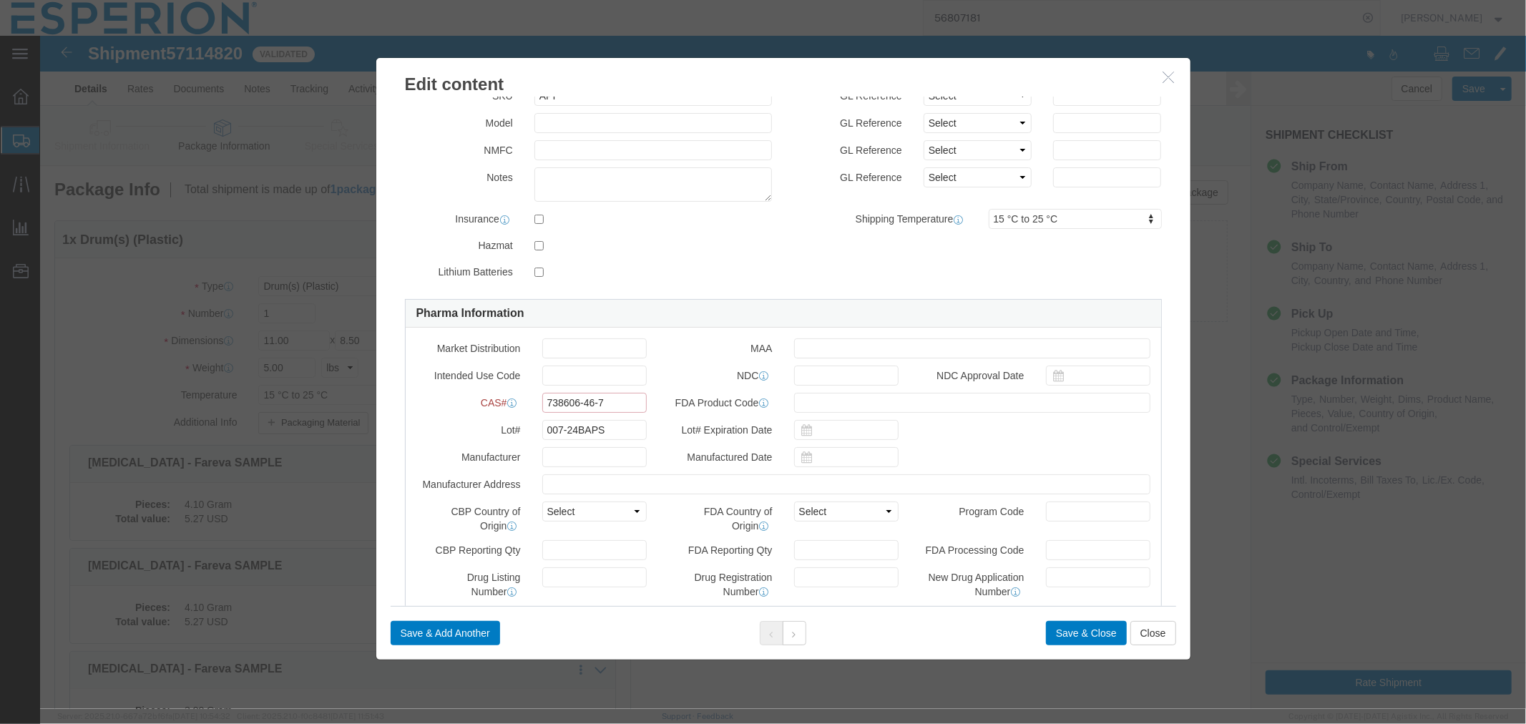
scroll to position [277, 0]
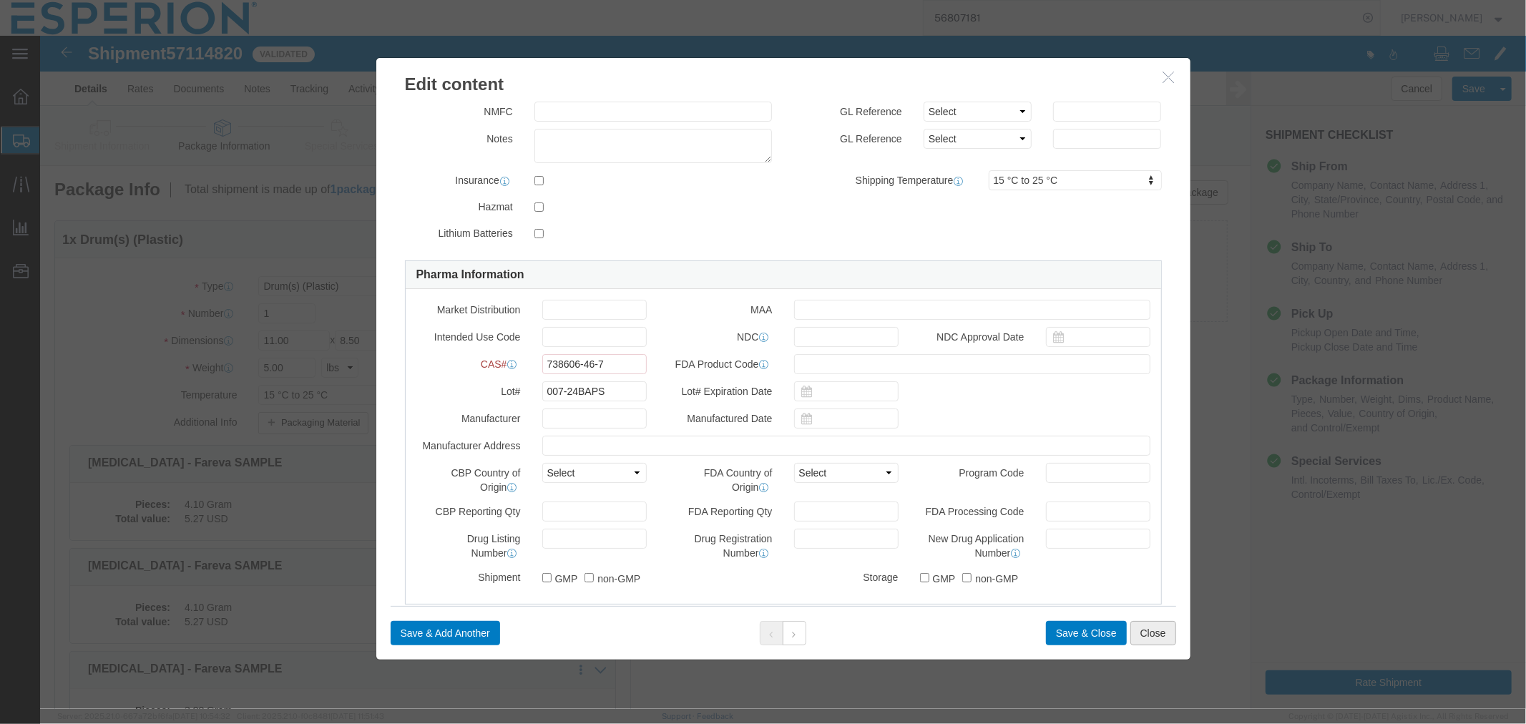
click button "Close"
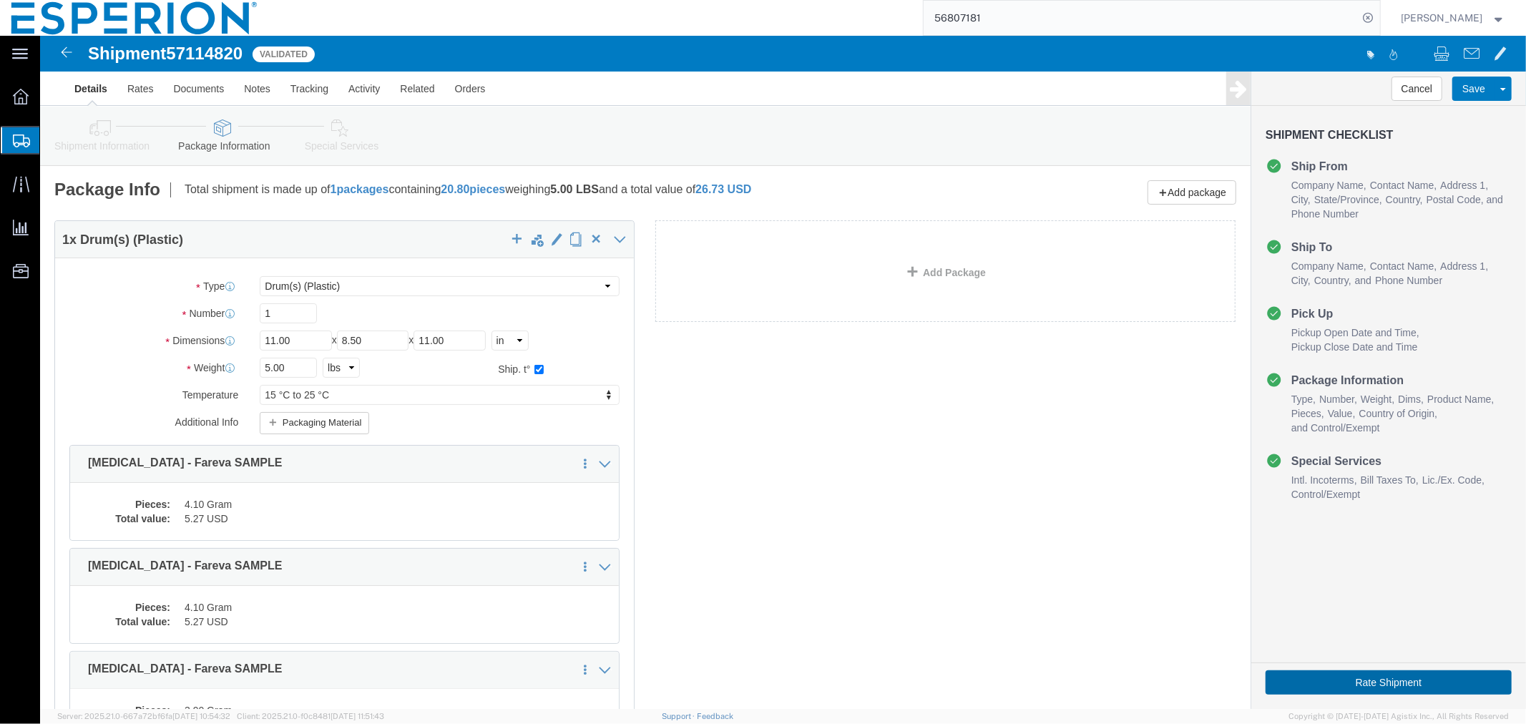
click button "Rate Shipment"
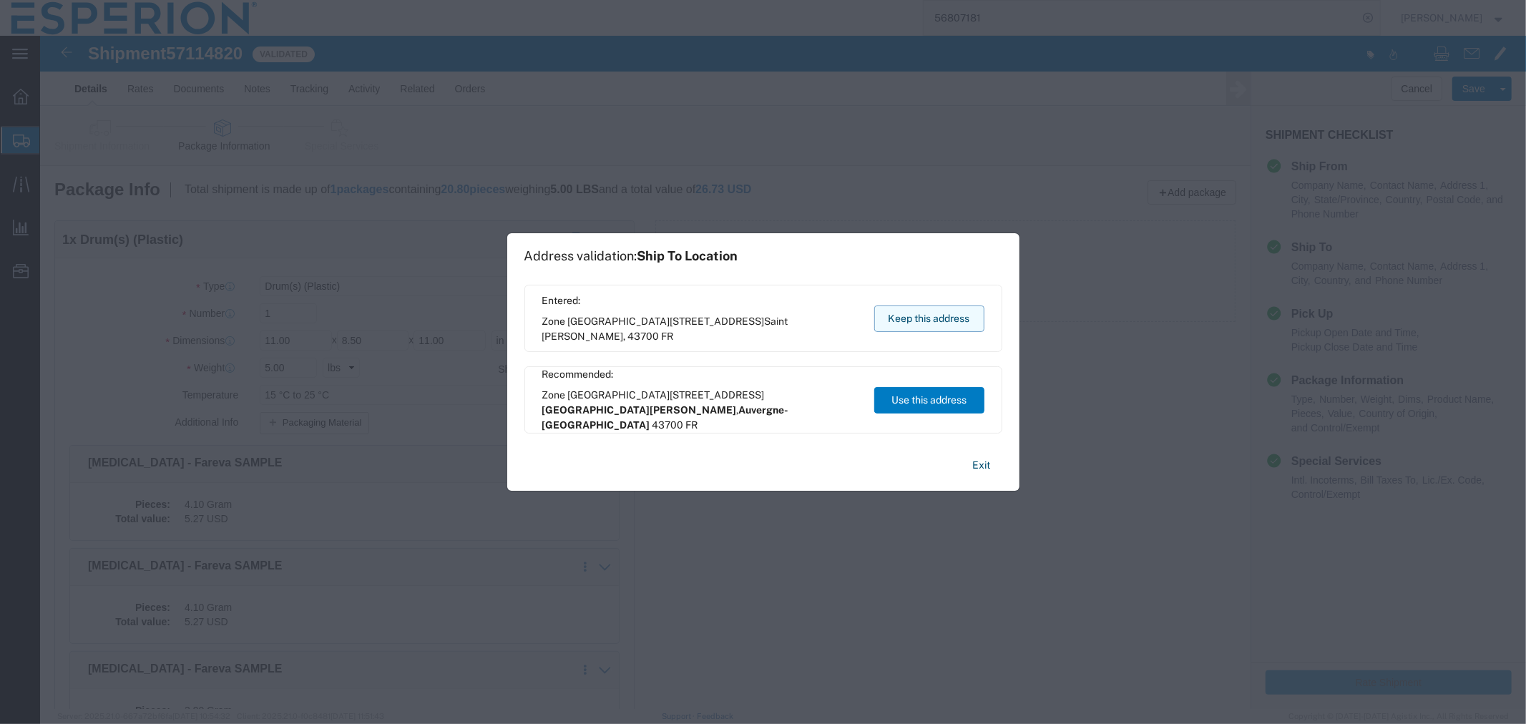
click at [931, 313] on button "Keep this address" at bounding box center [929, 318] width 110 height 26
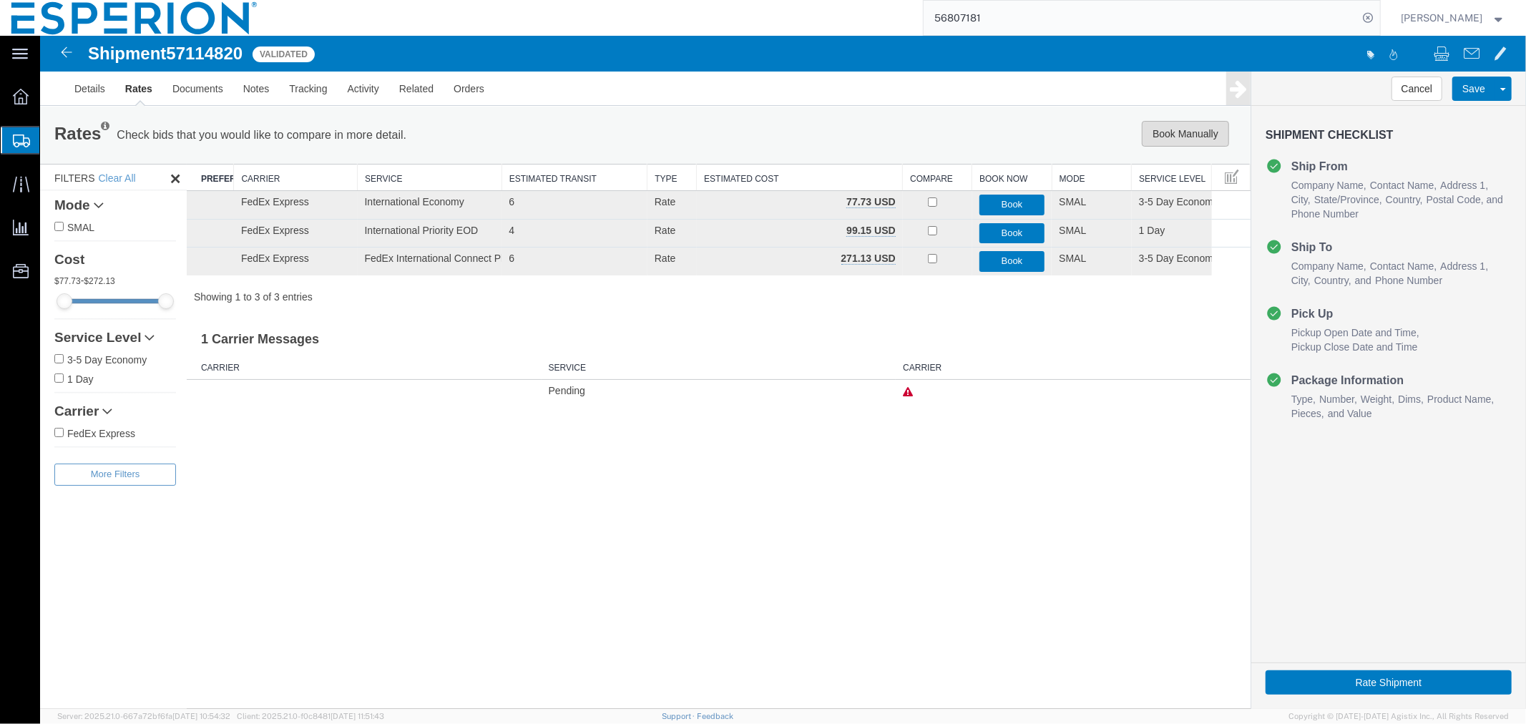
click at [1169, 139] on button "Book Manually" at bounding box center [1184, 133] width 87 height 26
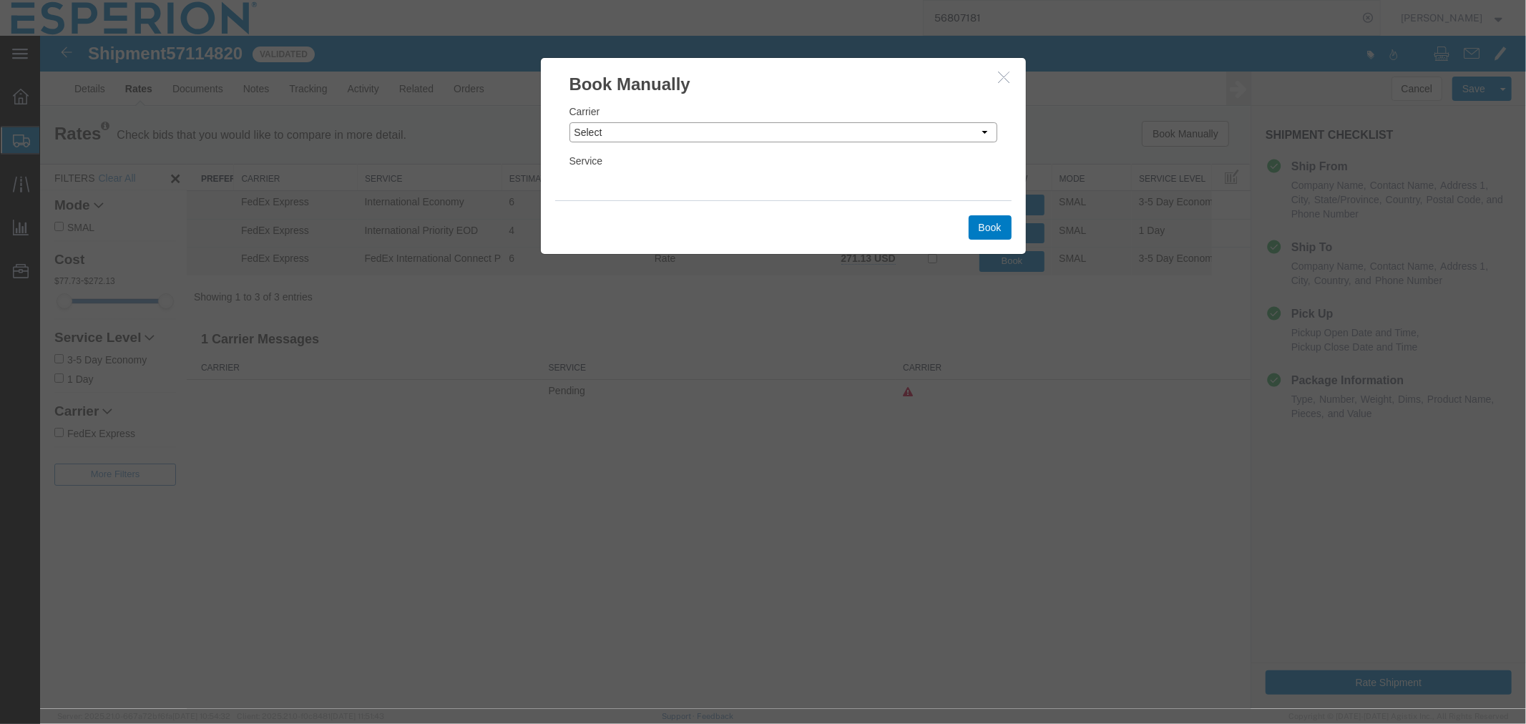
click at [767, 132] on select "Select Add New Carrier (and default service) DHL Global Forwarding Expeditors I…" at bounding box center [783, 132] width 428 height 20
select select "2322"
click at [569, 122] on select "Select Add New Carrier (and default service) DHL Global Forwarding Expeditors I…" at bounding box center [783, 132] width 428 height 20
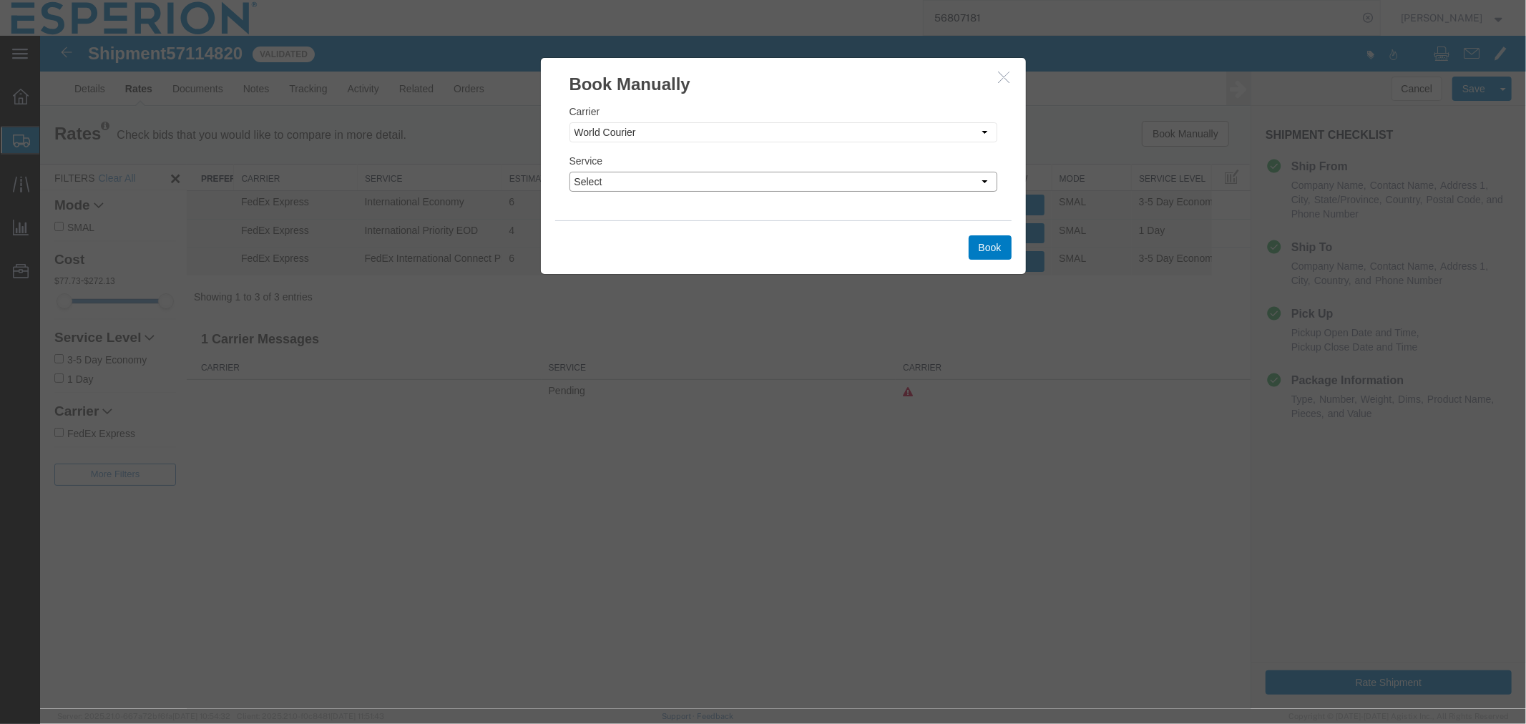
drag, startPoint x: 735, startPoint y: 217, endPoint x: 695, endPoint y: 178, distance: 56.7
click at [695, 178] on select "Select 2 Day 2 Day Air Invalid Service LTL 3 - 5 Day NFO Next Day Air Next Day …" at bounding box center [783, 181] width 428 height 20
select select "10474"
click at [569, 171] on select "Select 2 Day 2 Day Air Invalid Service LTL 3 - 5 Day NFO Next Day Air Next Day …" at bounding box center [783, 181] width 428 height 20
click at [990, 247] on button "Book" at bounding box center [989, 247] width 43 height 24
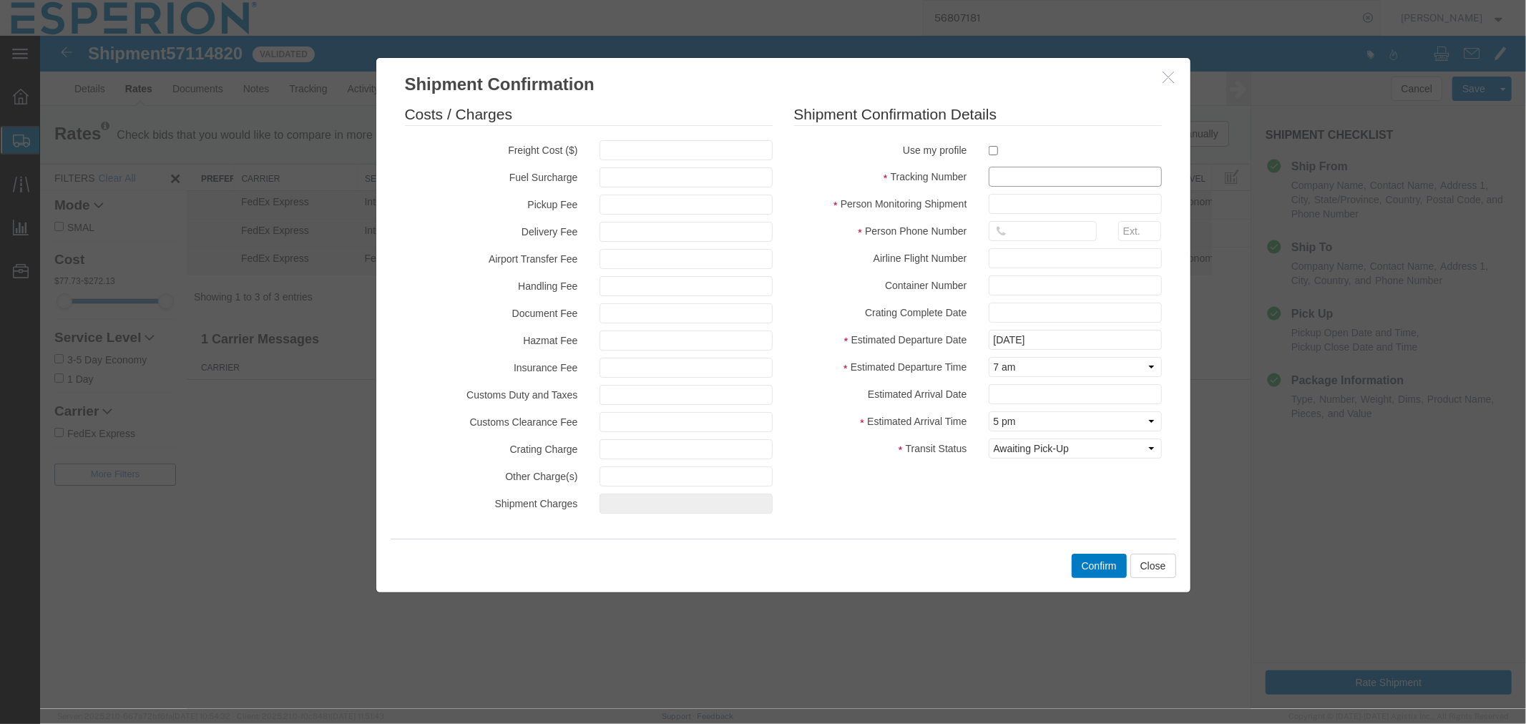
click at [996, 171] on input "text" at bounding box center [1074, 176] width 173 height 20
paste input "927498405"
type input "927498405"
click at [998, 200] on input "text" at bounding box center [1074, 203] width 173 height 20
type input "ABREAUX"
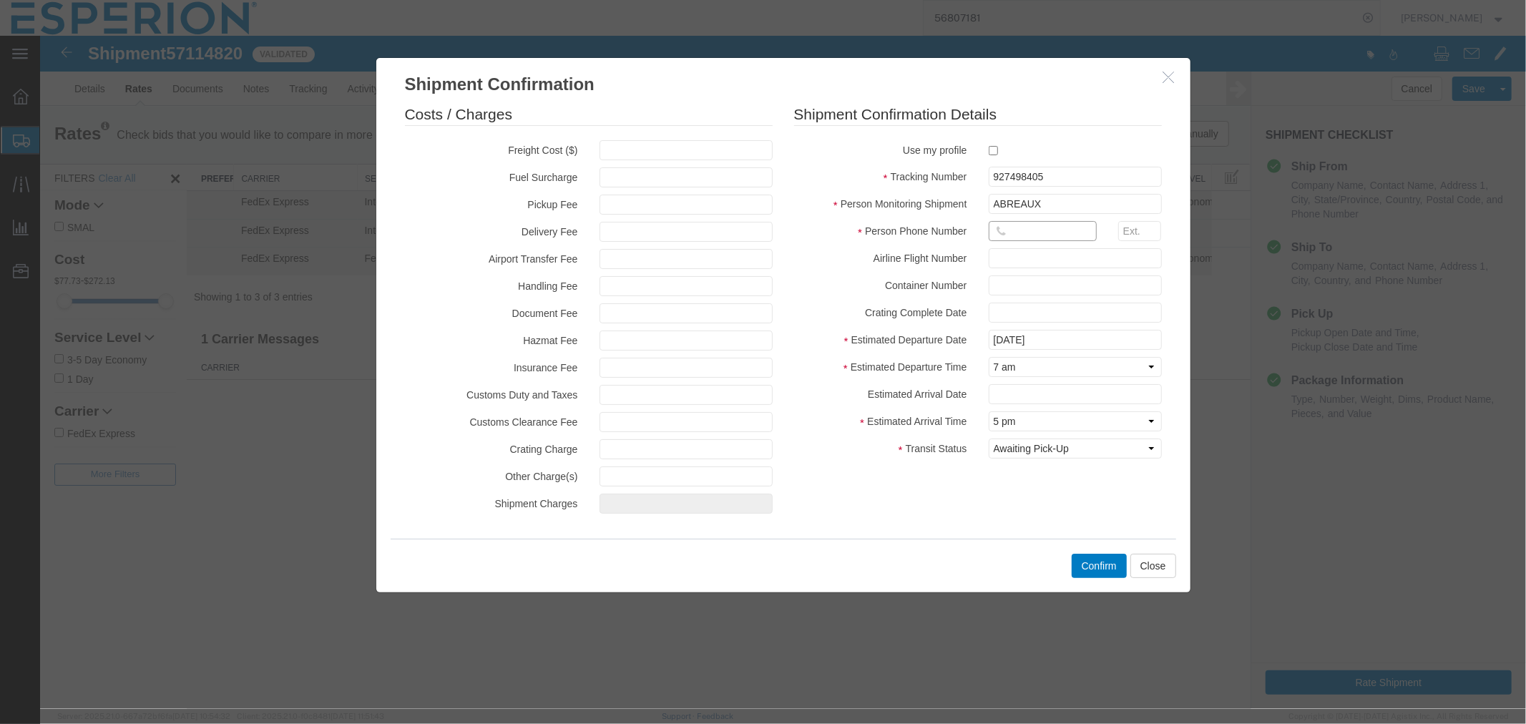
click at [1052, 225] on input "text" at bounding box center [1042, 230] width 108 height 20
type input "[PHONE_NUMBER]"
click at [1056, 391] on input "text" at bounding box center [1074, 393] width 173 height 20
click at [1023, 318] on td "20" at bounding box center [1019, 322] width 21 height 21
type input "[DATE]"
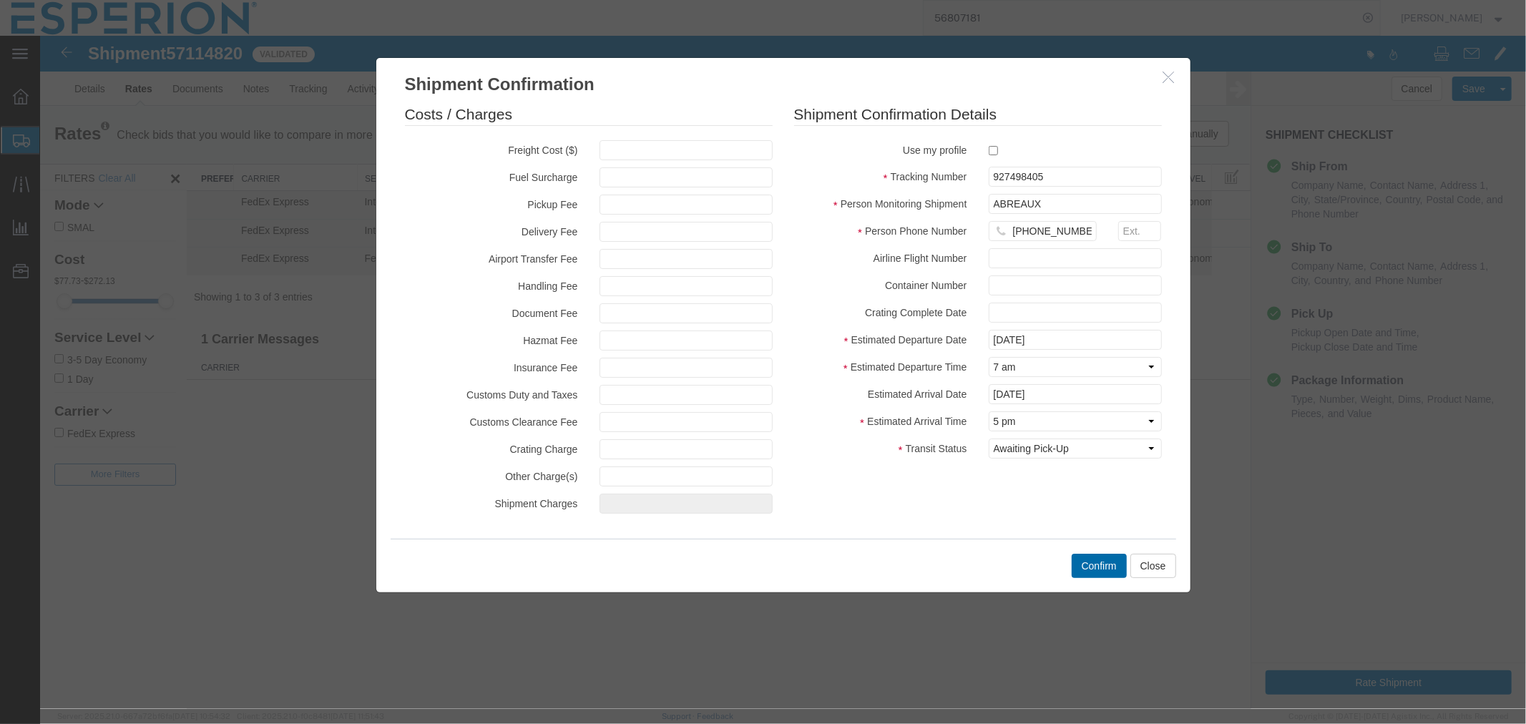
click at [1106, 561] on button "Confirm" at bounding box center [1098, 565] width 55 height 24
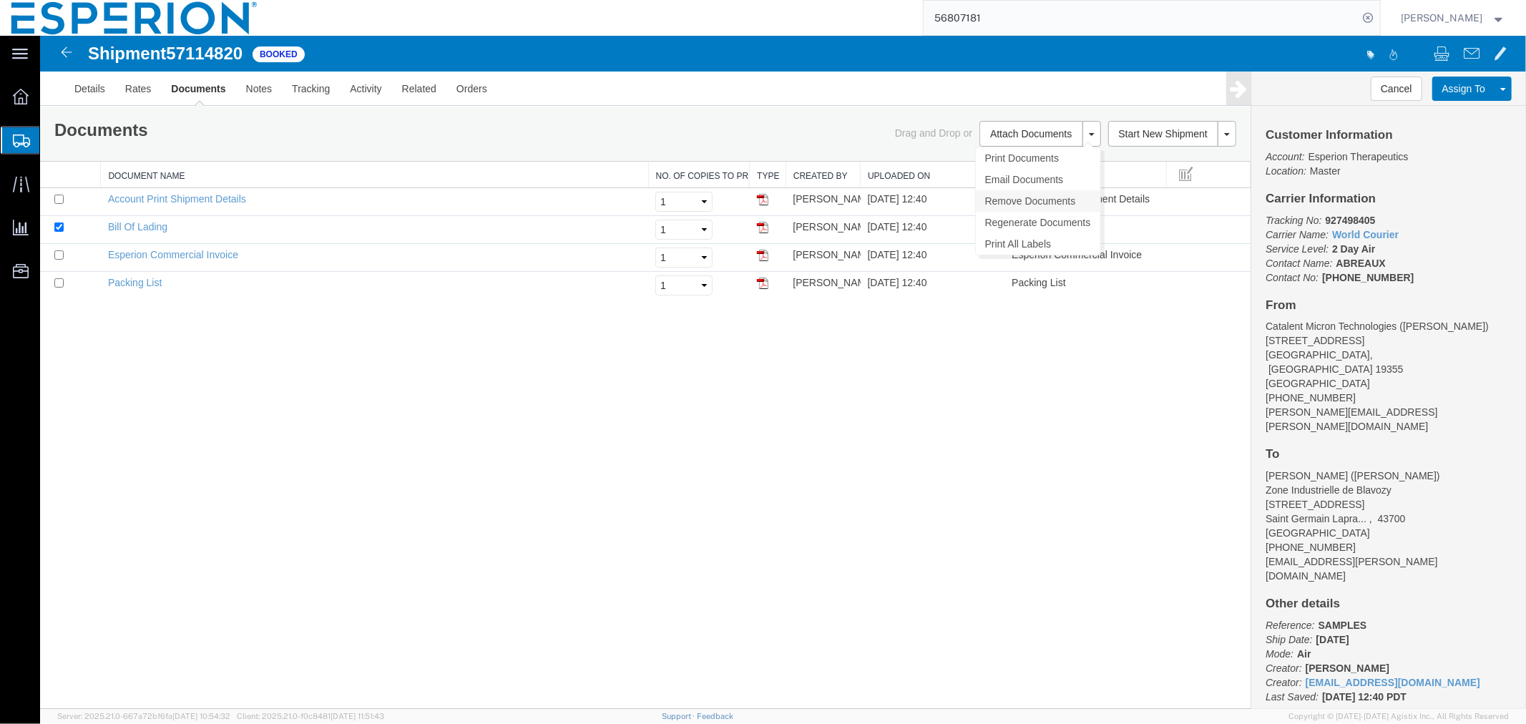
click at [1026, 198] on link "Remove Documents" at bounding box center [1037, 200] width 124 height 21
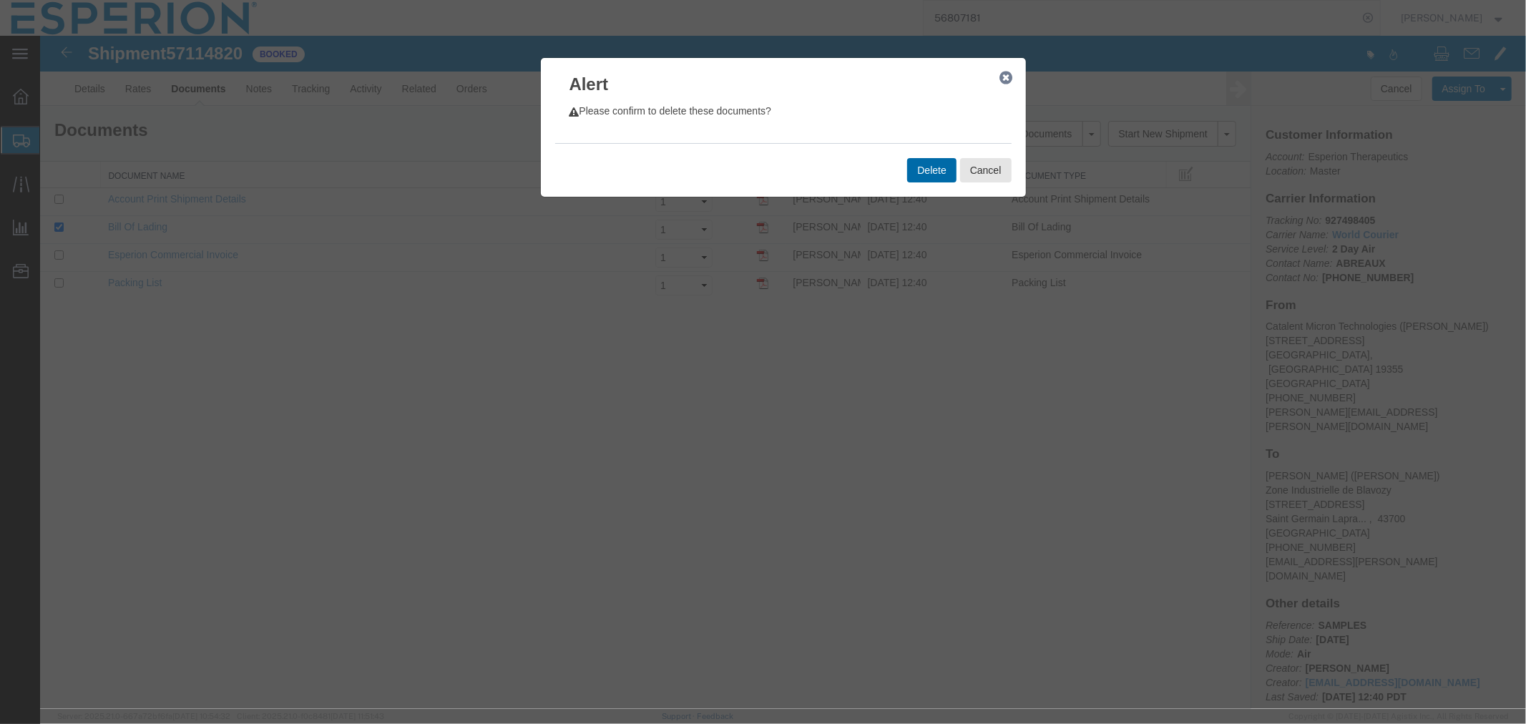
click at [910, 172] on button "Delete" at bounding box center [930, 169] width 49 height 24
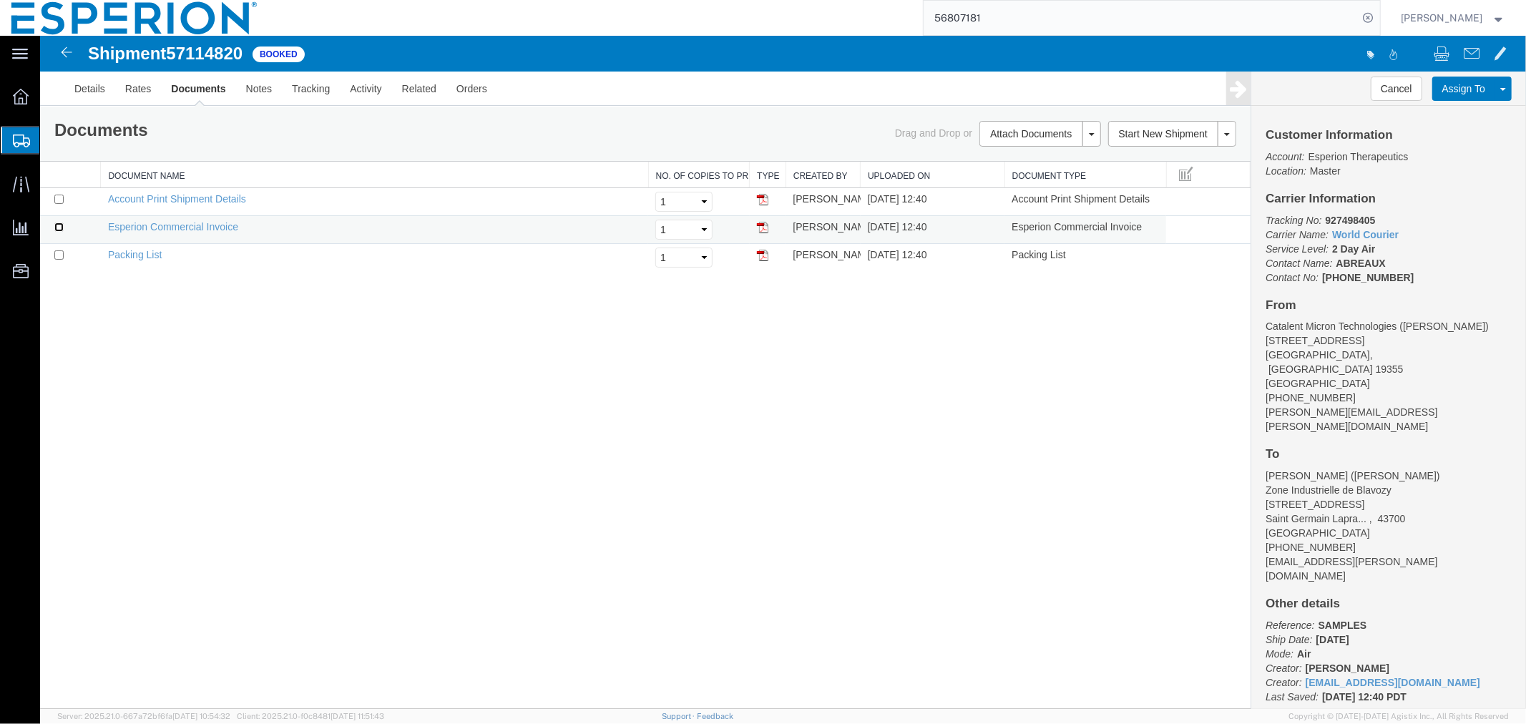
click at [58, 225] on input "checkbox" at bounding box center [58, 226] width 9 height 9
checkbox input "true"
click at [60, 250] on input "checkbox" at bounding box center [58, 254] width 9 height 9
checkbox input "true"
click at [1010, 162] on link "Print Documents" at bounding box center [1037, 157] width 124 height 21
